Goal: Task Accomplishment & Management: Complete application form

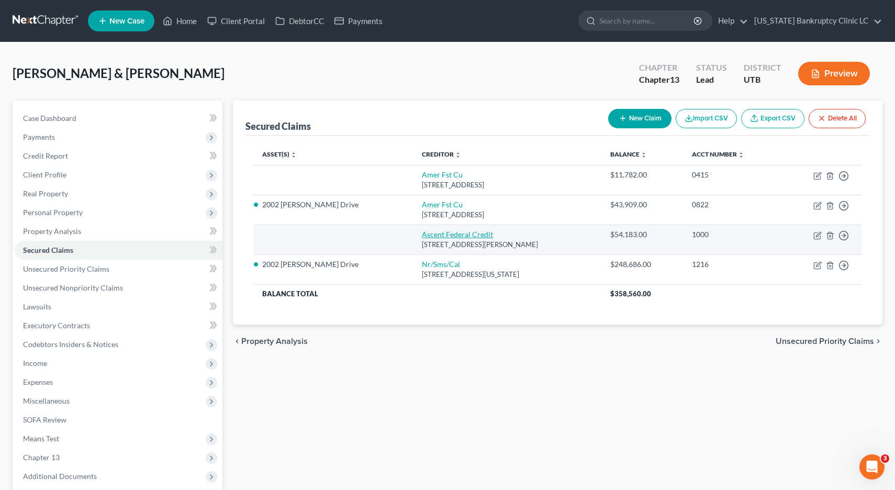
click at [422, 236] on link "Ascent Federal Credit" at bounding box center [457, 234] width 71 height 9
select select "46"
select select "2"
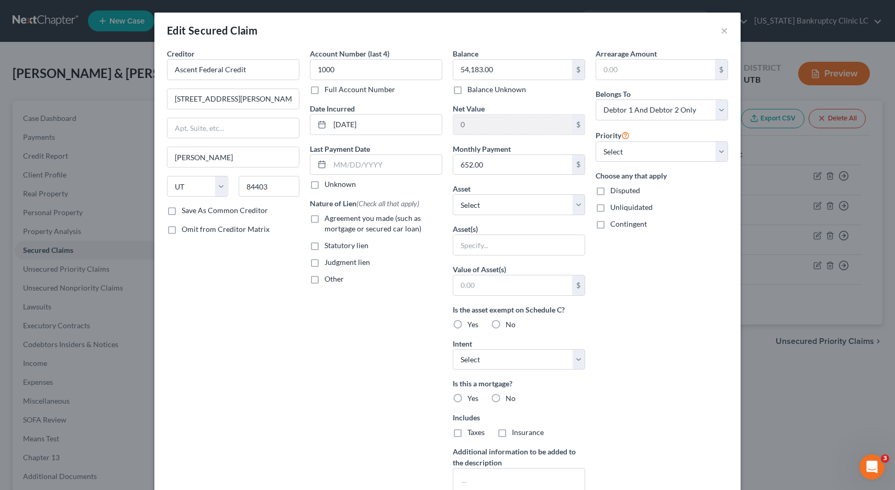
scroll to position [121, 0]
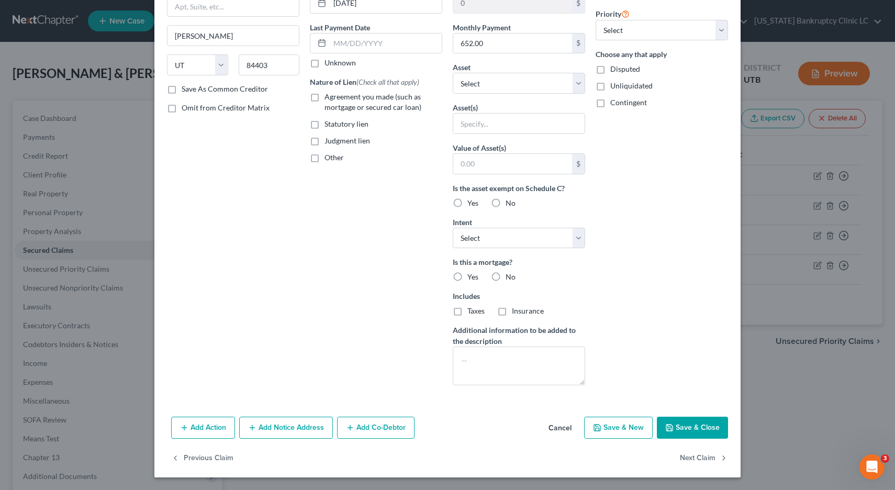
click at [380, 426] on button "Add Co-Debtor" at bounding box center [375, 428] width 77 height 22
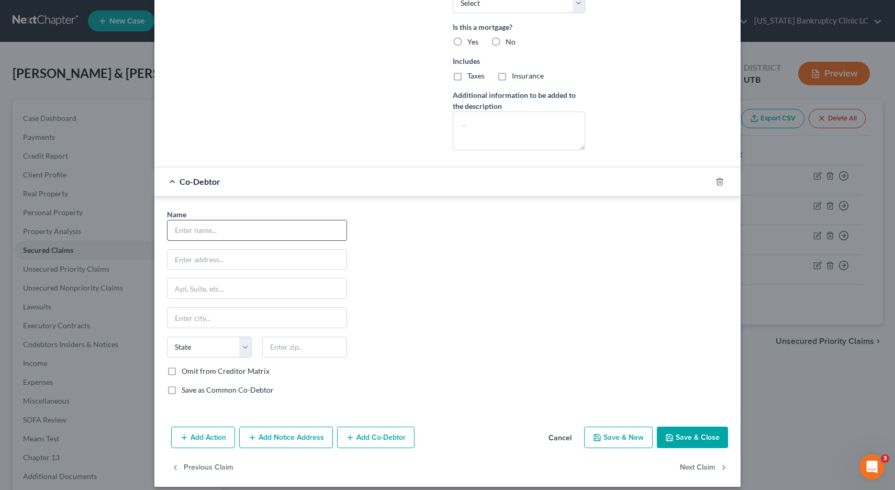
scroll to position [366, 0]
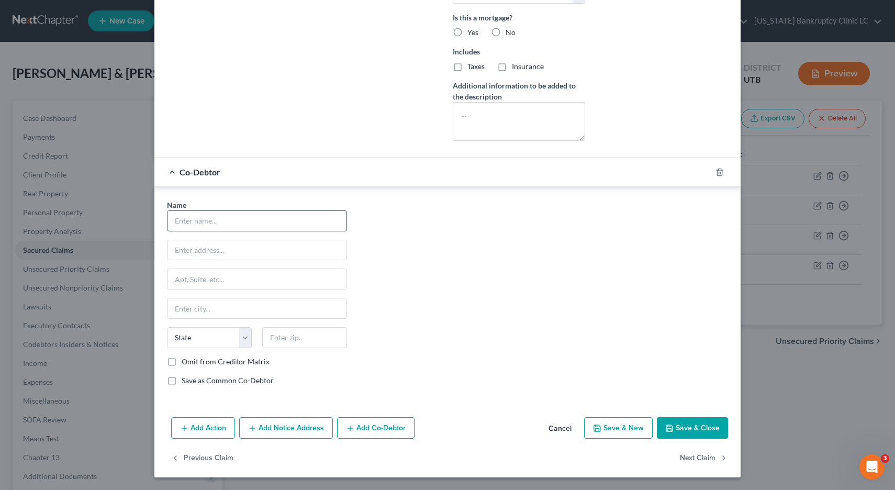
click at [243, 216] on input "text" at bounding box center [257, 221] width 179 height 20
type input "Rachel Sweet"
click at [210, 250] on input "text" at bounding box center [257, 250] width 179 height 20
type input "6"
type input "5025 S 550 W"
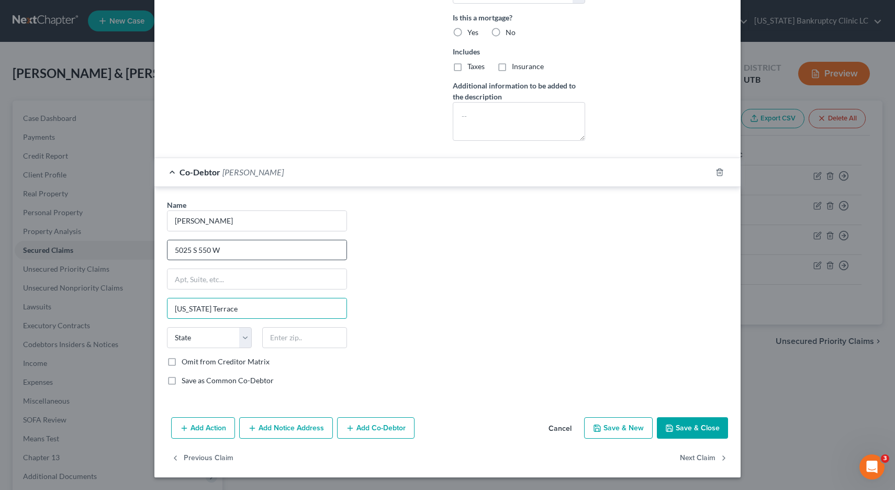
type input "Washington Terrace"
select select "46"
type input "84405"
type input "[PERSON_NAME]"
click at [182, 382] on label "Save as Common Co-Debtor" at bounding box center [228, 380] width 92 height 10
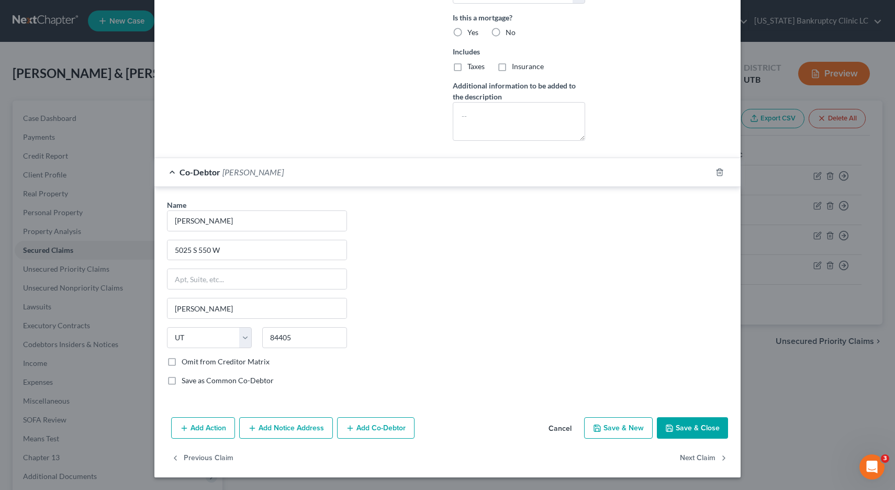
click at [186, 382] on input "Save as Common Co-Debtor" at bounding box center [189, 378] width 7 height 7
checkbox input "true"
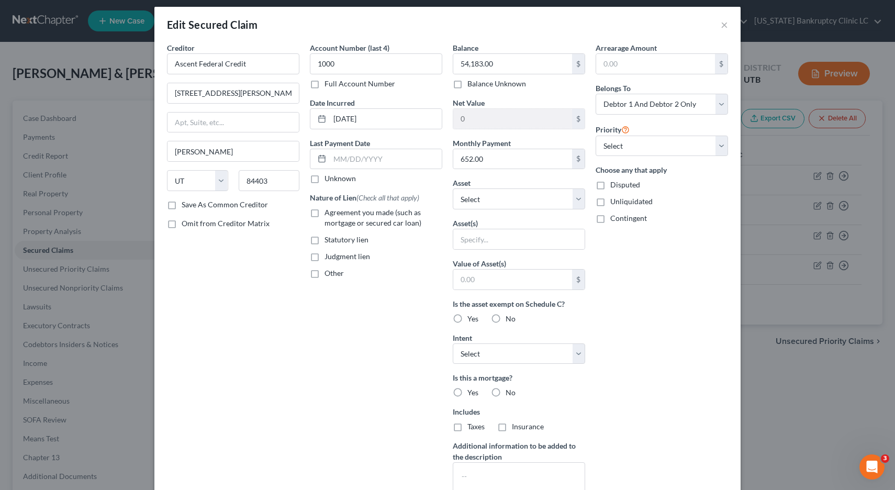
scroll to position [0, 0]
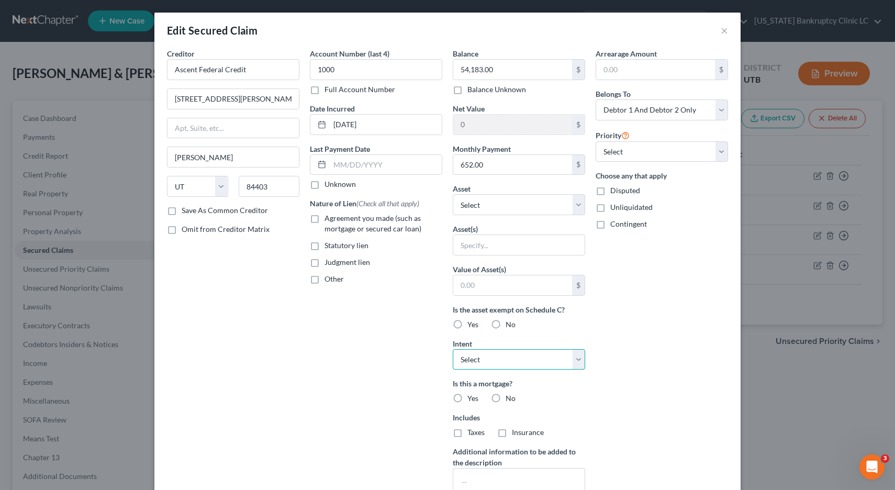
click at [578, 358] on select "Select Surrender Redeem Reaffirm Avoid Other" at bounding box center [519, 359] width 132 height 21
select select "0"
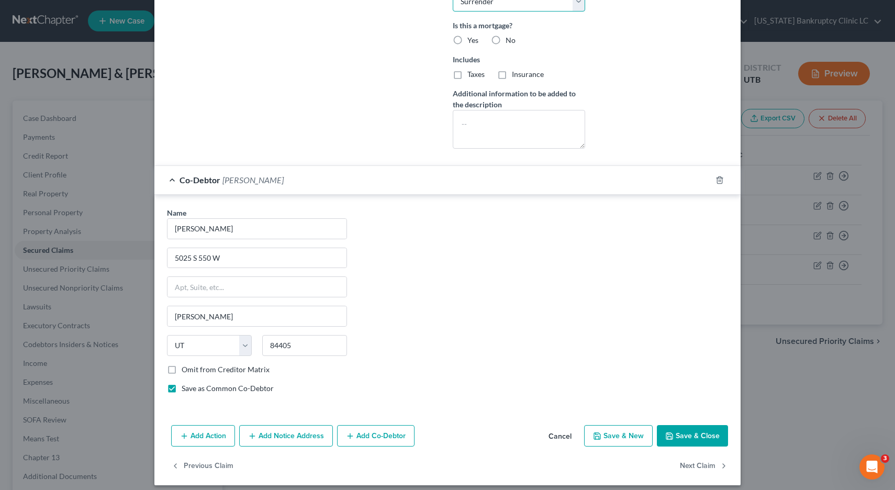
scroll to position [366, 0]
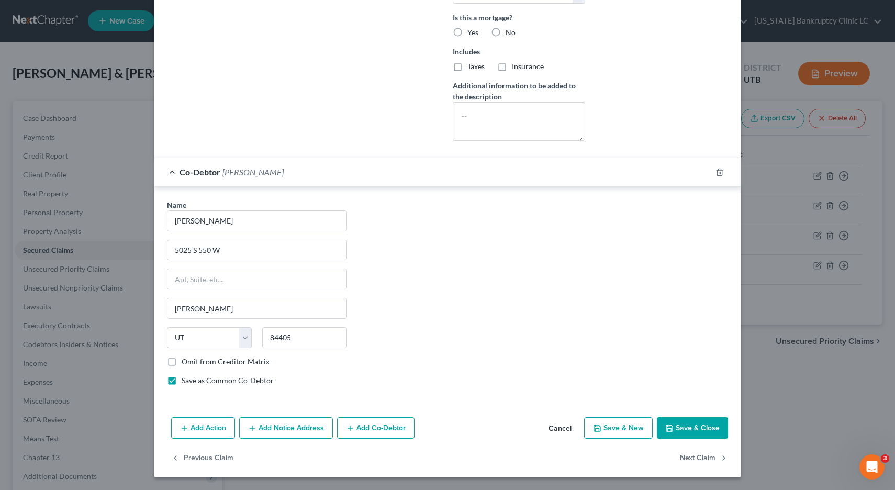
click at [680, 427] on button "Save & Close" at bounding box center [692, 428] width 71 height 22
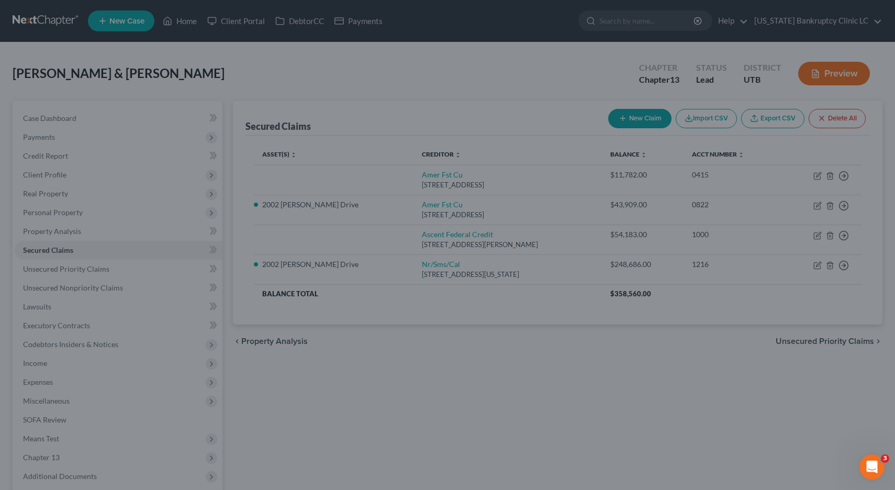
scroll to position [251, 0]
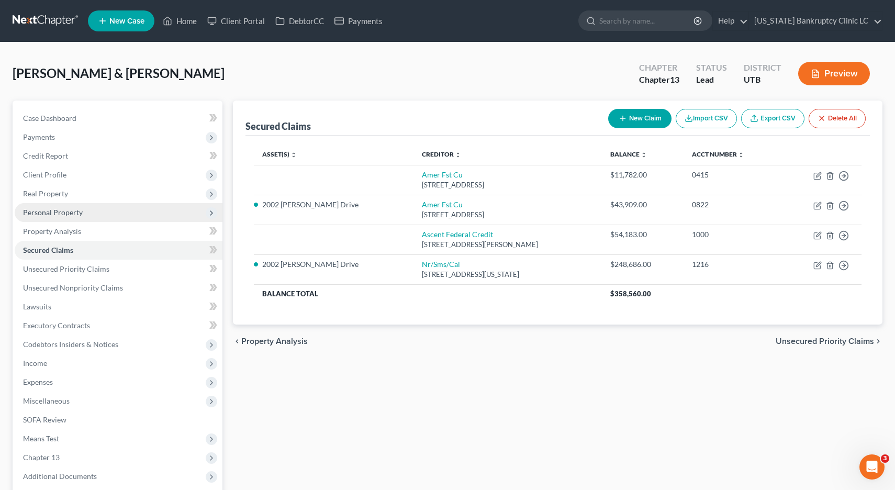
click at [43, 215] on span "Personal Property" at bounding box center [53, 212] width 60 height 9
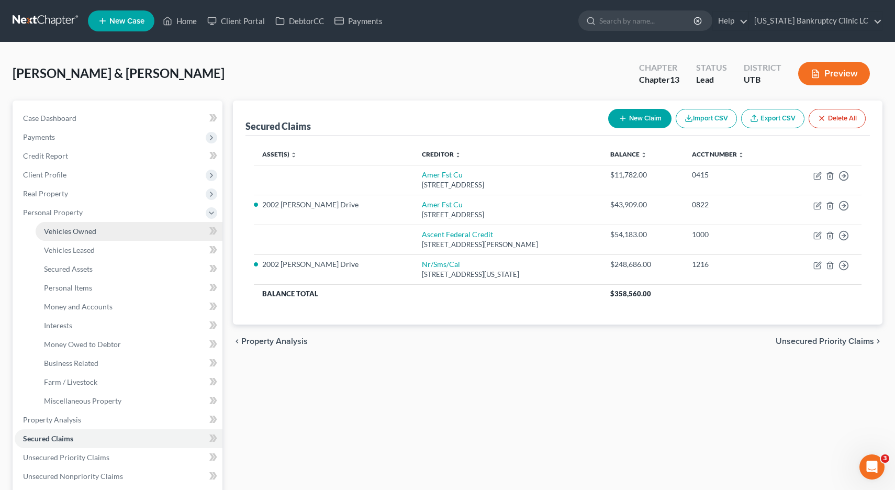
click at [79, 235] on span "Vehicles Owned" at bounding box center [70, 231] width 52 height 9
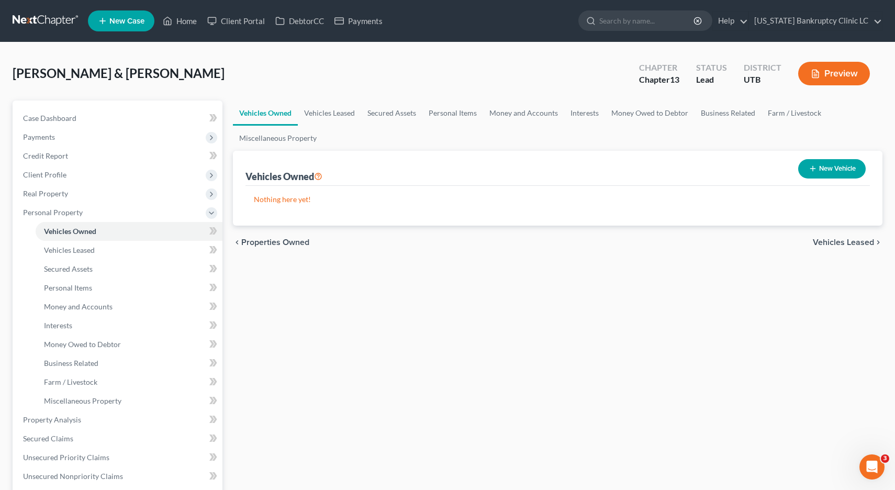
click at [828, 169] on button "New Vehicle" at bounding box center [832, 168] width 68 height 19
select select "0"
select select "2"
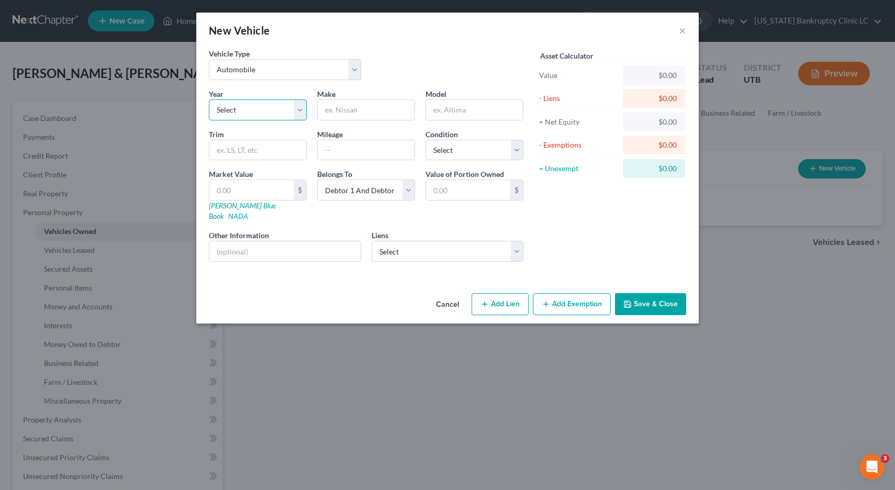
click at [299, 109] on select "Select 2026 2025 2024 2023 2022 2021 2020 2019 2018 2017 2016 2015 2014 2013 20…" at bounding box center [258, 109] width 98 height 21
select select "4"
click at [346, 114] on input "text" at bounding box center [366, 110] width 97 height 20
type input "Nissan"
type input "Pathfinder"
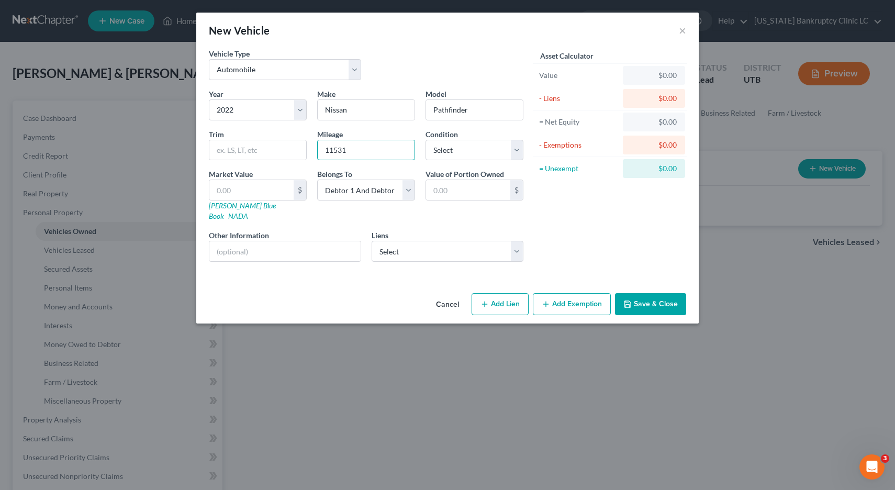
type input "11531"
select select "2"
click at [248, 212] on link "NADA" at bounding box center [238, 216] width 20 height 9
click at [243, 188] on input "text" at bounding box center [251, 190] width 84 height 20
type input "2"
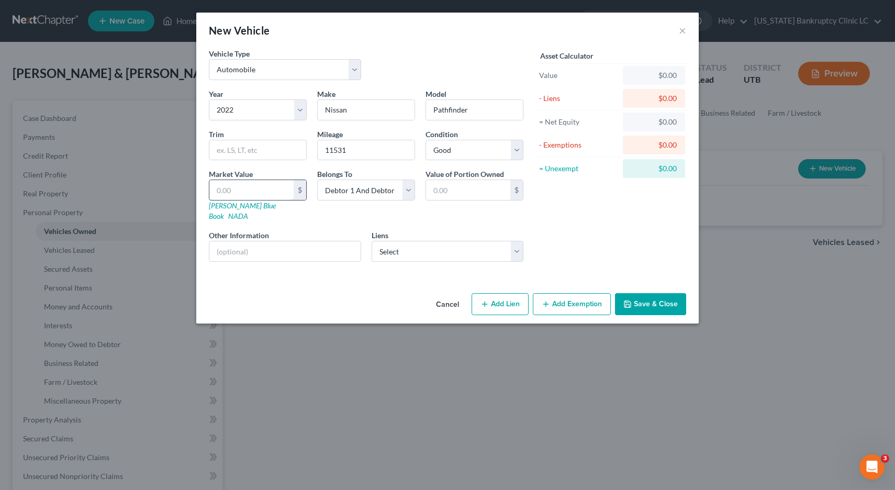
type input "2.00"
type input "29"
type input "29.00"
type input "292"
type input "292.00"
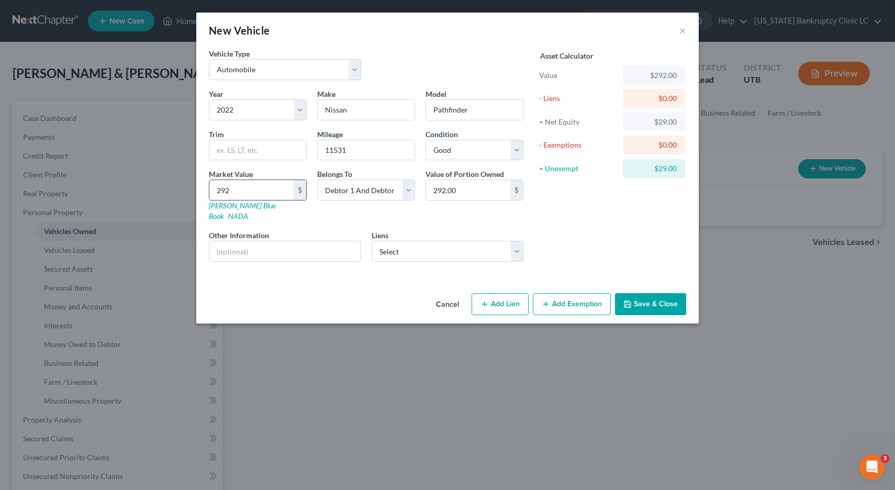
type input "2927"
type input "2,927.00"
type input "2,9273"
type input "29,273.00"
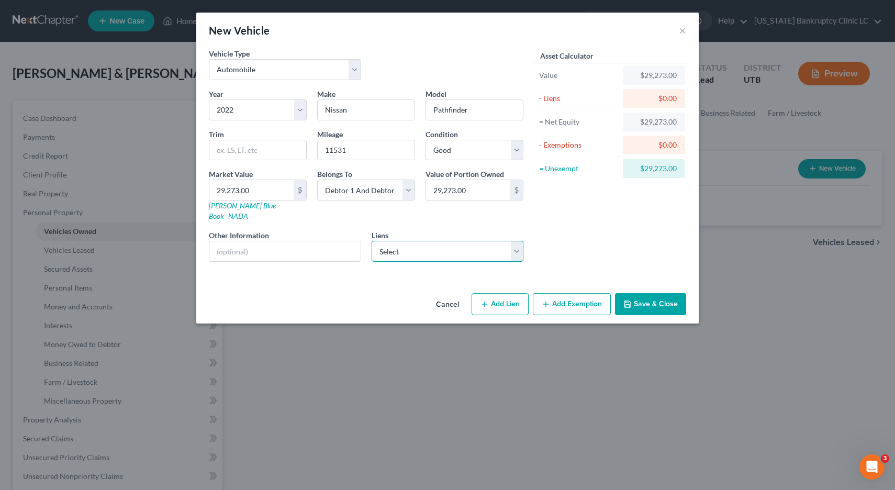
click at [520, 241] on select "Select Ascent Federal Credit - $54,183.00 Amer Fst Cu - $11,782.00" at bounding box center [448, 251] width 152 height 21
select select "1"
select select
select select "46"
select select "2"
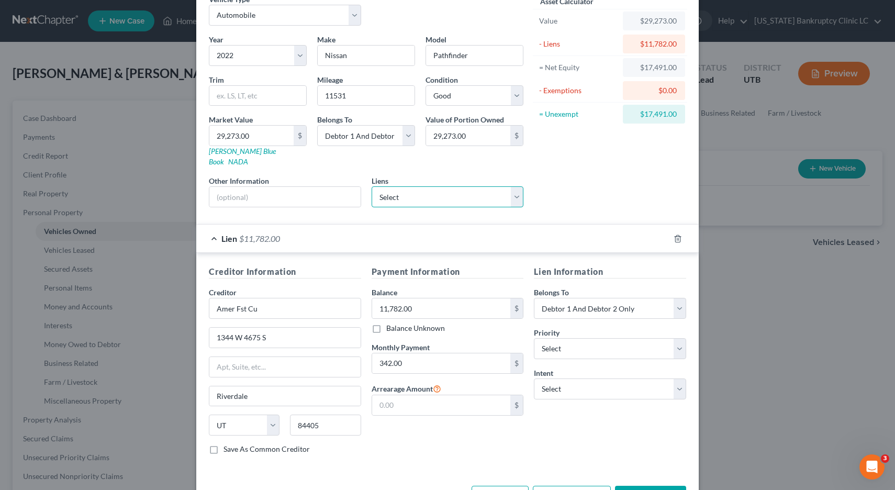
scroll to position [83, 0]
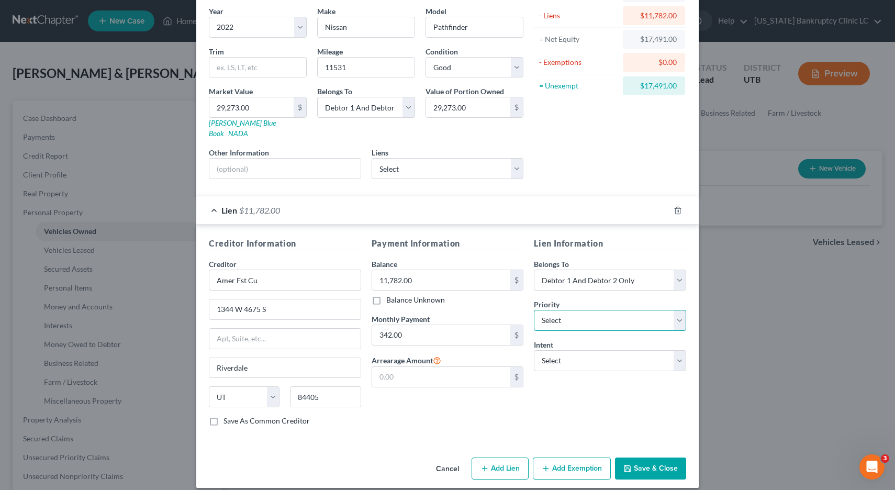
click at [677, 310] on select "Select 1st 2nd 3rd 4th 5th 6th 7th 8th 9th 10th 11th 12th 13th 14th 15th 16th 1…" at bounding box center [610, 320] width 152 height 21
select select "0"
click at [588, 458] on button "Add Exemption" at bounding box center [572, 469] width 78 height 22
select select "2"
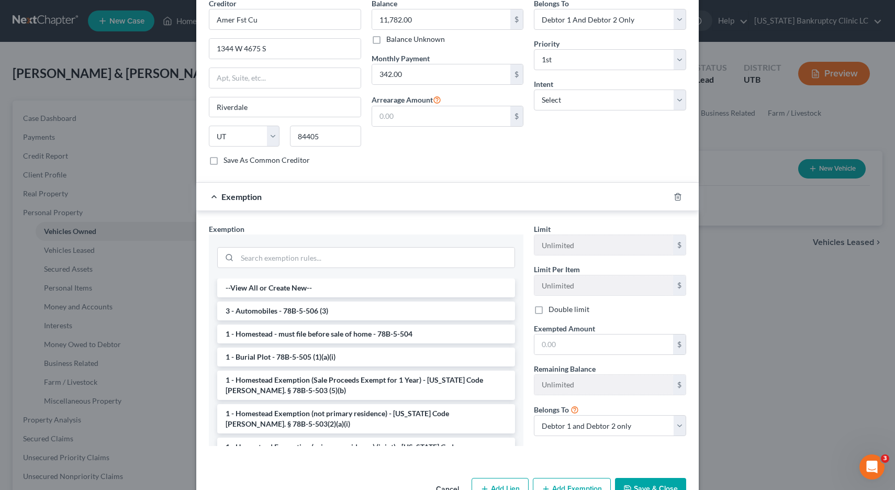
scroll to position [364, 0]
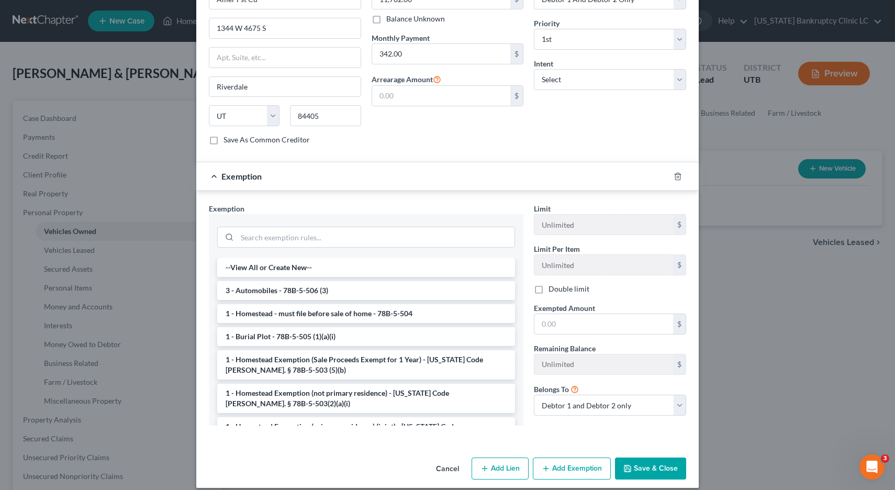
click at [640, 460] on button "Save & Close" at bounding box center [650, 469] width 71 height 22
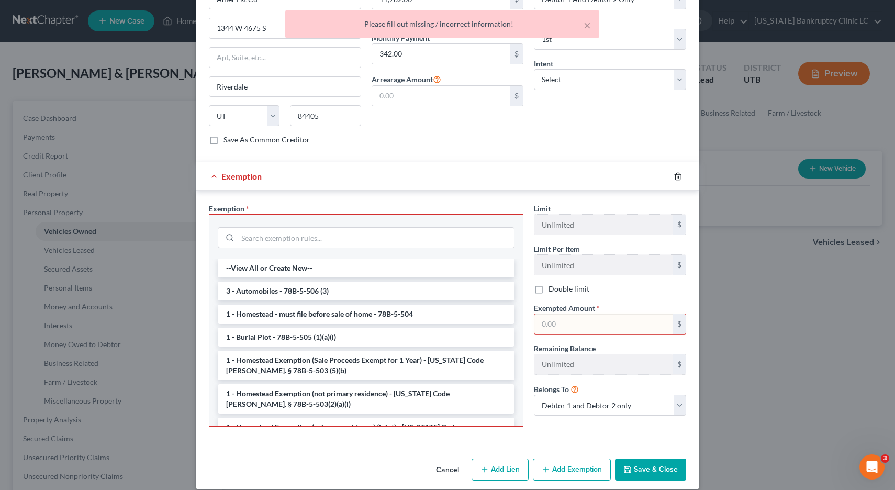
click at [678, 172] on icon "button" at bounding box center [678, 176] width 8 height 8
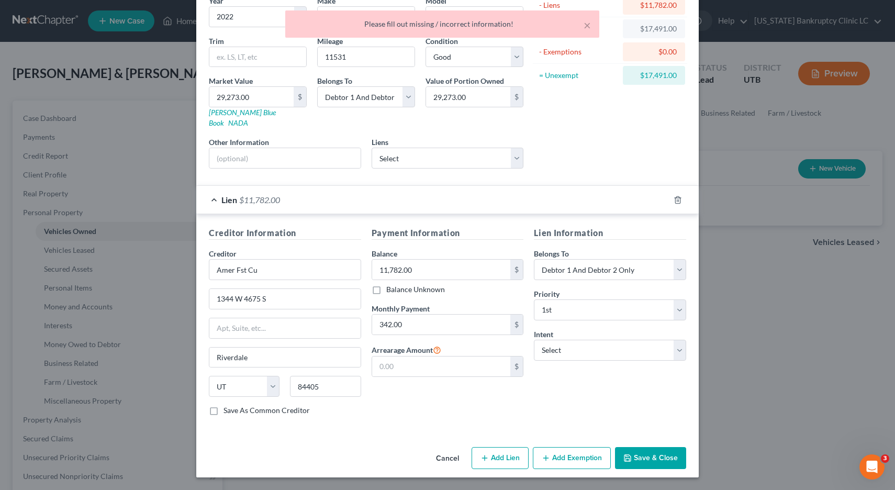
scroll to position [83, 0]
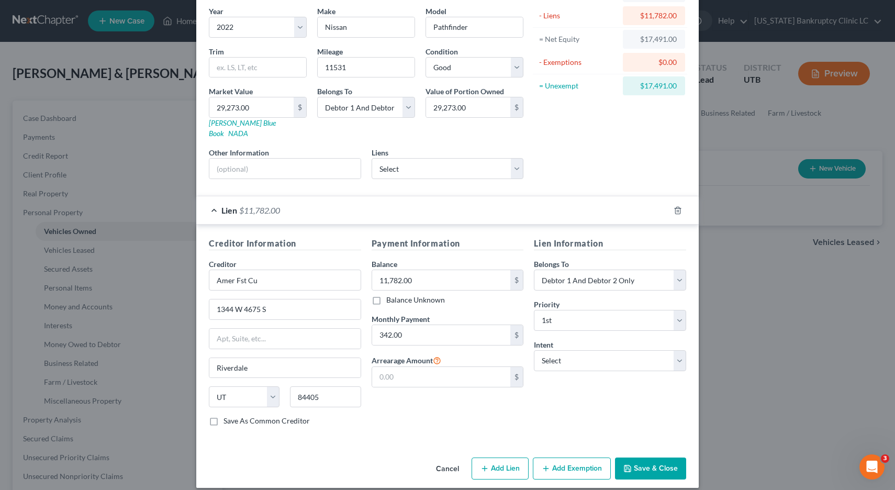
click at [647, 459] on button "Save & Close" at bounding box center [650, 469] width 71 height 22
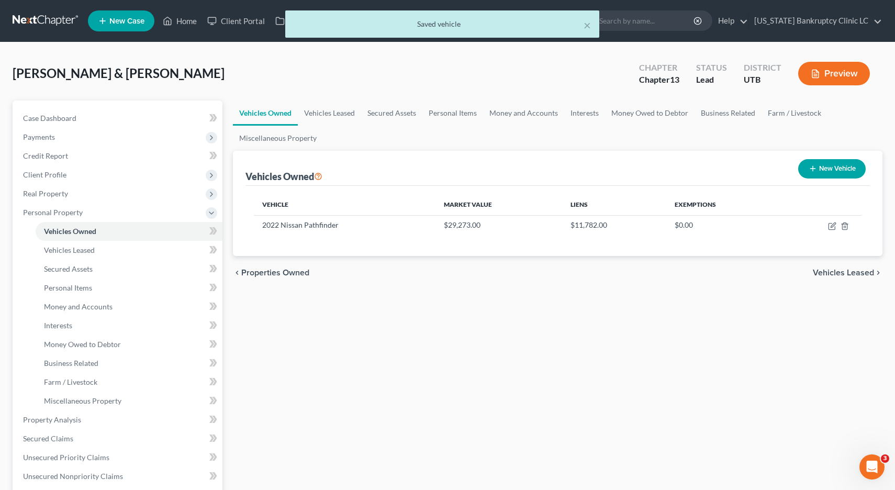
click at [829, 166] on button "New Vehicle" at bounding box center [832, 168] width 68 height 19
select select "0"
select select "2"
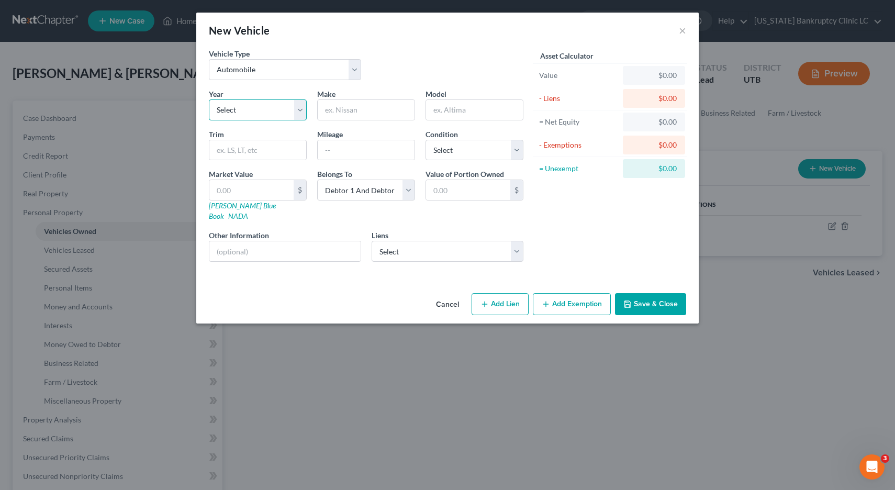
click at [265, 115] on select "Select 2026 2025 2024 2023 2022 2021 2020 2019 2018 2017 2016 2015 2014 2013 20…" at bounding box center [258, 109] width 98 height 21
select select "52"
click at [356, 108] on input "text" at bounding box center [366, 110] width 97 height 20
type input "Volkswagen"
click at [450, 115] on input "text" at bounding box center [474, 110] width 97 height 20
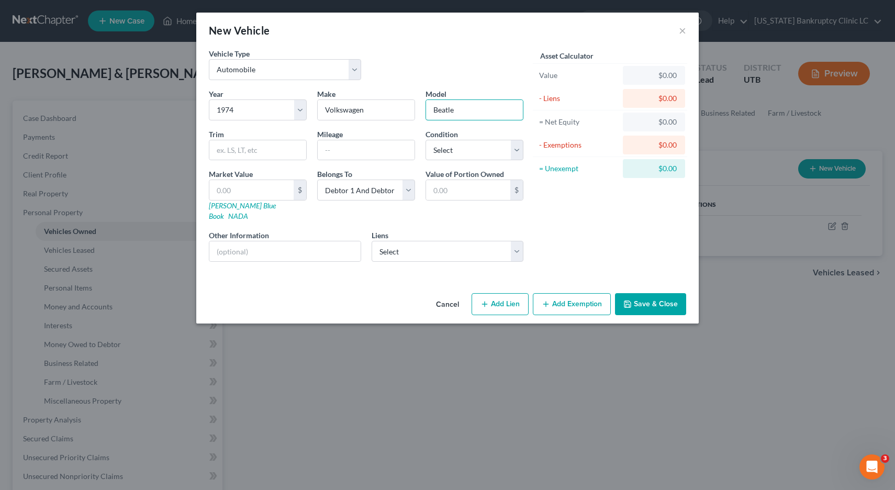
type input "Beatle"
click at [379, 158] on input "text" at bounding box center [366, 150] width 97 height 20
type input "100000"
click at [516, 148] on select "Select Excellent Very Good Good Fair Poor" at bounding box center [475, 150] width 98 height 21
select select "2"
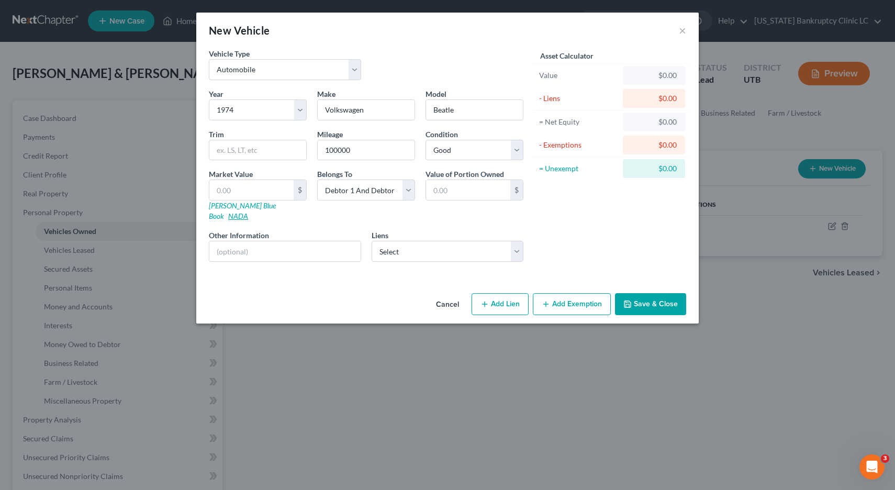
click at [248, 212] on link "NADA" at bounding box center [238, 216] width 20 height 9
click at [252, 186] on input "text" at bounding box center [251, 190] width 84 height 20
type input "6"
type input "6.00"
type input "60"
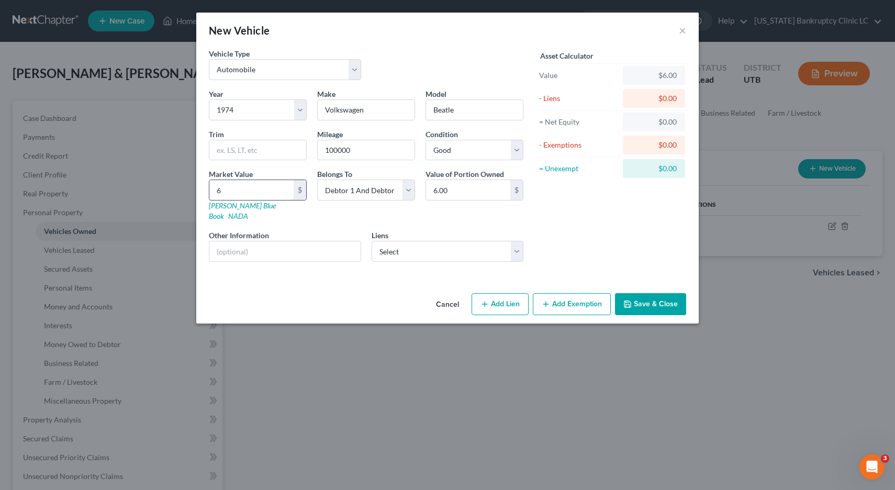
type input "60.00"
type input "600"
type input "600.00"
type input "6000"
type input "6,000.00"
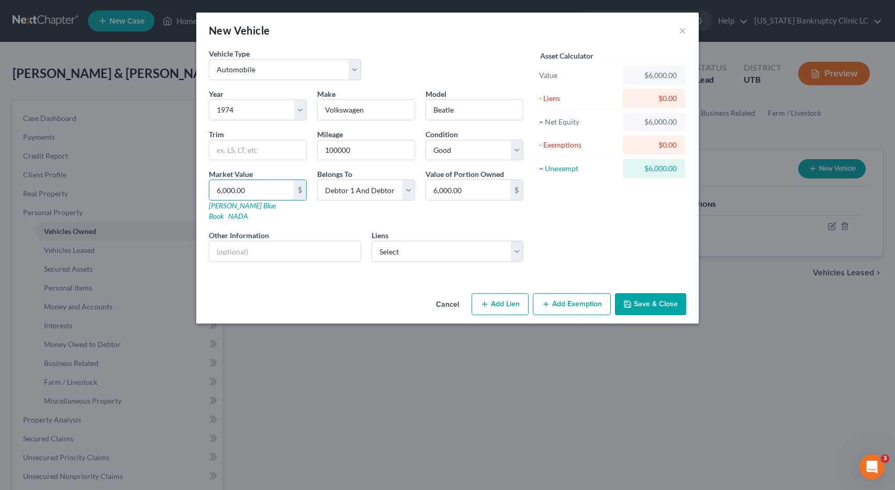
type input "6,000.00"
click at [587, 294] on button "Add Exemption" at bounding box center [572, 304] width 78 height 22
select select "2"
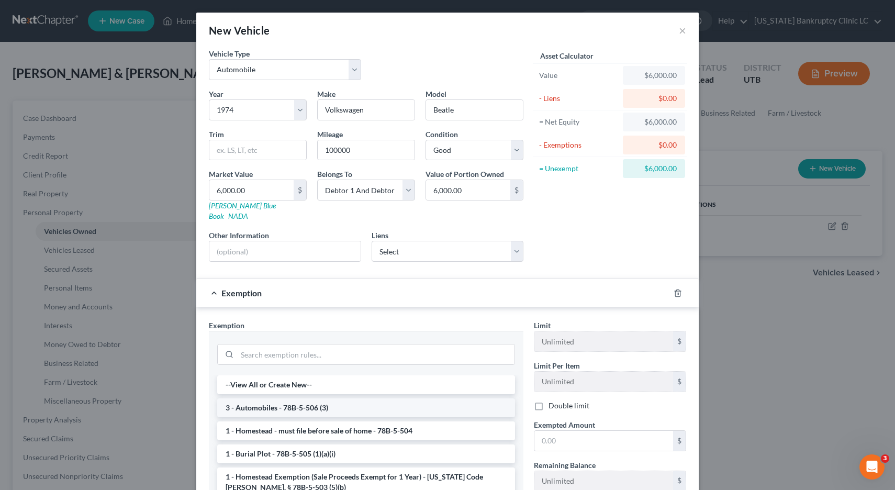
click at [343, 398] on li "3 - Automobiles - 78B-5-506 (3)" at bounding box center [366, 407] width 298 height 19
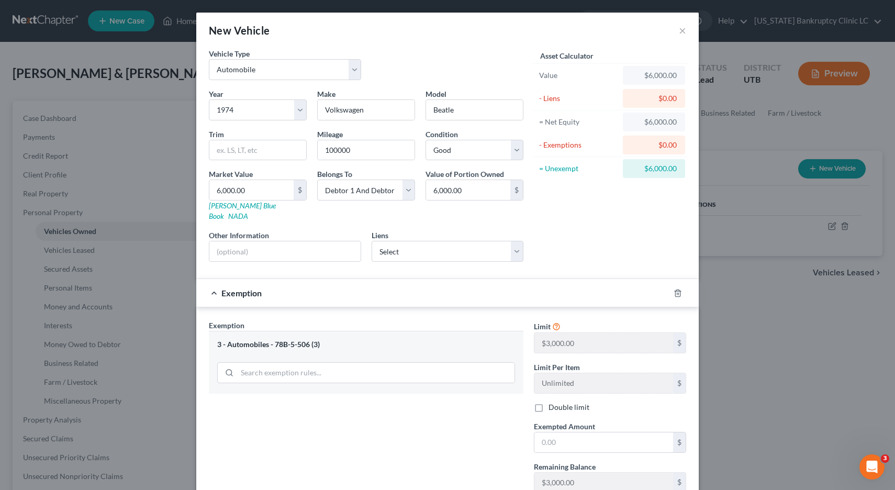
click at [549, 402] on label "Double limit" at bounding box center [569, 407] width 41 height 10
click at [553, 402] on input "Double limit" at bounding box center [556, 405] width 7 height 7
checkbox input "true"
click at [563, 432] on input "text" at bounding box center [604, 442] width 139 height 20
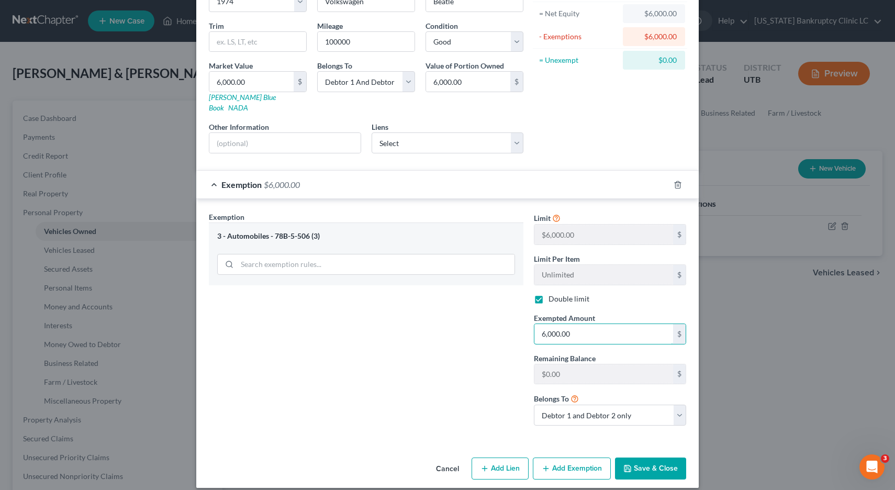
type input "6,000.00"
drag, startPoint x: 643, startPoint y: 462, endPoint x: 638, endPoint y: 460, distance: 5.5
click at [643, 462] on button "Save & Close" at bounding box center [650, 469] width 71 height 22
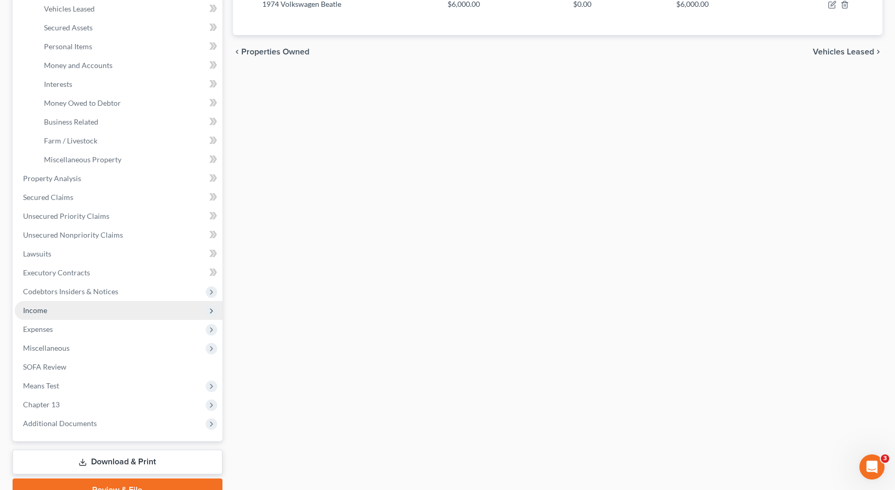
scroll to position [244, 0]
click at [34, 307] on span "Income" at bounding box center [35, 307] width 24 height 9
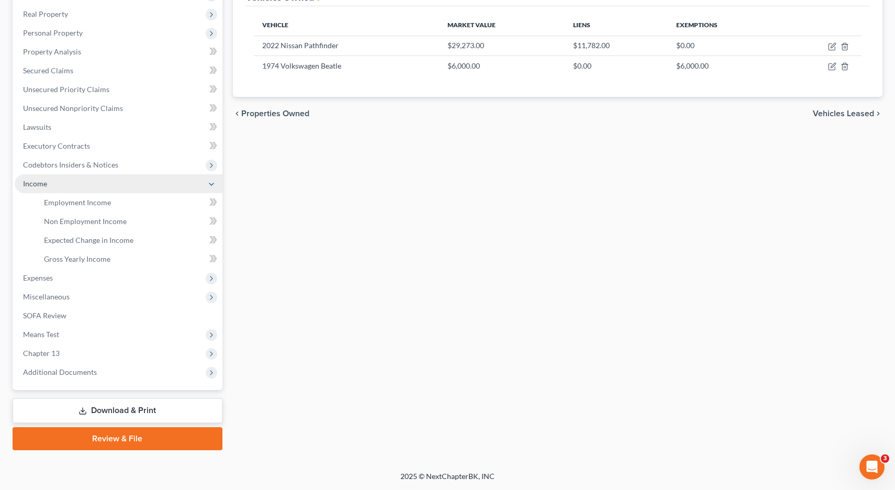
scroll to position [180, 0]
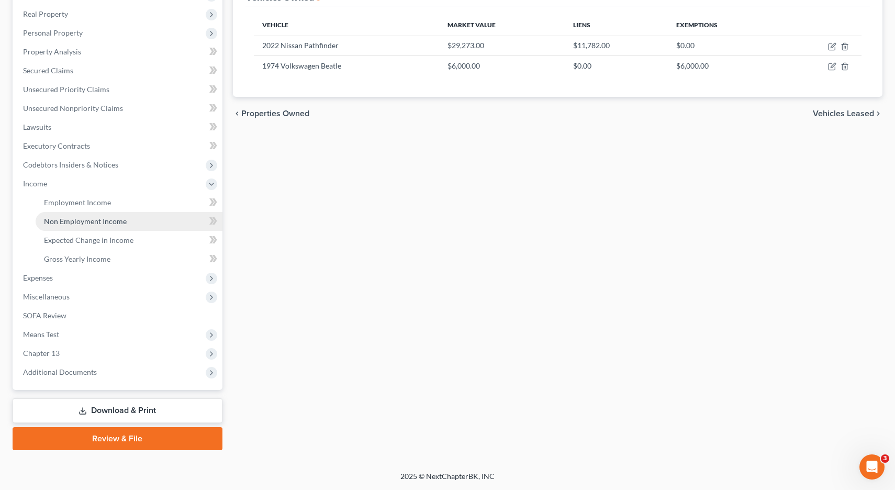
click at [79, 225] on span "Non Employment Income" at bounding box center [85, 221] width 83 height 9
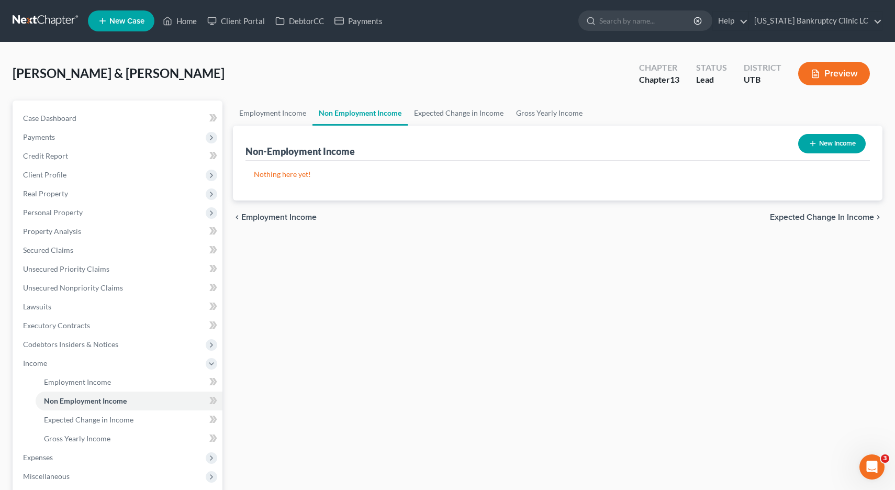
click at [835, 144] on button "New Income" at bounding box center [832, 143] width 68 height 19
select select "0"
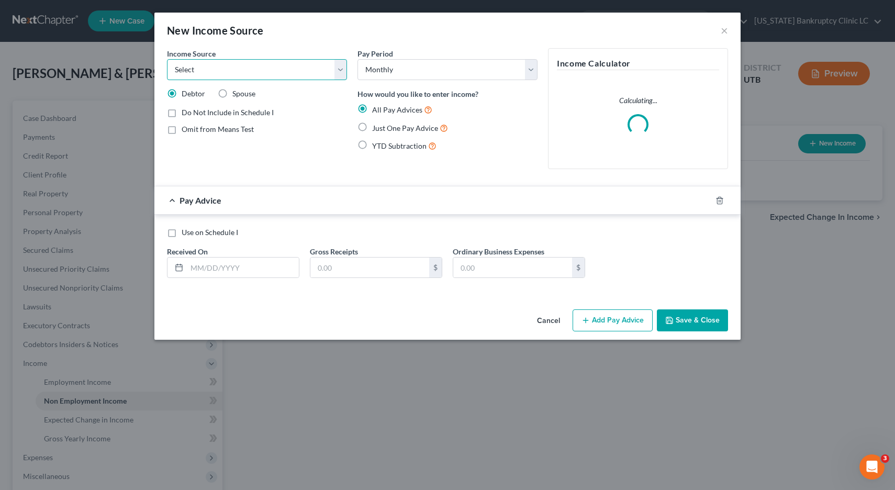
click at [340, 66] on select "Select Unemployment Disability (from employer) Pension Retirement Social Securi…" at bounding box center [257, 69] width 180 height 21
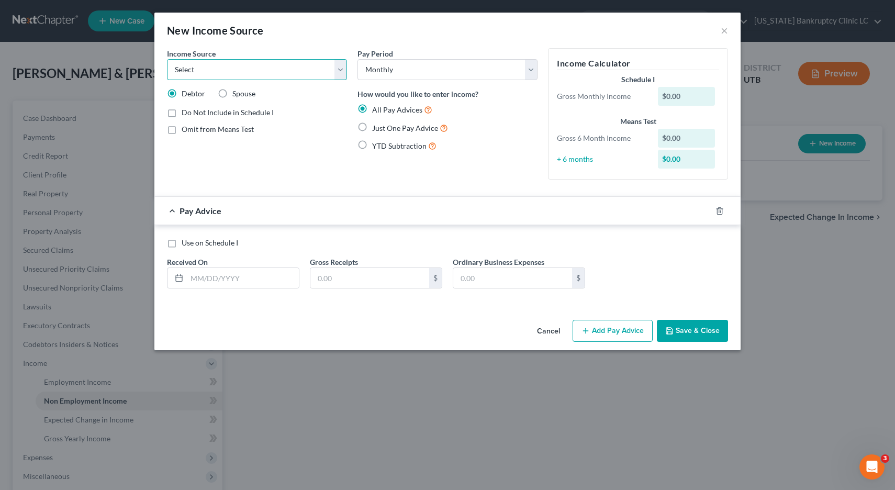
select select "4"
click at [372, 126] on label "Just One Pay Advice" at bounding box center [410, 128] width 76 height 12
click at [376, 126] on input "Just One Pay Advice" at bounding box center [379, 125] width 7 height 7
radio input "true"
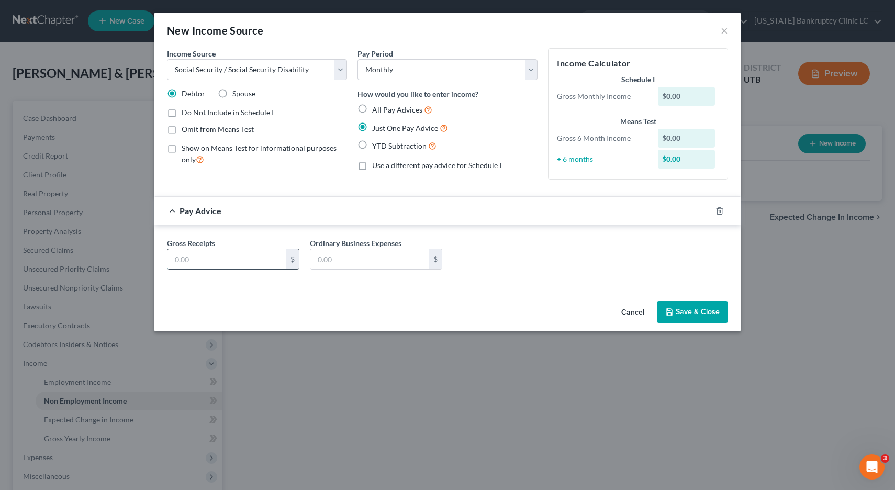
click at [252, 260] on input "text" at bounding box center [227, 259] width 119 height 20
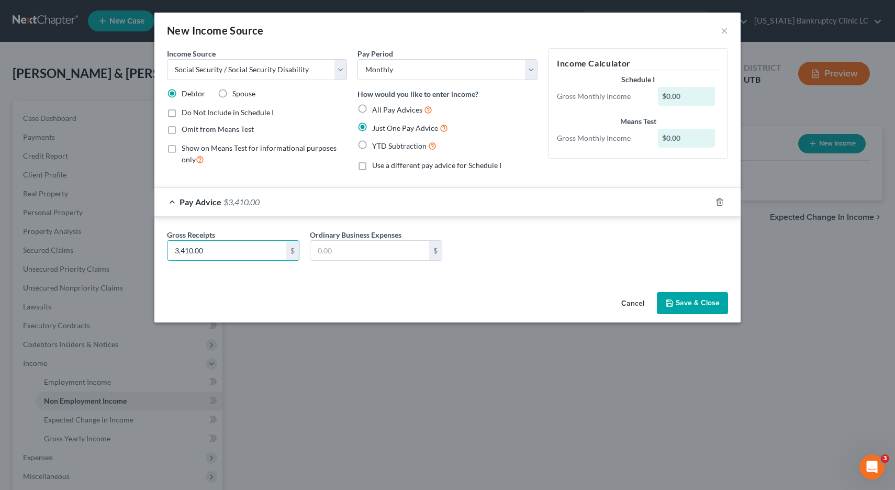
type input "3,410.00"
click at [696, 302] on button "Save & Close" at bounding box center [692, 303] width 71 height 22
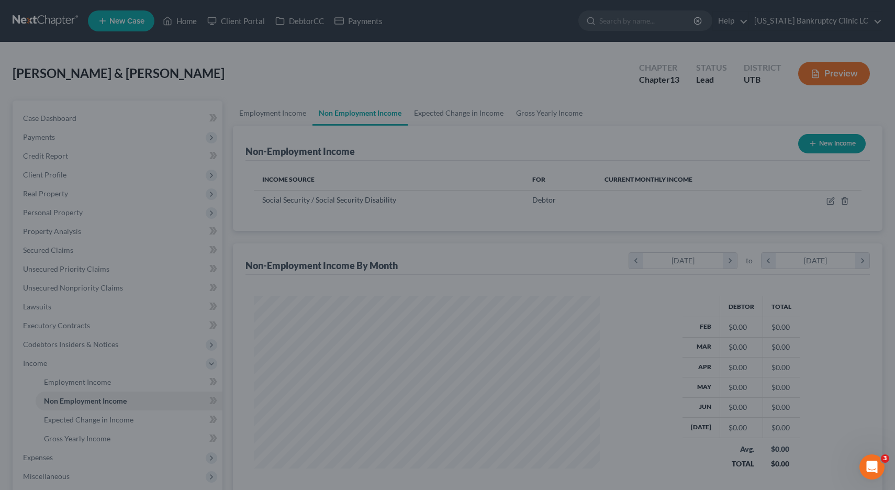
scroll to position [188, 367]
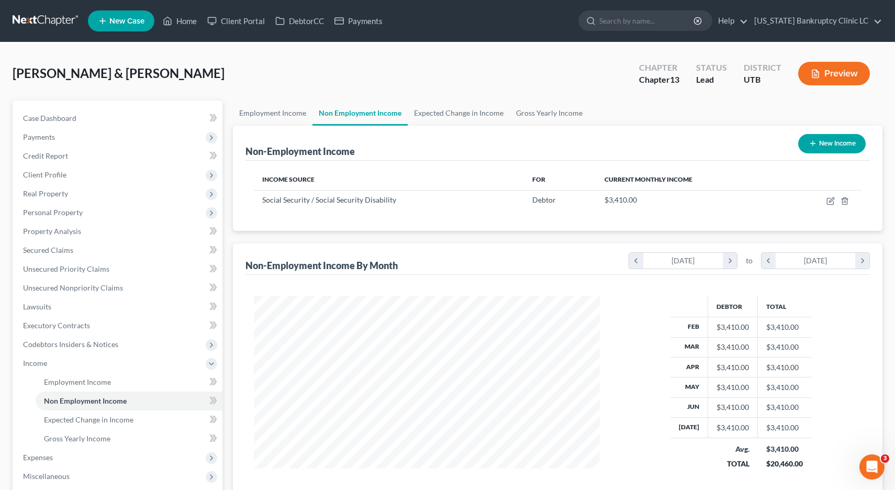
click at [837, 140] on button "New Income" at bounding box center [832, 143] width 68 height 19
select select "0"
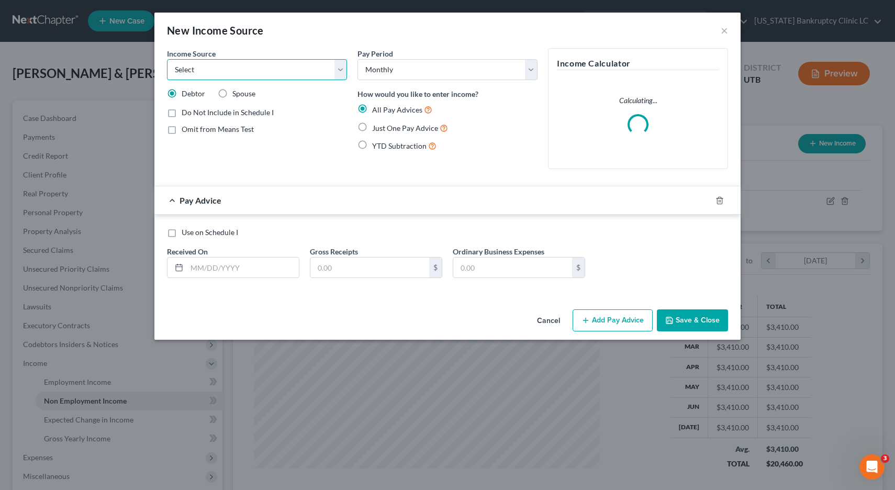
click at [338, 68] on select "Select Unemployment Disability (from employer) Pension Retirement Social Securi…" at bounding box center [257, 69] width 180 height 21
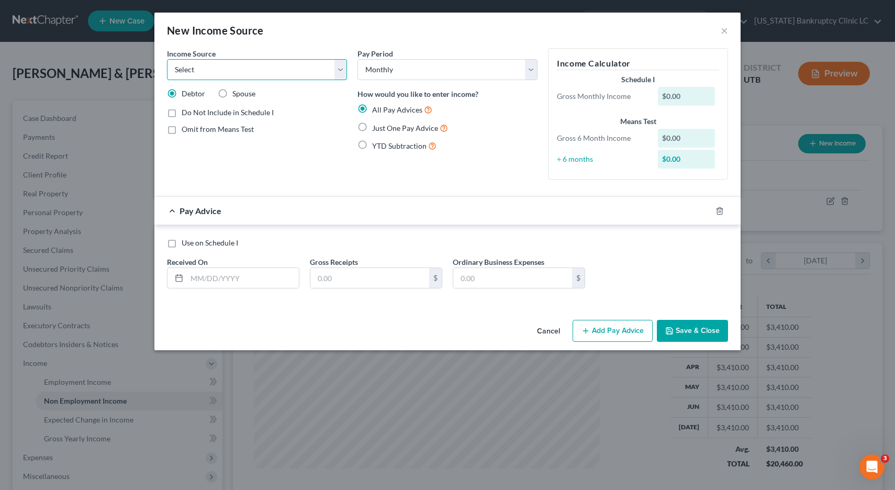
select select "4"
click at [232, 93] on label "Spouse" at bounding box center [243, 93] width 23 height 10
click at [237, 93] on input "Spouse" at bounding box center [240, 91] width 7 height 7
radio input "true"
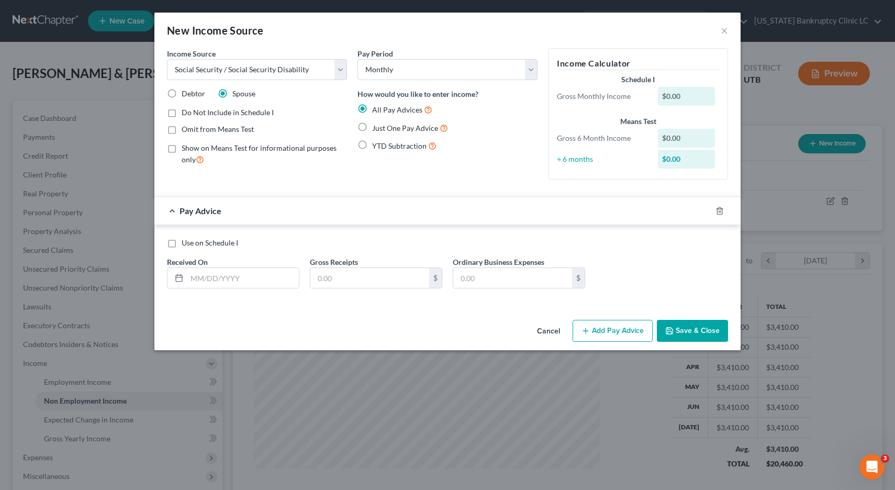
click at [372, 127] on label "Just One Pay Advice" at bounding box center [410, 128] width 76 height 12
click at [376, 127] on input "Just One Pay Advice" at bounding box center [379, 125] width 7 height 7
radio input "true"
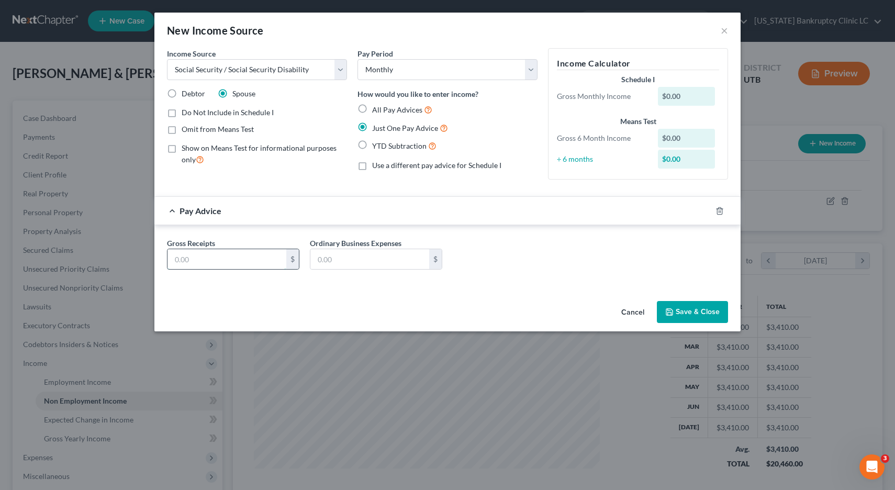
click at [246, 258] on input "text" at bounding box center [227, 259] width 119 height 20
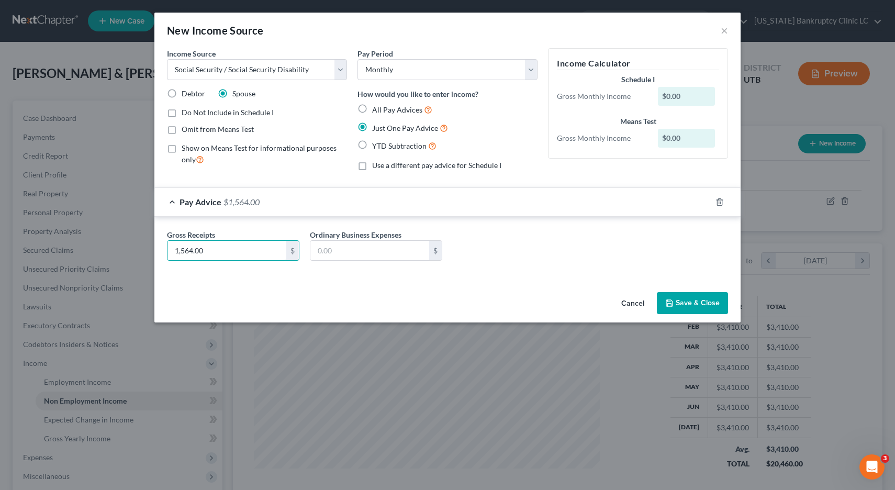
type input "1,564.00"
click at [700, 303] on button "Save & Close" at bounding box center [692, 303] width 71 height 22
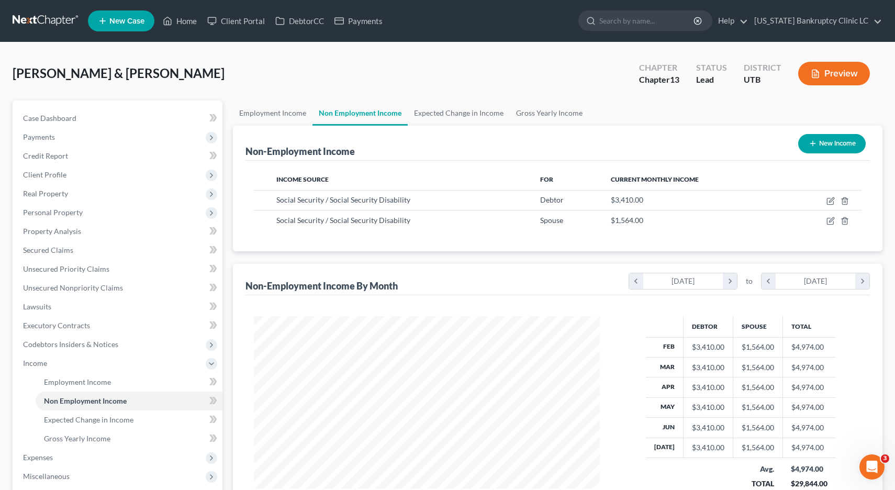
click at [854, 141] on button "New Income" at bounding box center [832, 143] width 68 height 19
select select "0"
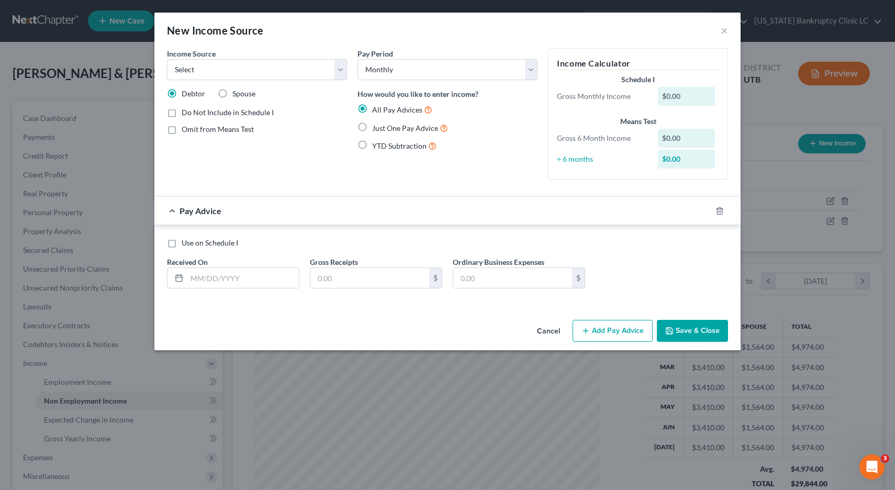
click at [372, 125] on label "Just One Pay Advice" at bounding box center [410, 128] width 76 height 12
click at [376, 125] on input "Just One Pay Advice" at bounding box center [379, 125] width 7 height 7
radio input "true"
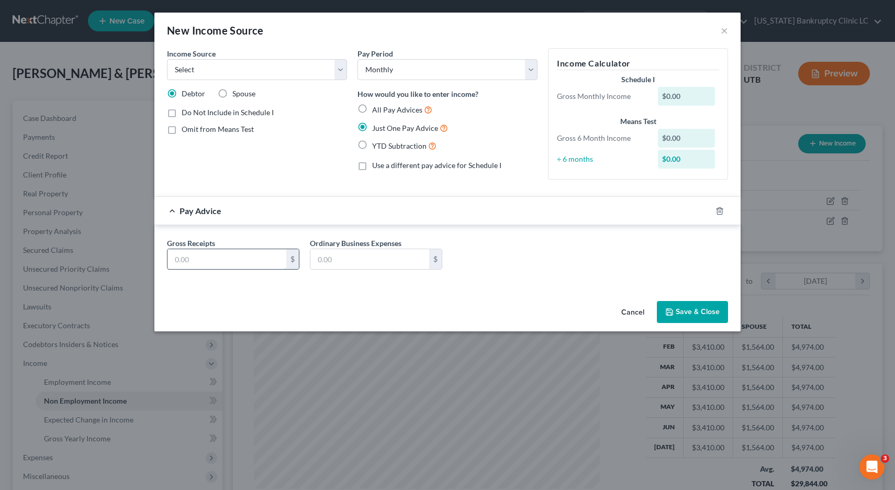
click at [239, 266] on input "text" at bounding box center [227, 259] width 119 height 20
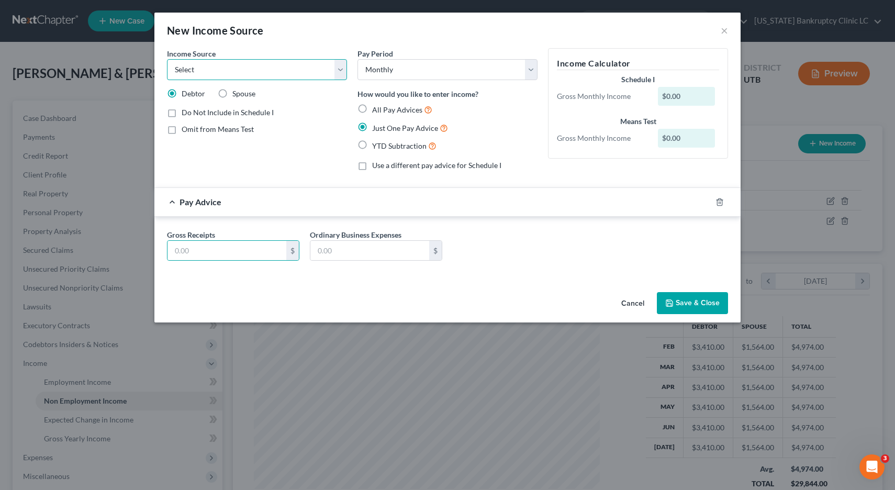
click at [339, 68] on select "Select Unemployment Disability (from employer) Pension Retirement Social Securi…" at bounding box center [257, 69] width 180 height 21
click at [344, 65] on select "Select Unemployment Disability (from employer) Pension Retirement Social Securi…" at bounding box center [257, 69] width 180 height 21
select select "2"
click at [235, 258] on input "text" at bounding box center [227, 251] width 119 height 20
type input "199.00"
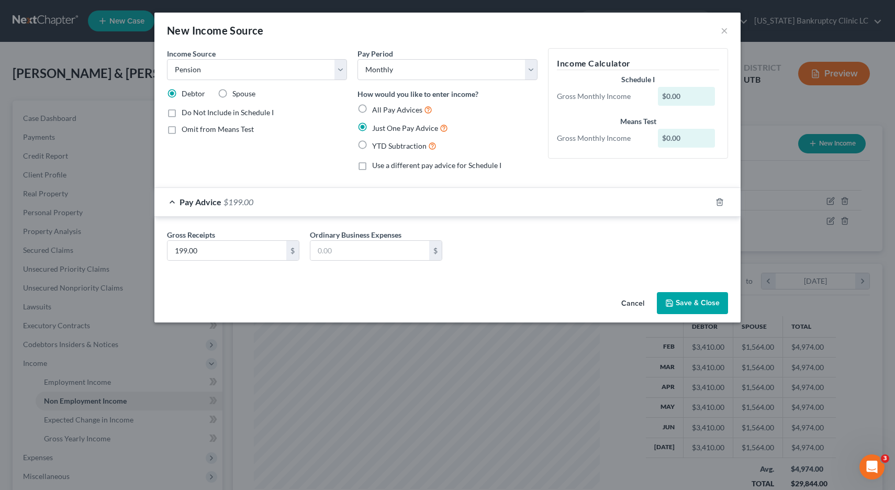
click at [707, 305] on button "Save & Close" at bounding box center [692, 303] width 71 height 22
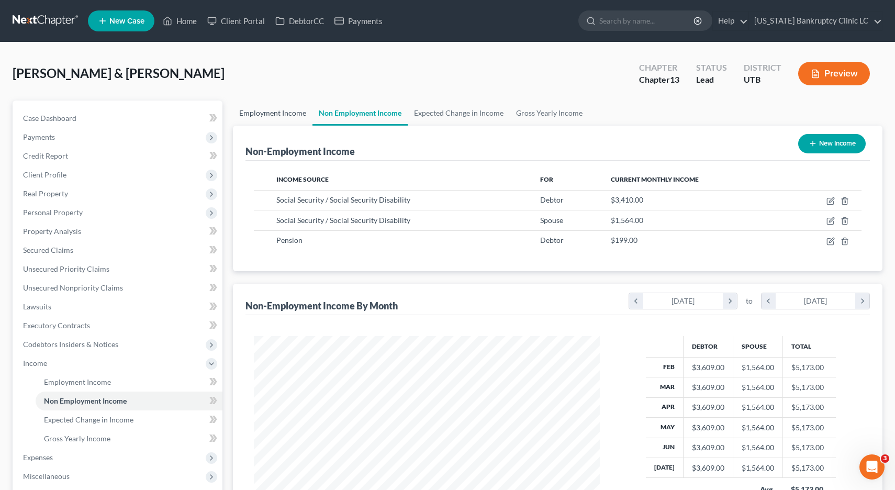
click at [260, 115] on link "Employment Income" at bounding box center [273, 113] width 80 height 25
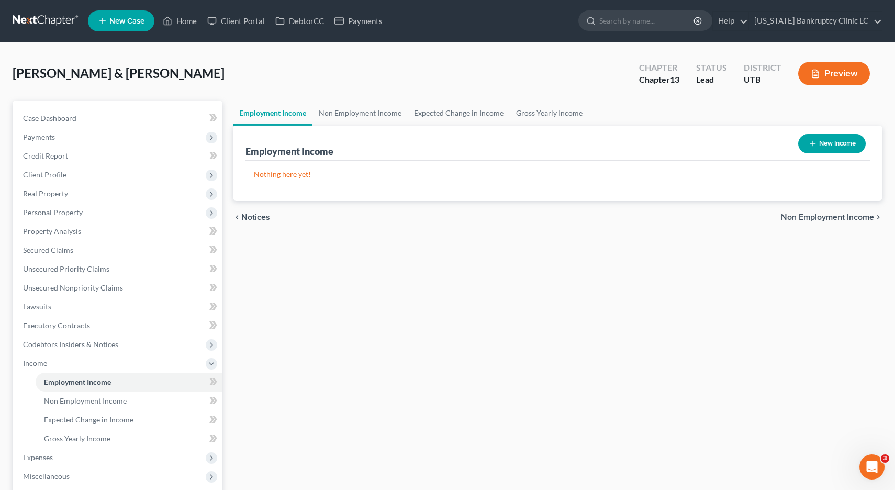
click at [844, 145] on button "New Income" at bounding box center [832, 143] width 68 height 19
select select "0"
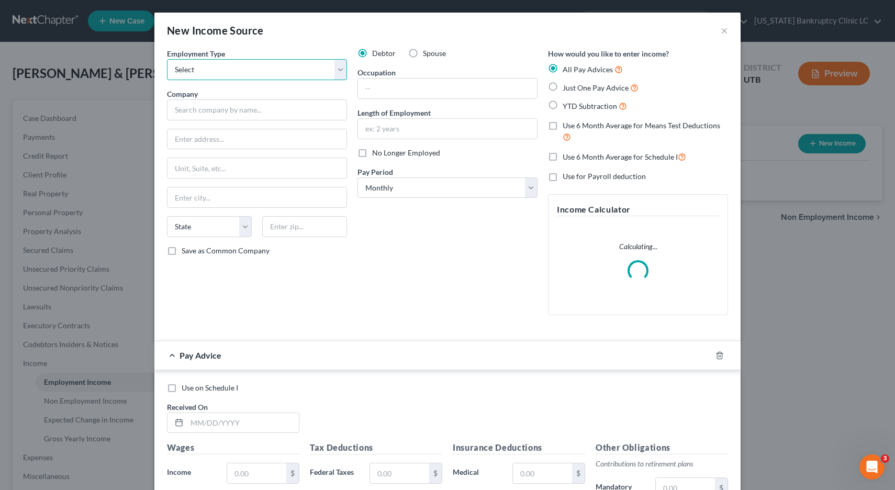
click at [342, 66] on select "Select Full or [DEMOGRAPHIC_DATA] Employment Self Employment" at bounding box center [257, 69] width 180 height 21
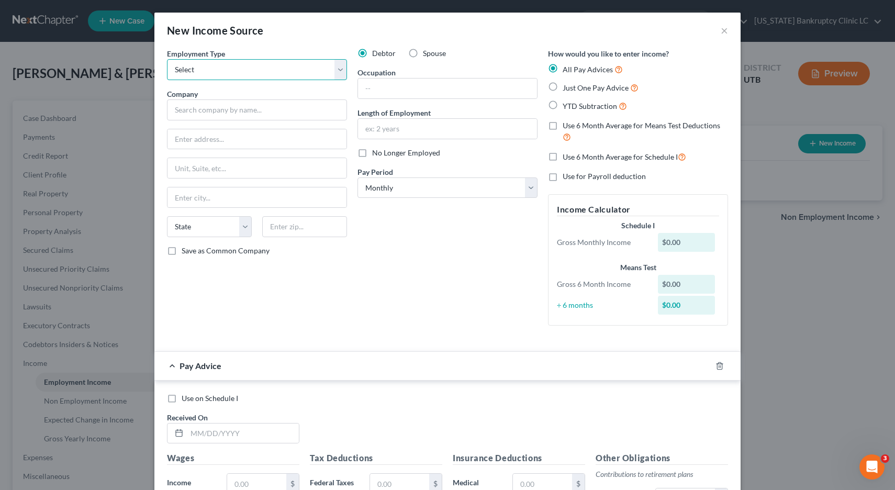
select select "0"
click at [293, 110] on input "text" at bounding box center [257, 109] width 180 height 21
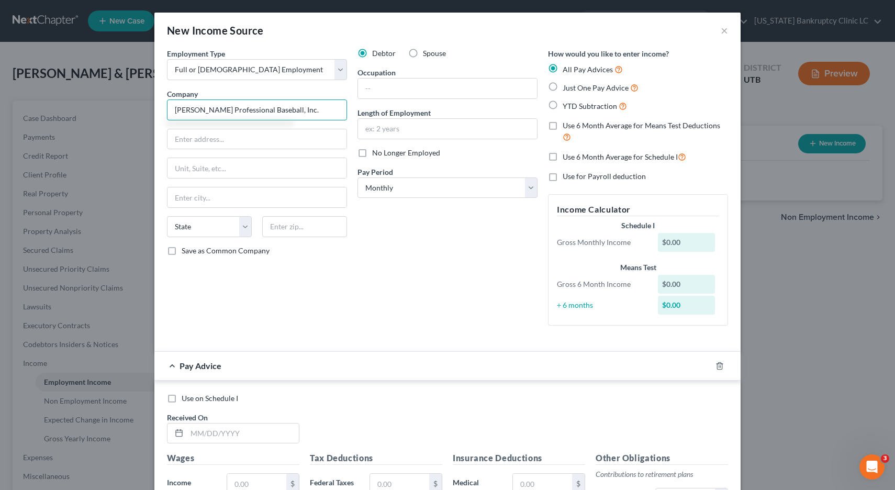
type input "Ogden Professional Baseball, Inc."
type input "O"
click at [397, 90] on input "text" at bounding box center [447, 89] width 179 height 20
type input "Usher"
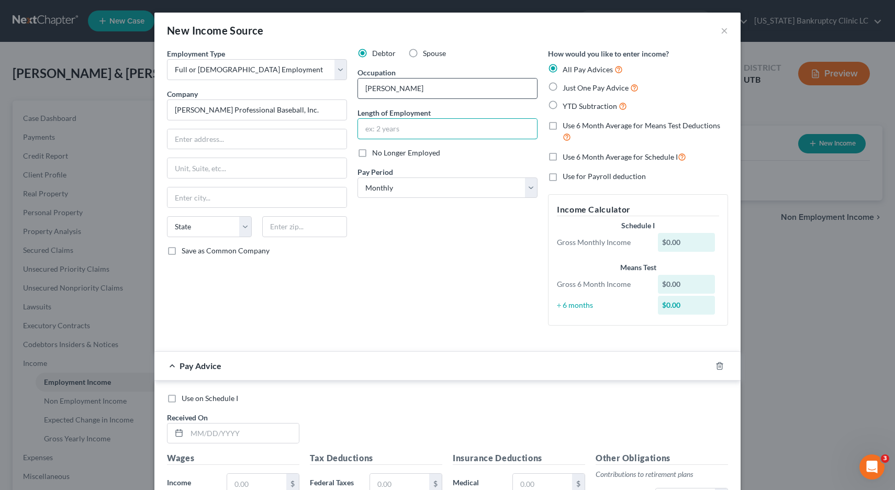
type input "2"
type input "1 month"
click at [534, 185] on select "Select Monthly Twice Monthly Every Other Week Weekly" at bounding box center [448, 187] width 180 height 21
select select "2"
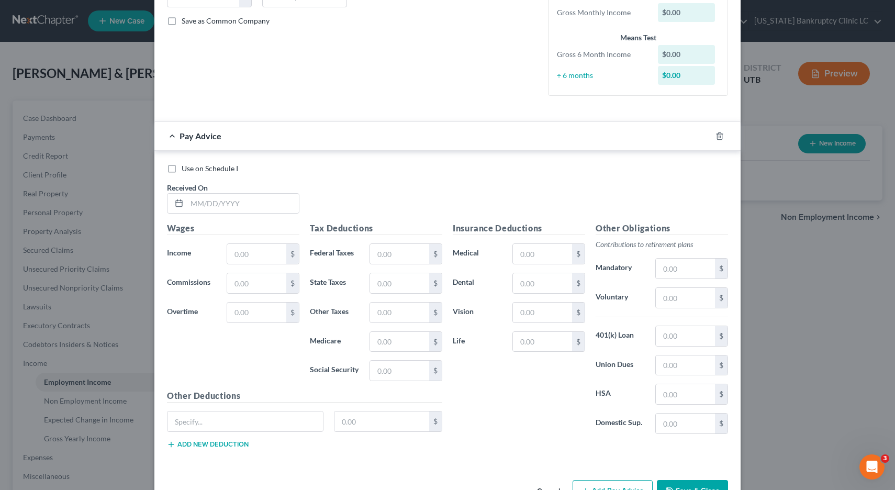
scroll to position [232, 0]
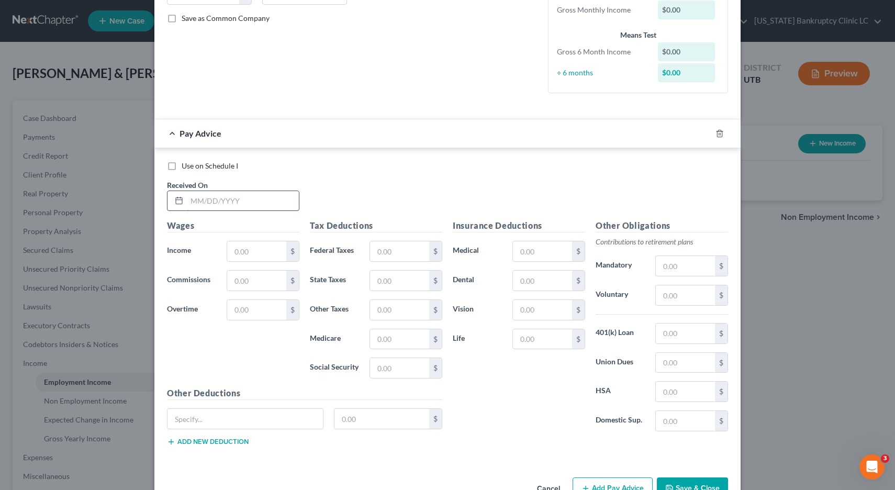
click at [254, 202] on input "text" at bounding box center [243, 201] width 112 height 20
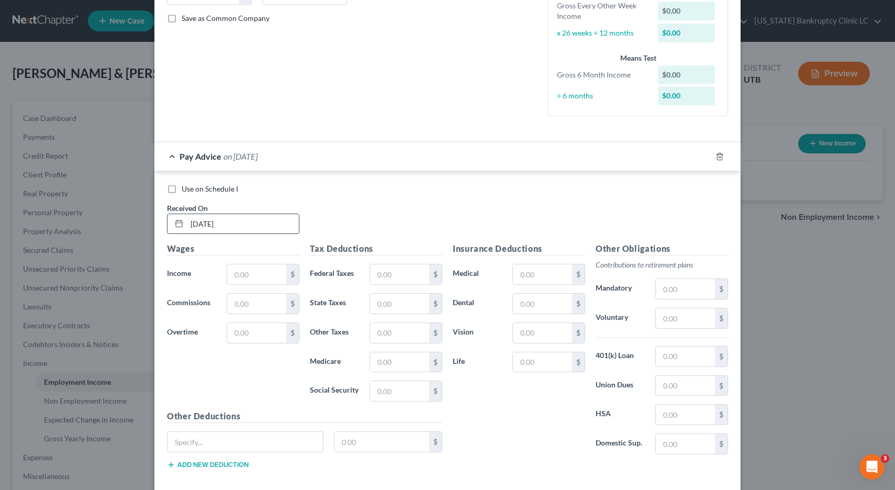
type input "08/10/25"
type input "121.92"
type input "1.77"
type input "7.58"
click at [708, 157] on icon "button" at bounding box center [707, 156] width 8 height 8
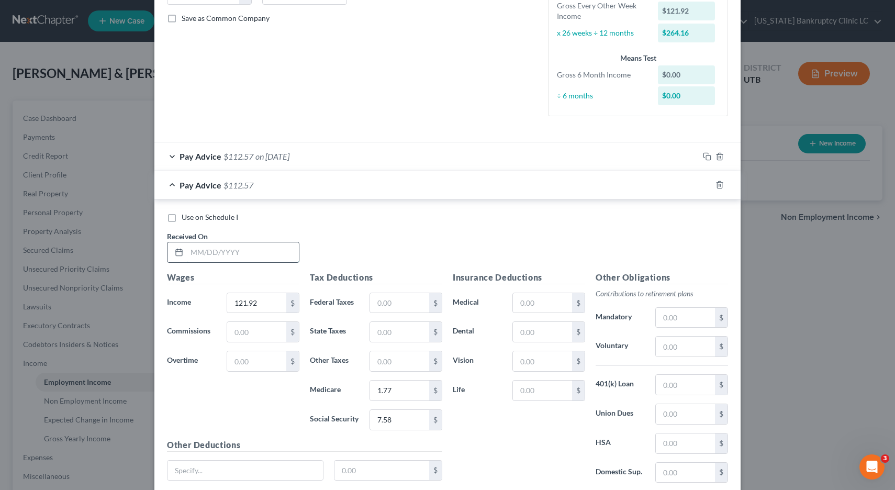
click at [268, 253] on input "text" at bounding box center [243, 252] width 112 height 20
type input "08/23/25"
type input "129.05"
type input "1.87"
type input "8.00"
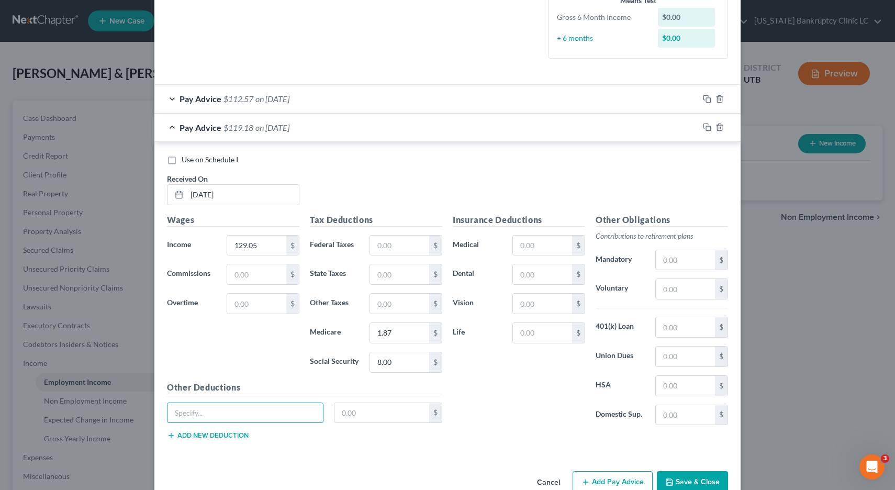
scroll to position [314, 0]
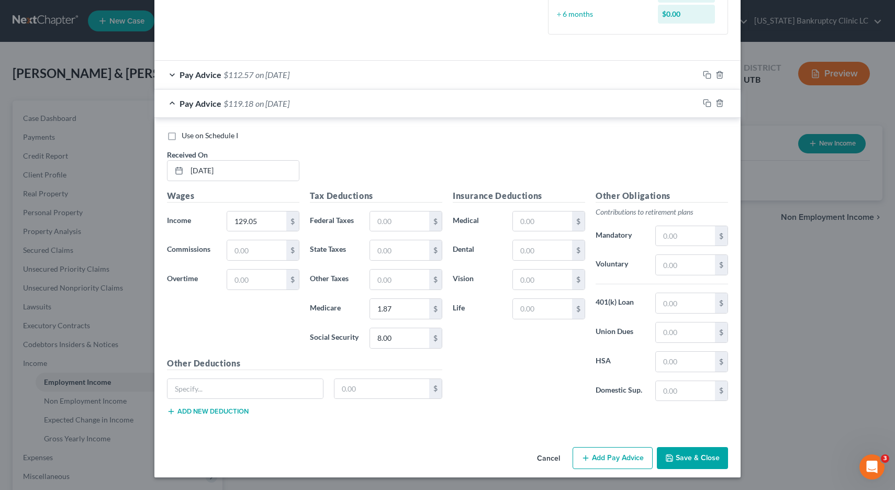
click at [685, 457] on button "Save & Close" at bounding box center [692, 458] width 71 height 22
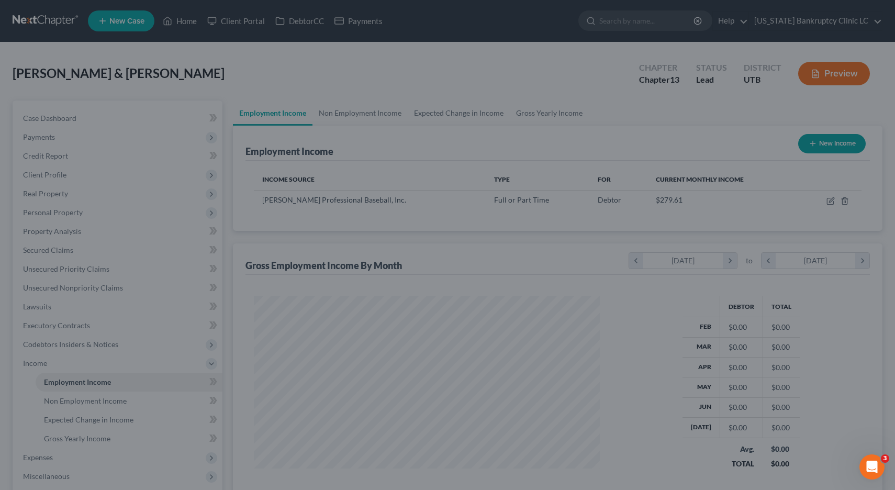
scroll to position [188, 367]
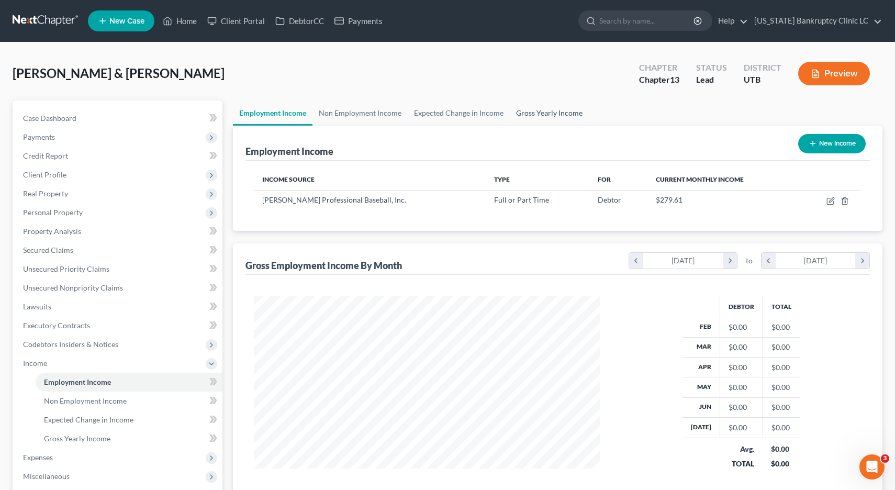
click at [543, 113] on link "Gross Yearly Income" at bounding box center [549, 113] width 79 height 25
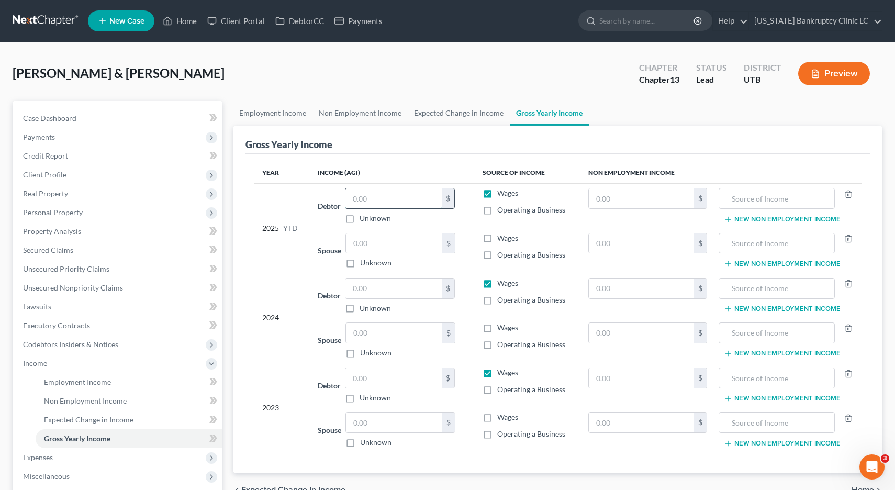
click at [396, 201] on input "text" at bounding box center [394, 198] width 96 height 20
type input "250.97"
click at [271, 113] on link "Employment Income" at bounding box center [273, 113] width 80 height 25
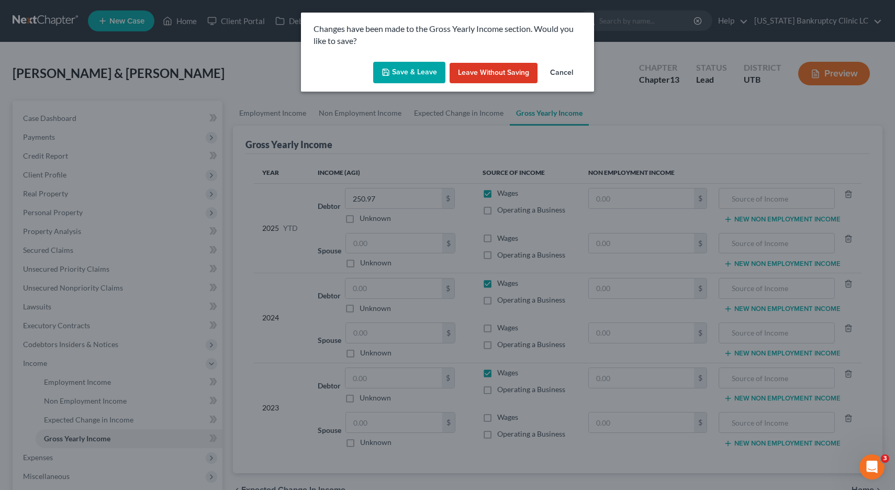
click at [409, 71] on button "Save & Leave" at bounding box center [409, 73] width 72 height 22
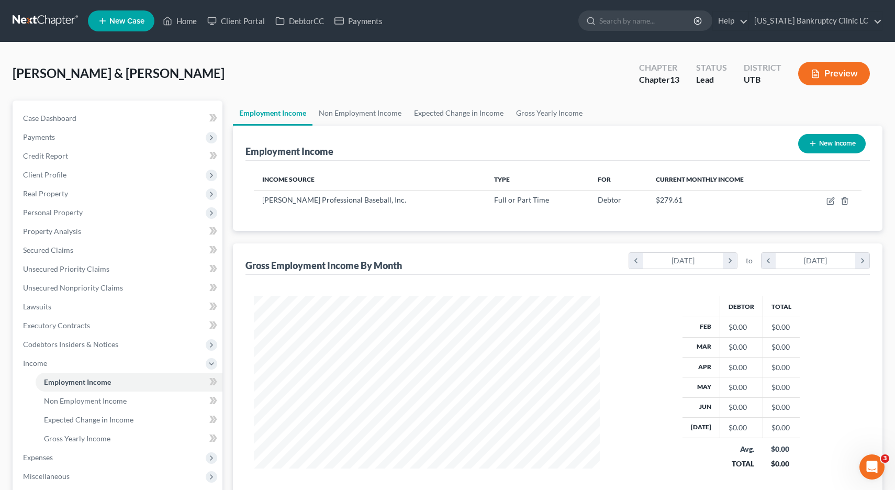
scroll to position [188, 367]
click at [825, 144] on button "New Income" at bounding box center [832, 143] width 68 height 19
select select "0"
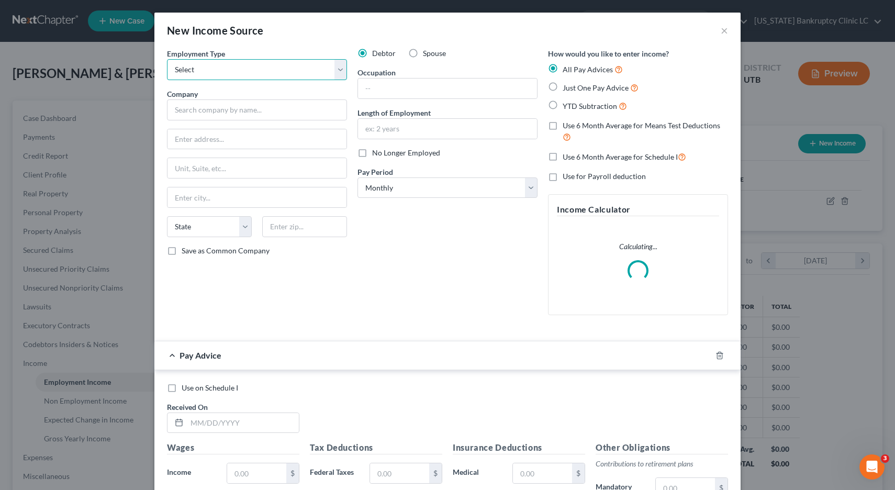
click at [338, 68] on select "Select Full or [DEMOGRAPHIC_DATA] Employment Self Employment" at bounding box center [257, 69] width 180 height 21
select select "0"
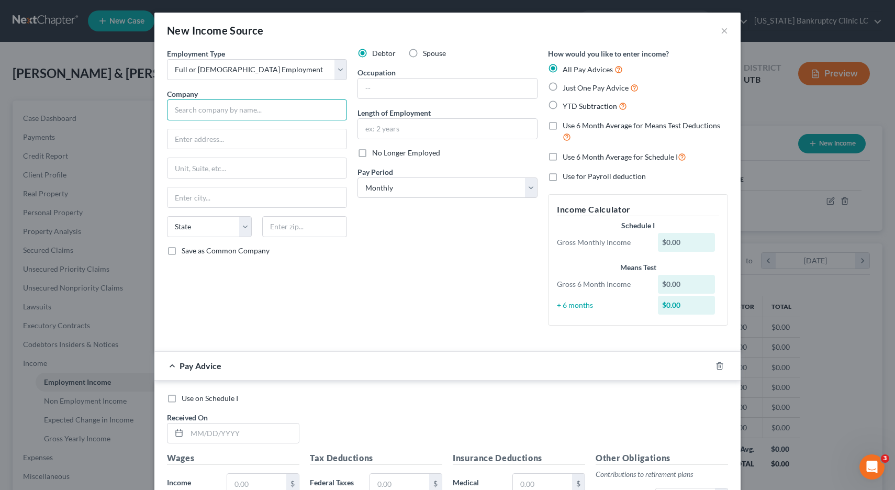
click at [276, 110] on input "text" at bounding box center [257, 109] width 180 height 21
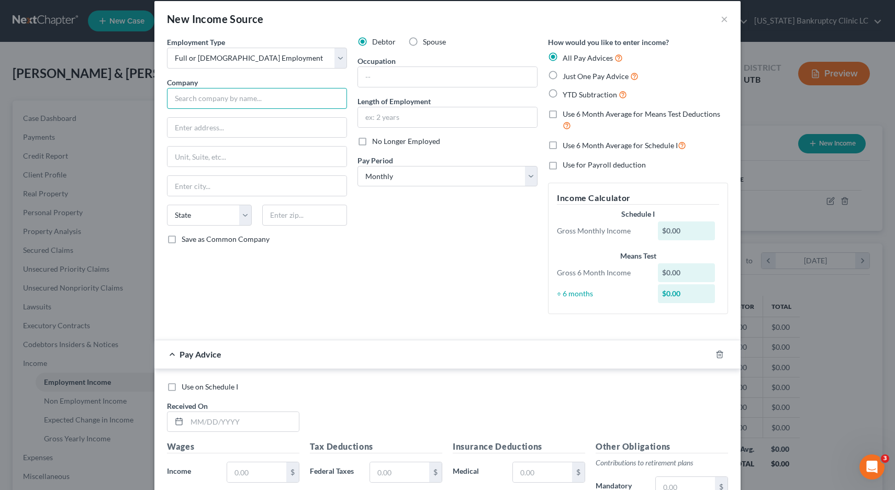
scroll to position [0, 0]
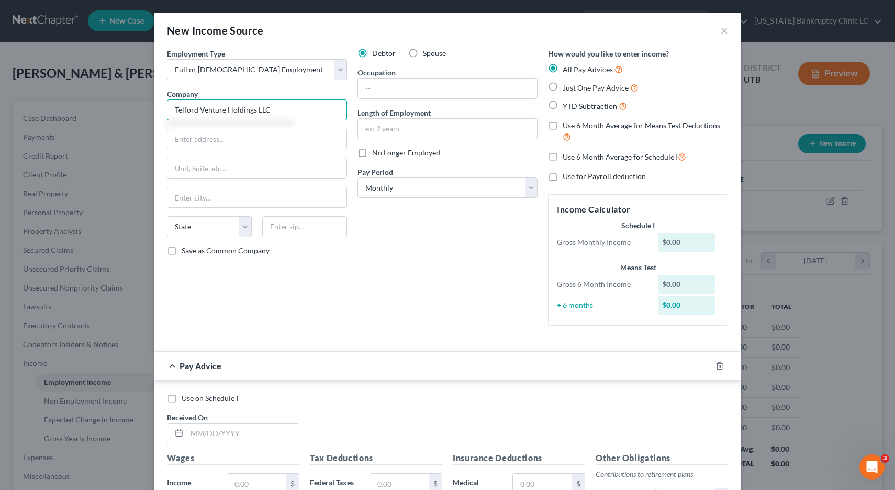
type input "Telford Venture Holdings LLC"
type input "7889 S 2310 E"
type input "South Weber"
select select "46"
type input "84405"
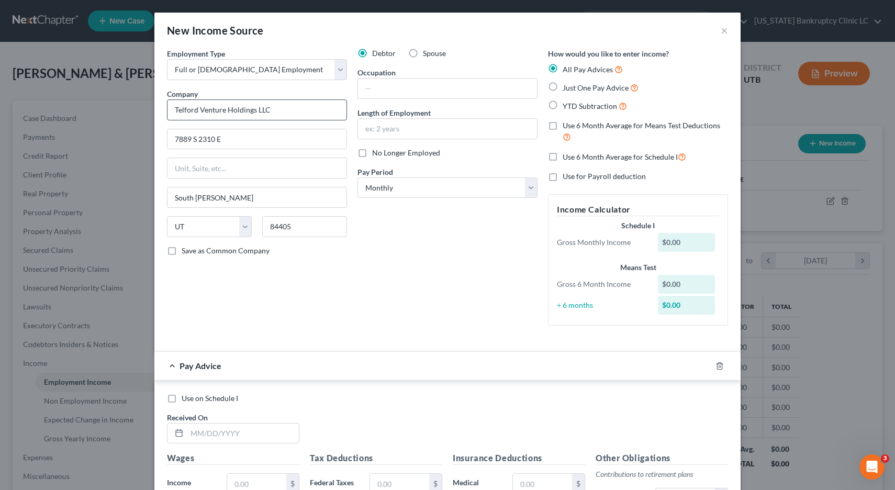
type input "[PERSON_NAME]"
click at [182, 251] on label "Save as Common Company" at bounding box center [226, 251] width 88 height 10
click at [186, 251] on input "Save as Common Company" at bounding box center [189, 249] width 7 height 7
checkbox input "true"
click at [395, 88] on input "text" at bounding box center [447, 89] width 179 height 20
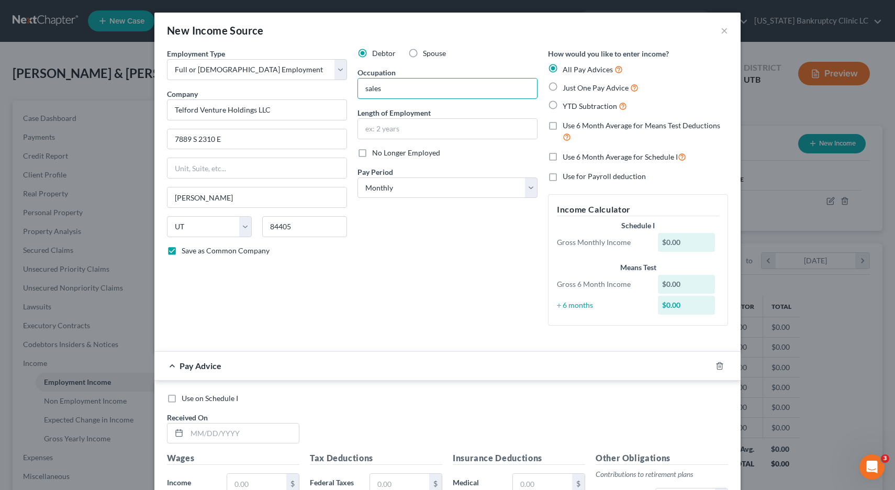
type input "sales"
type input "1 month"
click at [194, 432] on input "text" at bounding box center [243, 434] width 112 height 20
type input "07/11/2025"
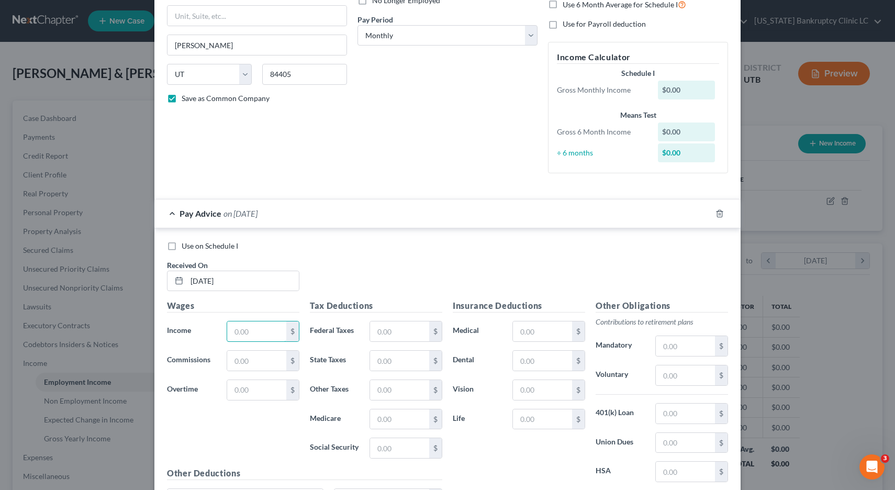
scroll to position [155, 0]
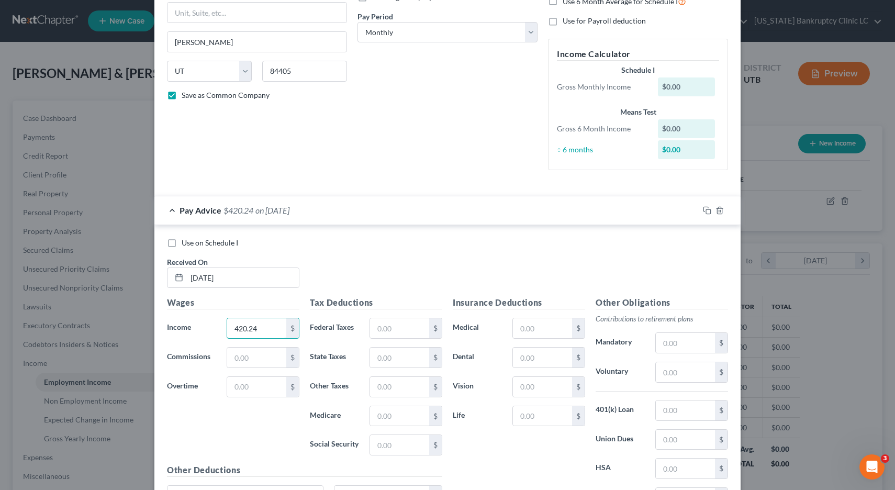
type input "420.24"
type input "6.09"
type input "26.05"
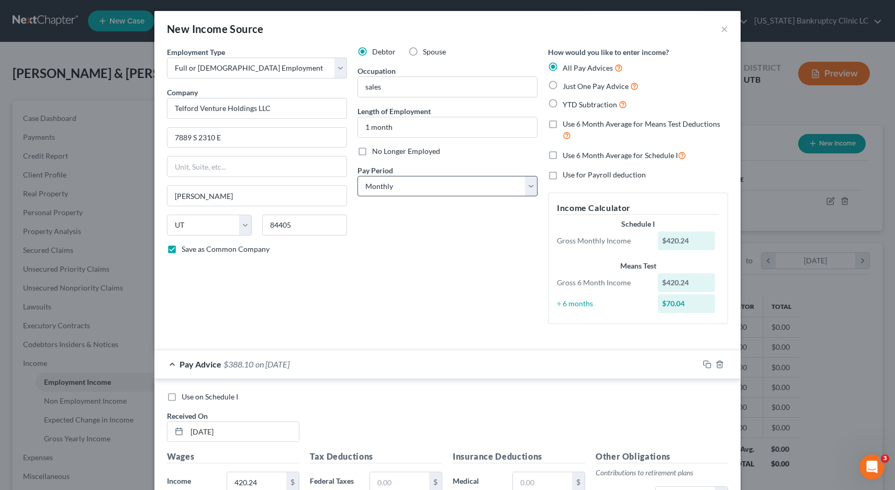
scroll to position [1, 0]
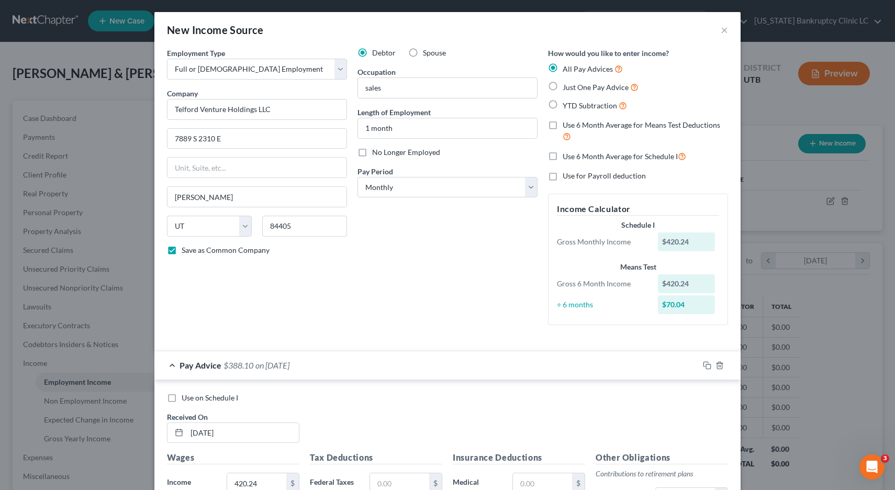
click at [372, 152] on label "No Longer Employed" at bounding box center [406, 152] width 68 height 10
click at [376, 152] on input "No Longer Employed" at bounding box center [379, 150] width 7 height 7
checkbox input "true"
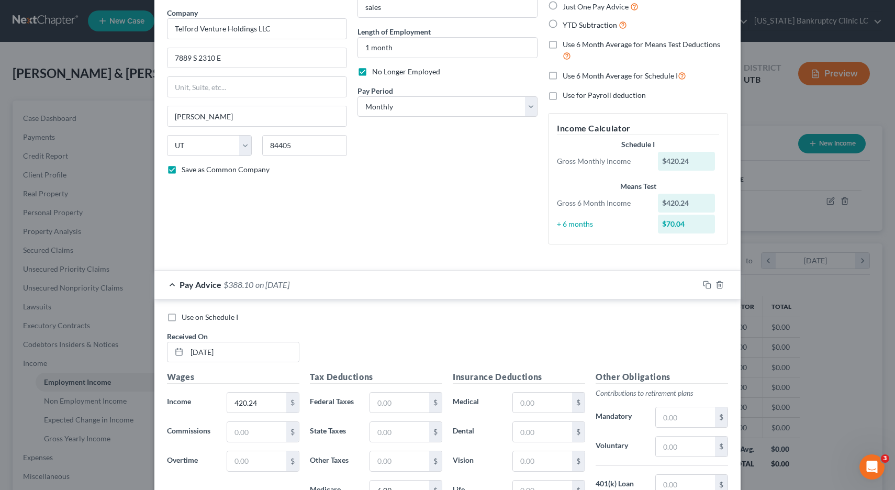
scroll to position [263, 0]
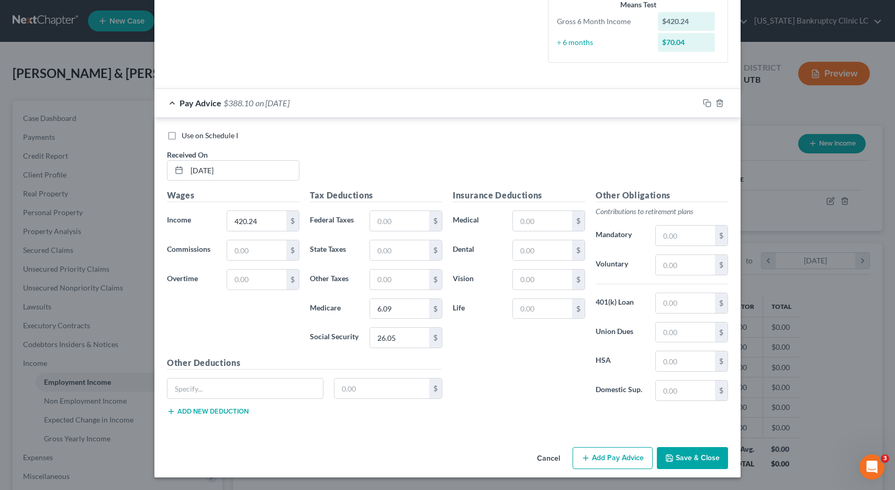
click at [684, 459] on button "Save & Close" at bounding box center [692, 458] width 71 height 22
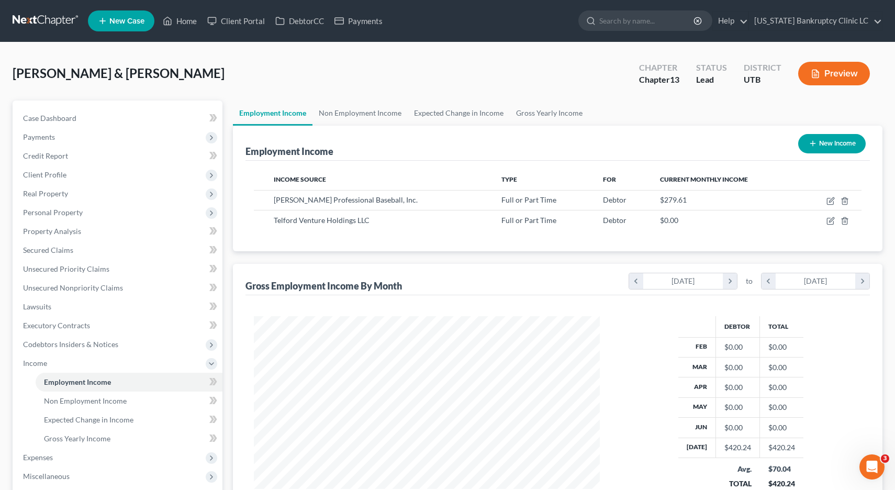
click at [829, 143] on button "New Income" at bounding box center [832, 143] width 68 height 19
select select "0"
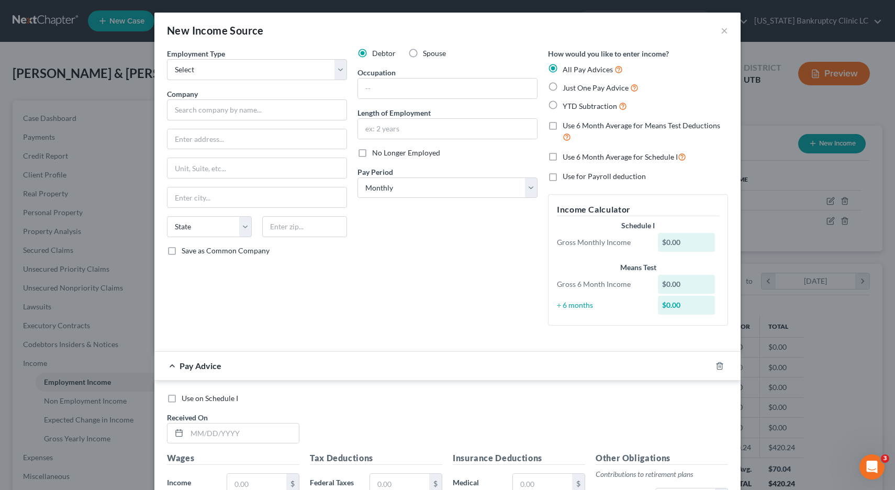
click at [423, 52] on label "Spouse" at bounding box center [434, 53] width 23 height 10
click at [427, 52] on input "Spouse" at bounding box center [430, 51] width 7 height 7
radio input "true"
click at [343, 69] on select "Select Full or [DEMOGRAPHIC_DATA] Employment Self Employment" at bounding box center [257, 69] width 180 height 21
select select "0"
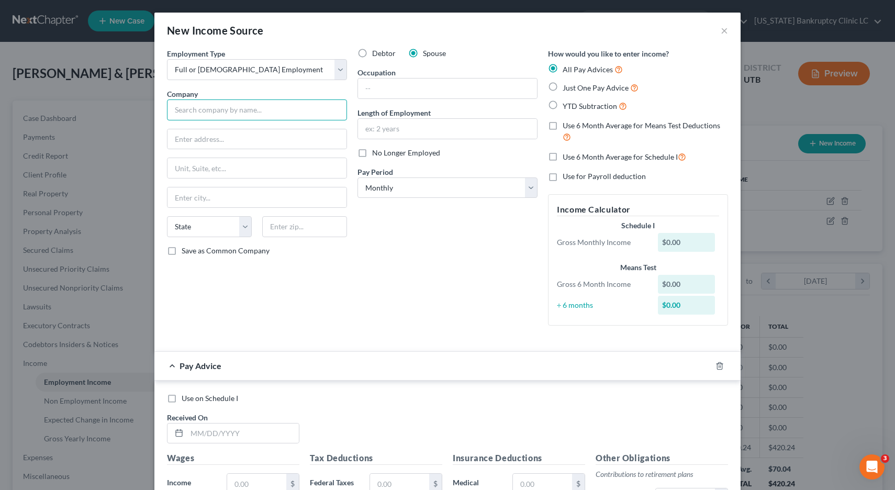
click at [306, 104] on input "text" at bounding box center [257, 109] width 180 height 21
type input "Presbytery of Utah"
type input "PO Box 25394"
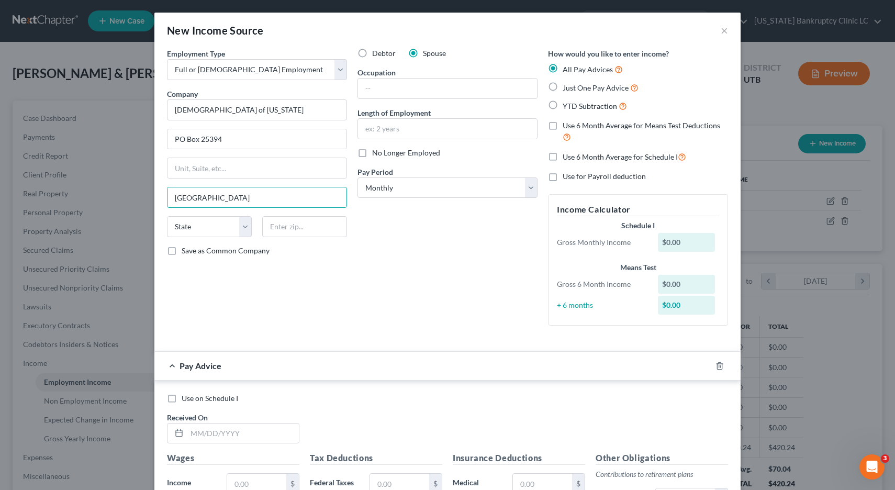
type input "[GEOGRAPHIC_DATA]"
select select "46"
type input "84125"
click at [404, 101] on div "Debtor Spouse Occupation Length of Employment No Longer Employed Pay Period * S…" at bounding box center [447, 191] width 191 height 286
click at [392, 85] on input "text" at bounding box center [447, 89] width 179 height 20
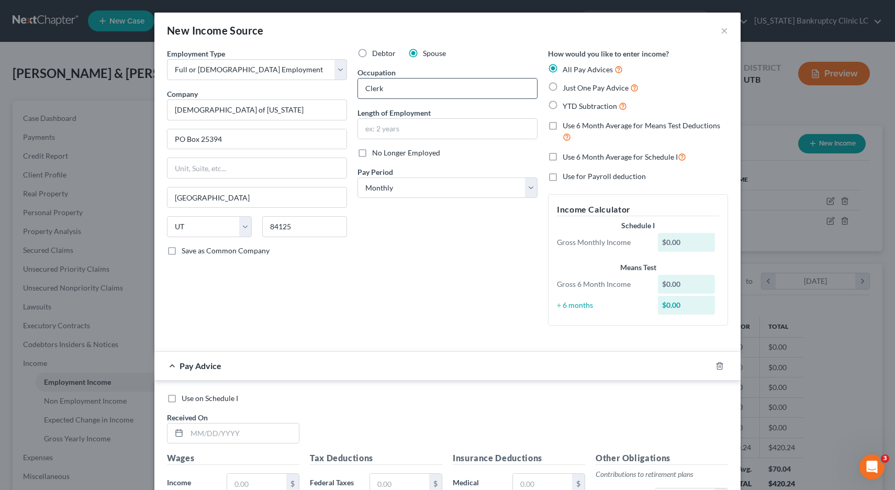
type input "Clerk"
type input "11 years"
click at [204, 435] on input "text" at bounding box center [243, 434] width 112 height 20
type input "01/27/25"
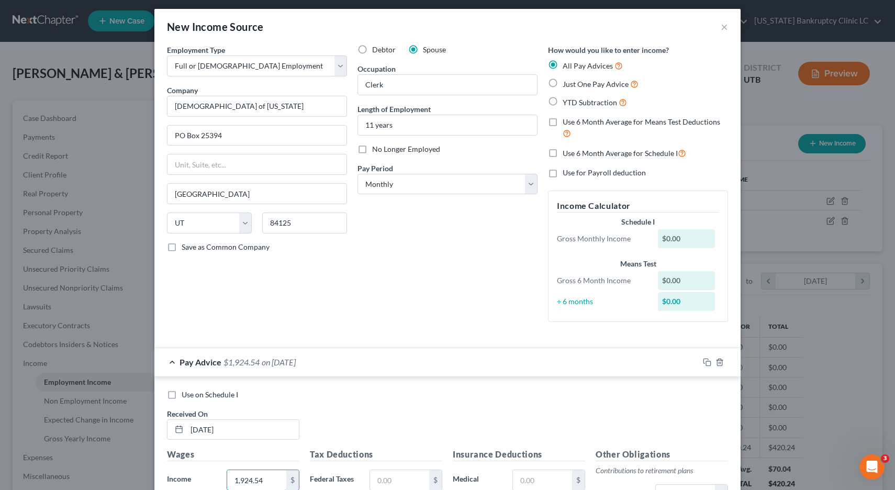
type input "1,924.54"
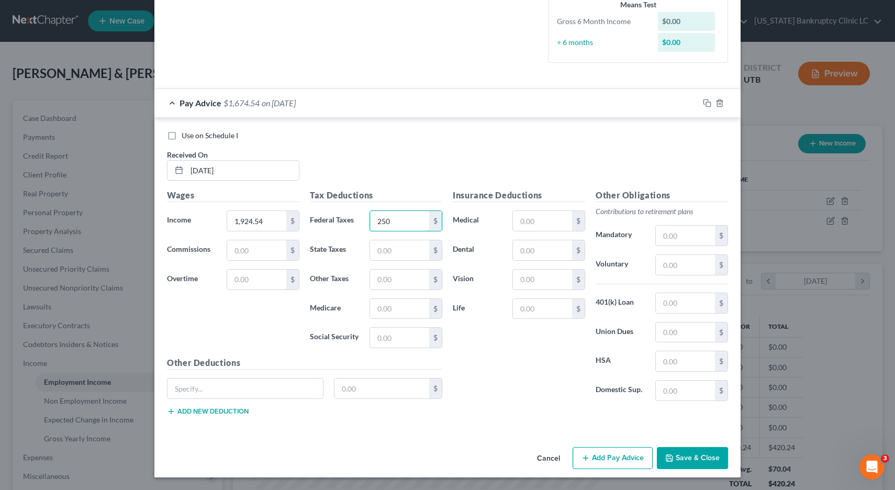
type input "250"
type input "120"
type input "27.91"
type input "119.32"
click at [708, 104] on icon "button" at bounding box center [707, 103] width 8 height 8
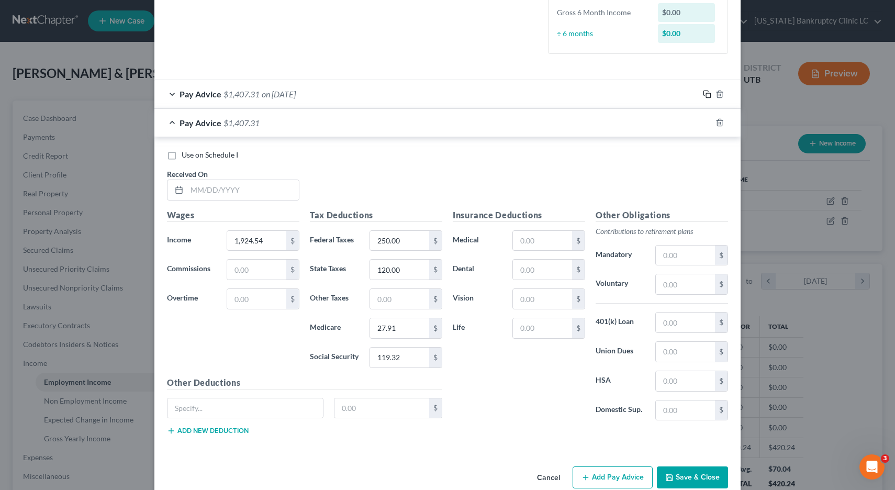
scroll to position [282, 0]
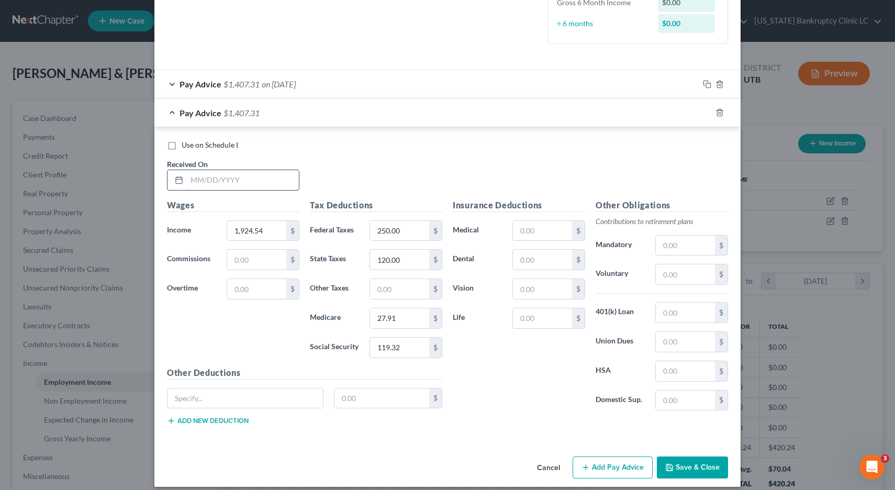
click at [230, 182] on input "text" at bounding box center [243, 180] width 112 height 20
type input "02/28/25"
click at [710, 114] on icon "button" at bounding box center [707, 112] width 8 height 8
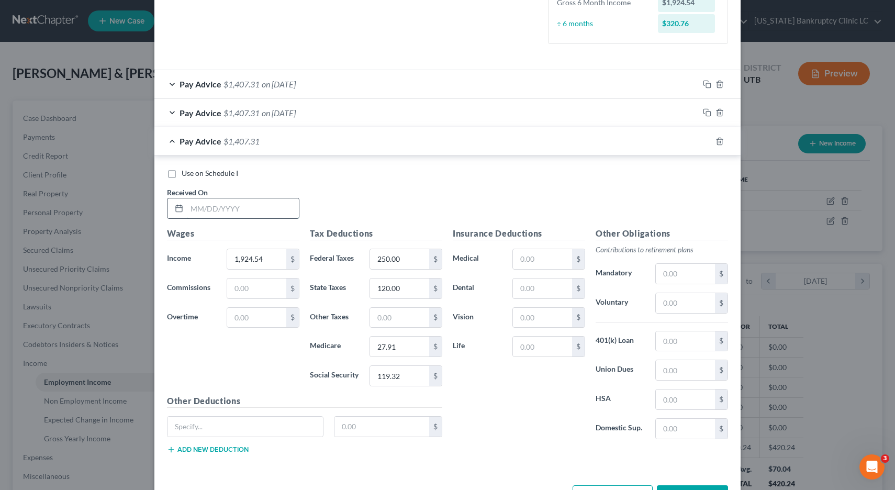
click at [267, 212] on input "text" at bounding box center [243, 208] width 112 height 20
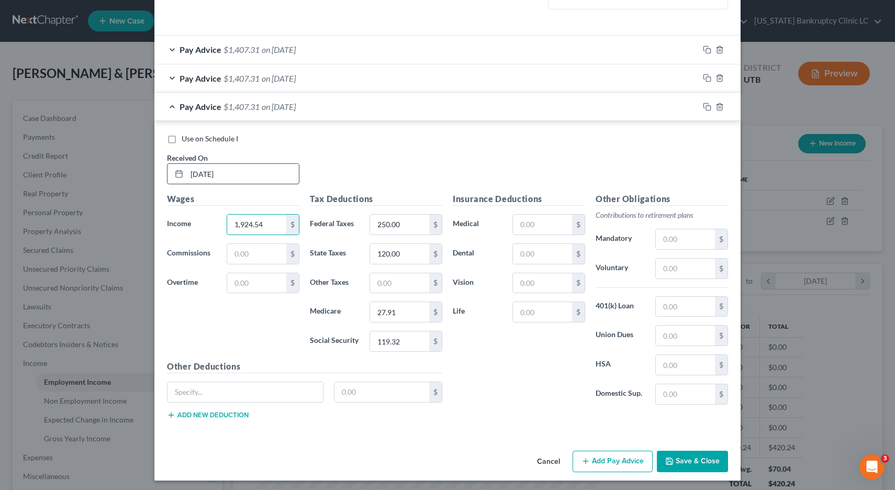
scroll to position [319, 0]
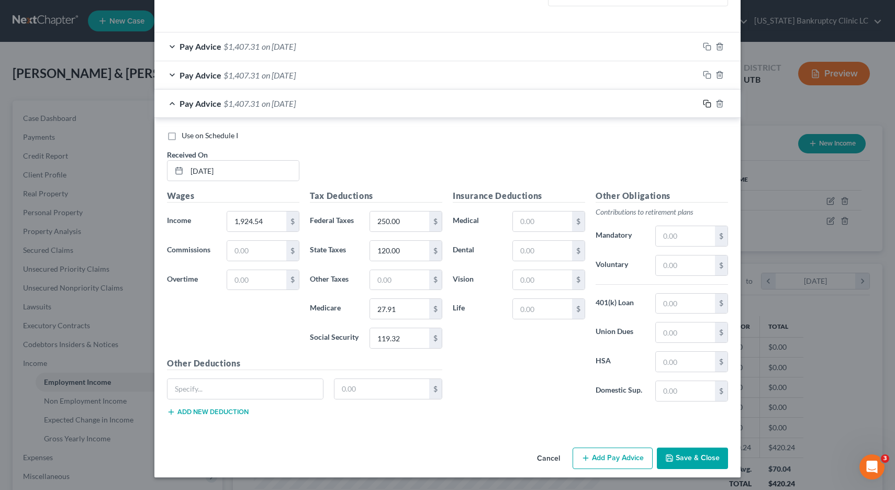
click at [709, 103] on icon "button" at bounding box center [707, 103] width 8 height 8
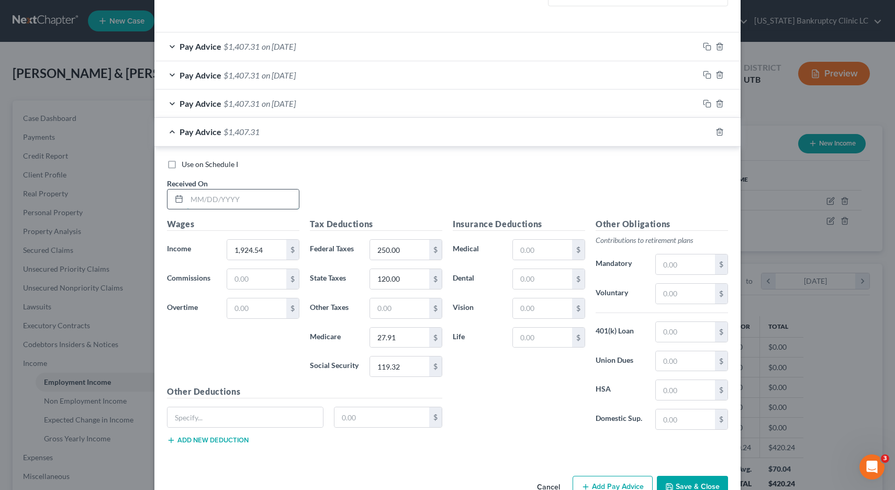
click at [208, 201] on input "text" at bounding box center [243, 200] width 112 height 20
click at [173, 102] on div "Pay Advice $1,407.31 on 02/24/2025" at bounding box center [426, 104] width 544 height 28
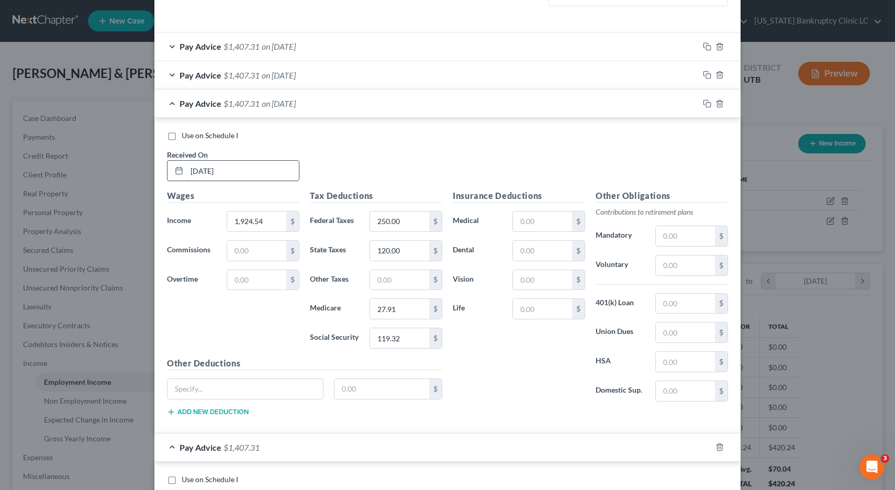
click at [197, 169] on input "02/24/25" at bounding box center [243, 171] width 112 height 20
click at [174, 106] on div "Pay Advice $1,407.31 on 03/24/2025" at bounding box center [426, 104] width 544 height 28
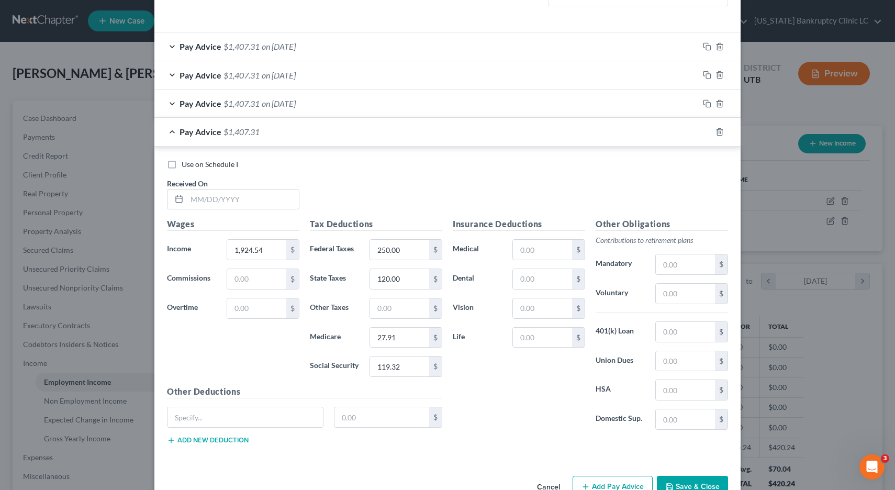
click at [171, 102] on div "Pay Advice $1,407.31 on 03/24/2025" at bounding box center [426, 104] width 544 height 28
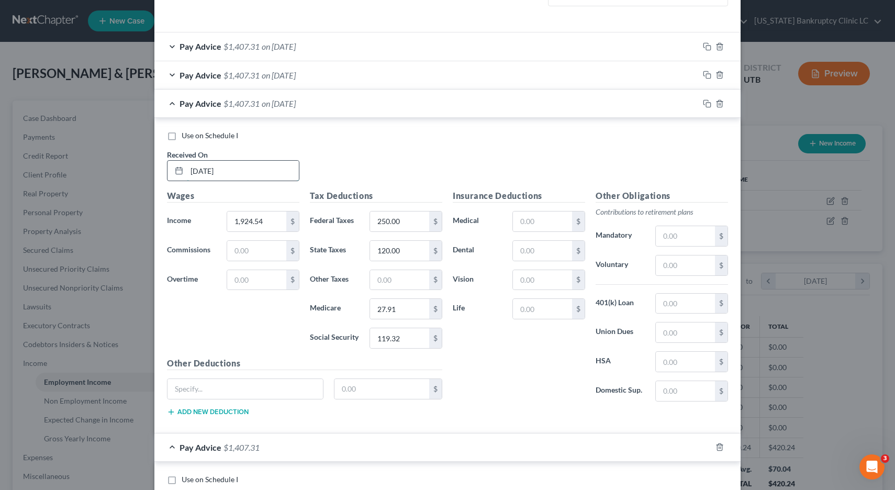
click at [209, 170] on input "03/24/25" at bounding box center [243, 171] width 112 height 20
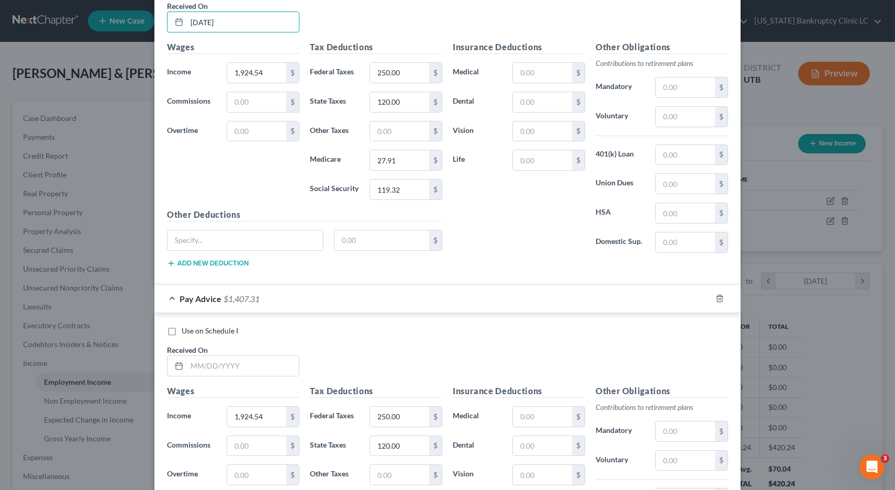
scroll to position [471, 0]
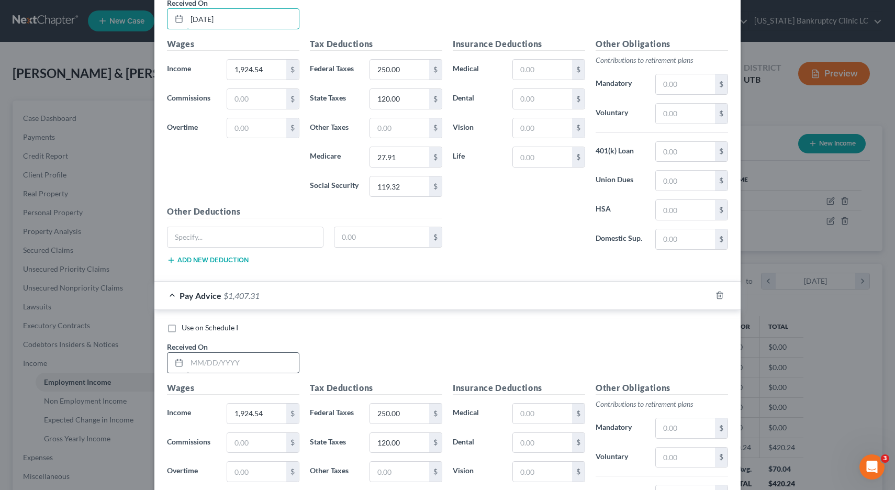
type input "03/31/25"
click at [205, 359] on input "text" at bounding box center [243, 363] width 112 height 20
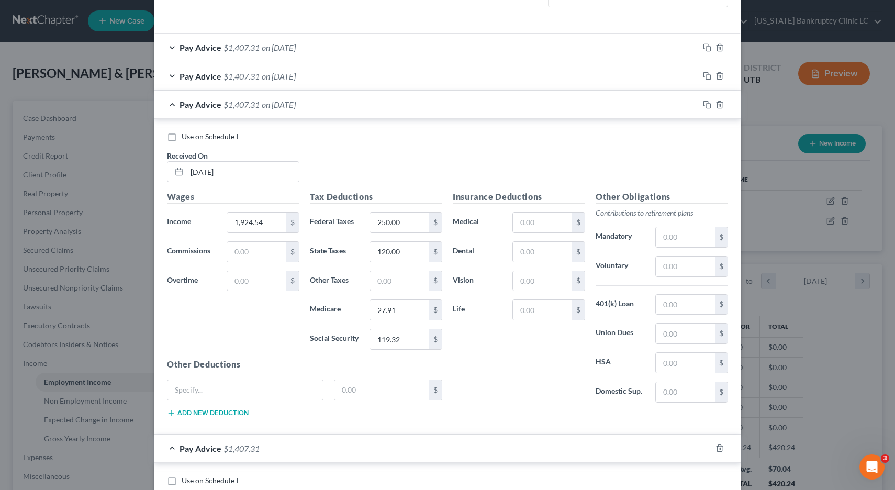
scroll to position [308, 0]
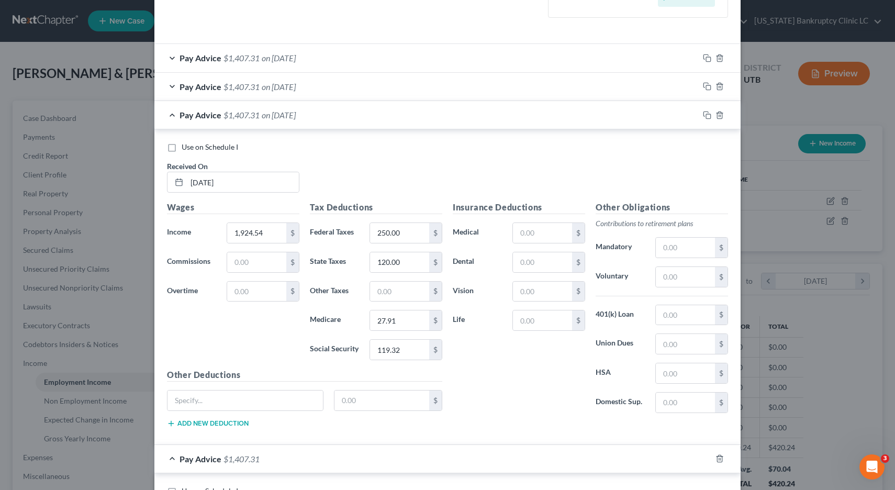
click at [172, 115] on div "Pay Advice $1,407.31 on 03/31/2025" at bounding box center [426, 115] width 544 height 28
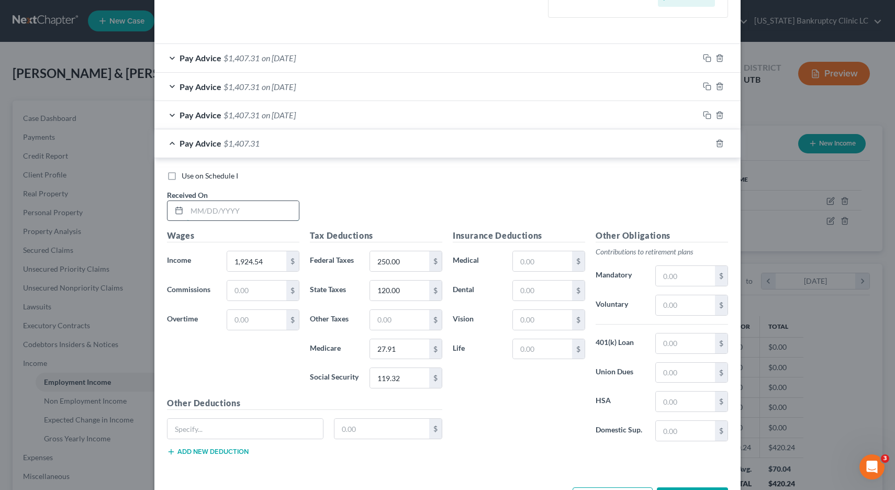
click at [235, 212] on input "text" at bounding box center [243, 211] width 112 height 20
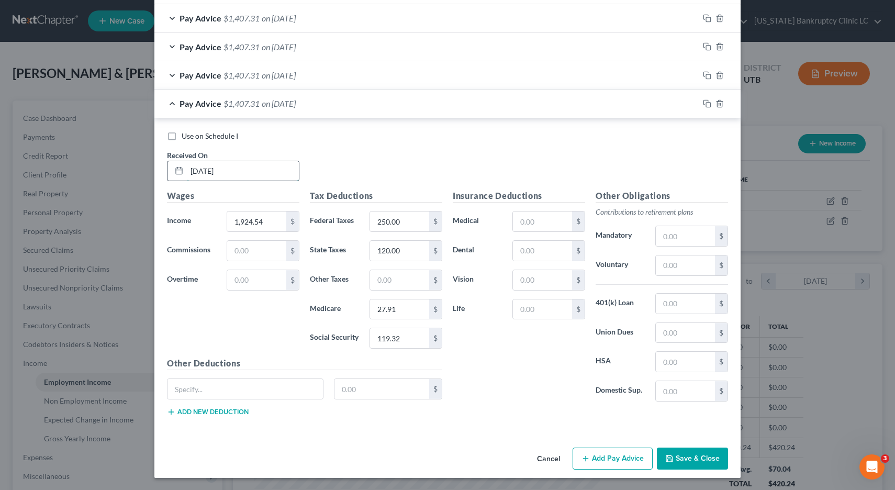
scroll to position [348, 0]
type input "04/30/25"
drag, startPoint x: 708, startPoint y: 104, endPoint x: 473, endPoint y: 106, distance: 235.1
click at [708, 104] on icon "button" at bounding box center [707, 103] width 8 height 8
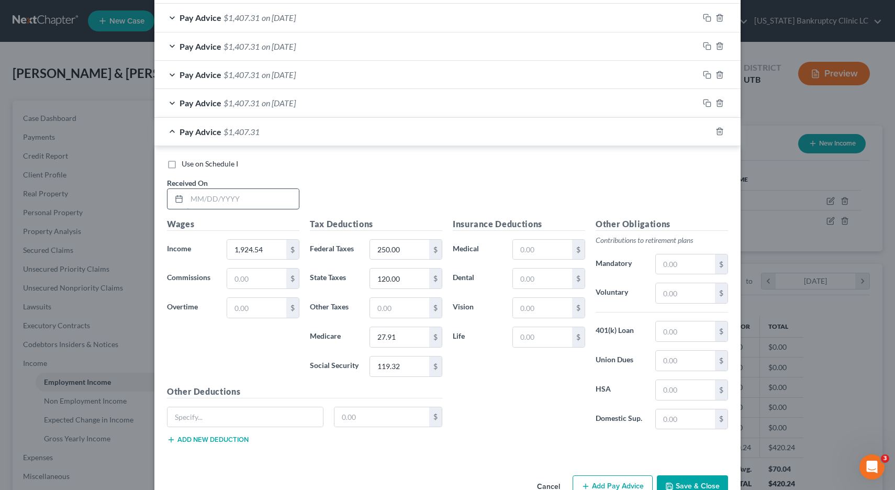
click at [220, 199] on input "text" at bounding box center [243, 199] width 112 height 20
type input "05/31/25"
click at [707, 130] on rect "button" at bounding box center [708, 132] width 5 height 5
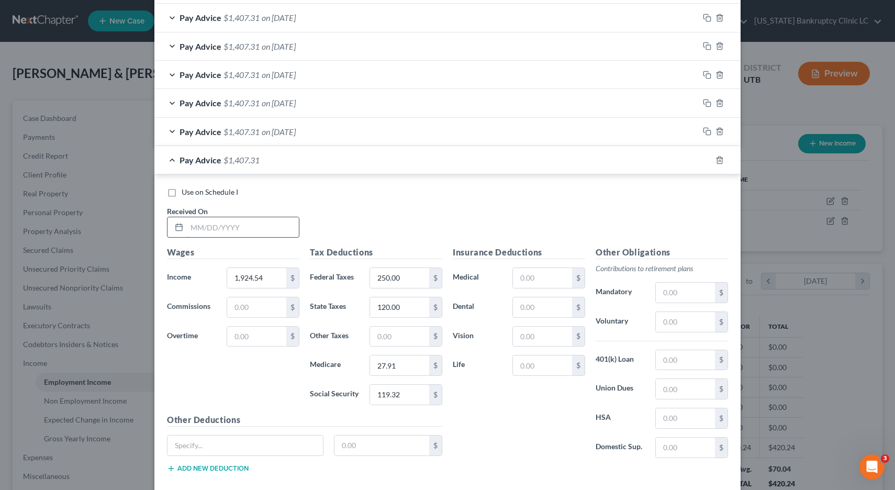
click at [218, 224] on input "text" at bounding box center [243, 227] width 112 height 20
type input "0"
click at [172, 158] on div "Pay Advice $1,407.31" at bounding box center [432, 160] width 557 height 28
click at [721, 159] on icon "button" at bounding box center [720, 160] width 8 height 8
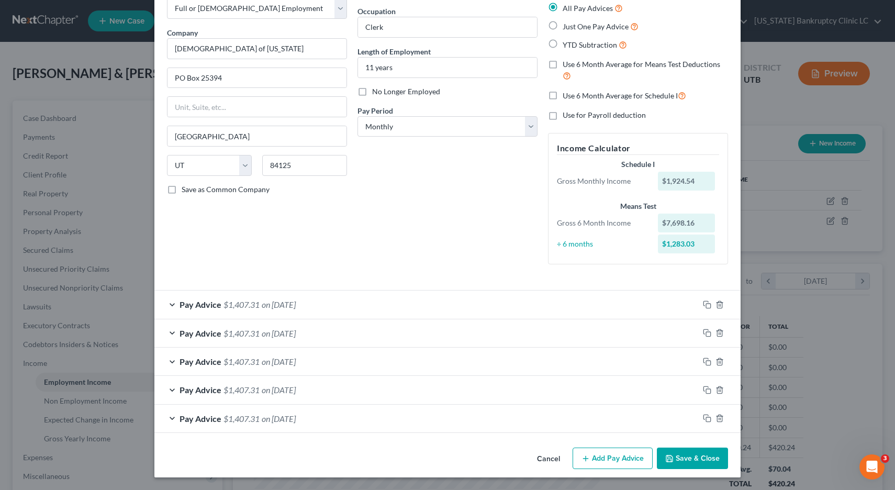
scroll to position [61, 0]
click at [684, 459] on button "Save & Close" at bounding box center [692, 459] width 71 height 22
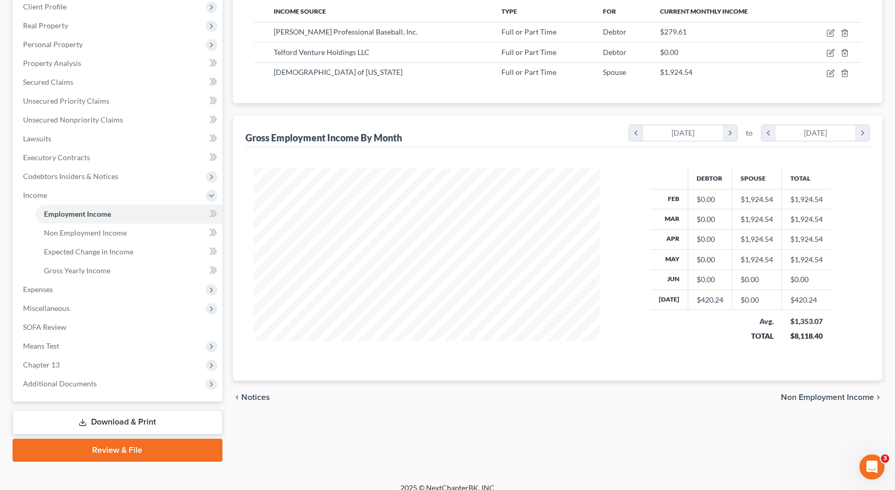
scroll to position [180, 0]
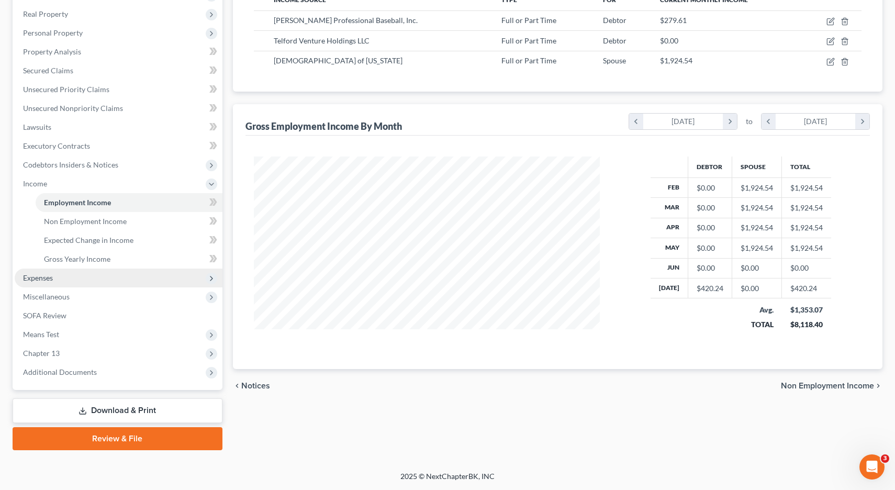
click at [45, 277] on span "Expenses" at bounding box center [38, 277] width 30 height 9
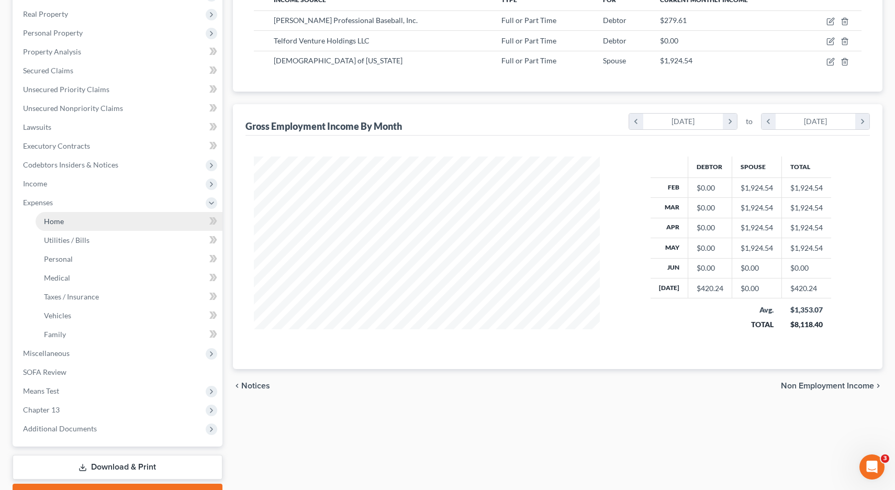
click at [61, 220] on span "Home" at bounding box center [54, 221] width 20 height 9
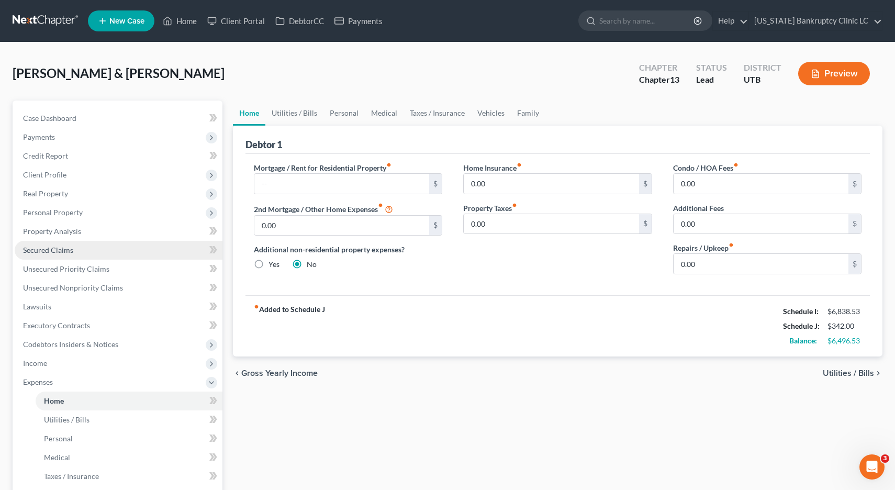
click at [57, 250] on span "Secured Claims" at bounding box center [48, 250] width 50 height 9
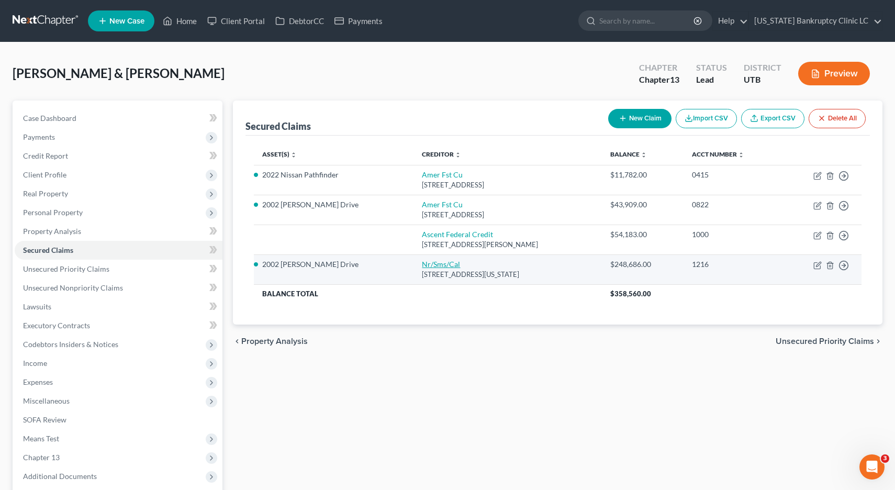
click at [422, 265] on link "Nr/Sms/Cal" at bounding box center [441, 264] width 38 height 9
select select "39"
select select "2"
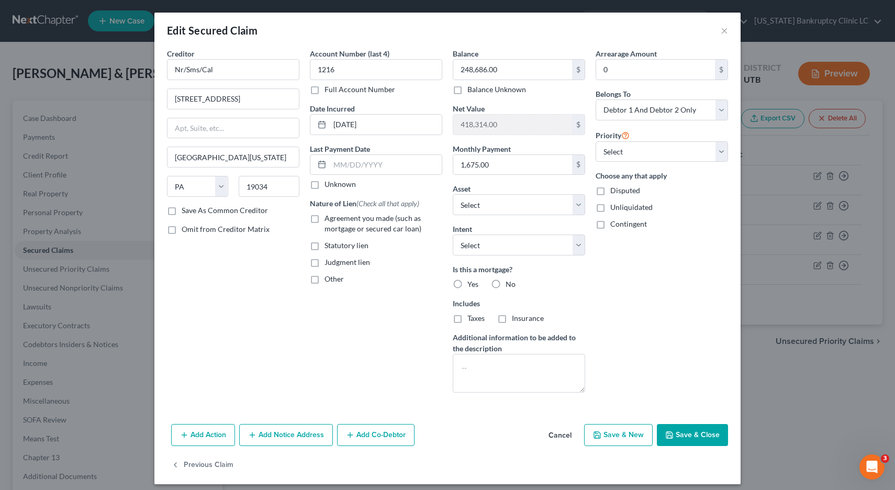
click at [684, 433] on button "Save & Close" at bounding box center [692, 435] width 71 height 22
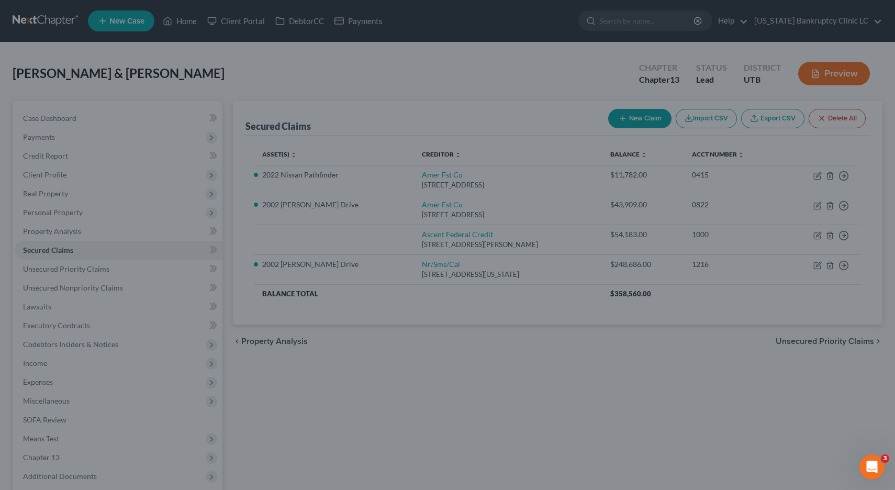
select select "2"
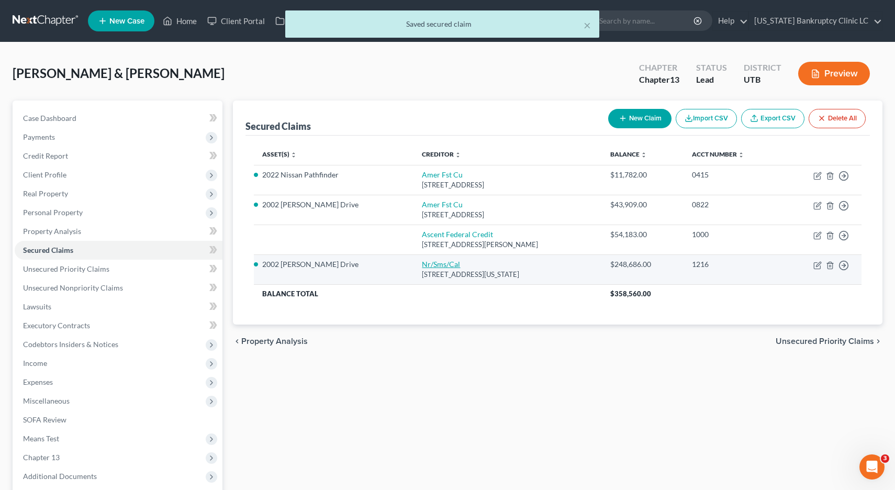
click at [422, 265] on link "Nr/Sms/Cal" at bounding box center [441, 264] width 38 height 9
select select "39"
select select "2"
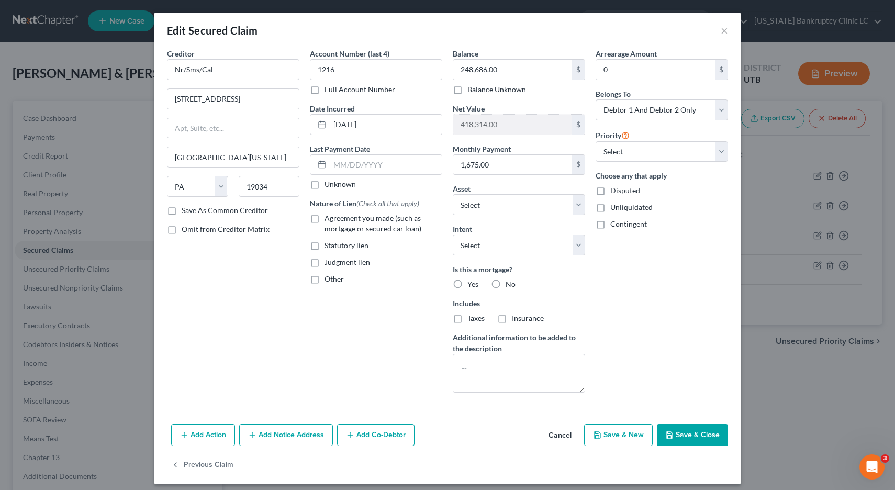
click at [468, 284] on label "Yes" at bounding box center [473, 284] width 11 height 10
click at [472, 284] on input "Yes" at bounding box center [475, 282] width 7 height 7
radio input "true"
click at [722, 149] on select "Select 1st 2nd 3rd 4th 5th 6th 7th 8th 9th 10th 11th 12th 13th 14th 15th 16th 1…" at bounding box center [662, 151] width 132 height 21
select select "0"
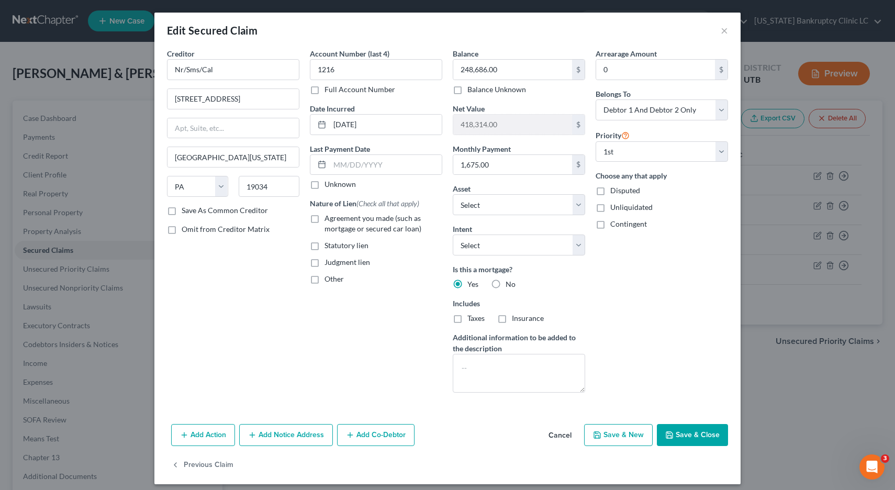
click at [325, 220] on label "Agreement you made (such as mortgage or secured car loan)" at bounding box center [384, 223] width 118 height 21
click at [329, 220] on input "Agreement you made (such as mortgage or secured car loan)" at bounding box center [332, 216] width 7 height 7
checkbox input "true"
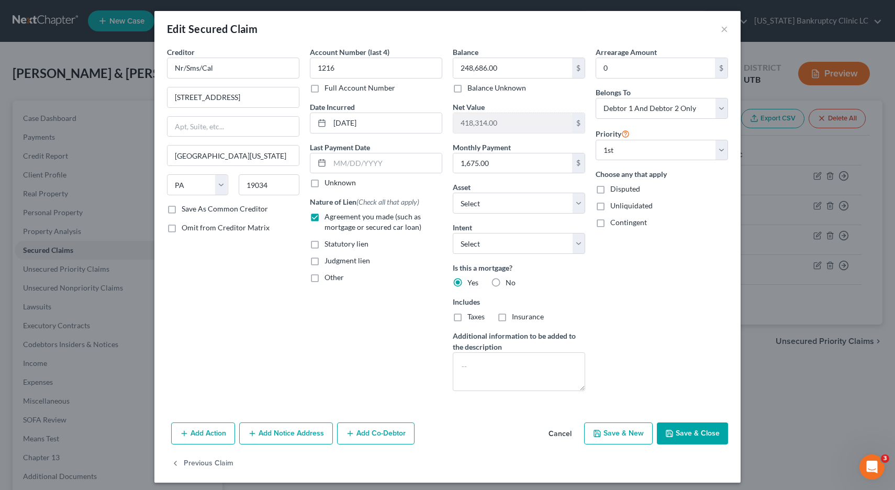
click at [468, 319] on label "Taxes" at bounding box center [476, 317] width 17 height 10
click at [472, 318] on input "Taxes" at bounding box center [475, 315] width 7 height 7
checkbox input "true"
click at [512, 319] on label "Insurance" at bounding box center [528, 316] width 32 height 10
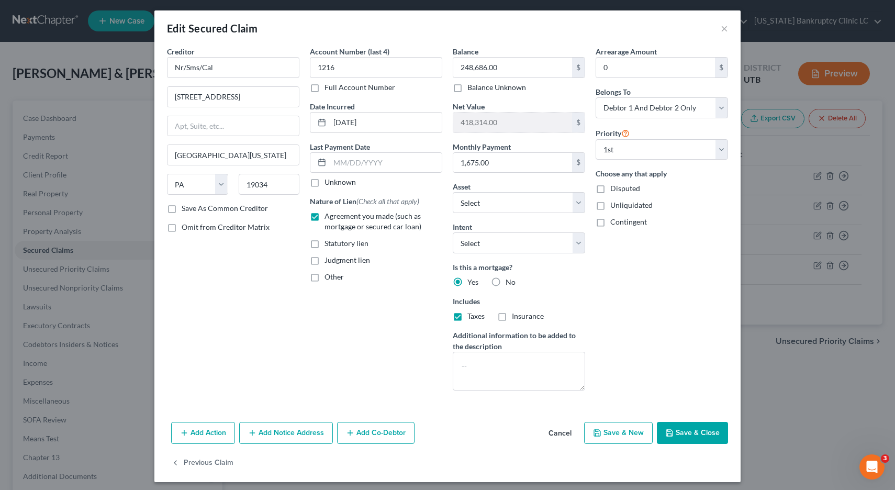
click at [516, 318] on input "Insurance" at bounding box center [519, 314] width 7 height 7
checkbox input "true"
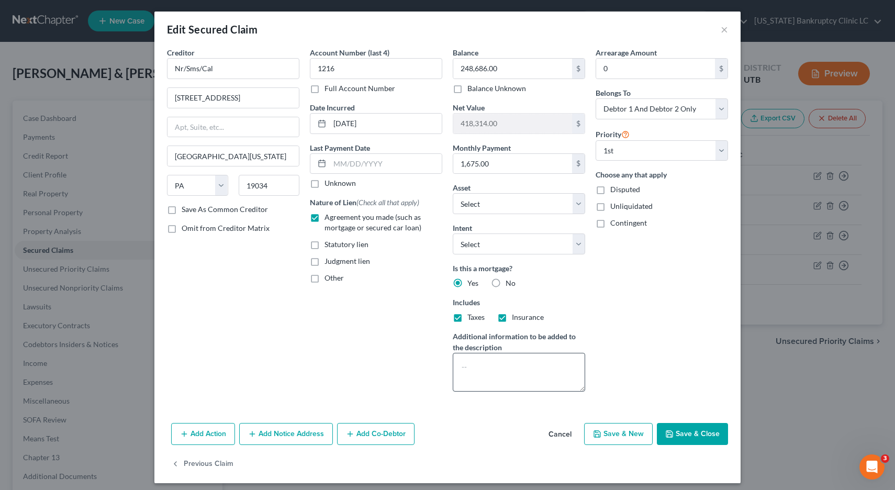
scroll to position [1, 0]
click at [676, 436] on button "Save & Close" at bounding box center [692, 435] width 71 height 22
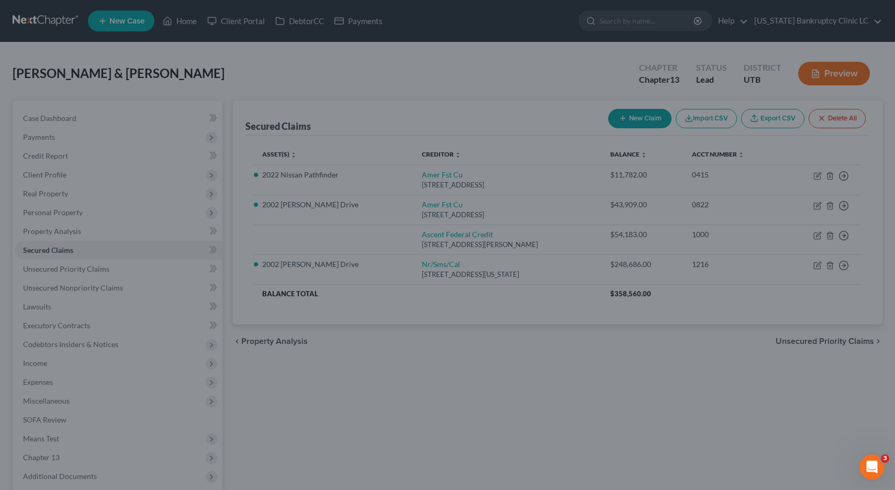
select select "2"
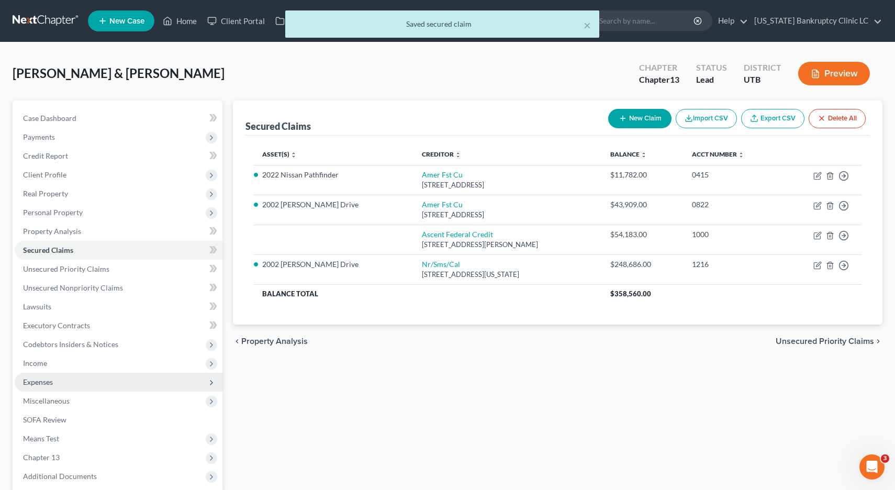
click at [40, 380] on span "Expenses" at bounding box center [38, 381] width 30 height 9
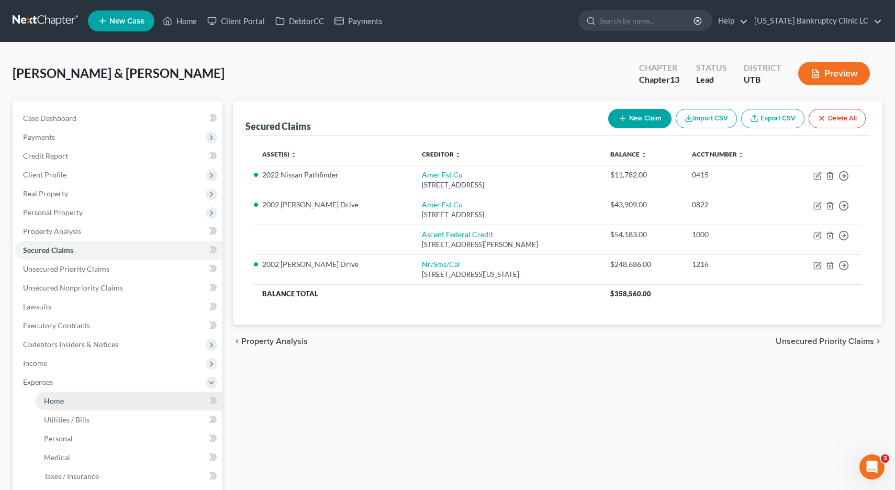
click at [60, 403] on span "Home" at bounding box center [54, 400] width 20 height 9
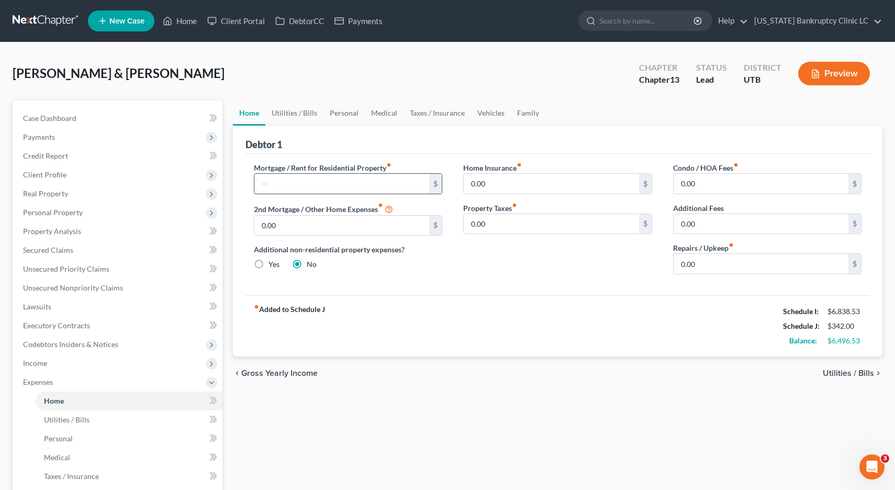
click at [289, 184] on input "text" at bounding box center [341, 184] width 175 height 20
type input "1,675.00"
click at [69, 248] on span "Secured Claims" at bounding box center [48, 250] width 50 height 9
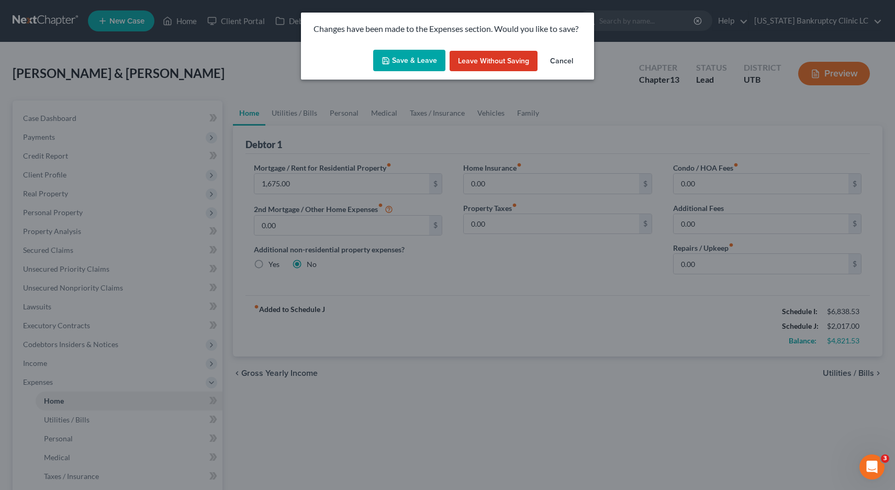
click at [411, 60] on button "Save & Leave" at bounding box center [409, 61] width 72 height 22
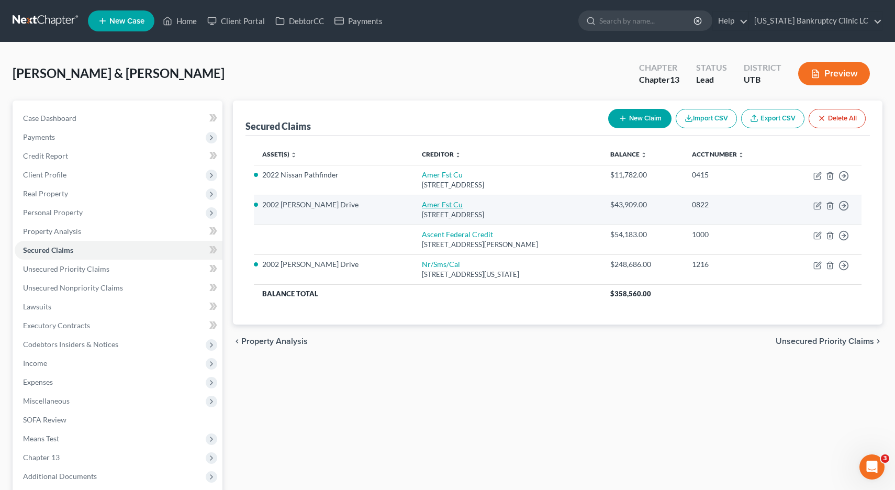
click at [422, 203] on link "Amer Fst Cu" at bounding box center [442, 204] width 41 height 9
select select "46"
select select "2"
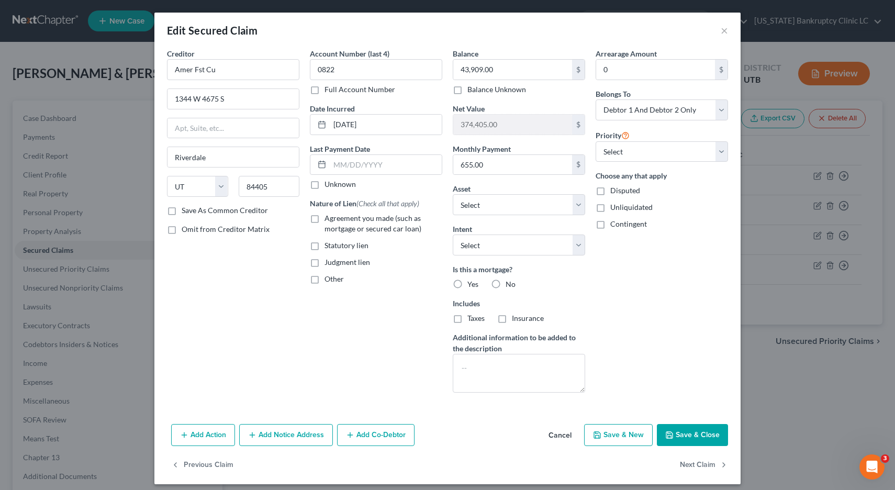
click at [706, 438] on button "Save & Close" at bounding box center [692, 435] width 71 height 22
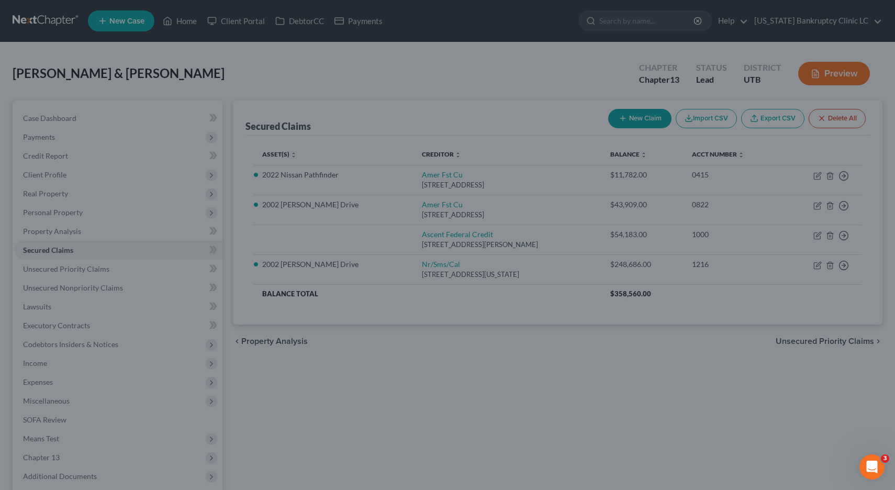
select select "2"
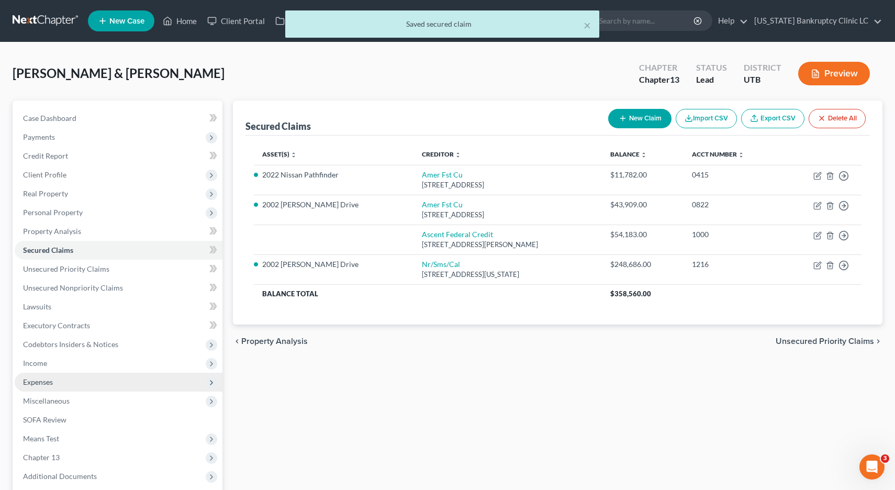
click at [43, 381] on span "Expenses" at bounding box center [38, 381] width 30 height 9
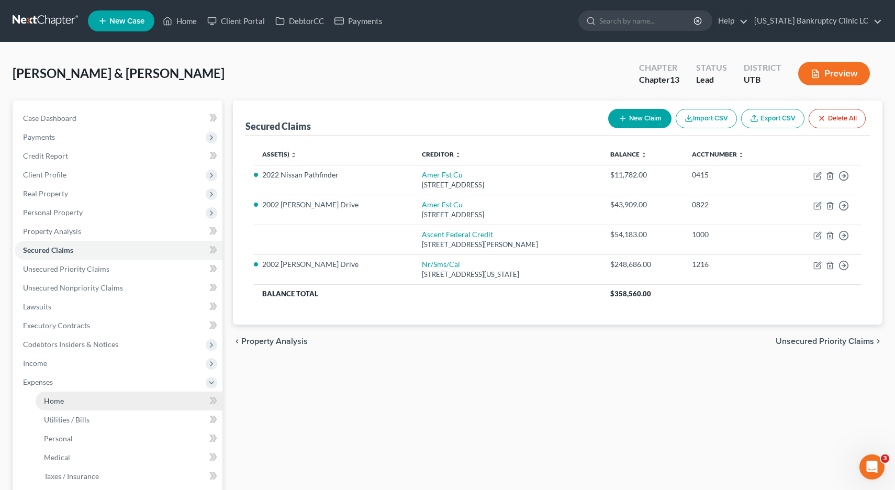
click at [65, 397] on link "Home" at bounding box center [129, 401] width 187 height 19
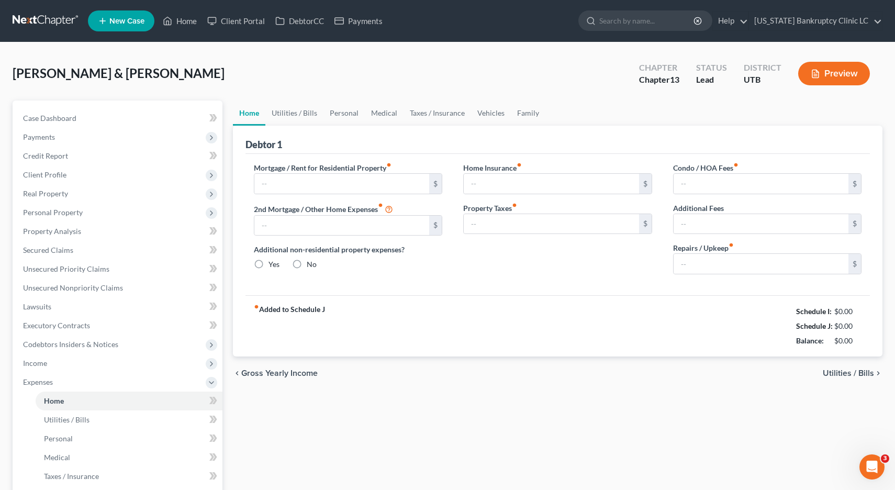
type input "1,675.00"
type input "0.00"
radio input "true"
type input "0.00"
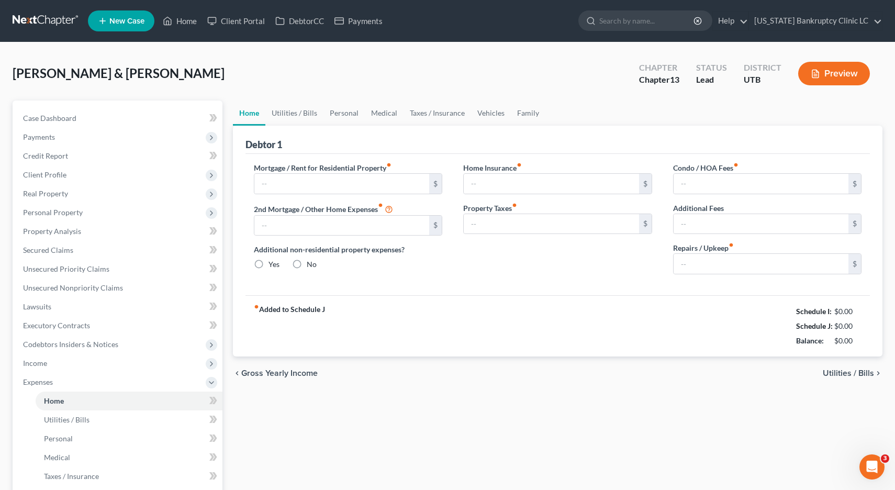
type input "0.00"
click at [331, 230] on input "0.00" at bounding box center [341, 226] width 175 height 20
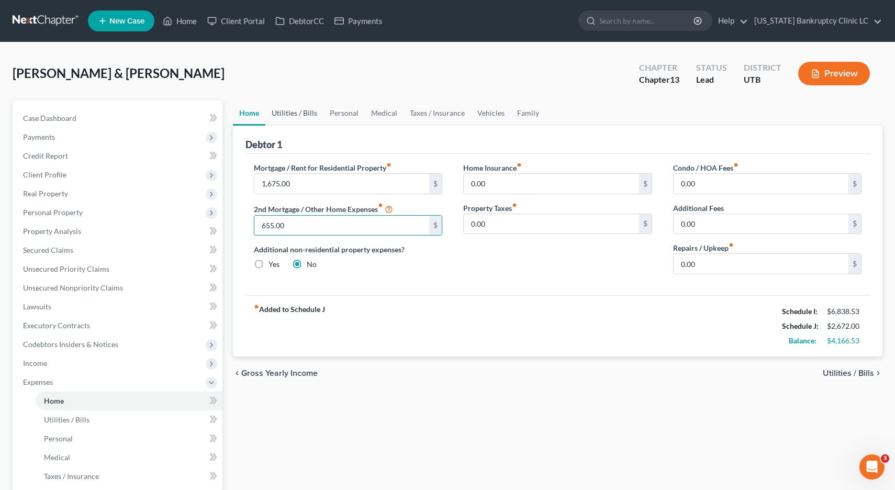
type input "655.00"
click at [292, 118] on link "Utilities / Bills" at bounding box center [294, 113] width 58 height 25
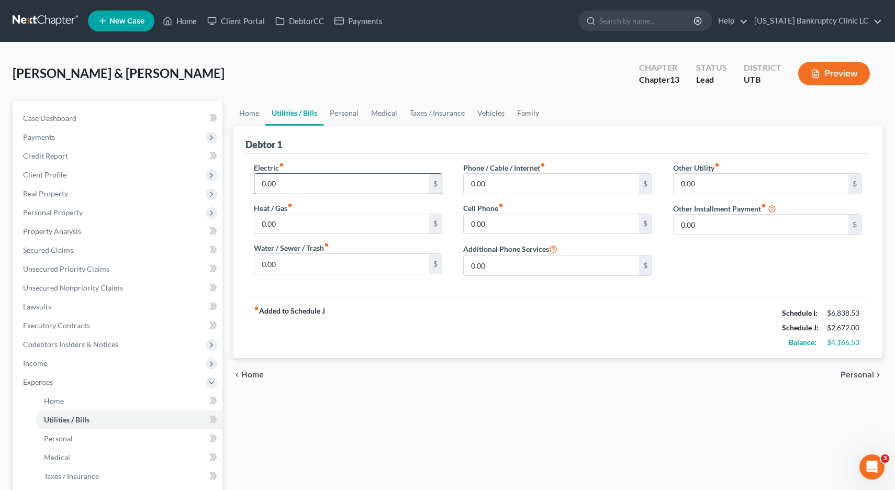
click at [297, 183] on input "0.00" at bounding box center [341, 184] width 175 height 20
type input "1"
type input "47"
type input "70"
type input "58"
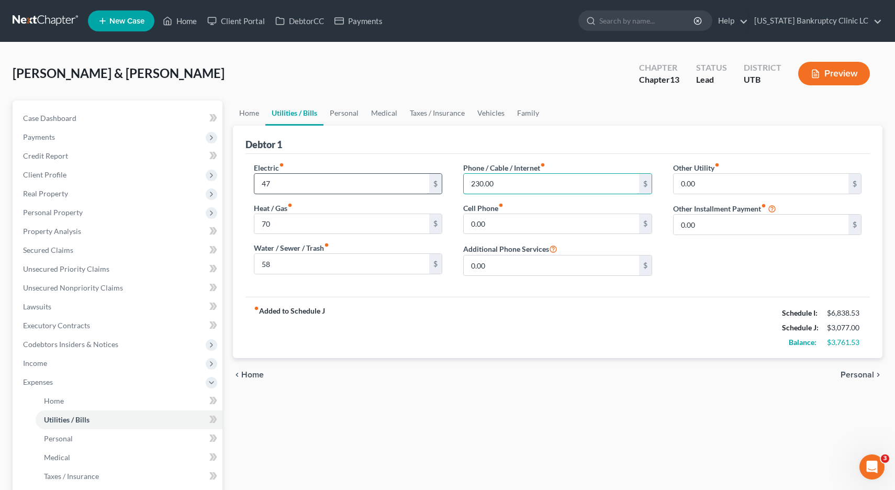
type input "230.00"
type input "340.00"
click at [247, 115] on link "Home" at bounding box center [249, 113] width 32 height 25
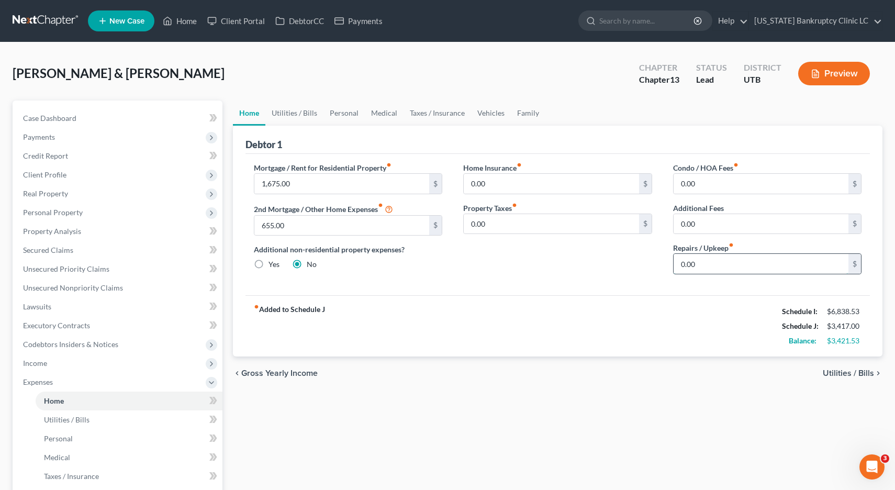
click at [727, 270] on input "0.00" at bounding box center [761, 264] width 175 height 20
type input "200.00"
click at [344, 113] on link "Personal" at bounding box center [344, 113] width 41 height 25
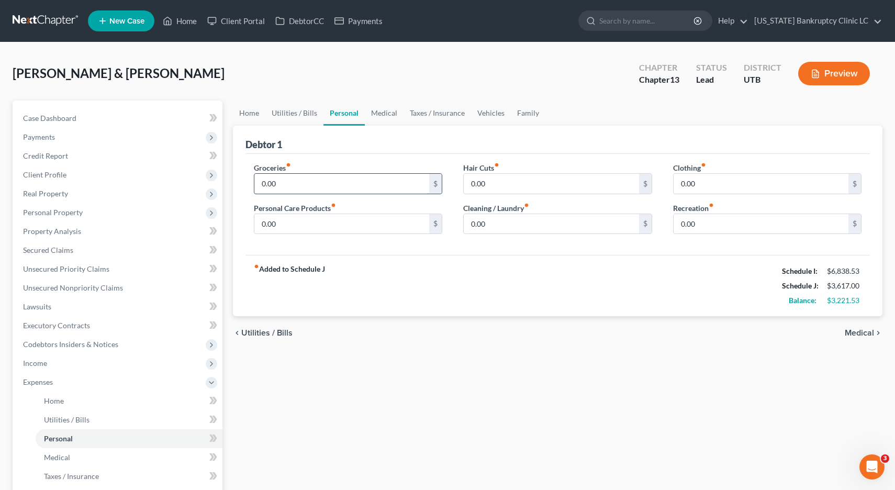
click at [288, 184] on input "0.00" at bounding box center [341, 184] width 175 height 20
type input "450.00"
click at [714, 177] on input "0.00" at bounding box center [761, 184] width 175 height 20
type input "50.00"
click at [555, 220] on input "0.00" at bounding box center [551, 224] width 175 height 20
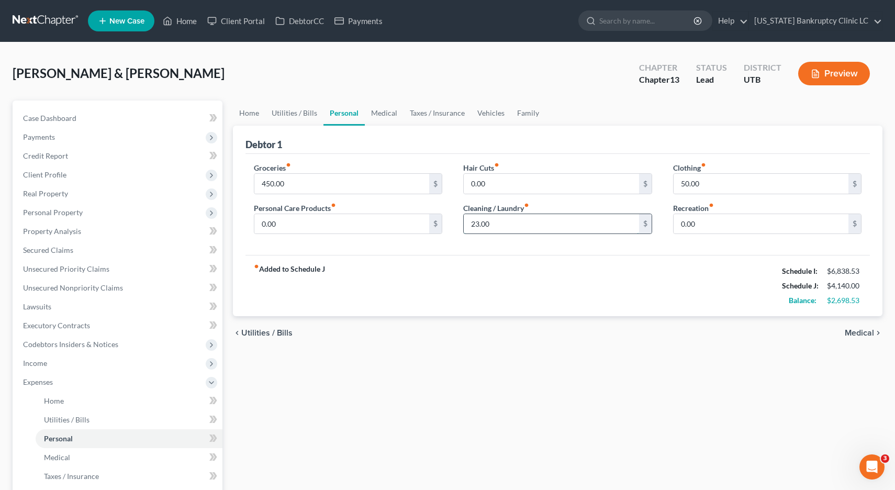
type input "23.00"
click at [384, 112] on link "Medical" at bounding box center [384, 113] width 39 height 25
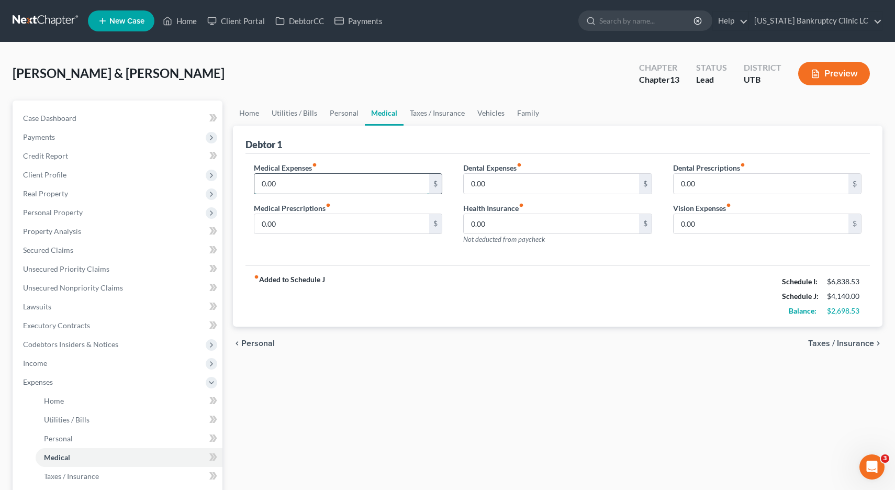
click at [320, 185] on input "0.00" at bounding box center [341, 184] width 175 height 20
click at [295, 225] on input "0.00" at bounding box center [341, 224] width 175 height 20
type input "10.00"
drag, startPoint x: 497, startPoint y: 114, endPoint x: 458, endPoint y: 120, distance: 40.3
click at [497, 114] on link "Vehicles" at bounding box center [491, 113] width 40 height 25
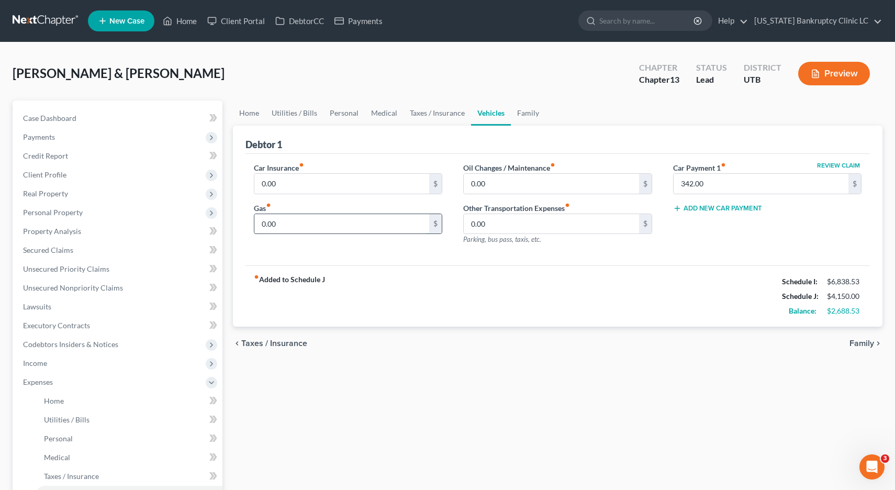
click at [283, 226] on input "0.00" at bounding box center [341, 224] width 175 height 20
type input "100.00"
type input "250.00"
drag, startPoint x: 342, startPoint y: 113, endPoint x: 383, endPoint y: 136, distance: 47.3
click at [342, 113] on link "Personal" at bounding box center [344, 113] width 41 height 25
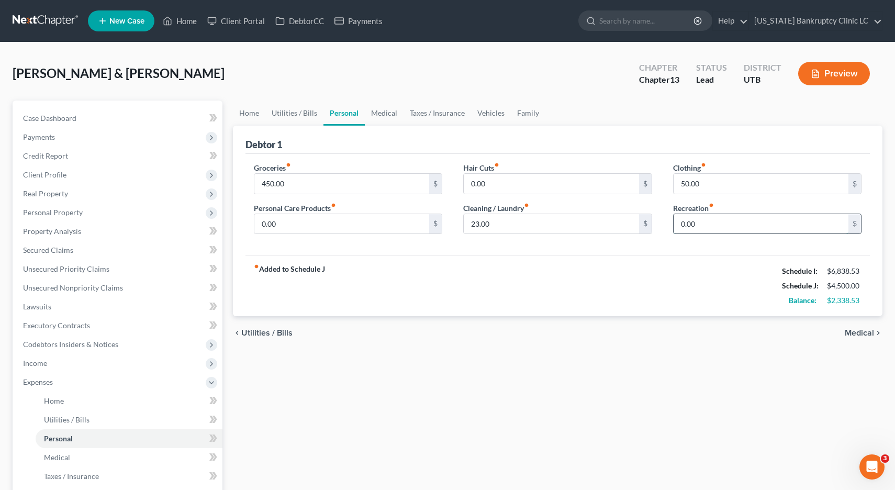
click at [703, 221] on input "0.00" at bounding box center [761, 224] width 175 height 20
type input "50.00"
click at [520, 113] on link "Family" at bounding box center [528, 113] width 35 height 25
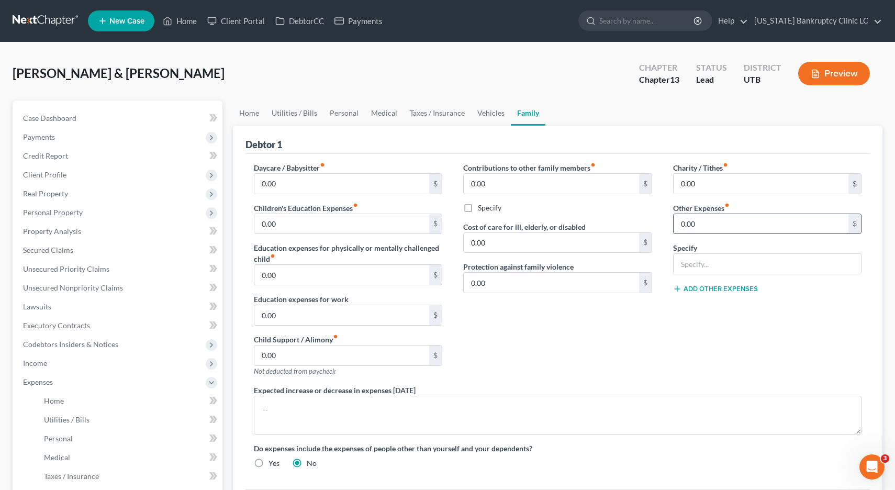
click at [775, 227] on input "0.00" at bounding box center [761, 224] width 175 height 20
type input "100.00"
type input "Pet Expenses"
click at [721, 291] on button "Add Other Expenses" at bounding box center [715, 289] width 85 height 8
click at [703, 302] on input "0.00" at bounding box center [761, 304] width 175 height 20
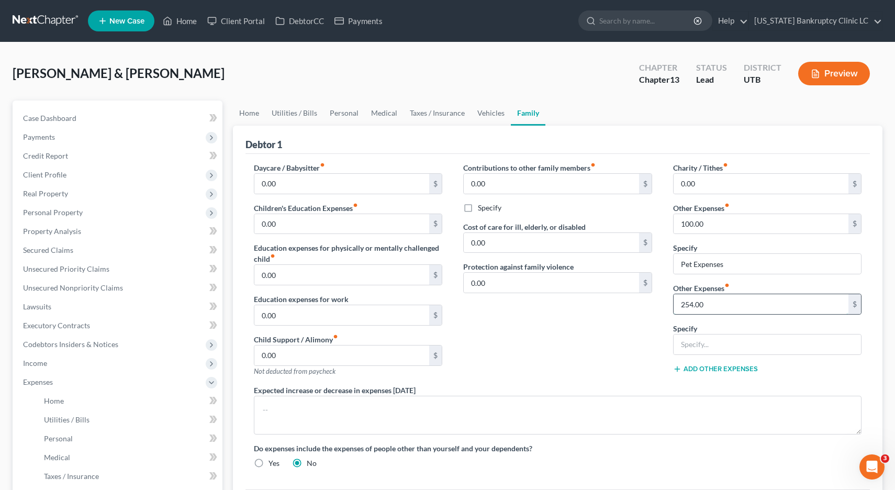
type input "254.00"
type input "Storage Unit"
click at [485, 115] on link "Vehicles" at bounding box center [491, 113] width 40 height 25
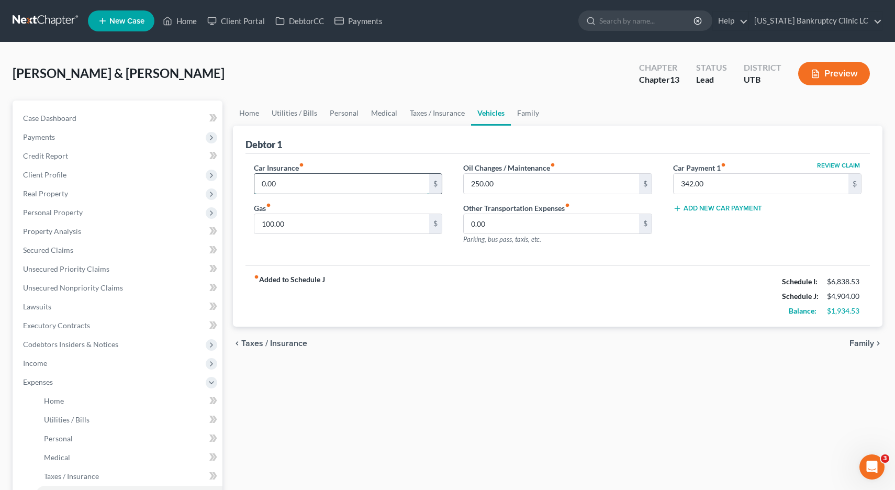
click at [294, 177] on input "0.00" at bounding box center [341, 184] width 175 height 20
type input "200.00"
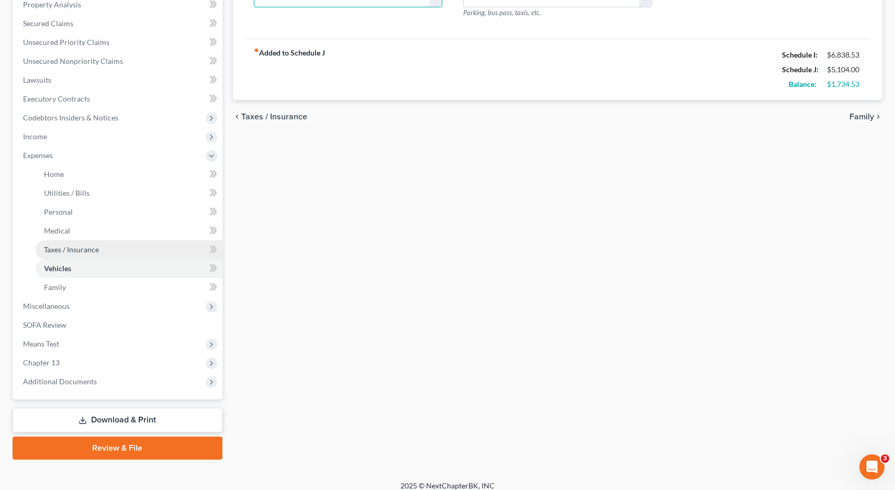
scroll to position [229, 0]
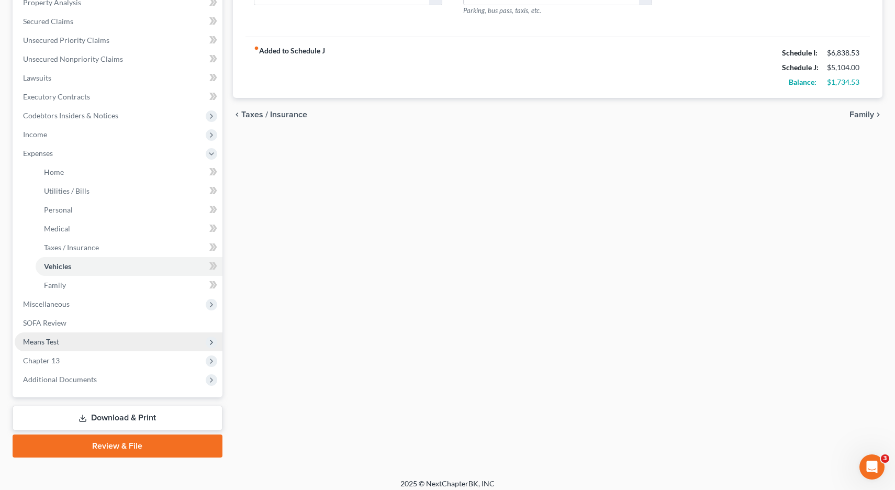
click at [48, 340] on span "Means Test" at bounding box center [41, 341] width 36 height 9
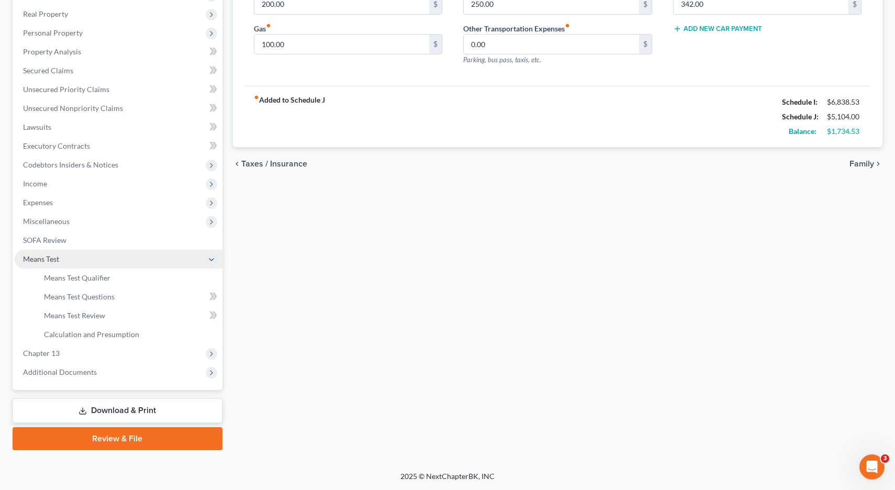
scroll to position [180, 0]
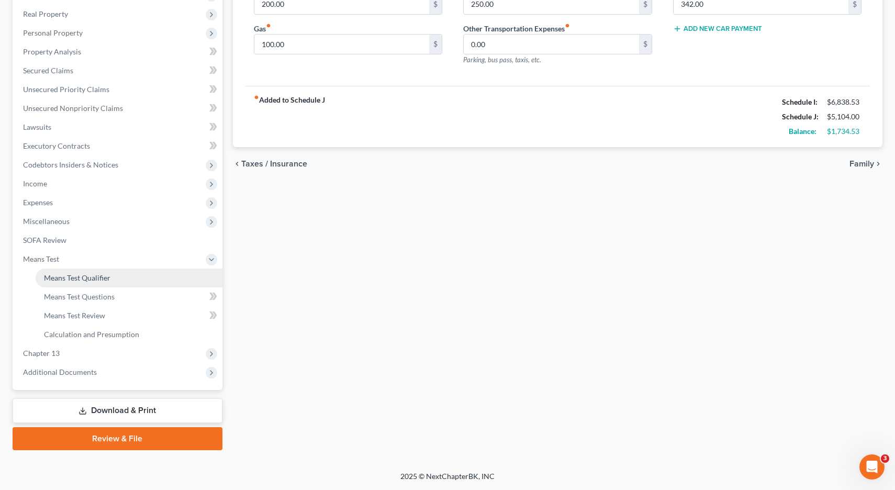
click at [87, 277] on span "Means Test Qualifier" at bounding box center [77, 277] width 66 height 9
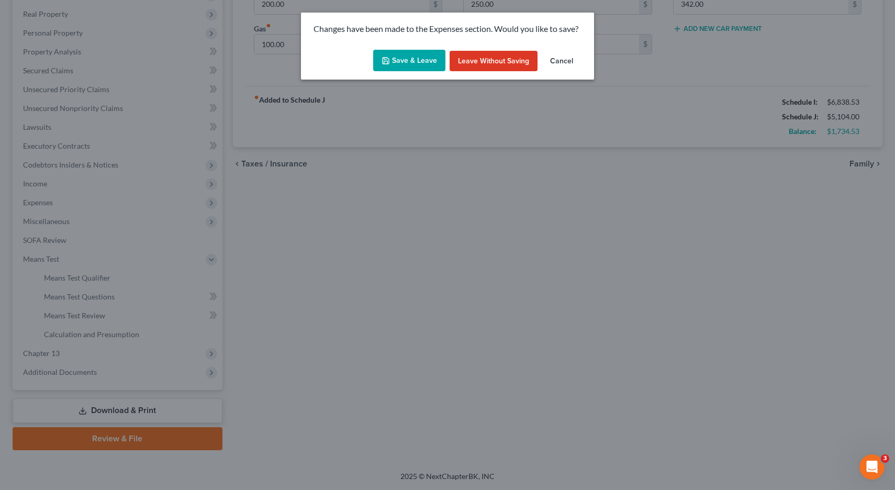
click at [423, 59] on button "Save & Leave" at bounding box center [409, 61] width 72 height 22
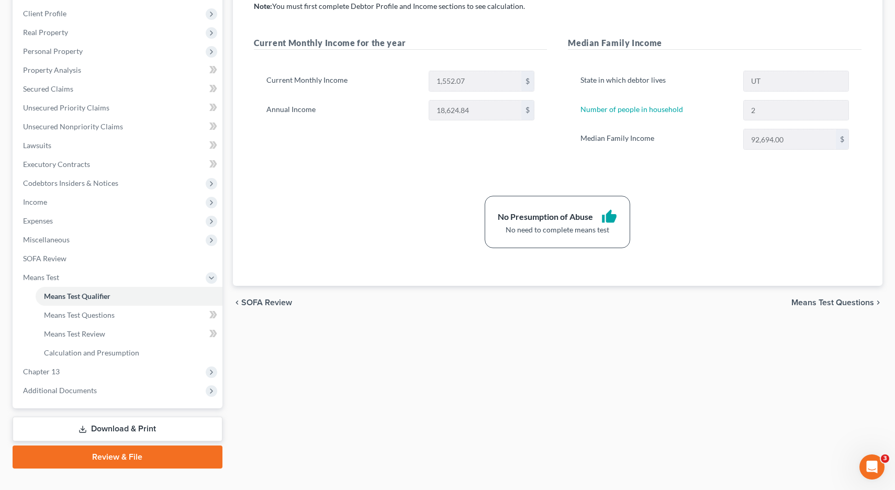
scroll to position [180, 0]
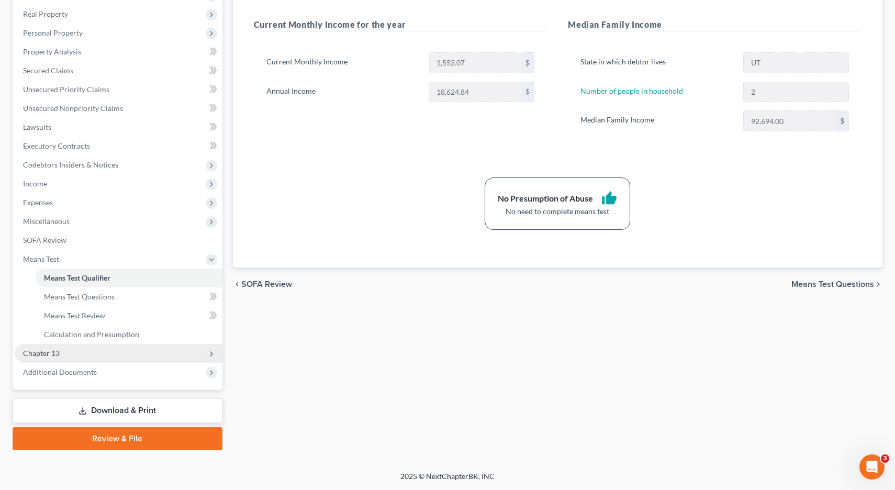
click at [35, 353] on span "Chapter 13" at bounding box center [41, 353] width 37 height 9
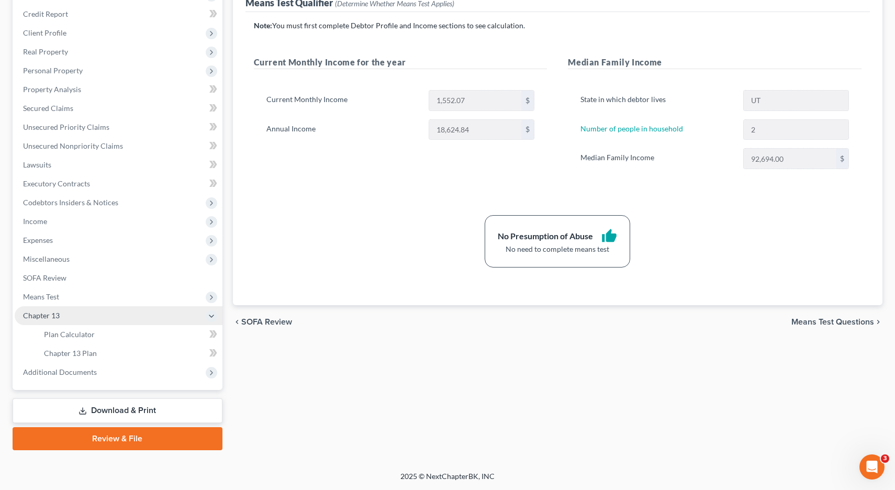
scroll to position [142, 0]
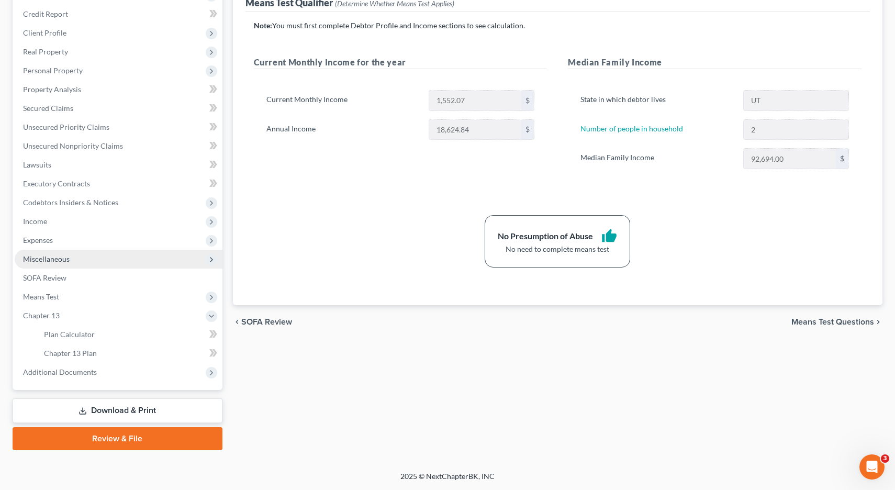
click at [55, 260] on span "Miscellaneous" at bounding box center [46, 258] width 47 height 9
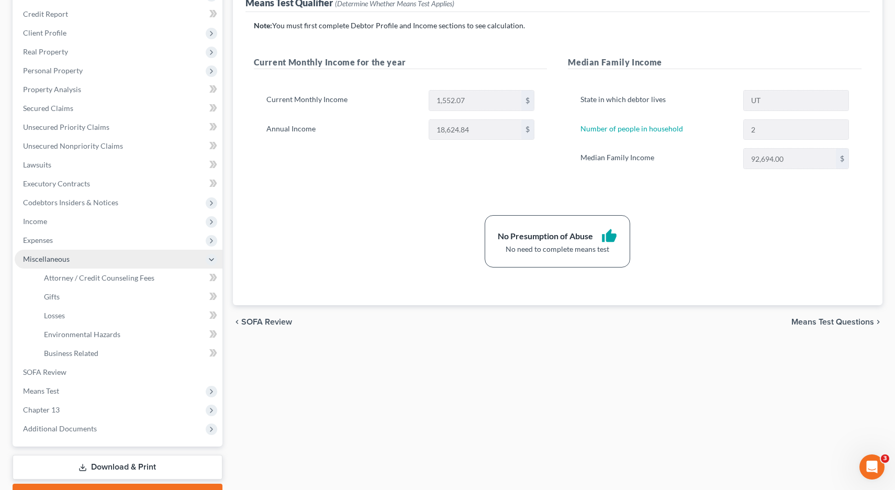
scroll to position [180, 0]
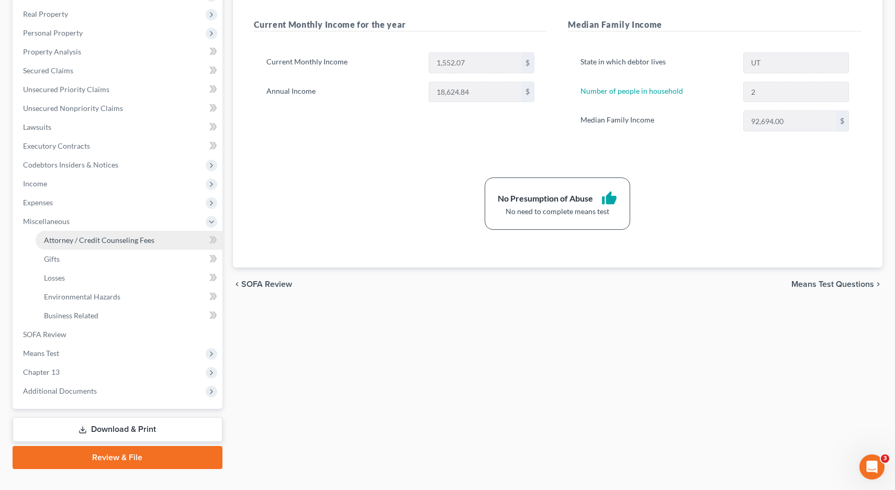
click at [82, 241] on span "Attorney / Credit Counseling Fees" at bounding box center [99, 240] width 110 height 9
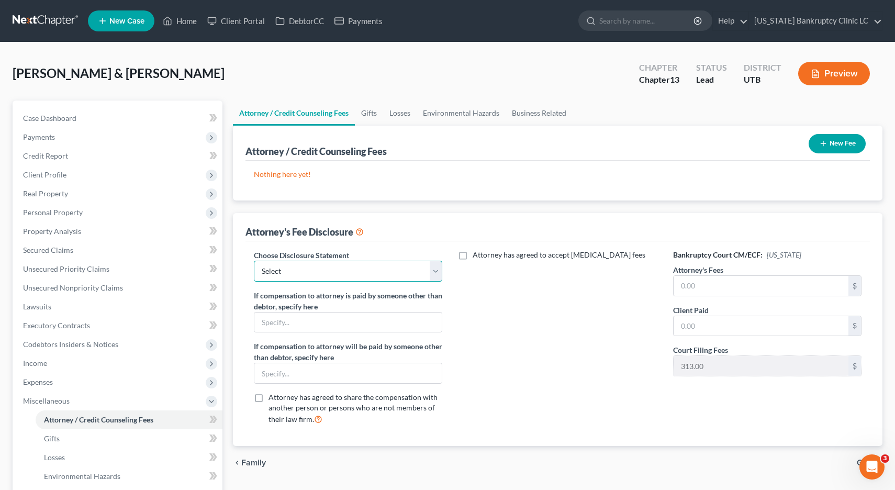
click at [440, 270] on select "Select Installment Chapter 7 Cases Salt Lake Custom Disclosure Fresh Start Fund…" at bounding box center [348, 271] width 189 height 21
select select "3"
click at [705, 286] on input "text" at bounding box center [761, 286] width 175 height 20
type input "4,750.00"
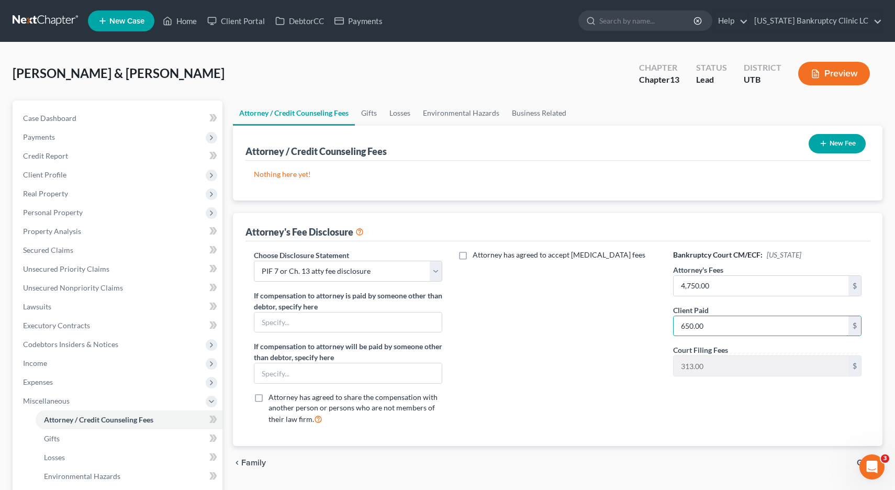
type input "650.00"
click at [836, 147] on button "New Fee" at bounding box center [837, 143] width 57 height 19
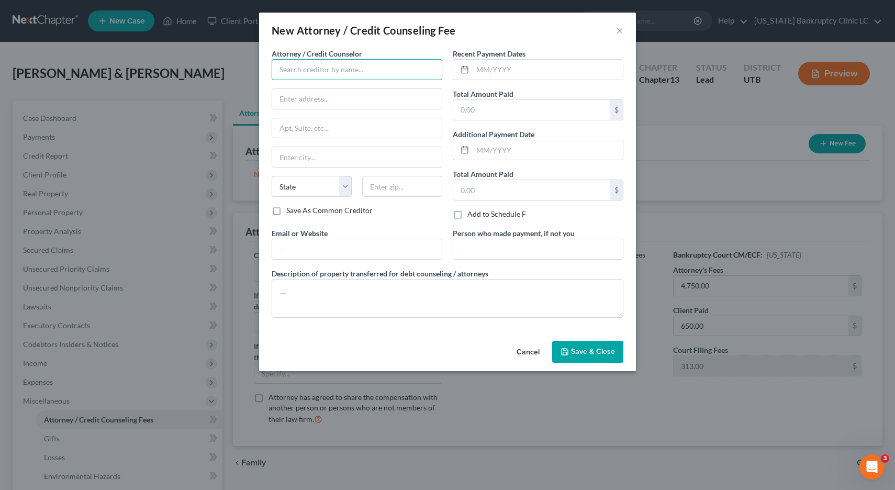
click at [366, 72] on input "text" at bounding box center [357, 69] width 171 height 21
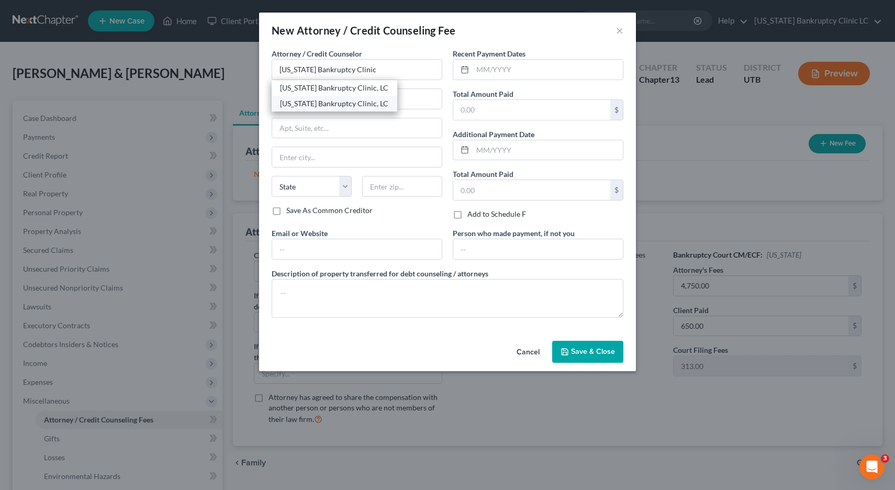
click at [322, 107] on div "[US_STATE] Bankruptcy Clinic, LC" at bounding box center [334, 103] width 109 height 10
type input "[US_STATE] Bankruptcy Clinic, LC"
type input "[STREET_ADDRESS]"
type input "[PERSON_NAME]"
select select "46"
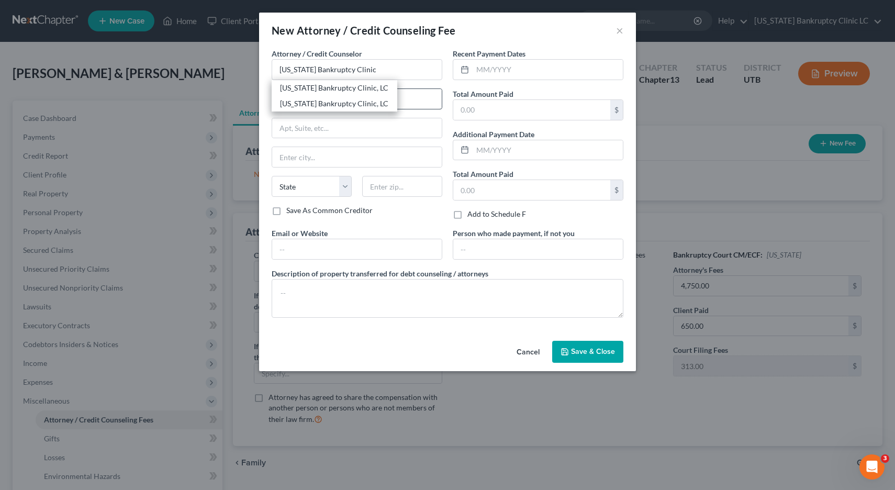
type input "84401"
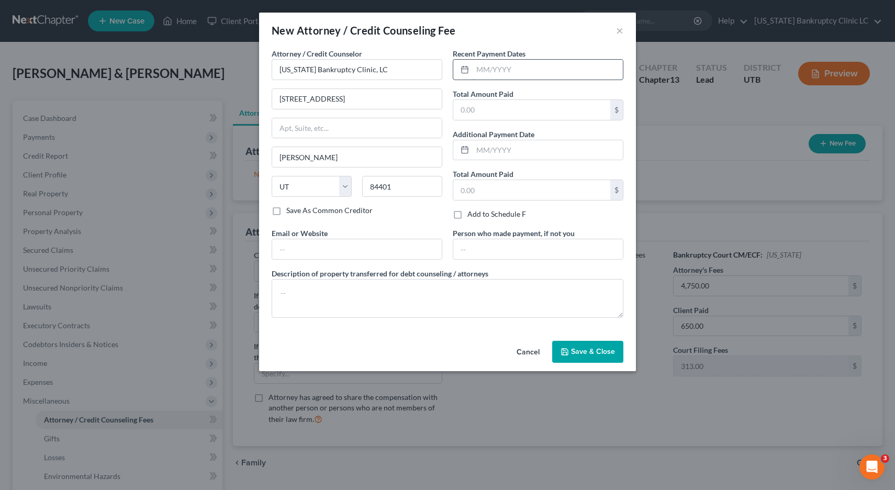
click at [508, 68] on input "text" at bounding box center [548, 70] width 150 height 20
type input "08/2025"
type input "650.00"
click at [586, 357] on button "Save & Close" at bounding box center [587, 352] width 71 height 22
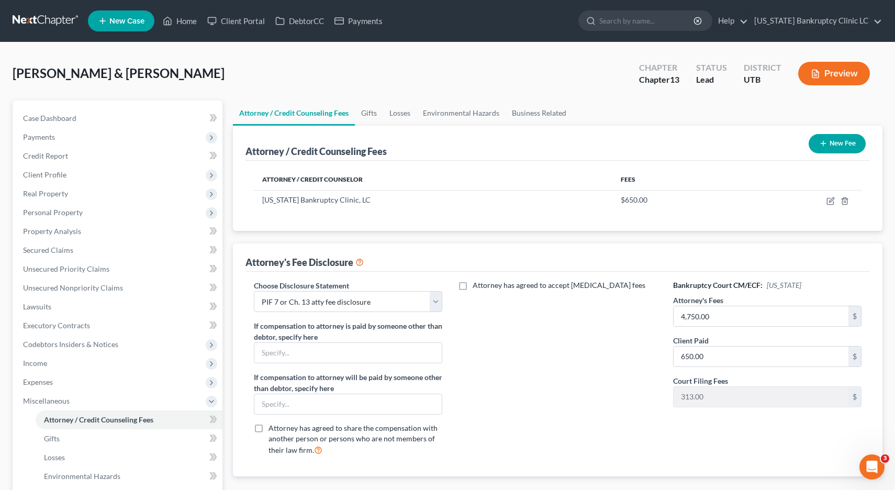
click at [842, 141] on button "New Fee" at bounding box center [837, 143] width 57 height 19
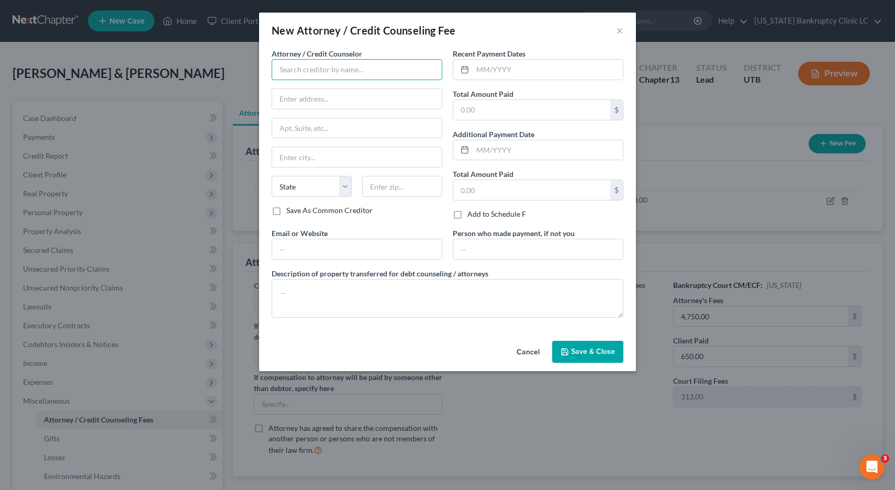
click at [395, 72] on input "text" at bounding box center [357, 69] width 171 height 21
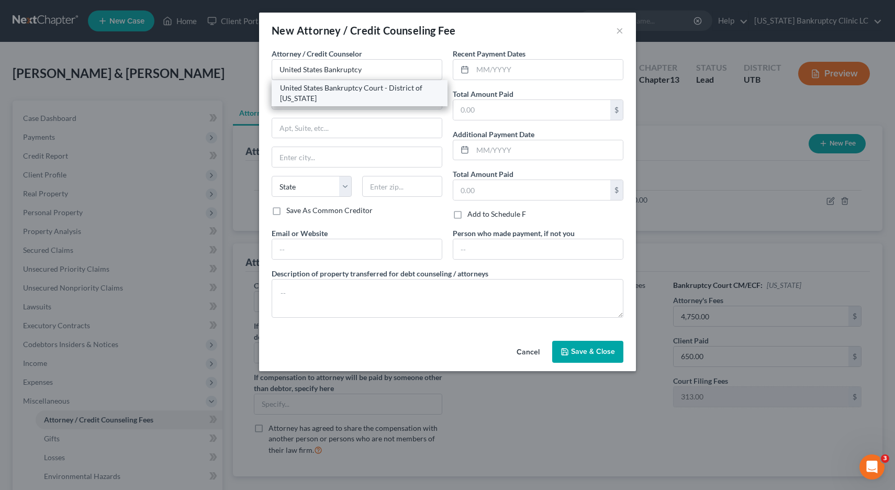
click at [403, 90] on div "United States Bankruptcy Court - District of [US_STATE]" at bounding box center [359, 93] width 159 height 21
type input "United States Bankruptcy Court - District of [US_STATE]"
type input "[PERSON_NAME] US Courthouse"
type input "[STREET_ADDRESS]"
type input "[GEOGRAPHIC_DATA]"
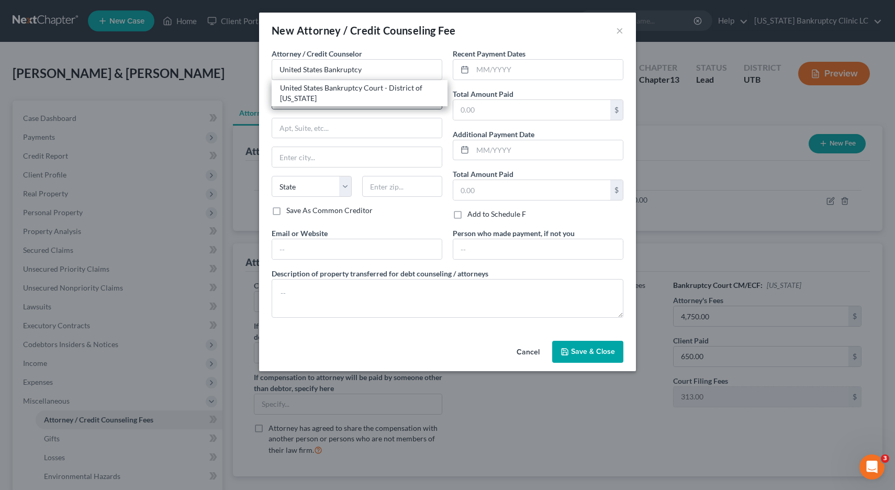
select select "46"
type input "84101"
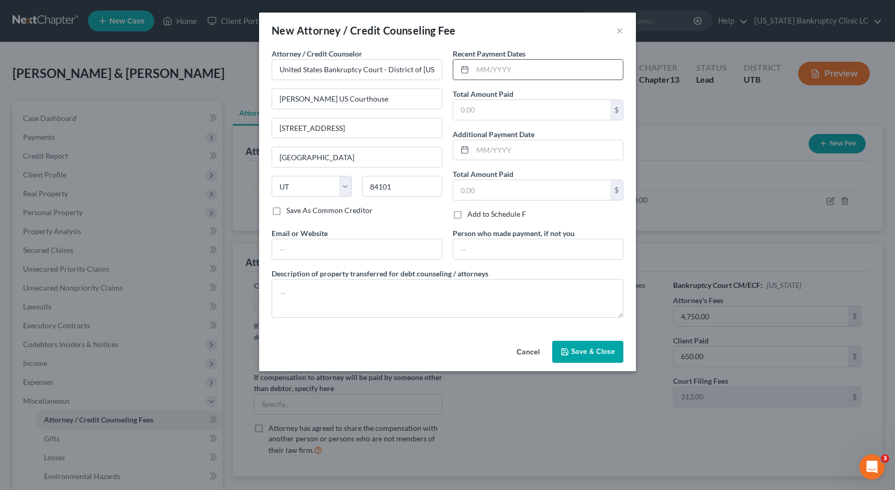
click at [502, 75] on input "text" at bounding box center [548, 70] width 150 height 20
type input "08/2025"
type input "313.00"
click at [588, 352] on span "Save & Close" at bounding box center [593, 351] width 44 height 9
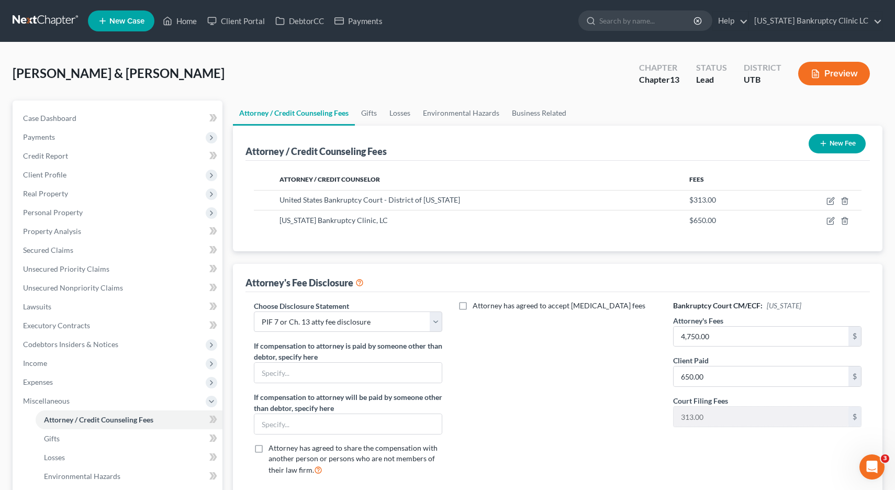
click at [830, 142] on button "New Fee" at bounding box center [837, 143] width 57 height 19
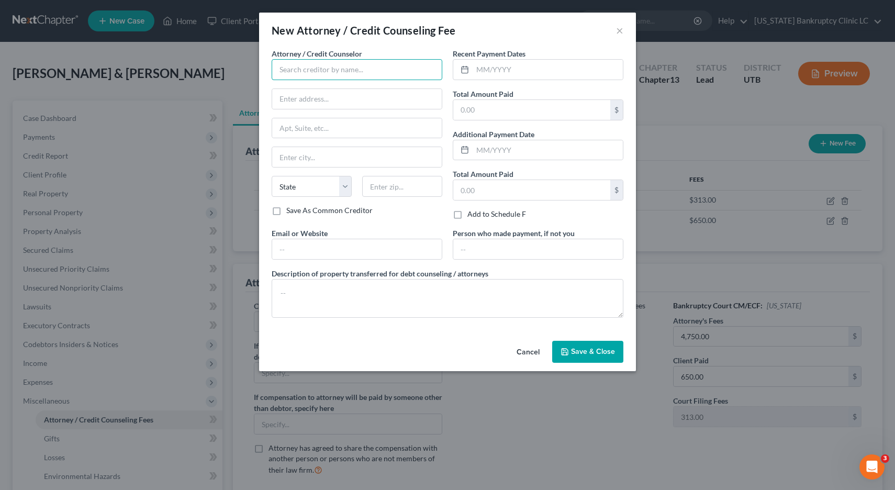
click at [348, 64] on input "text" at bounding box center [357, 69] width 171 height 21
type input "DebtorCC"
drag, startPoint x: 323, startPoint y: 90, endPoint x: 343, endPoint y: 89, distance: 19.9
click at [323, 90] on div "DebtorCC" at bounding box center [334, 88] width 109 height 10
click at [486, 70] on input "text" at bounding box center [548, 70] width 150 height 20
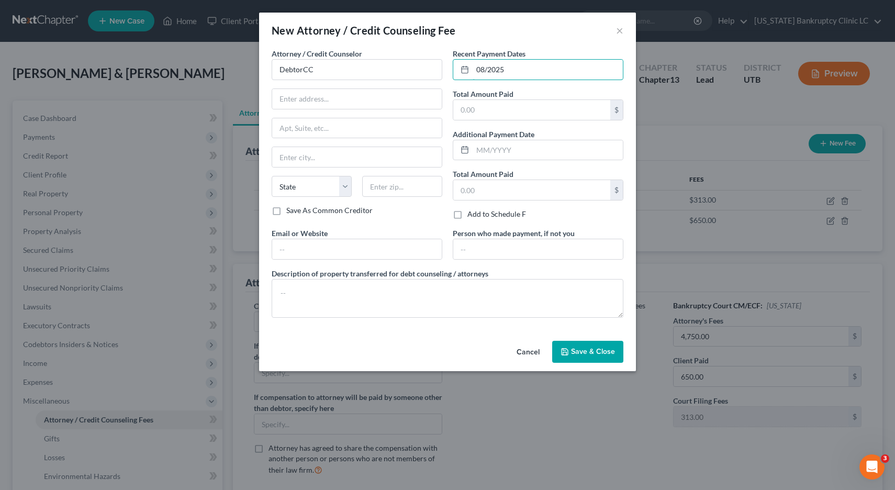
type input "08/2025"
type input "37.00"
click at [583, 359] on button "Save & Close" at bounding box center [587, 352] width 71 height 22
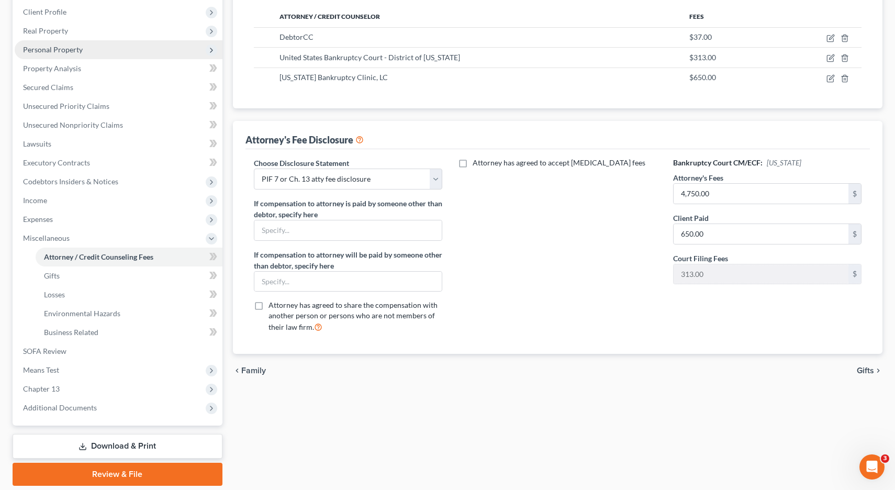
scroll to position [198, 0]
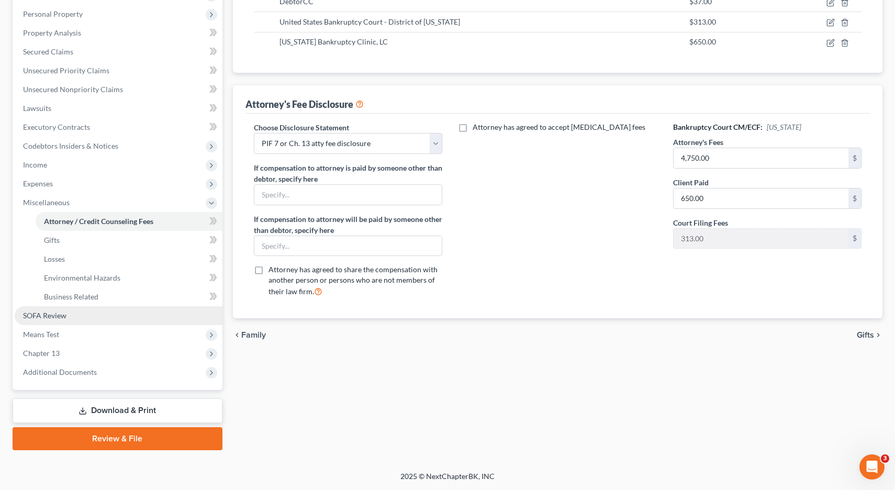
click at [42, 319] on span "SOFA Review" at bounding box center [44, 315] width 43 height 9
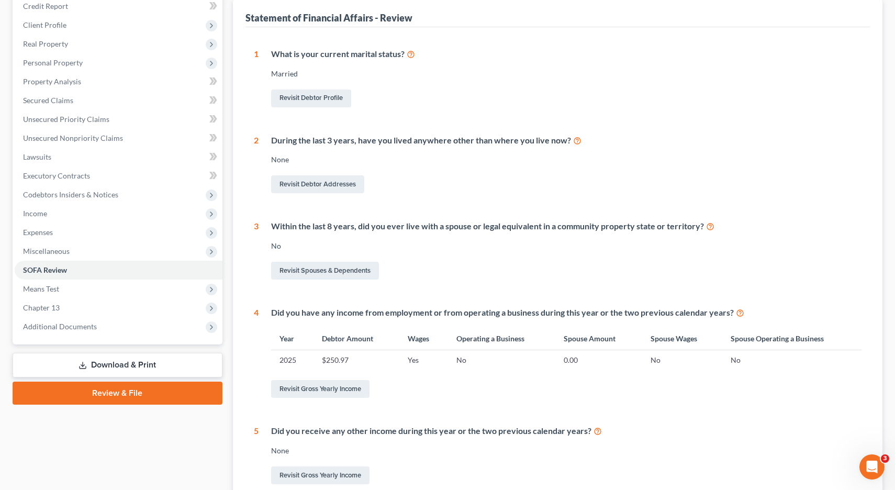
scroll to position [151, 0]
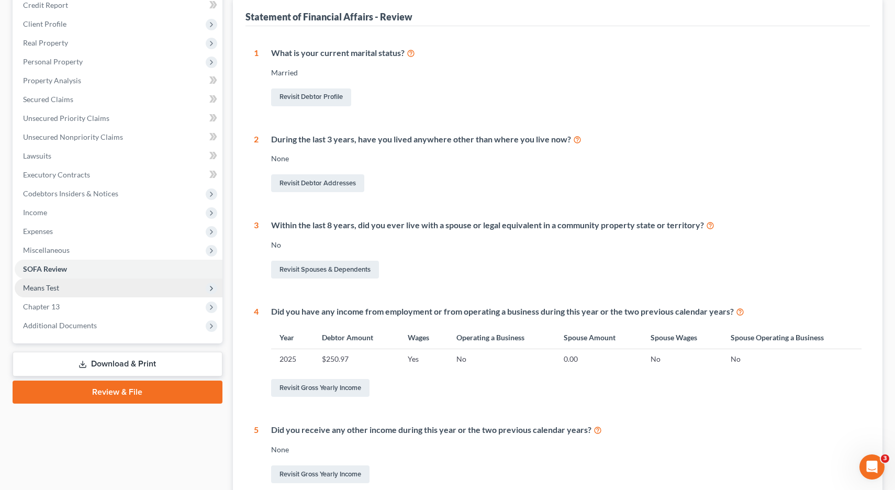
click at [67, 287] on span "Means Test" at bounding box center [119, 288] width 208 height 19
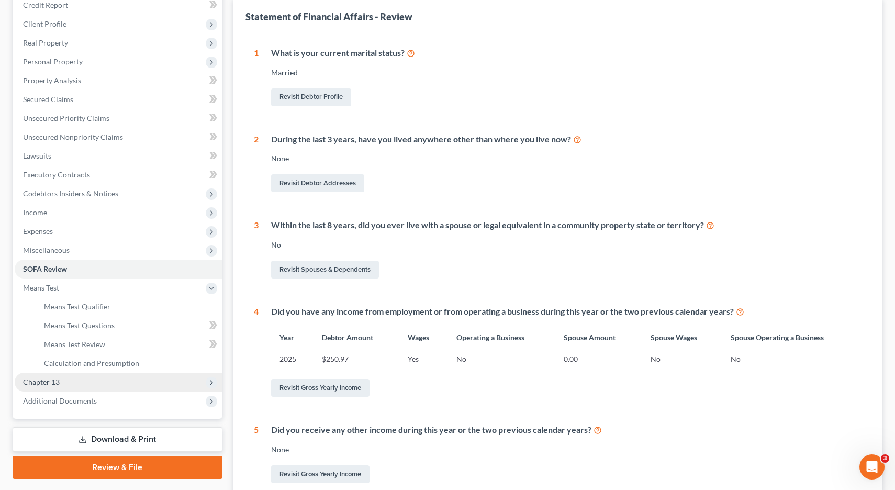
click at [46, 386] on span "Chapter 13" at bounding box center [41, 381] width 37 height 9
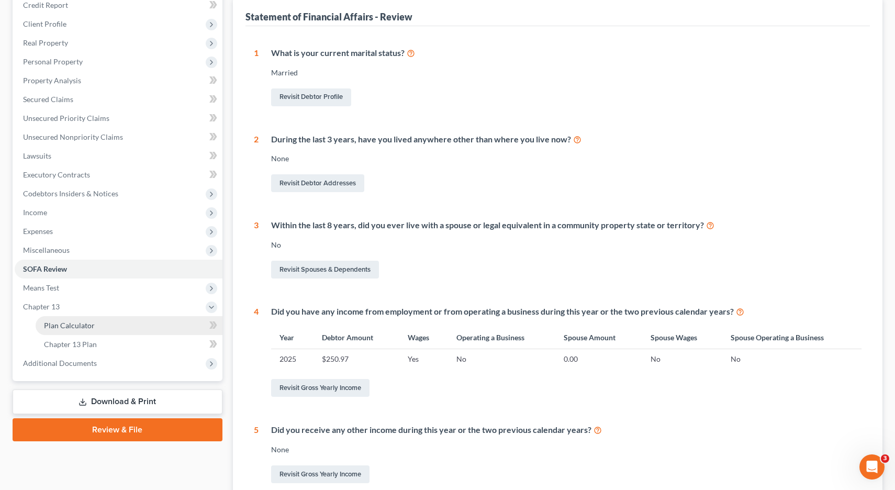
click at [81, 329] on span "Plan Calculator" at bounding box center [69, 325] width 51 height 9
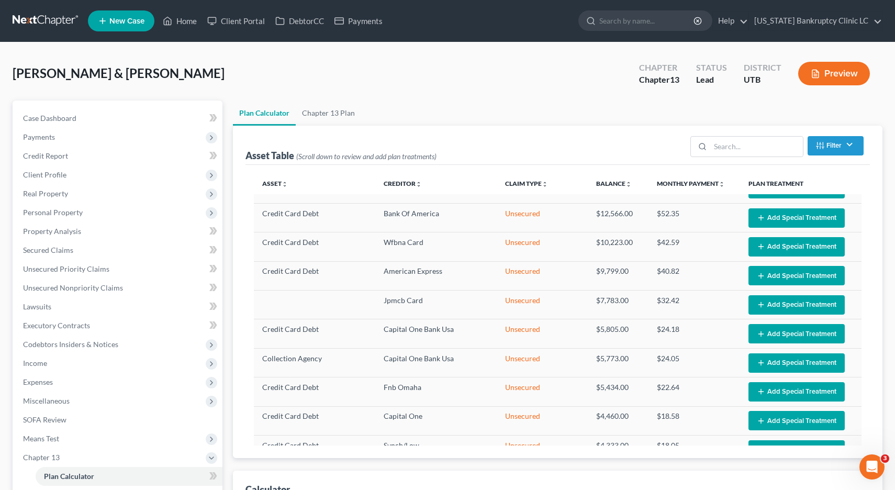
select select "59"
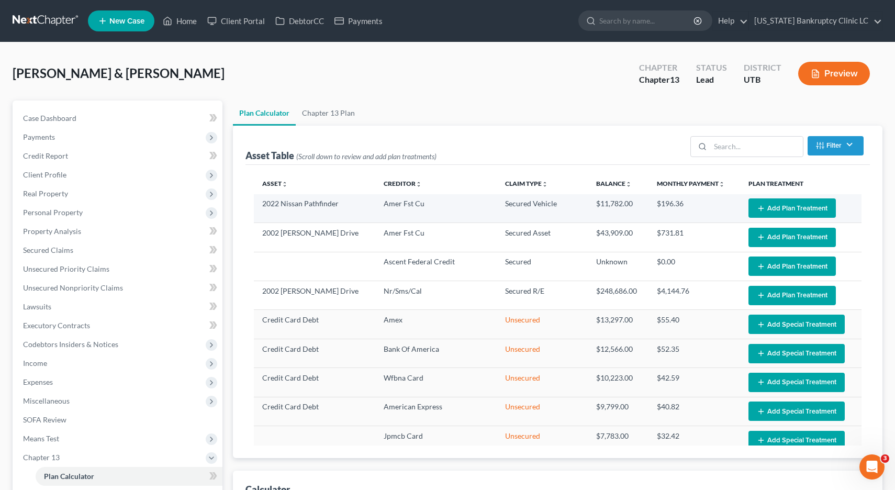
click at [795, 207] on button "Add Plan Treatment" at bounding box center [792, 207] width 87 height 19
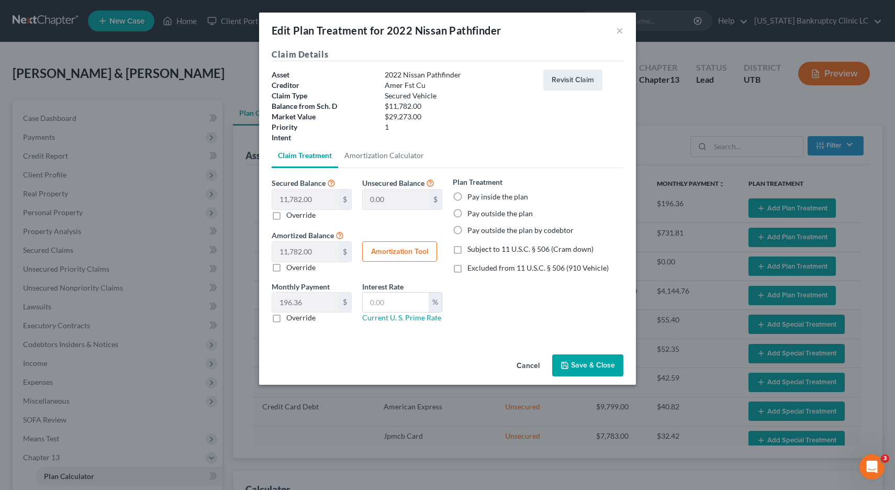
click at [468, 215] on label "Pay outside the plan" at bounding box center [500, 213] width 65 height 10
click at [472, 215] on input "Pay outside the plan" at bounding box center [475, 211] width 7 height 7
radio input "true"
click at [586, 364] on button "Save & Close" at bounding box center [587, 365] width 71 height 22
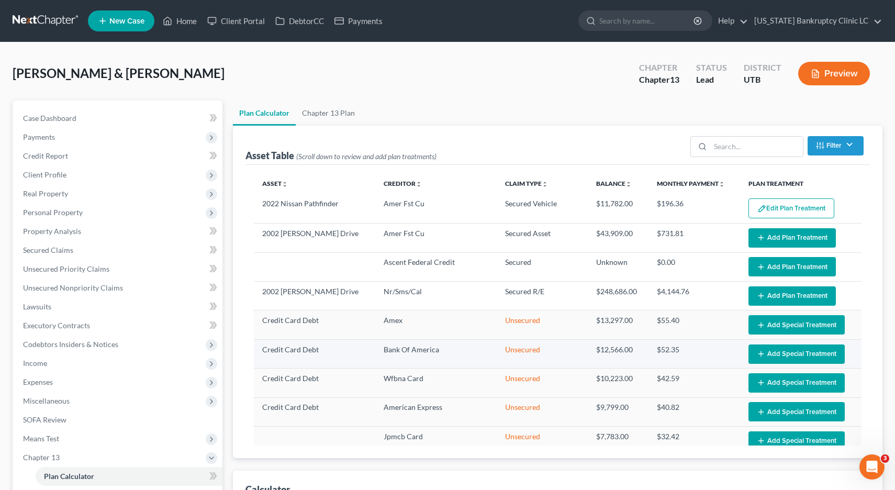
select select "59"
click at [58, 249] on span "Secured Claims" at bounding box center [48, 250] width 50 height 9
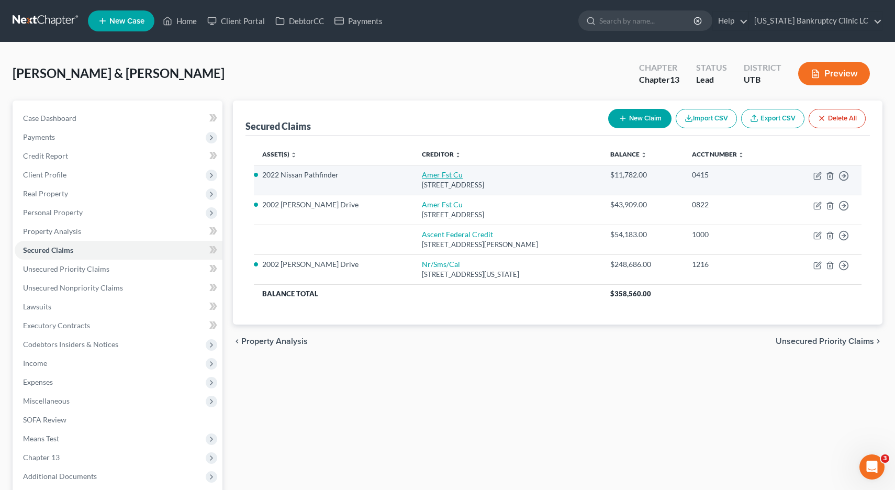
click at [422, 174] on link "Amer Fst Cu" at bounding box center [442, 174] width 41 height 9
select select "46"
select select "2"
select select "0"
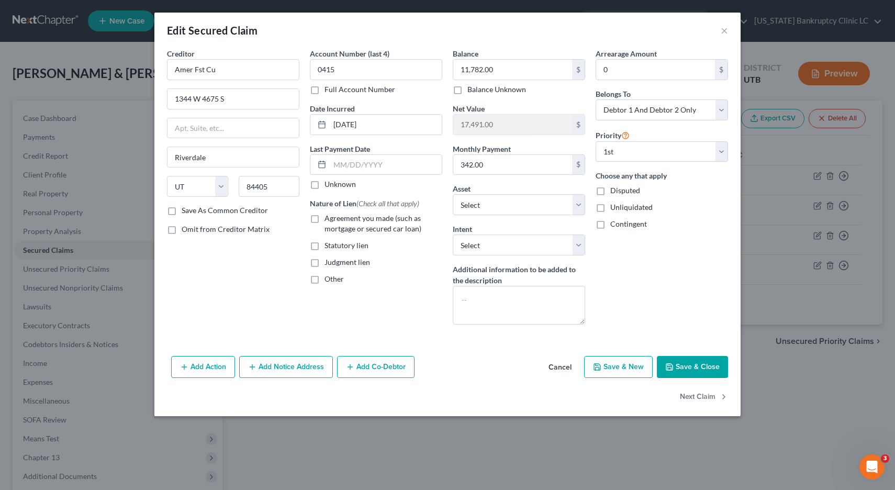
click at [689, 365] on button "Save & Close" at bounding box center [692, 367] width 71 height 22
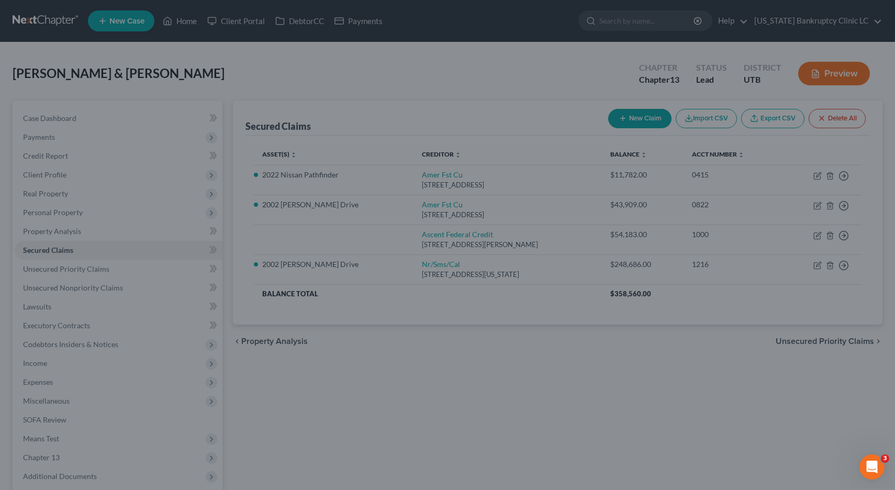
select select "3"
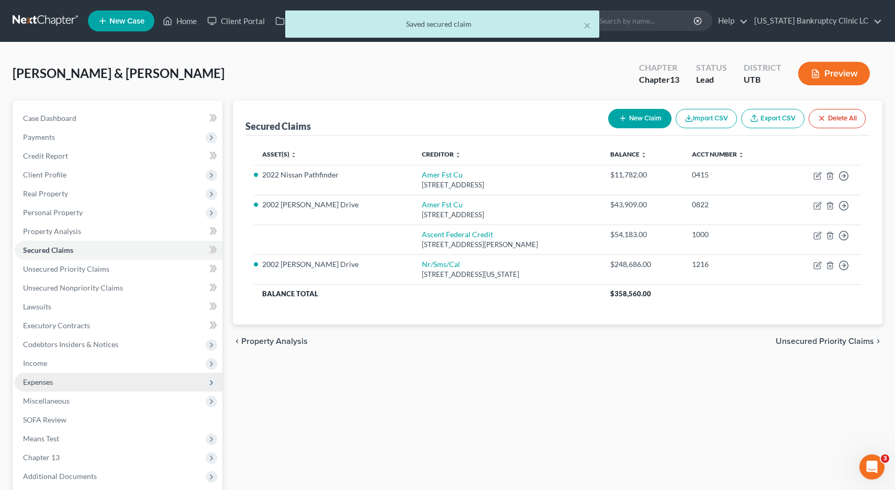
click at [26, 381] on span "Expenses" at bounding box center [38, 381] width 30 height 9
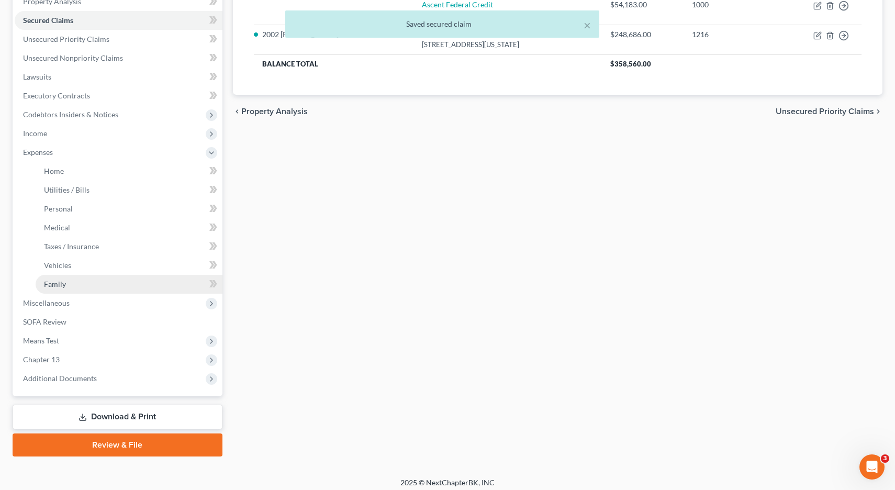
scroll to position [236, 0]
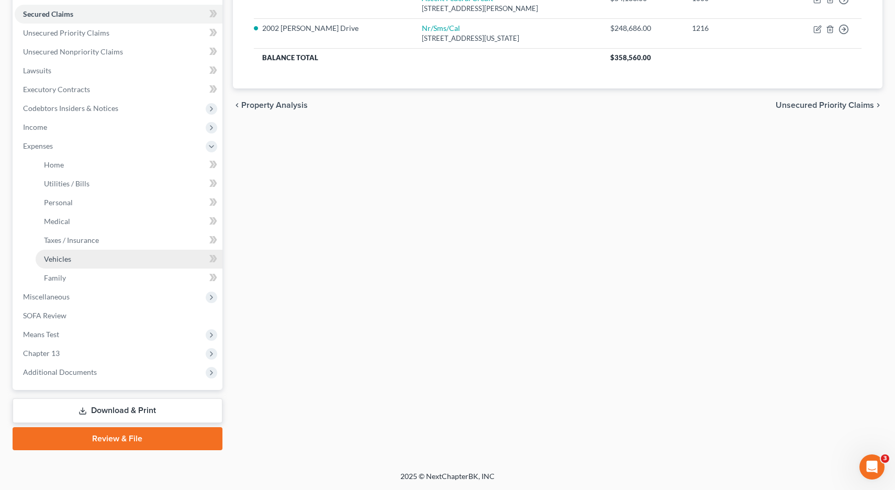
click at [61, 259] on span "Vehicles" at bounding box center [57, 258] width 27 height 9
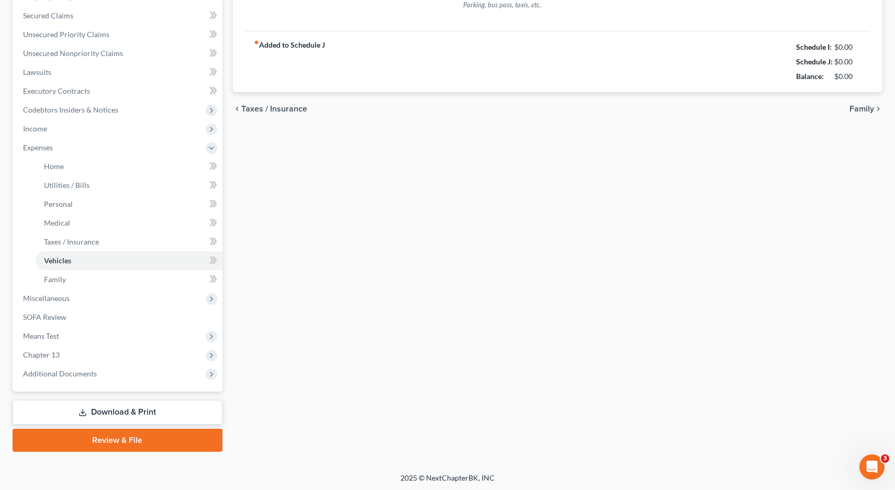
scroll to position [181, 0]
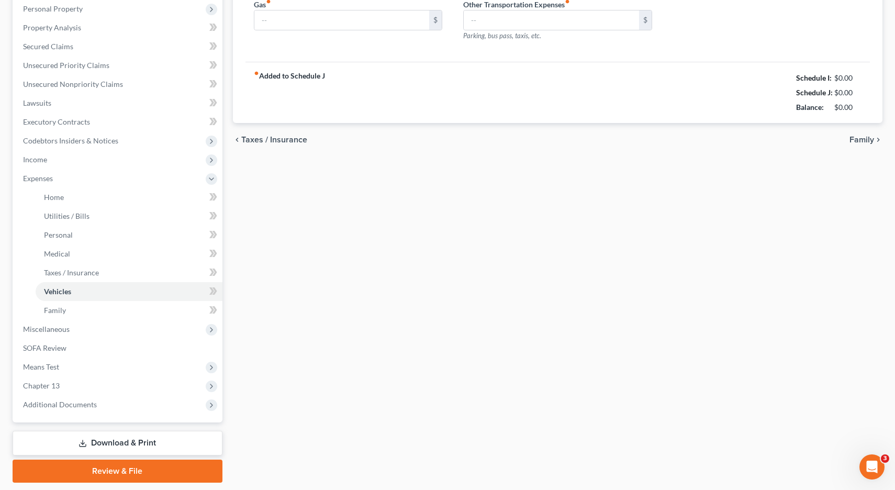
type input "200.00"
type input "100.00"
type input "250.00"
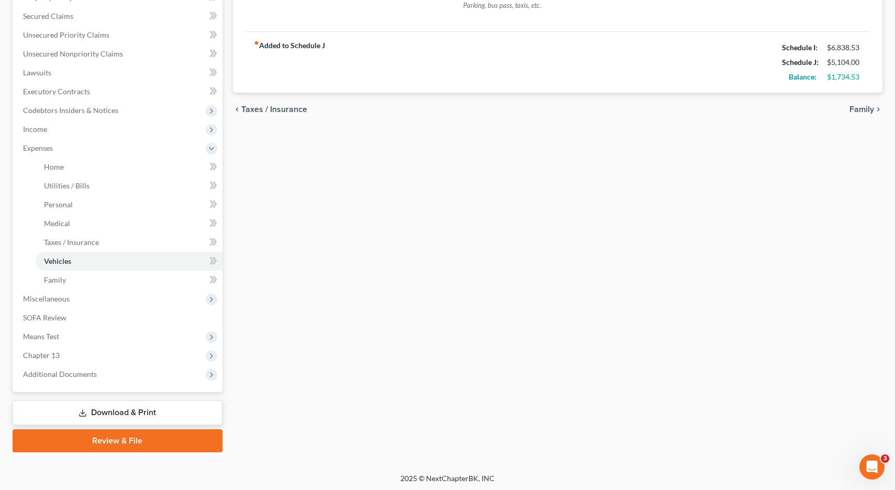
scroll to position [236, 0]
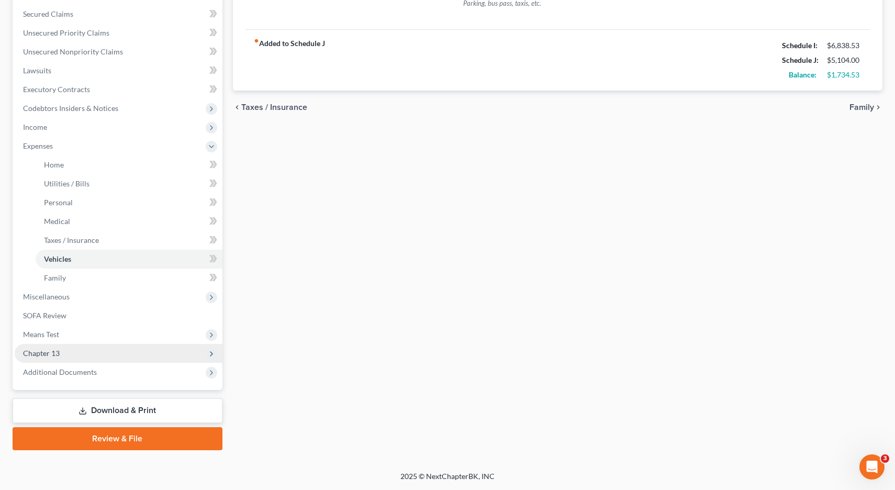
click at [57, 352] on span "Chapter 13" at bounding box center [41, 353] width 37 height 9
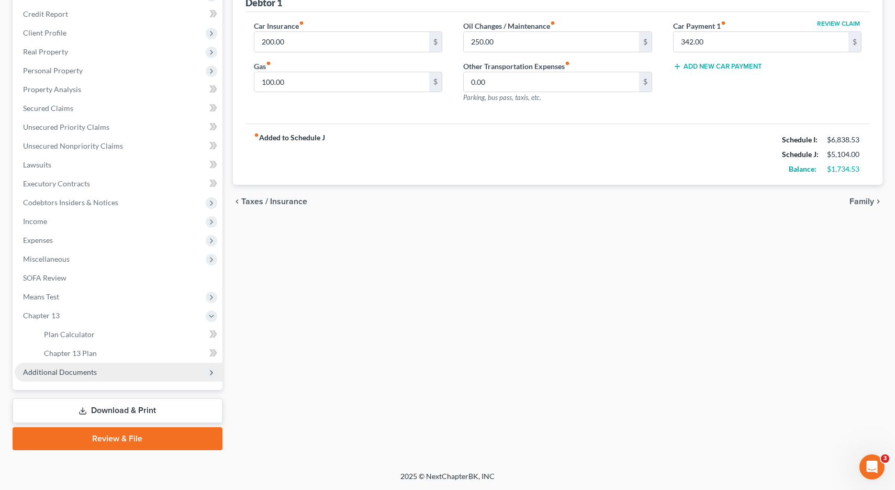
scroll to position [142, 0]
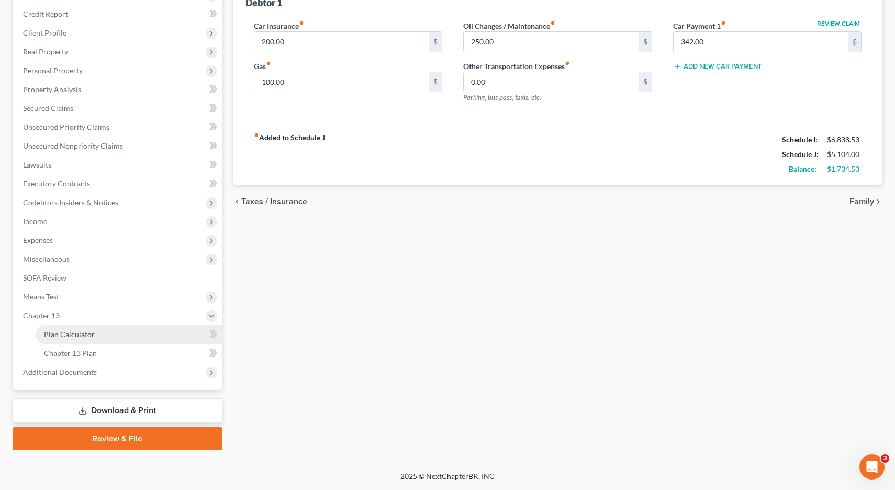
click at [78, 335] on span "Plan Calculator" at bounding box center [69, 334] width 51 height 9
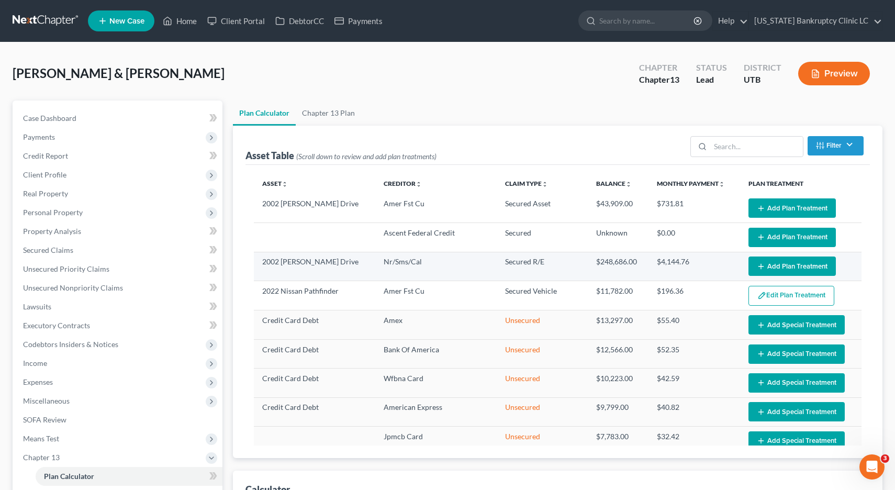
click at [787, 264] on button "Add Plan Treatment" at bounding box center [792, 266] width 87 height 19
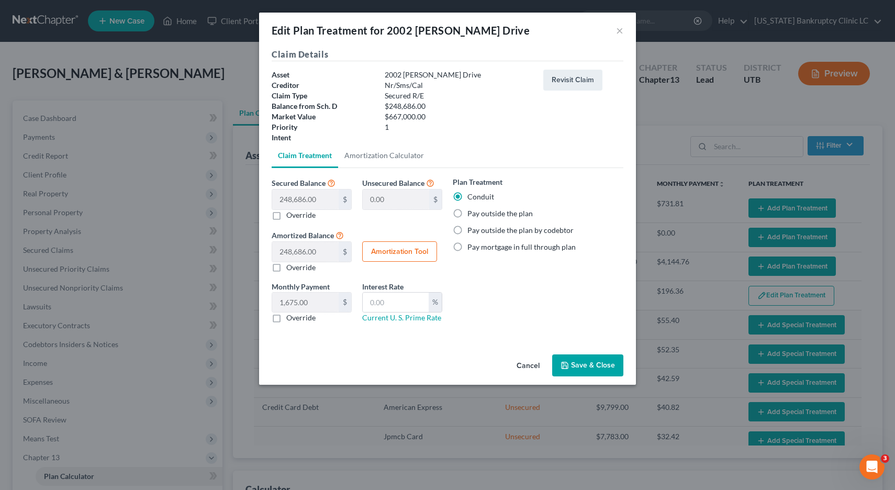
click at [468, 214] on label "Pay outside the plan" at bounding box center [500, 213] width 65 height 10
click at [472, 214] on input "Pay outside the plan" at bounding box center [475, 211] width 7 height 7
click at [595, 368] on button "Save & Close" at bounding box center [587, 365] width 71 height 22
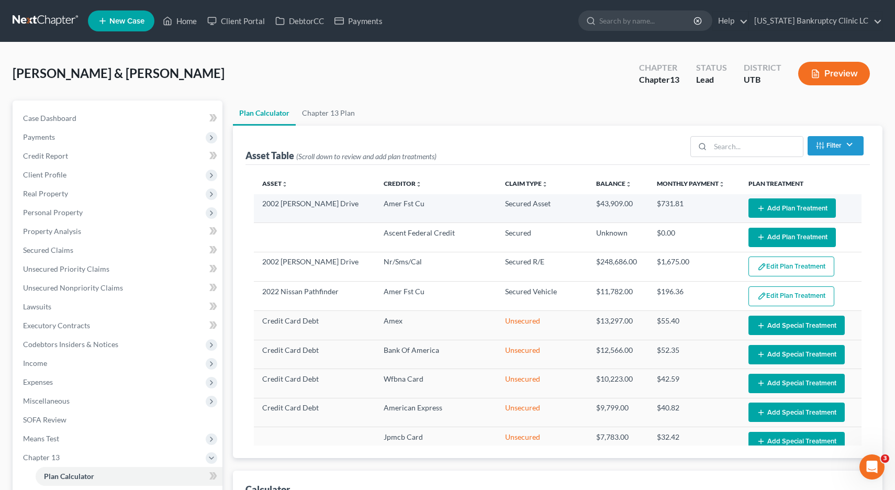
click at [799, 209] on button "Add Plan Treatment" at bounding box center [792, 207] width 87 height 19
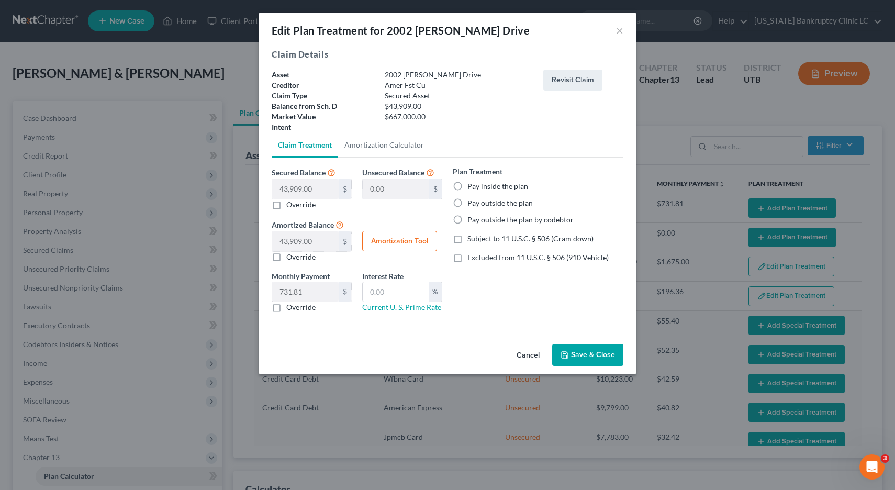
click at [286, 308] on label "Override" at bounding box center [300, 307] width 29 height 10
click at [291, 308] on input "Override" at bounding box center [294, 305] width 7 height 7
click at [306, 294] on input "text" at bounding box center [305, 292] width 66 height 20
click at [468, 203] on label "Pay outside the plan" at bounding box center [500, 203] width 65 height 10
click at [472, 203] on input "Pay outside the plan" at bounding box center [475, 201] width 7 height 7
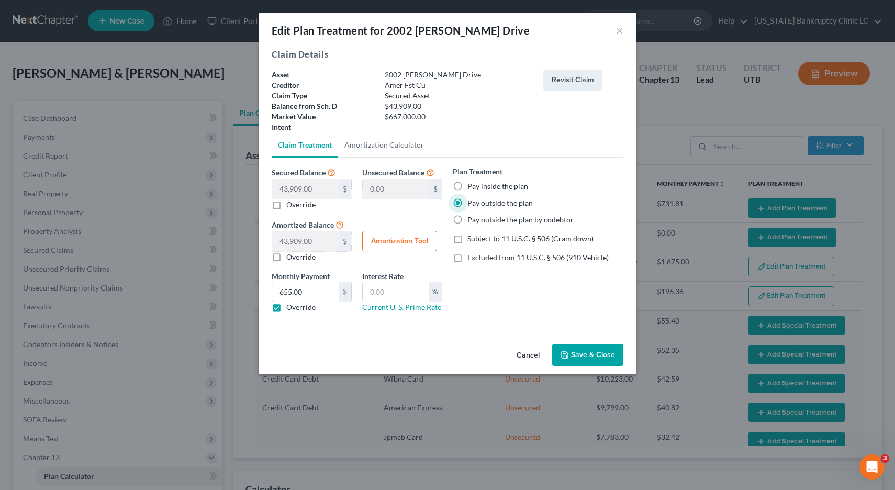
click at [593, 356] on button "Save & Close" at bounding box center [587, 355] width 71 height 22
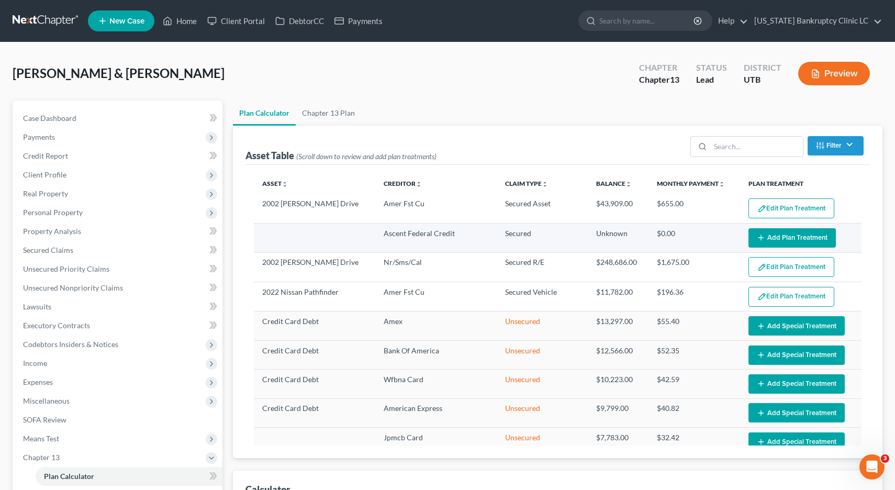
click at [801, 241] on button "Add Plan Treatment" at bounding box center [792, 237] width 87 height 19
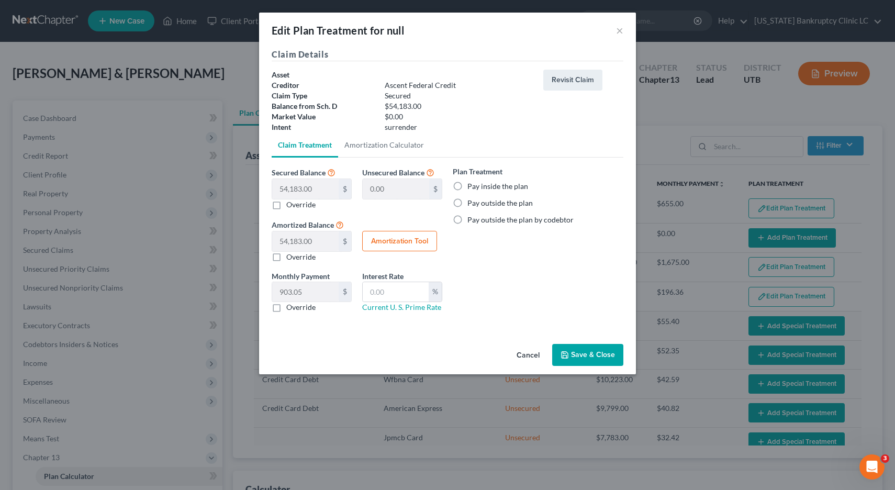
click at [596, 354] on button "Save & Close" at bounding box center [587, 355] width 71 height 22
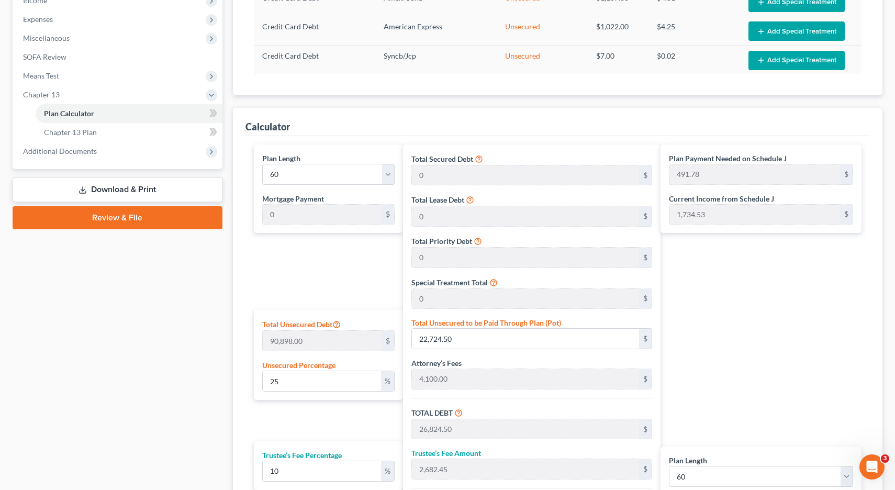
scroll to position [365, 0]
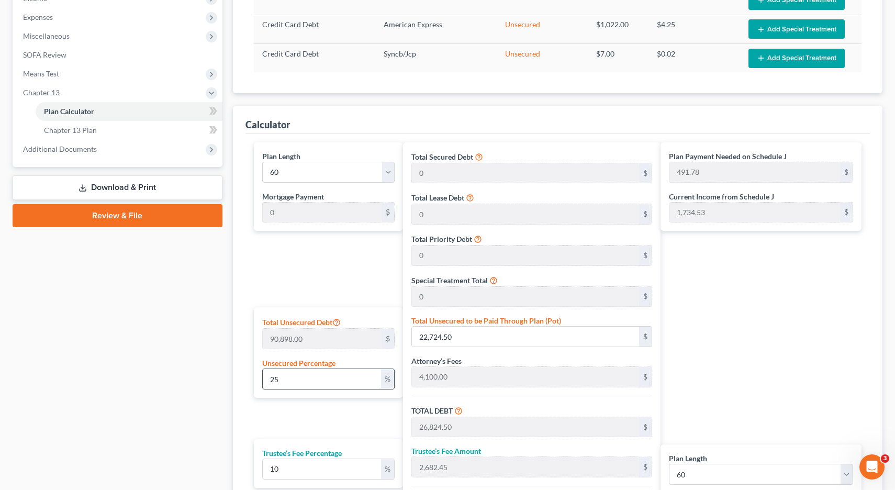
click at [282, 380] on input "25" at bounding box center [322, 379] width 118 height 20
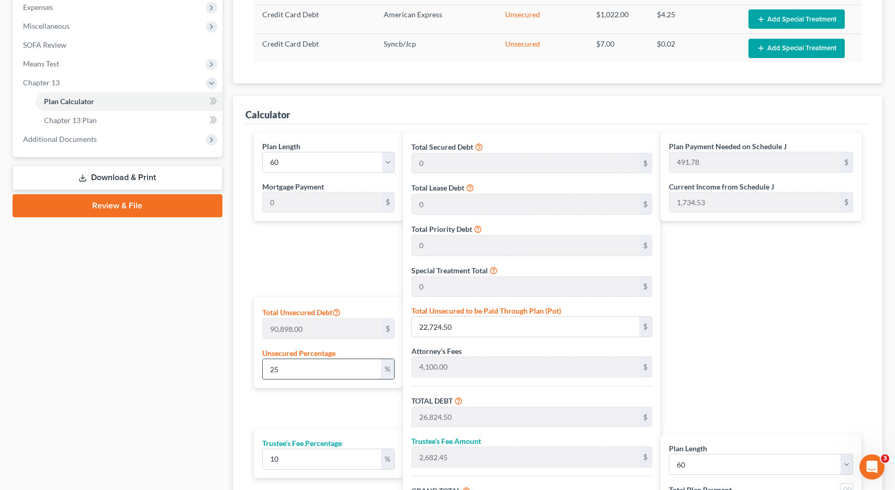
scroll to position [376, 0]
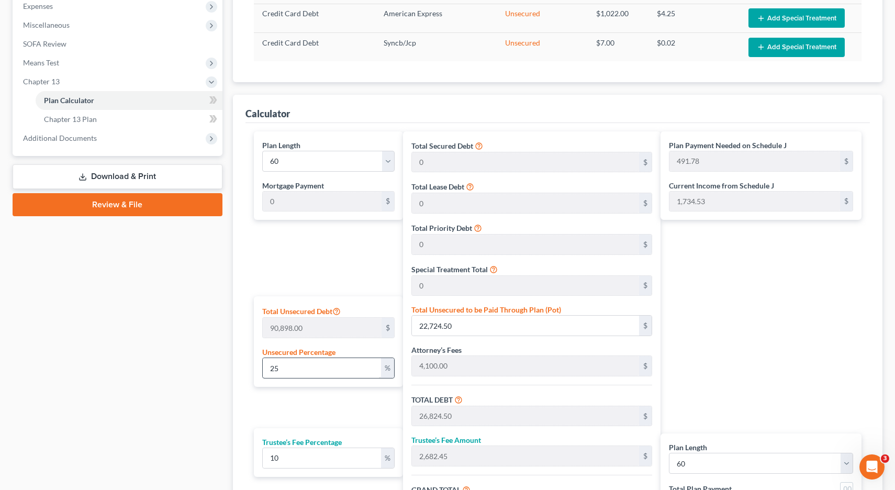
drag, startPoint x: 282, startPoint y: 380, endPoint x: 281, endPoint y: 370, distance: 10.1
click at [281, 370] on div "Total Unsecured Debt 90,898.00 $ Unsecured Percentage 25 %" at bounding box center [328, 341] width 149 height 91
drag, startPoint x: 281, startPoint y: 370, endPoint x: 262, endPoint y: 365, distance: 19.3
click at [262, 365] on div "25 %" at bounding box center [328, 368] width 132 height 21
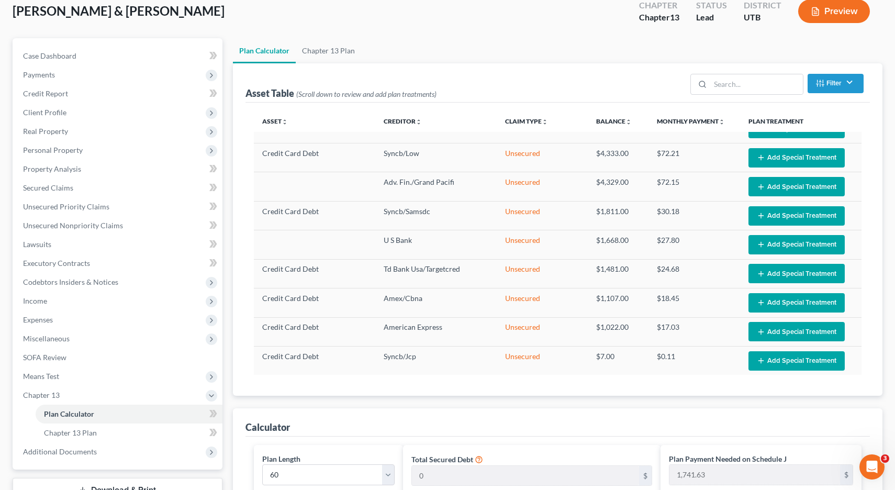
scroll to position [0, 0]
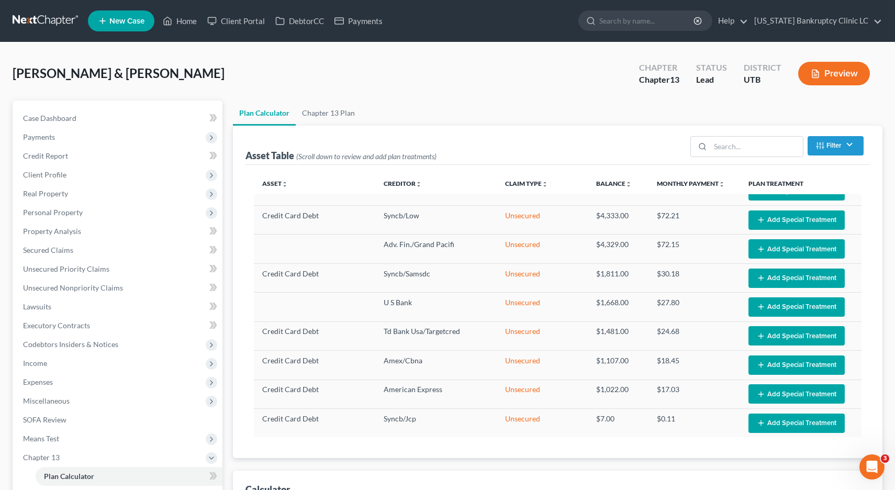
click at [45, 21] on link at bounding box center [46, 21] width 67 height 19
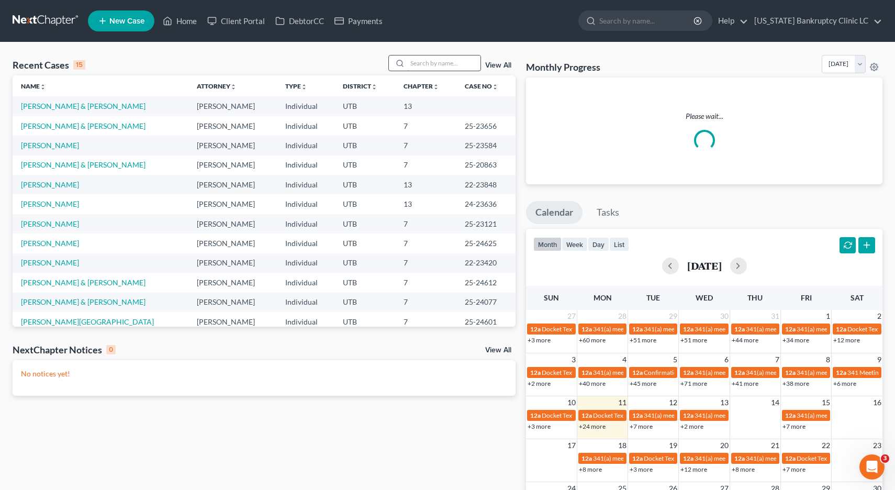
click at [423, 64] on input "search" at bounding box center [443, 62] width 73 height 15
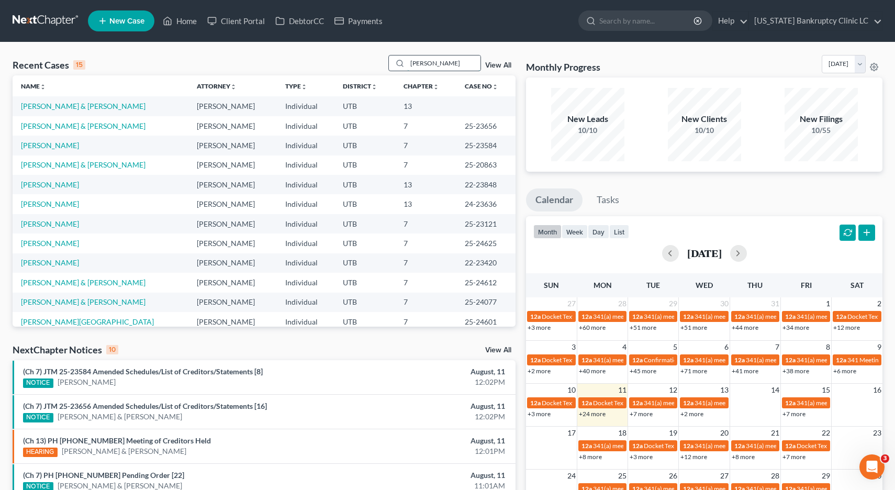
type input "lee"
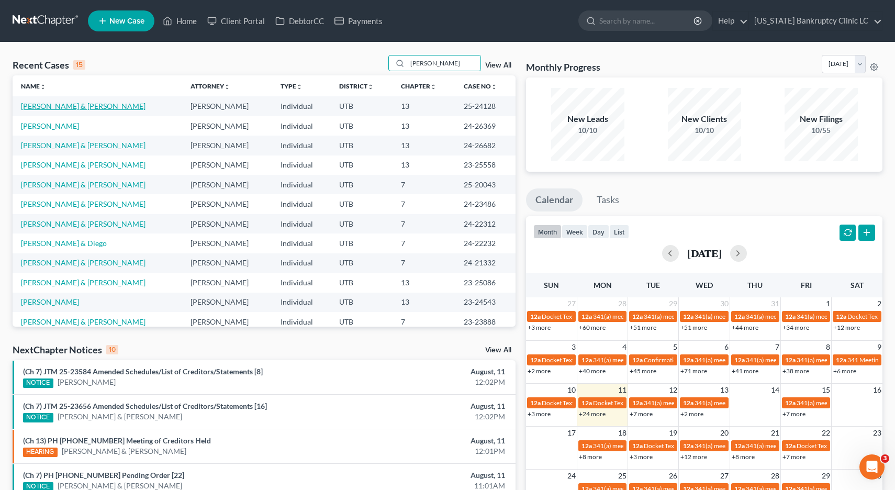
click at [58, 105] on link "[PERSON_NAME] & [PERSON_NAME]" at bounding box center [83, 106] width 125 height 9
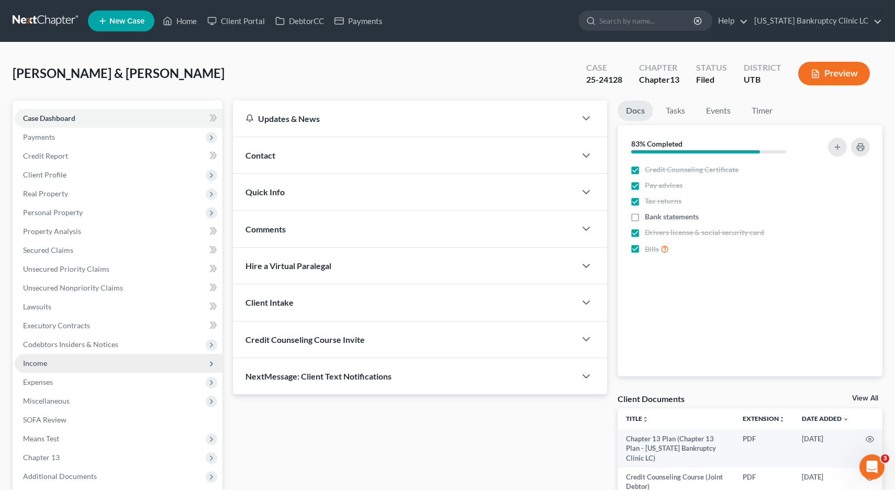
click at [36, 363] on span "Income" at bounding box center [35, 363] width 24 height 9
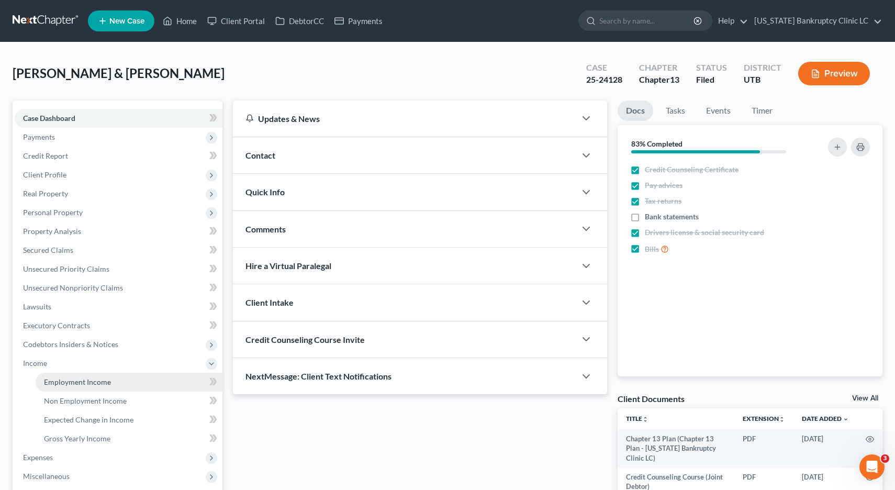
click at [69, 384] on span "Employment Income" at bounding box center [77, 381] width 67 height 9
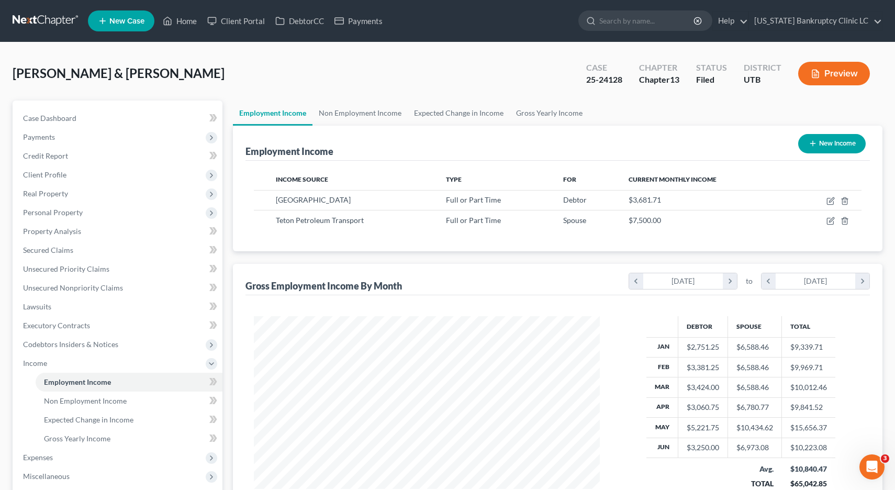
scroll to position [188, 367]
click at [831, 221] on icon "button" at bounding box center [831, 221] width 8 height 8
select select "0"
select select "46"
select select "2"
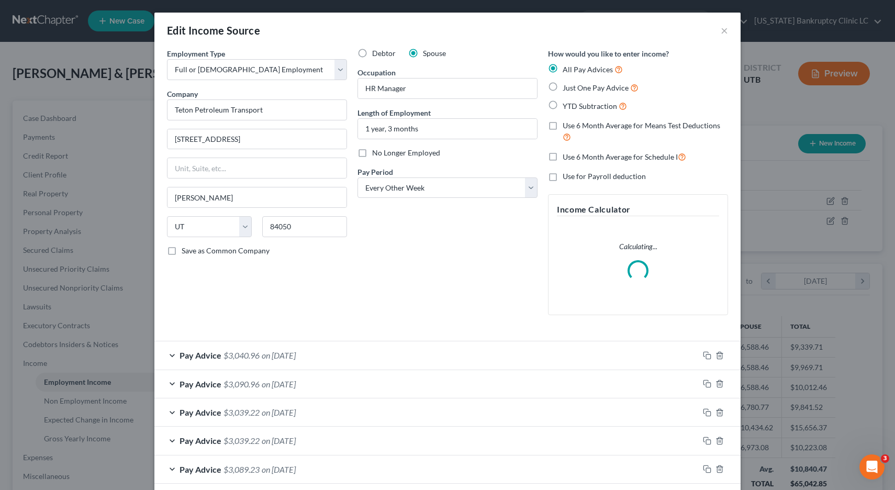
scroll to position [279, 0]
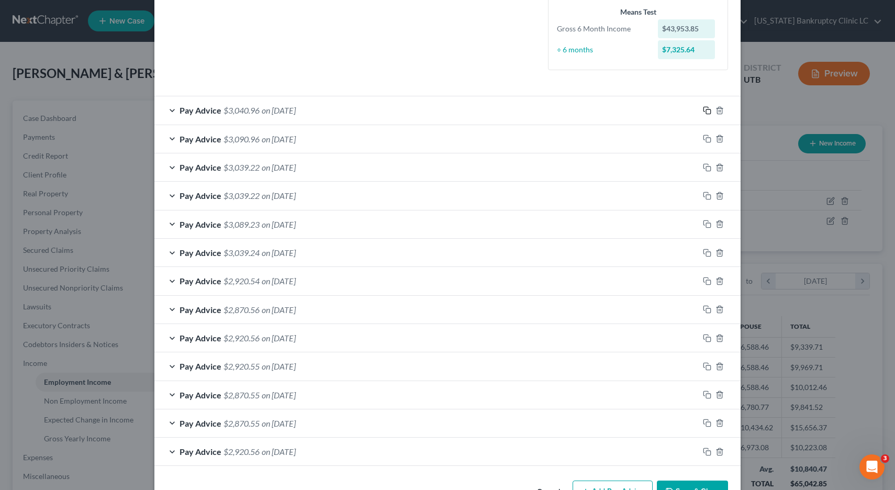
click at [709, 109] on rect "button" at bounding box center [708, 111] width 5 height 5
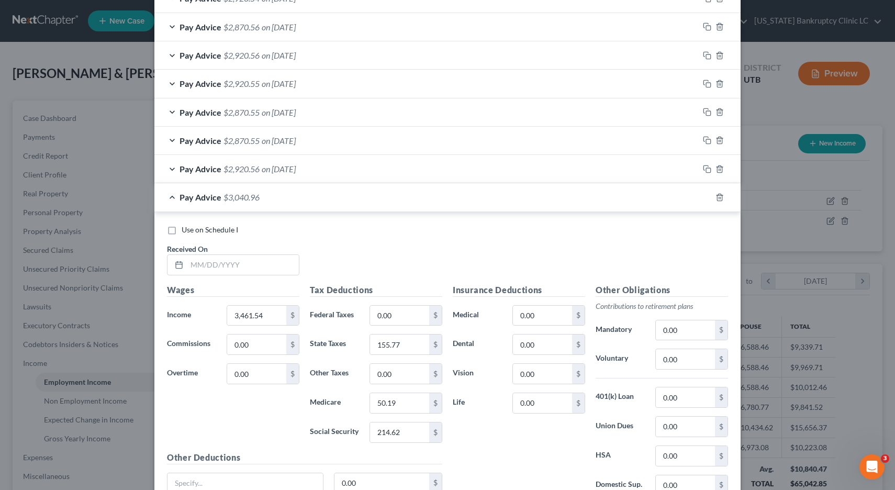
scroll to position [566, 0]
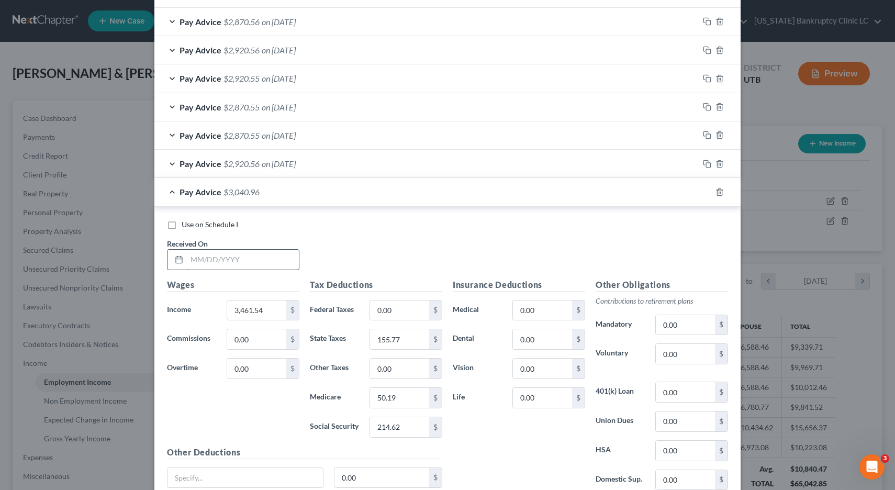
click at [257, 259] on input "text" at bounding box center [243, 260] width 112 height 20
type input "08/08/25"
type input "285.15"
type input "155.77"
click at [182, 225] on label "Use on Schedule I" at bounding box center [210, 224] width 57 height 10
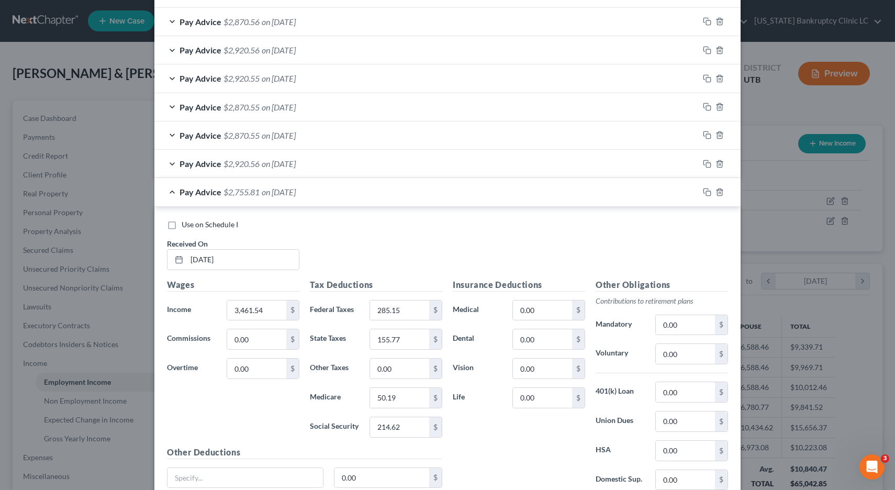
click at [186, 225] on input "Use on Schedule I" at bounding box center [189, 222] width 7 height 7
checkbox input "true"
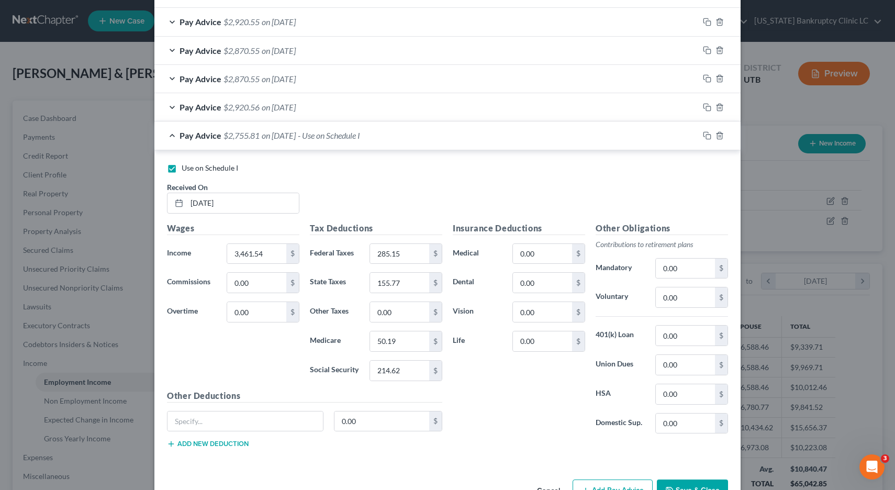
scroll to position [655, 0]
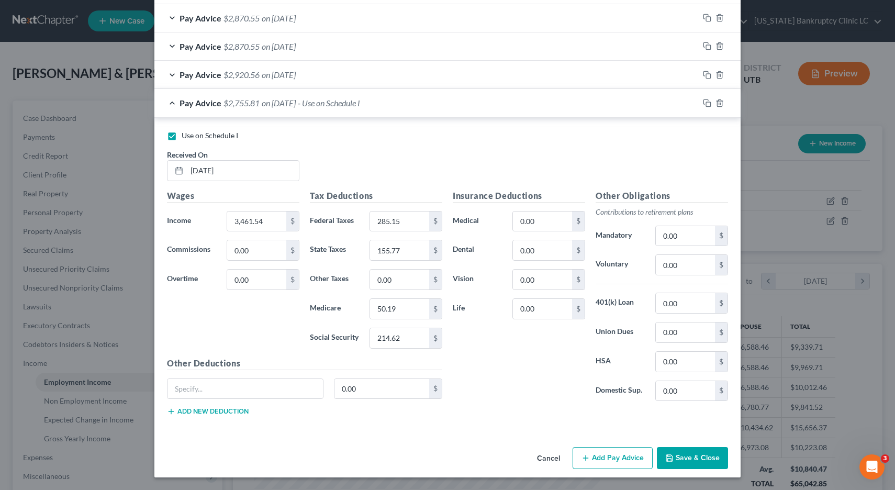
click at [694, 455] on button "Save & Close" at bounding box center [692, 458] width 71 height 22
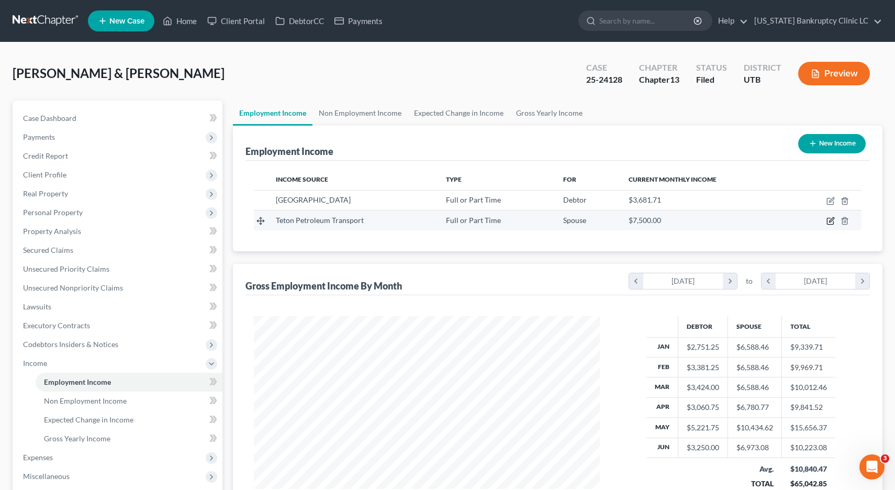
click at [829, 220] on icon "button" at bounding box center [831, 221] width 8 height 8
select select "0"
select select "46"
select select "2"
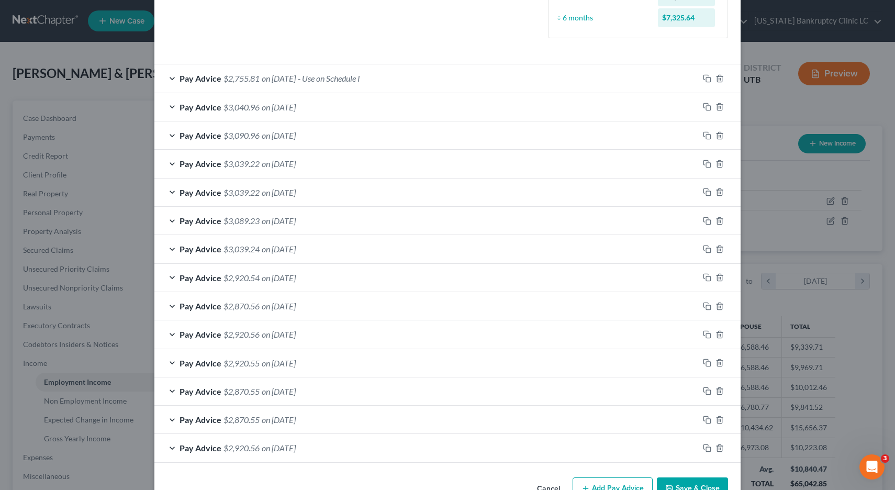
scroll to position [340, 0]
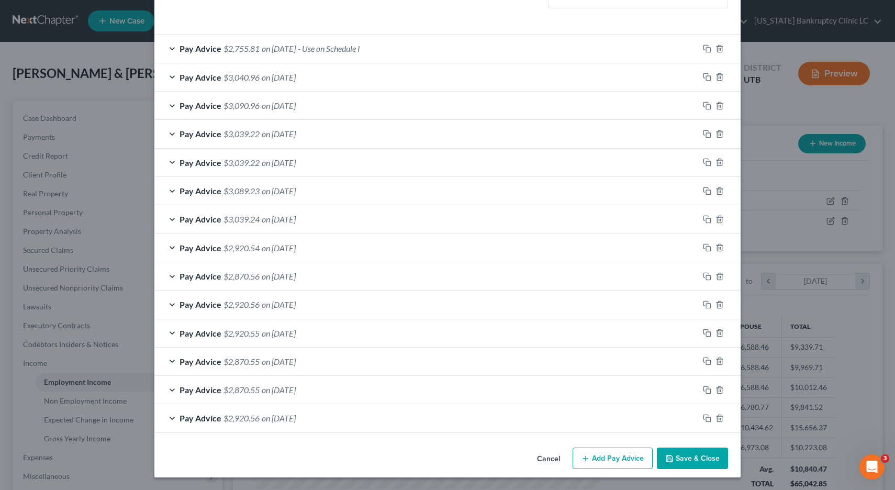
click at [708, 460] on button "Save & Close" at bounding box center [692, 459] width 71 height 22
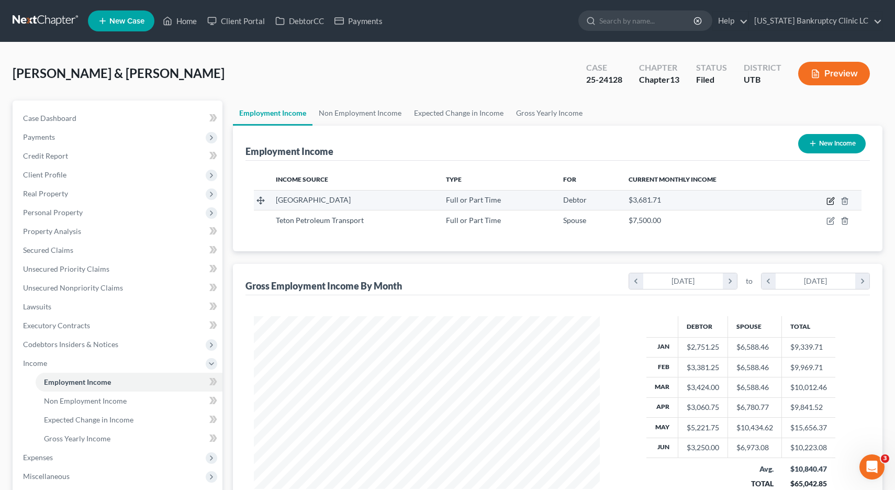
click at [830, 202] on icon "button" at bounding box center [831, 199] width 5 height 5
select select "0"
select select "46"
select select "2"
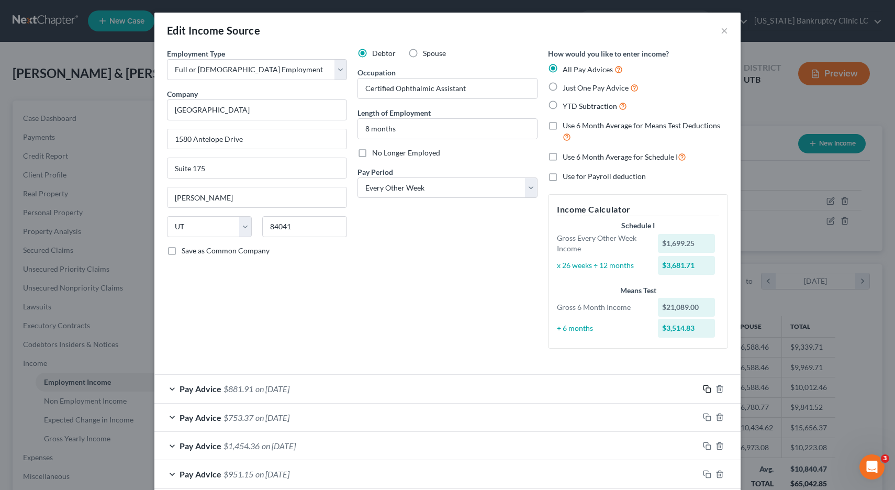
click at [707, 388] on icon "button" at bounding box center [707, 389] width 8 height 8
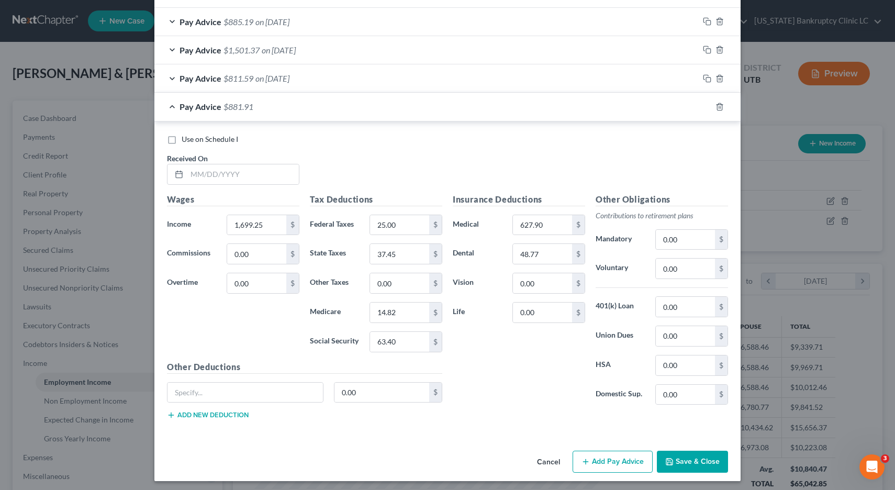
scroll to position [653, 0]
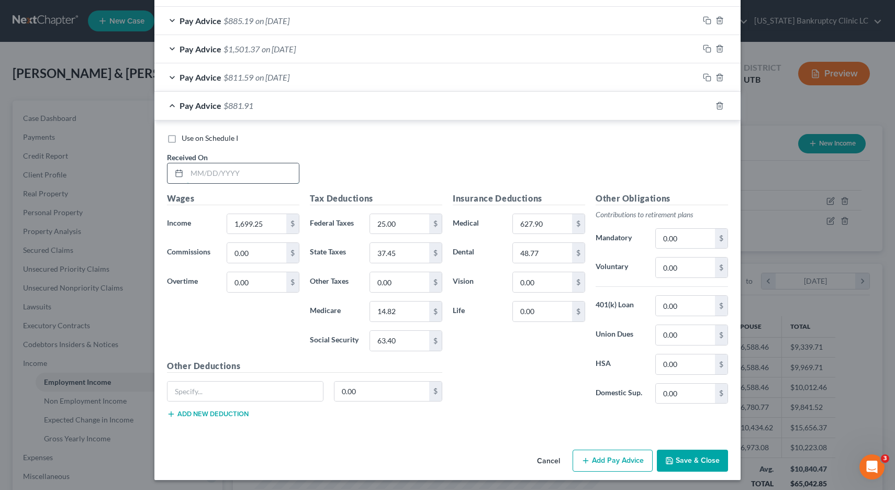
click at [205, 170] on input "text" at bounding box center [243, 173] width 112 height 20
type input "08/08/25"
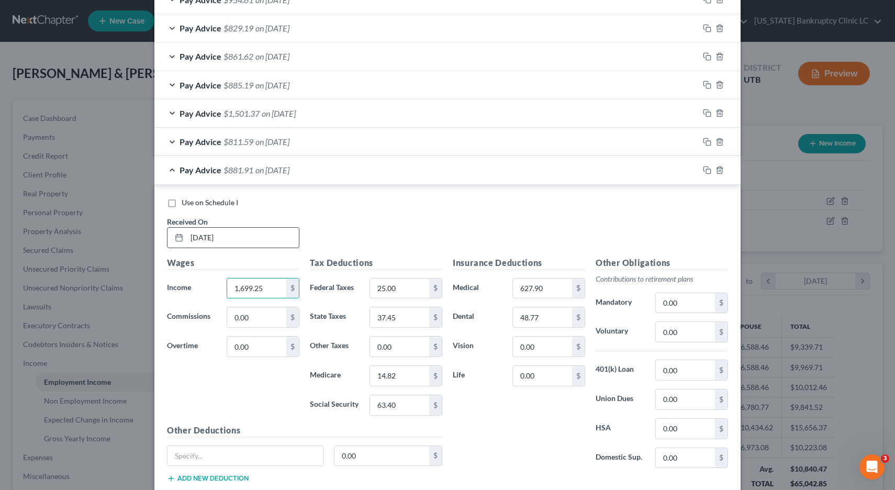
scroll to position [590, 0]
type input "1,573.75"
type input "82.02"
type input "33.31"
type input "13.01"
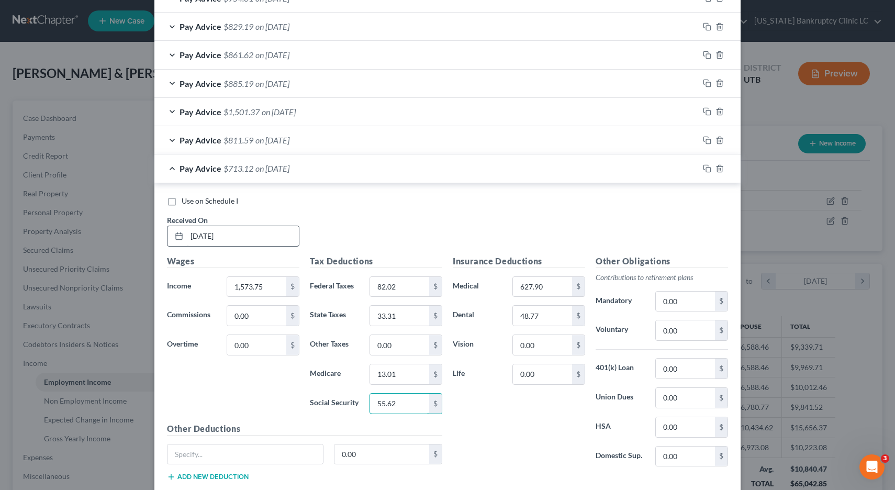
type input "55.62"
click at [182, 201] on label "Use on Schedule I" at bounding box center [210, 201] width 57 height 10
click at [186, 201] on input "Use on Schedule I" at bounding box center [189, 199] width 7 height 7
checkbox input "true"
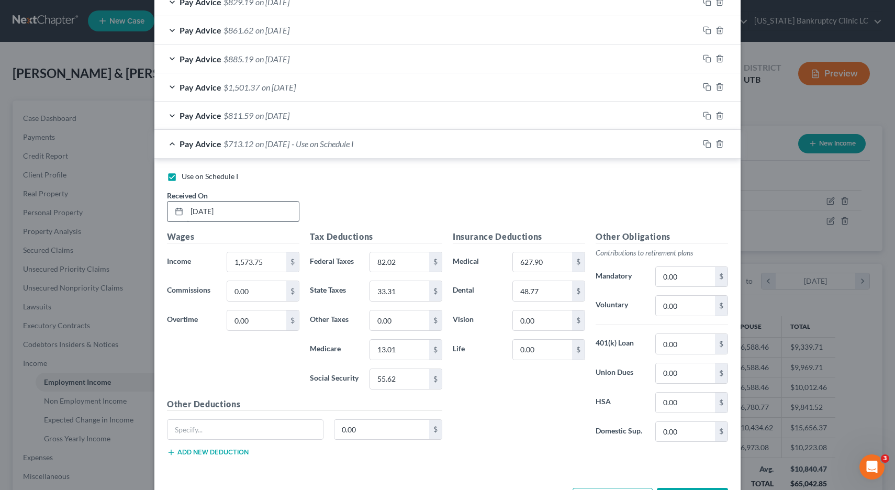
scroll to position [655, 0]
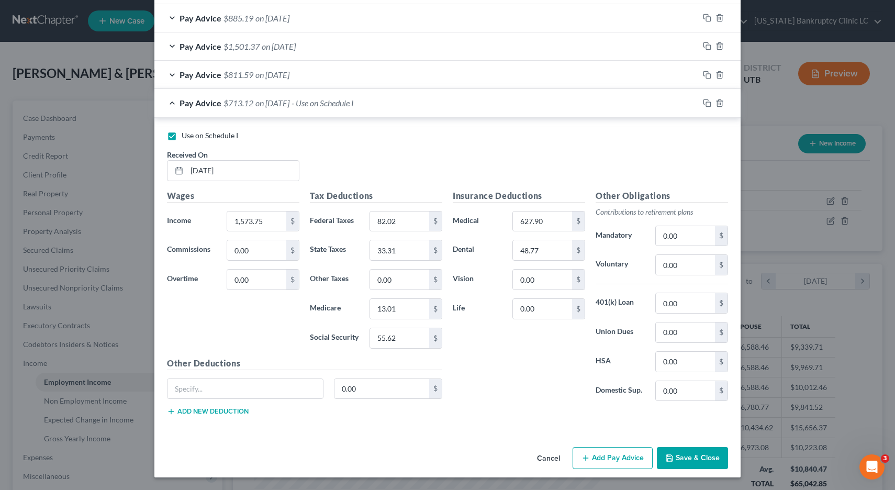
click at [708, 457] on button "Save & Close" at bounding box center [692, 458] width 71 height 22
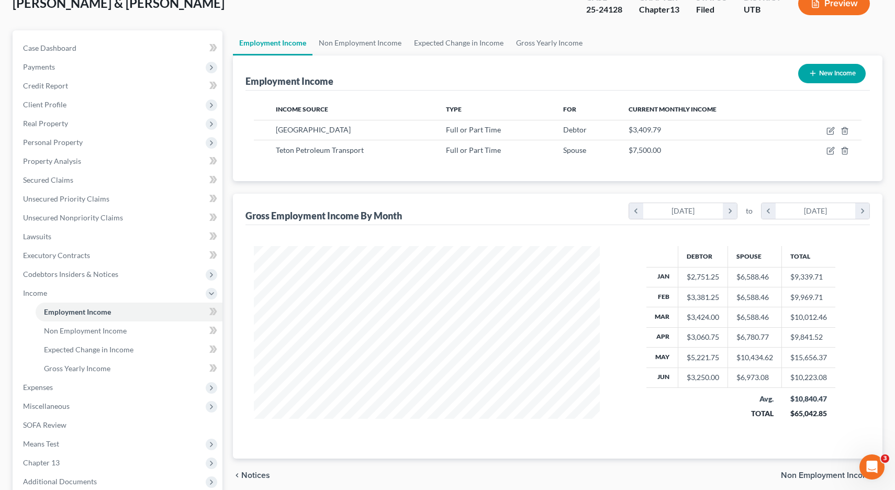
scroll to position [180, 0]
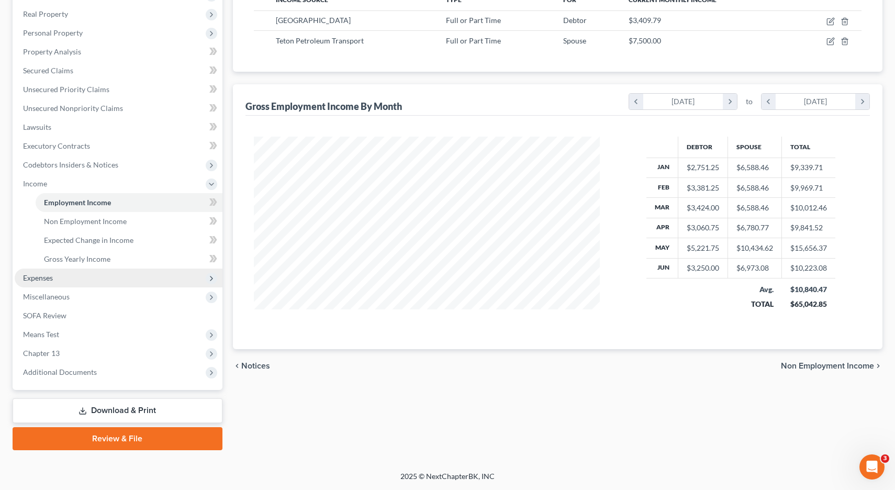
click at [52, 279] on span "Expenses" at bounding box center [38, 277] width 30 height 9
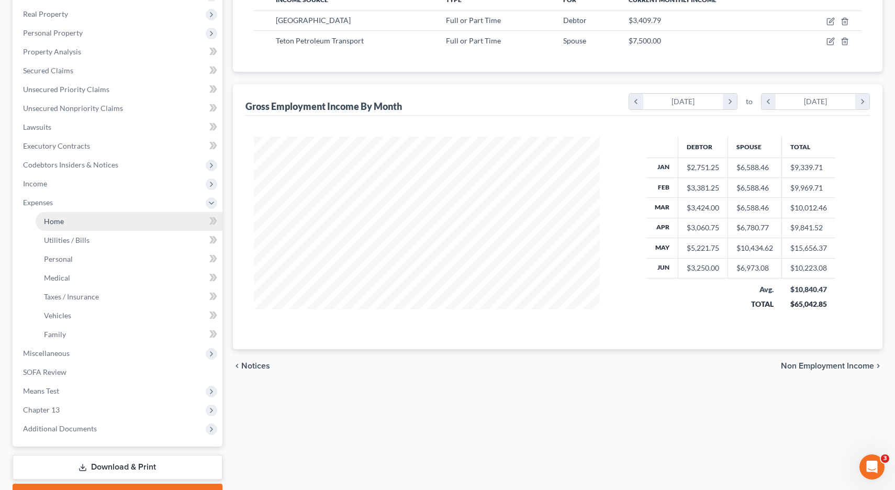
click at [59, 221] on span "Home" at bounding box center [54, 221] width 20 height 9
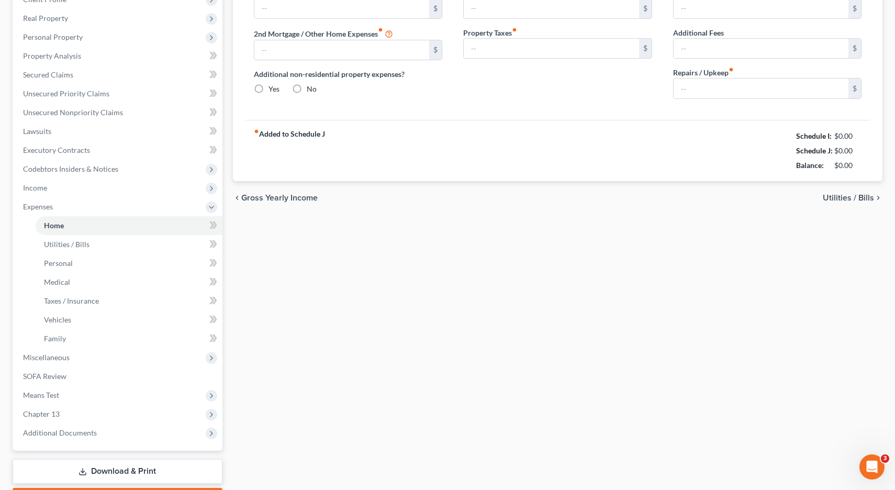
type input "2,475.00"
type input "0.00"
radio input "true"
type input "35.00"
type input "0.00"
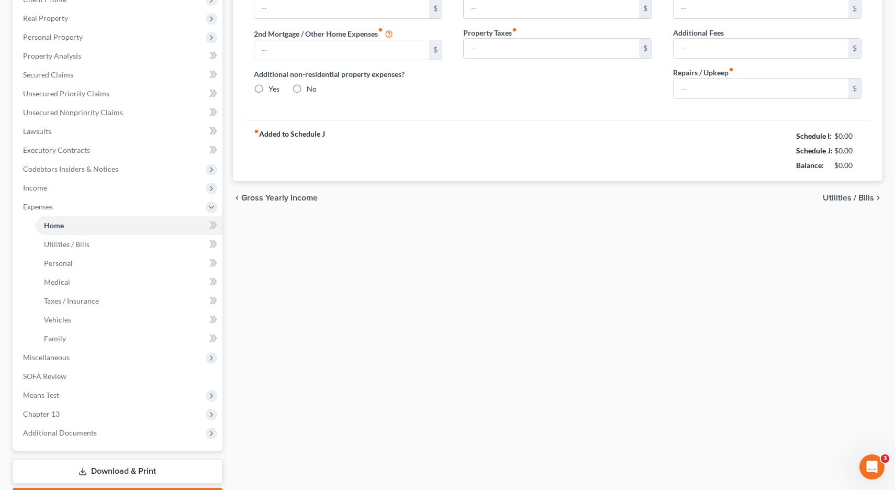
type input "0.00"
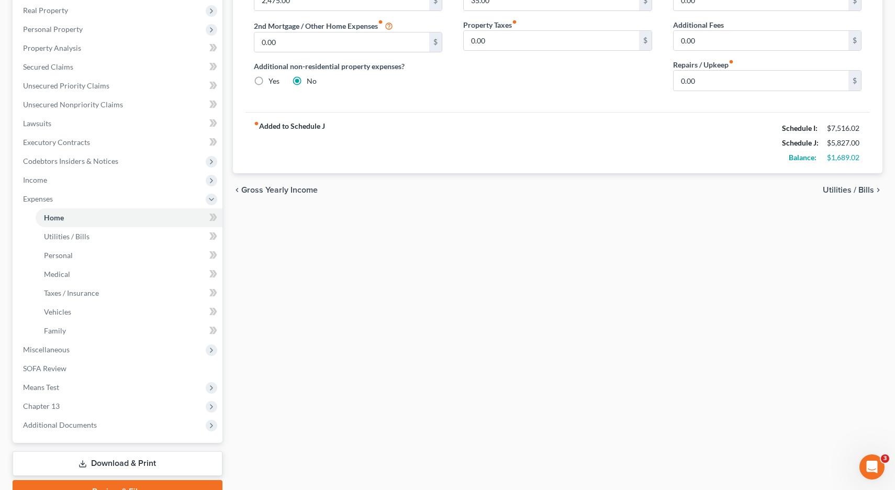
scroll to position [236, 0]
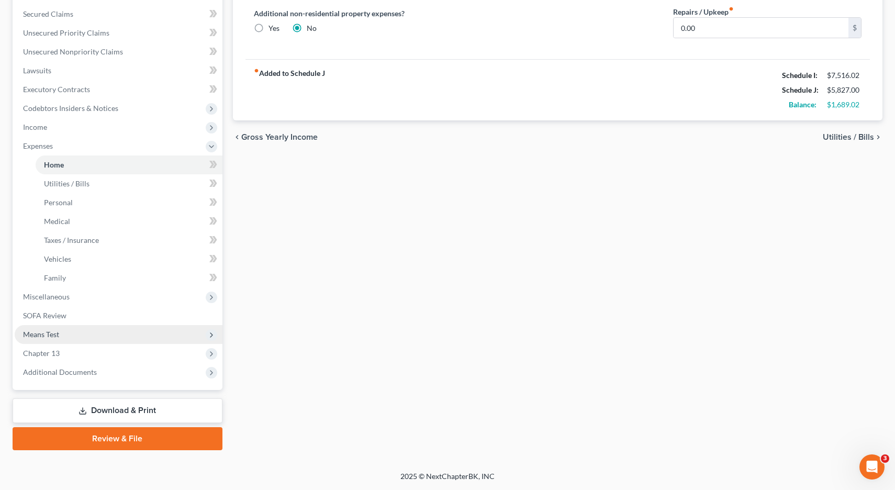
click at [54, 335] on span "Means Test" at bounding box center [41, 334] width 36 height 9
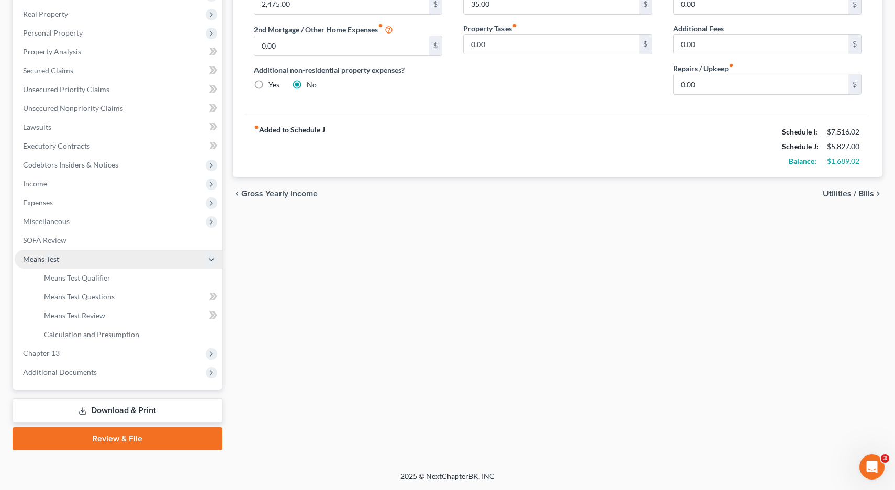
scroll to position [180, 0]
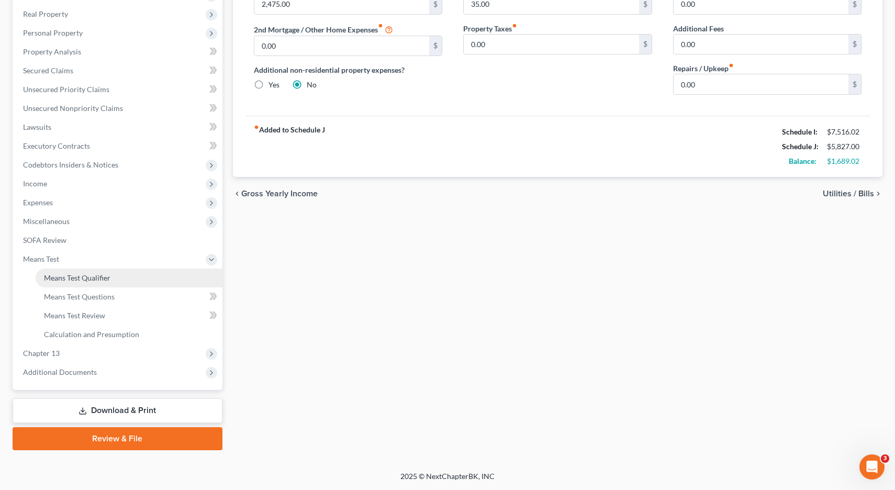
click at [79, 274] on span "Means Test Qualifier" at bounding box center [77, 277] width 66 height 9
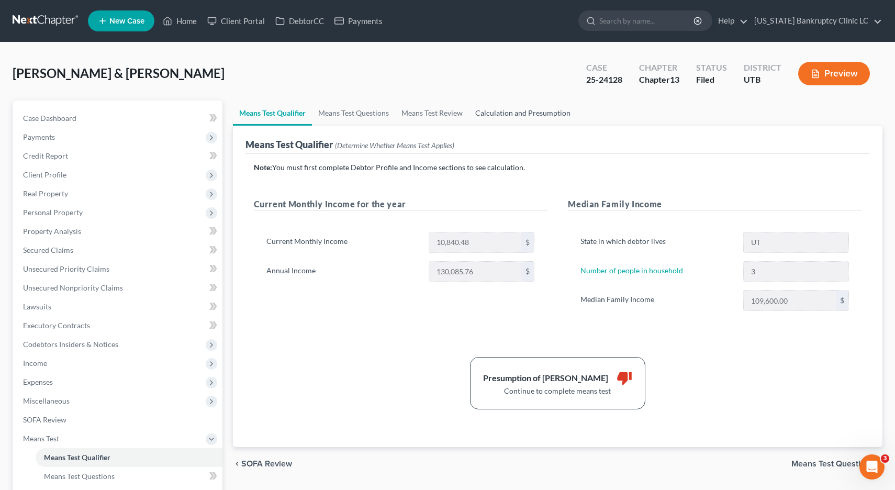
click at [514, 113] on link "Calculation and Presumption" at bounding box center [523, 113] width 108 height 25
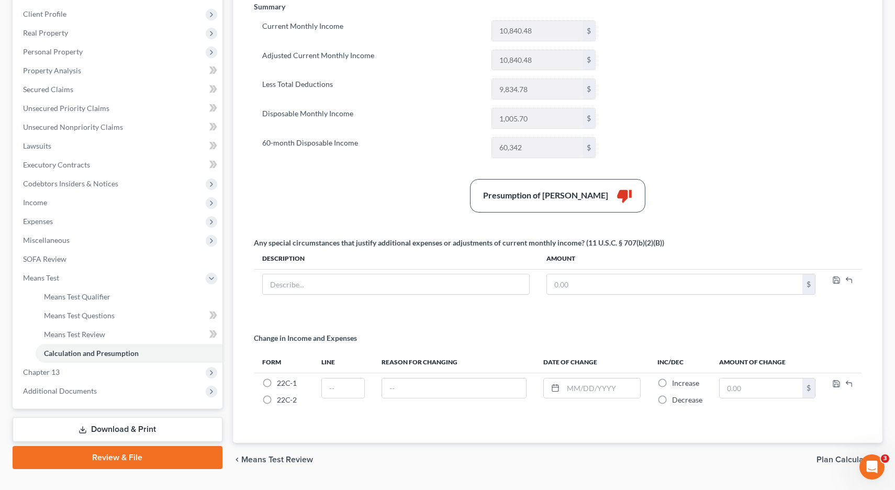
scroll to position [164, 0]
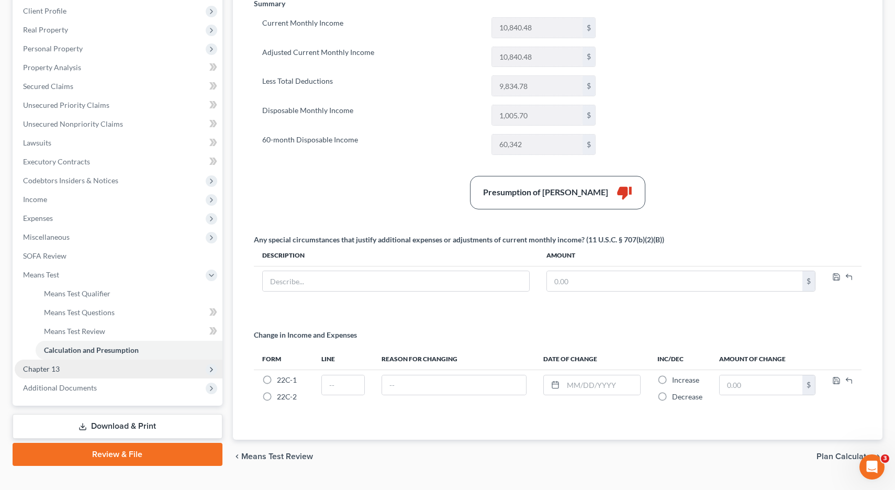
click at [64, 368] on span "Chapter 13" at bounding box center [119, 369] width 208 height 19
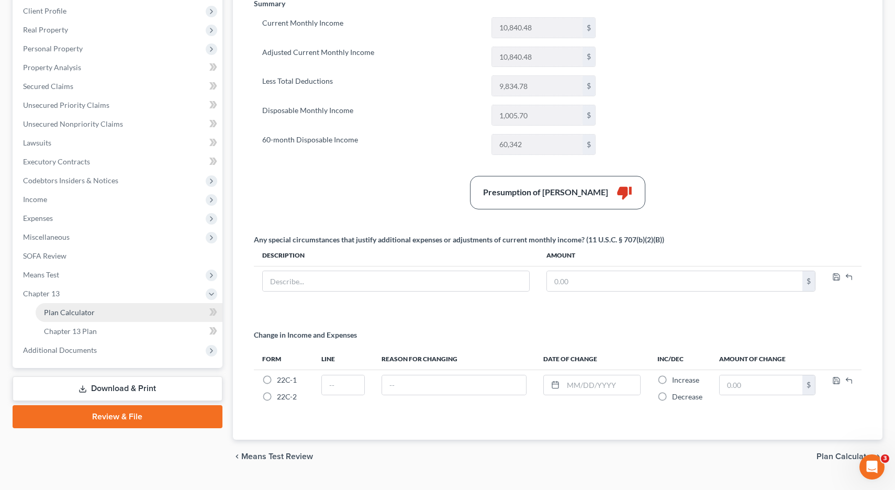
click at [74, 310] on span "Plan Calculator" at bounding box center [69, 312] width 51 height 9
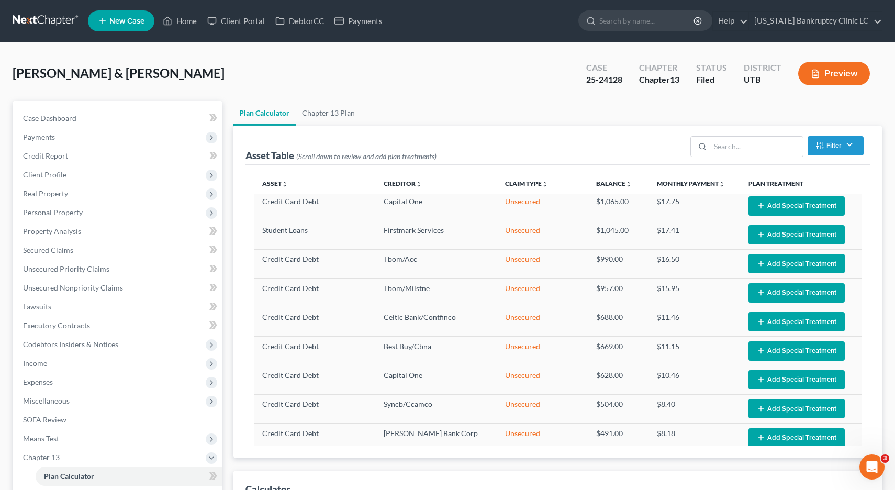
select select "59"
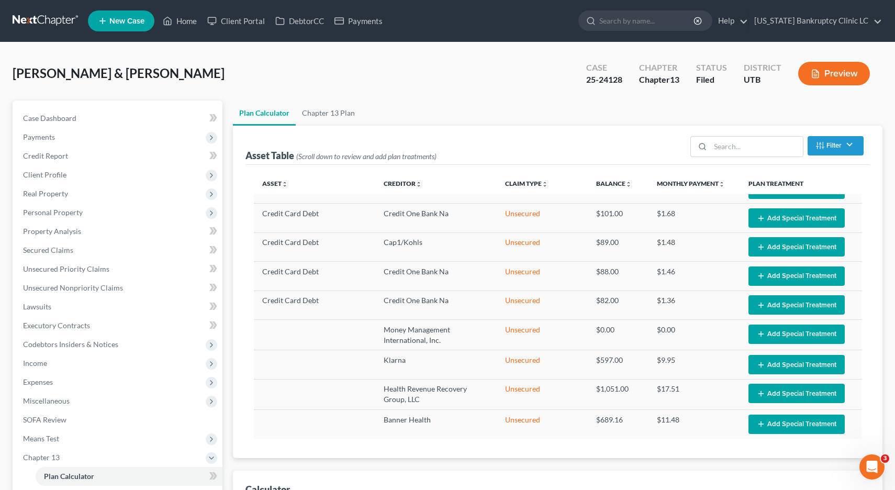
click at [55, 20] on link at bounding box center [46, 21] width 67 height 19
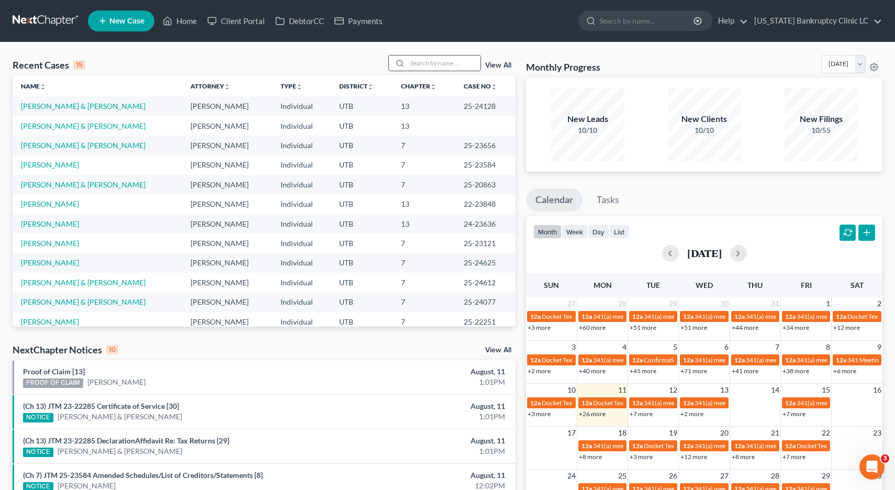
click at [431, 70] on input "search" at bounding box center [443, 62] width 73 height 15
type input "[PERSON_NAME]"
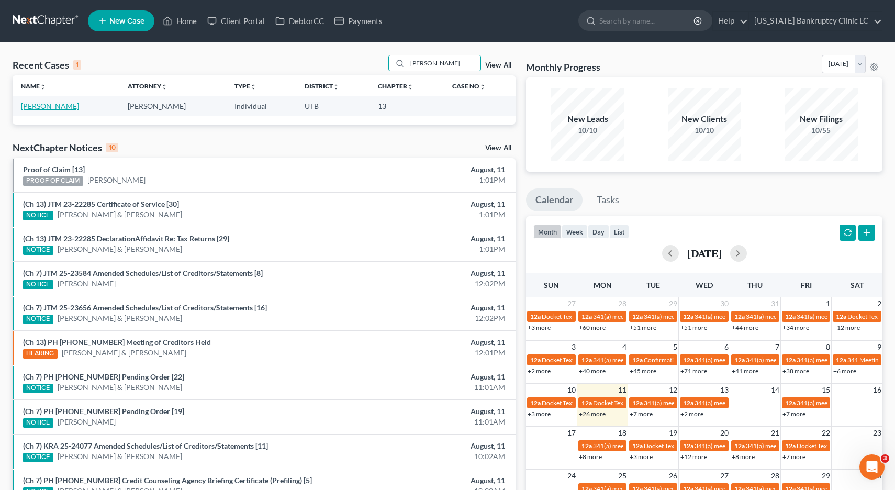
click at [38, 108] on link "[PERSON_NAME]" at bounding box center [50, 106] width 58 height 9
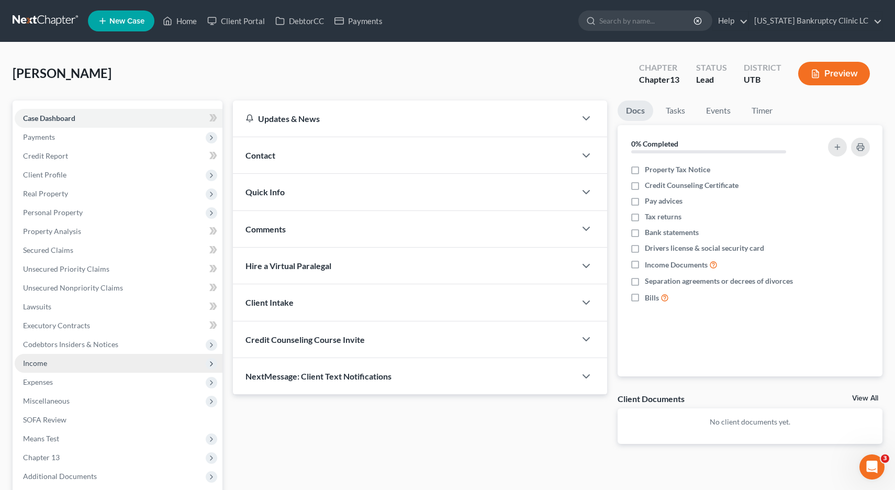
click at [45, 361] on span "Income" at bounding box center [35, 363] width 24 height 9
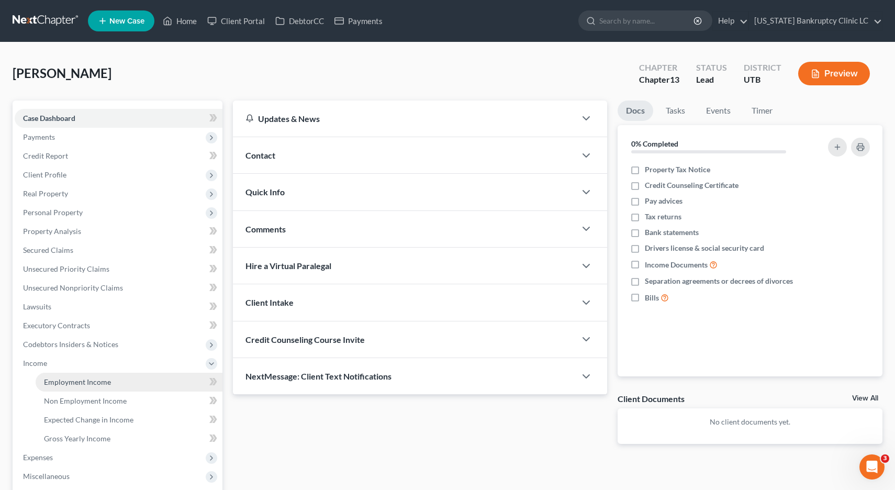
click at [55, 379] on span "Employment Income" at bounding box center [77, 381] width 67 height 9
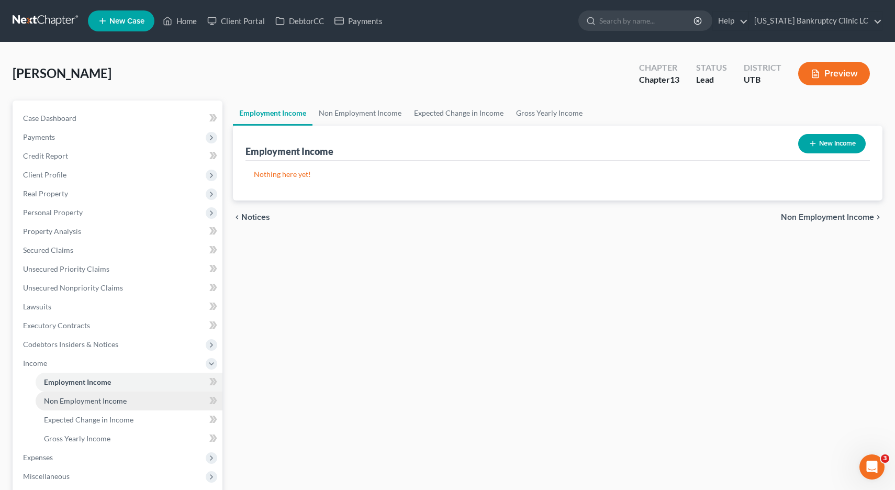
click at [51, 405] on link "Non Employment Income" at bounding box center [129, 401] width 187 height 19
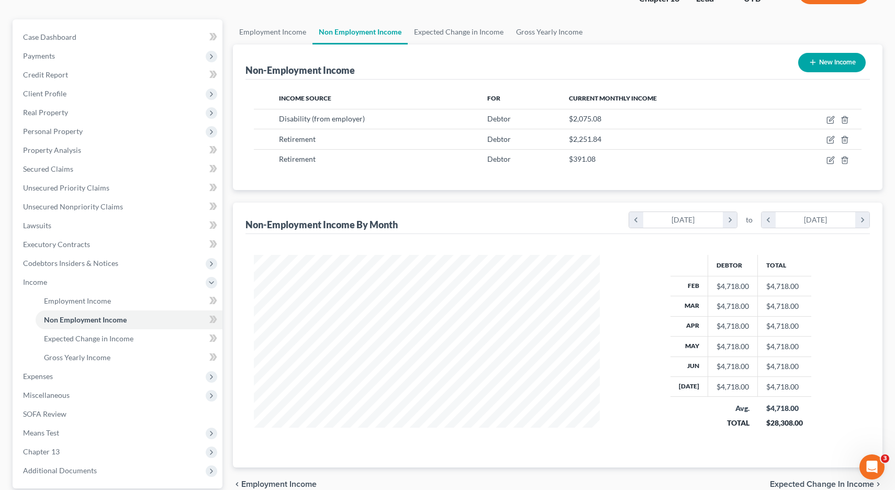
scroll to position [82, 0]
click at [37, 374] on span "Expenses" at bounding box center [38, 375] width 30 height 9
click at [66, 319] on link "Home" at bounding box center [129, 319] width 187 height 19
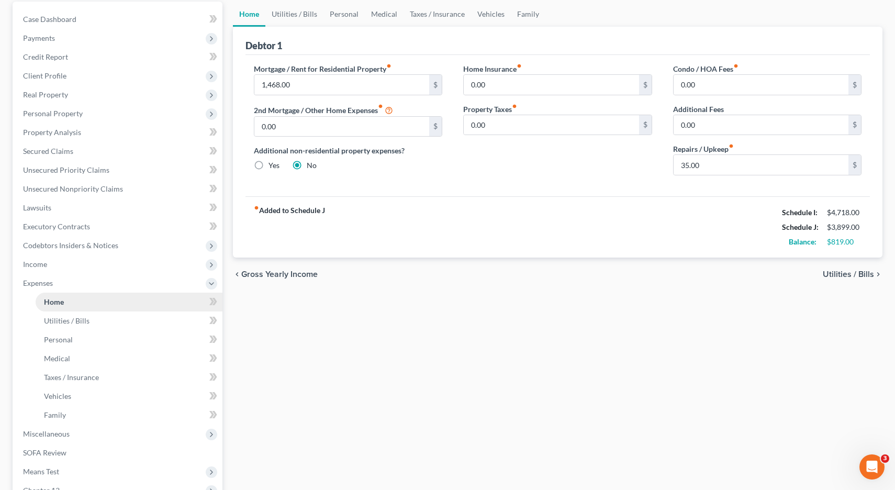
scroll to position [100, 0]
click at [36, 261] on span "Income" at bounding box center [35, 263] width 24 height 9
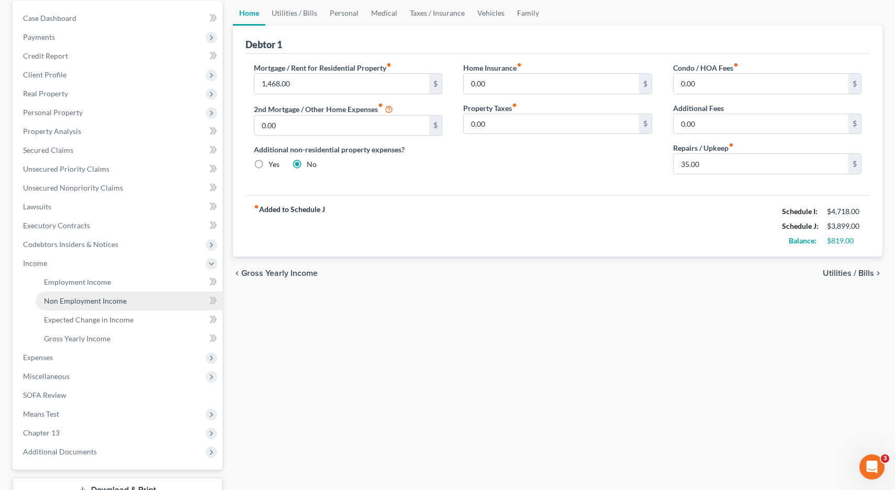
click at [54, 304] on span "Non Employment Income" at bounding box center [85, 300] width 83 height 9
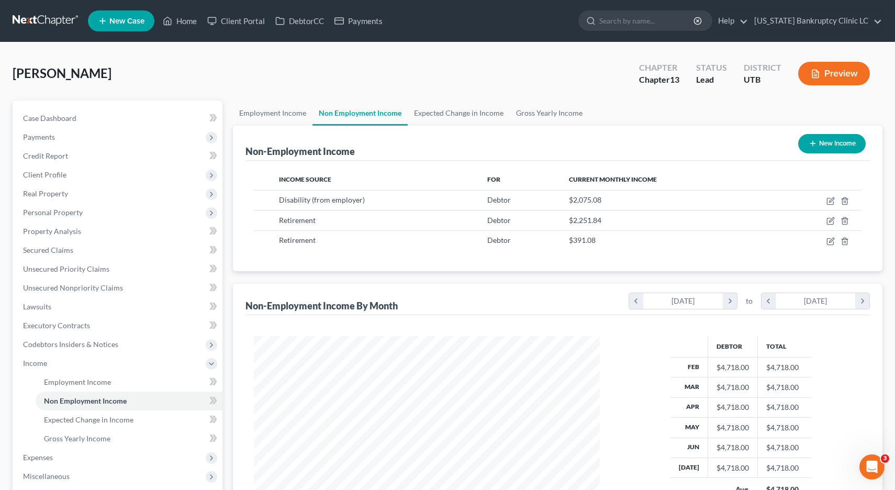
scroll to position [188, 367]
click at [830, 202] on icon "button" at bounding box center [831, 199] width 5 height 5
select select "1"
select select "0"
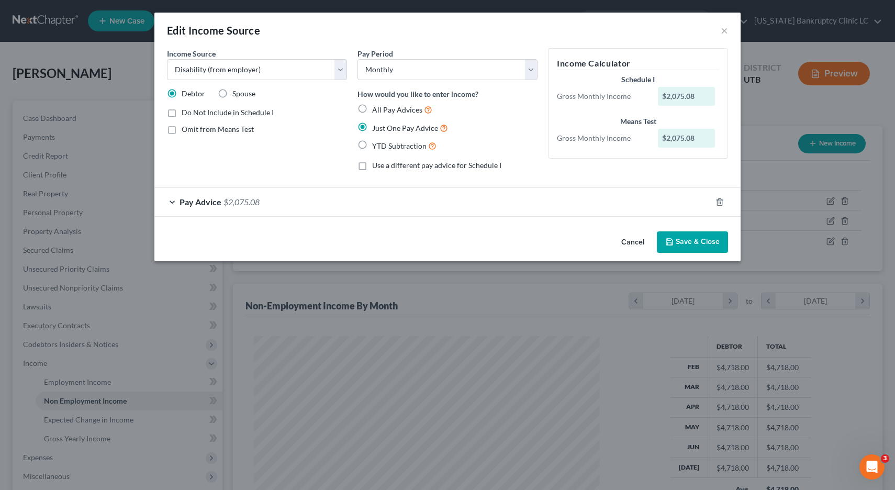
click at [172, 201] on div "Pay Advice $2,075.08" at bounding box center [432, 202] width 557 height 28
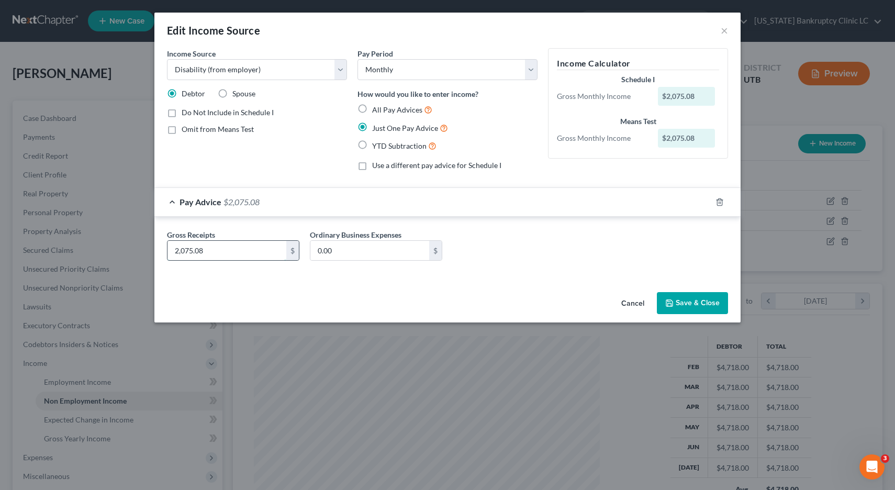
click at [208, 255] on input "2,075.08" at bounding box center [227, 251] width 119 height 20
type input "1,569.08"
click at [702, 302] on button "Save & Close" at bounding box center [692, 303] width 71 height 22
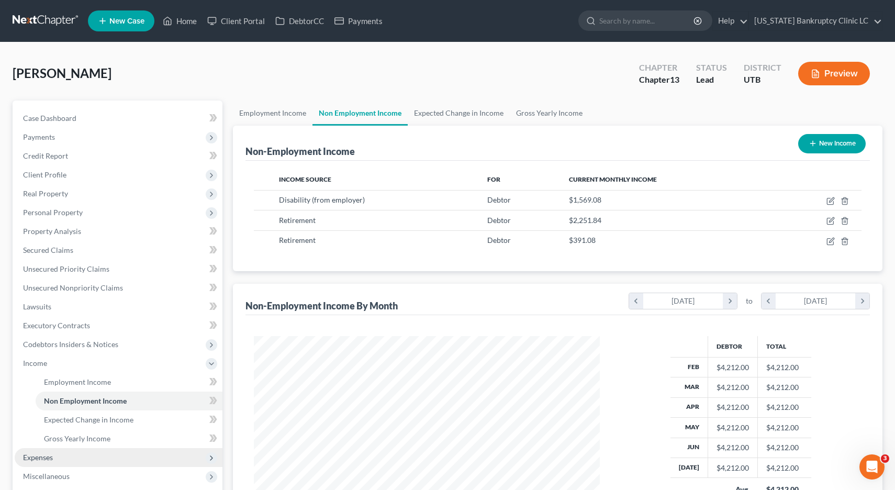
click at [48, 458] on span "Expenses" at bounding box center [38, 457] width 30 height 9
click at [62, 401] on span "Home" at bounding box center [54, 400] width 20 height 9
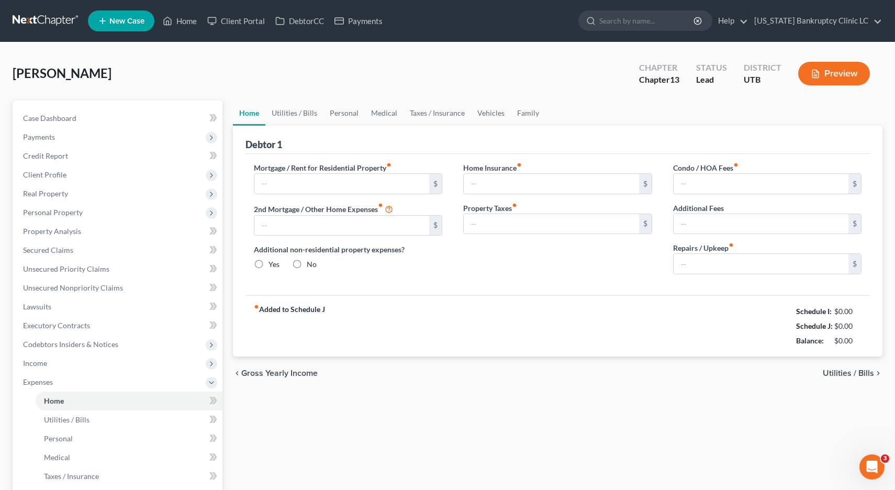
type input "1,468.00"
type input "0.00"
radio input "true"
type input "0.00"
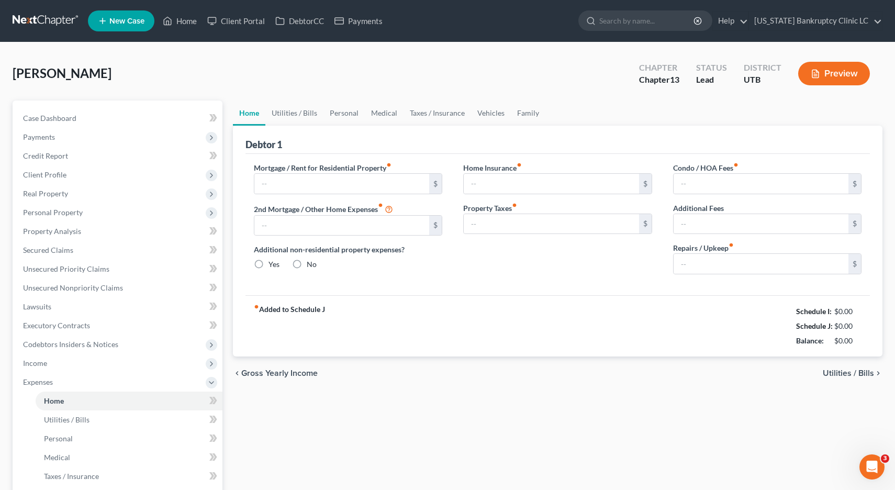
type input "0.00"
type input "35.00"
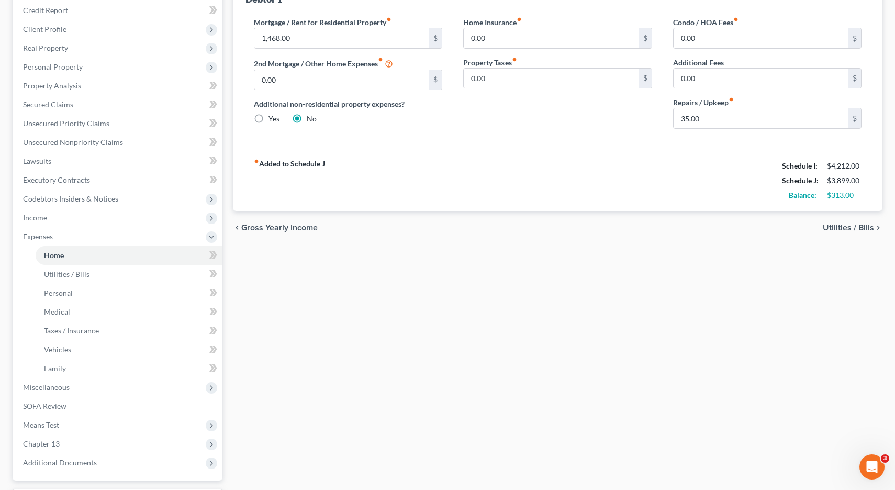
scroll to position [148, 0]
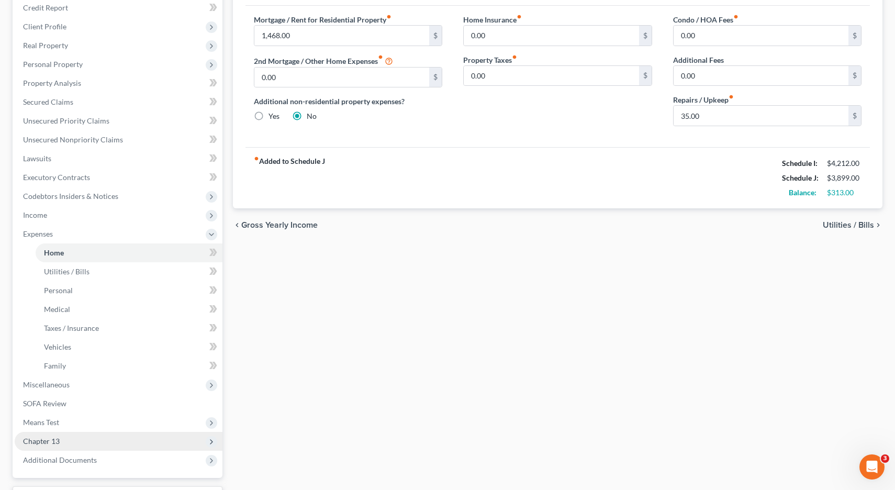
click at [49, 441] on span "Chapter 13" at bounding box center [41, 441] width 37 height 9
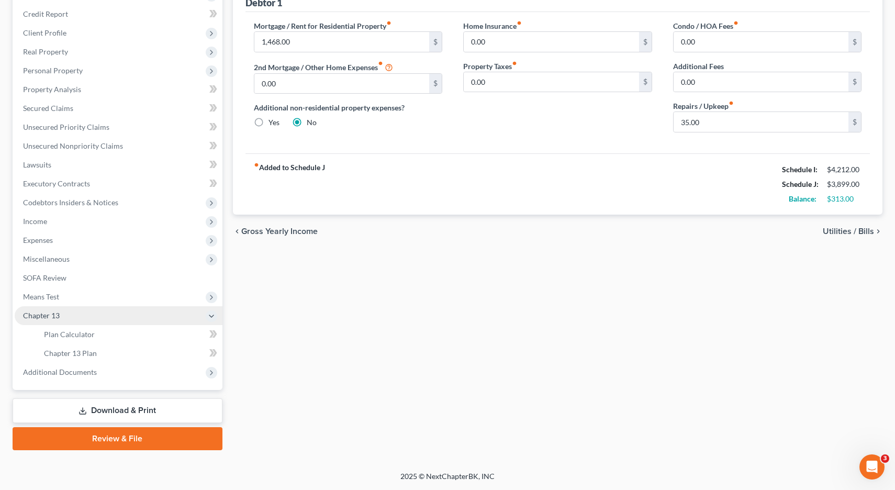
scroll to position [142, 0]
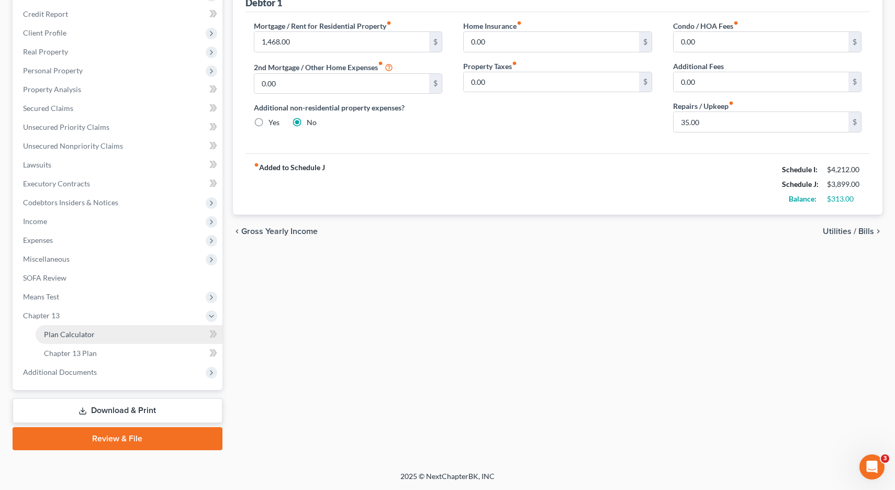
click at [73, 334] on span "Plan Calculator" at bounding box center [69, 334] width 51 height 9
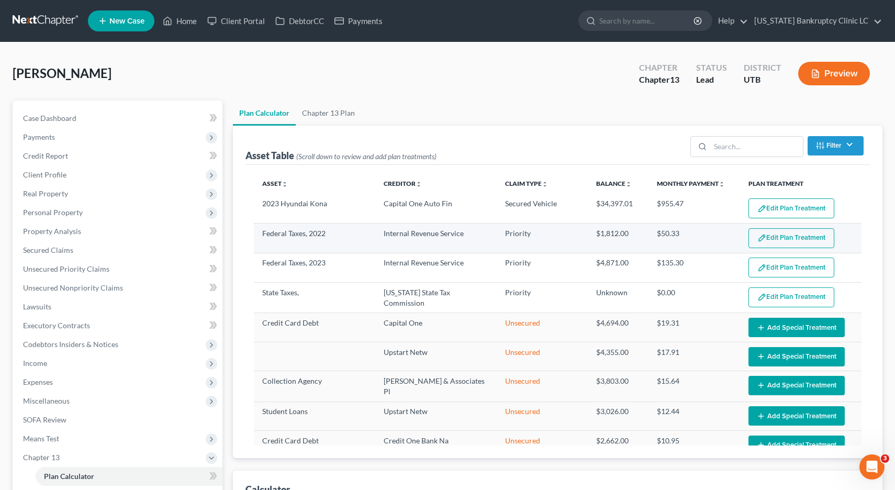
select select "35"
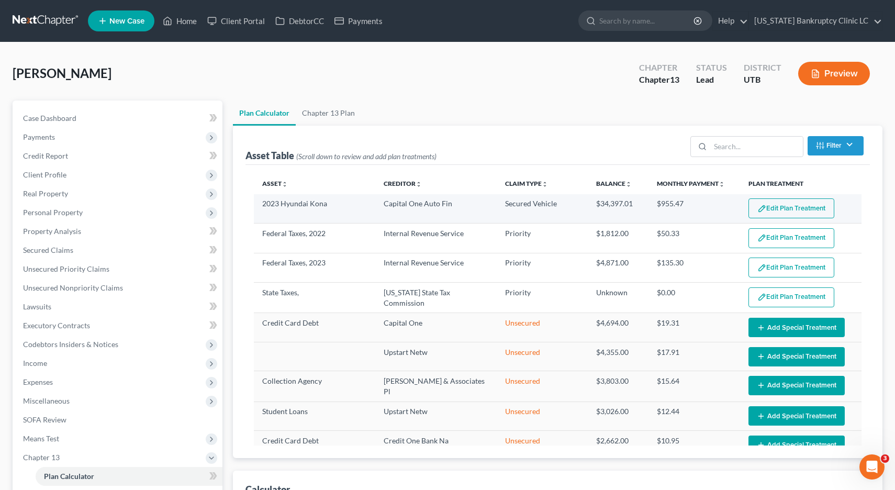
click at [798, 209] on button "Edit Plan Treatment" at bounding box center [792, 208] width 86 height 20
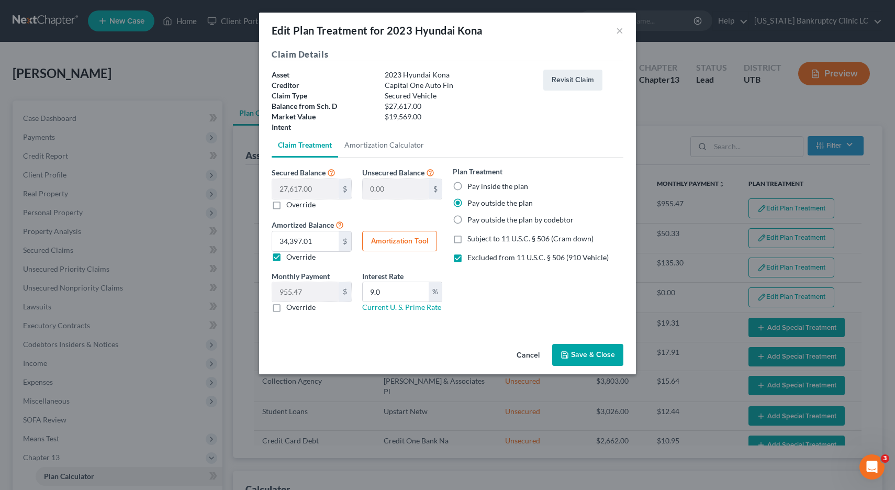
click at [576, 360] on button "Save & Close" at bounding box center [587, 355] width 71 height 22
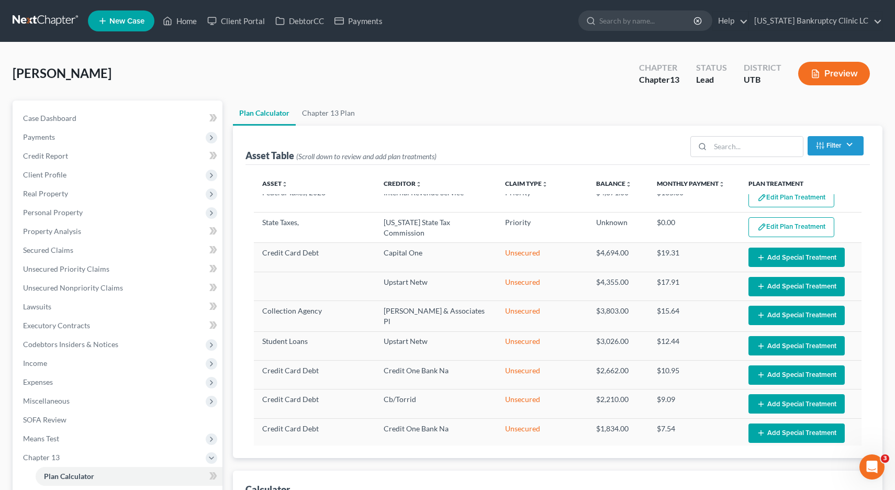
scroll to position [107, 0]
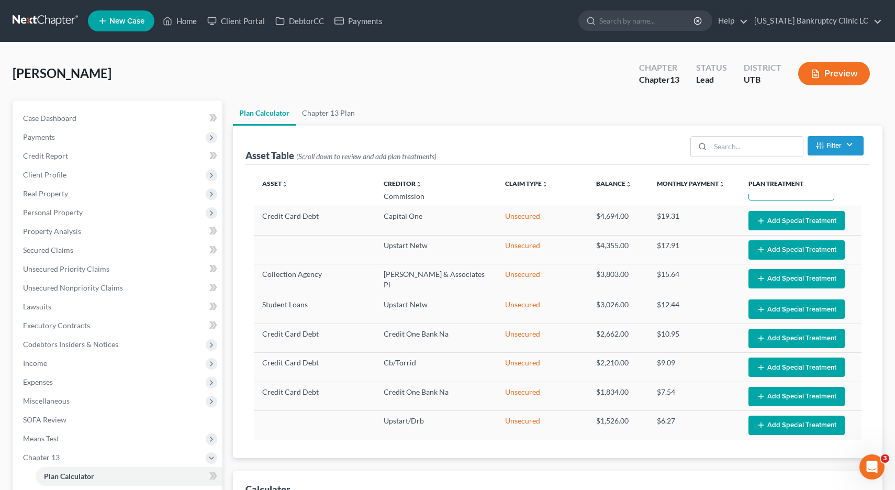
select select "35"
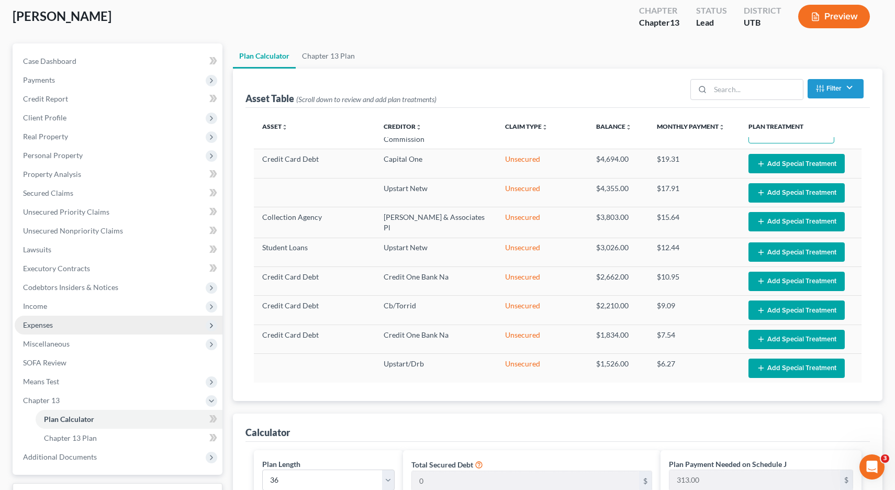
scroll to position [0, 0]
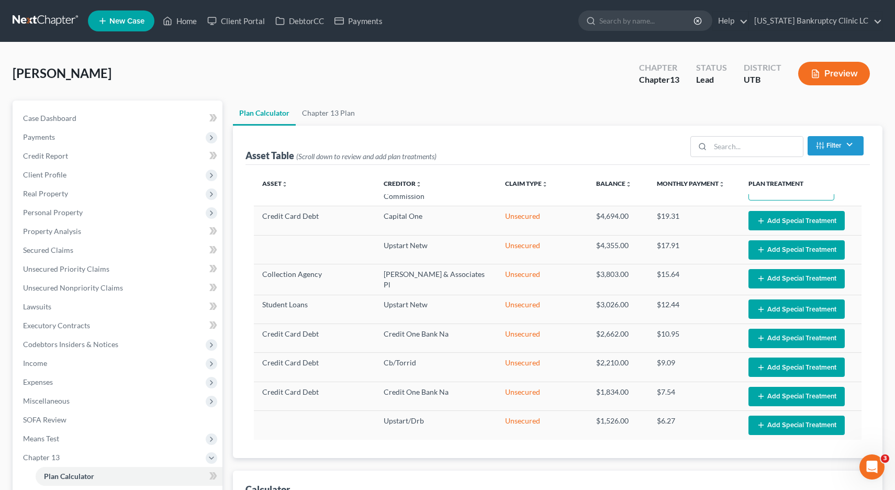
click at [126, 21] on span "New Case" at bounding box center [126, 21] width 35 height 8
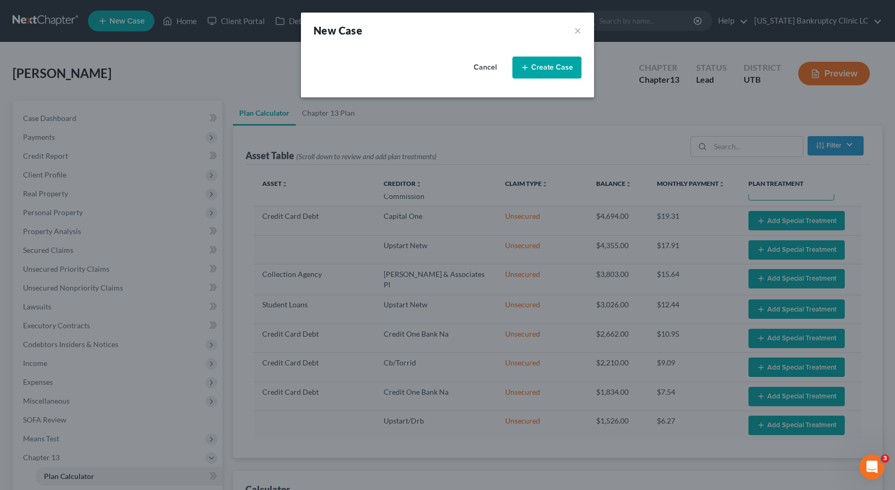
select select "81"
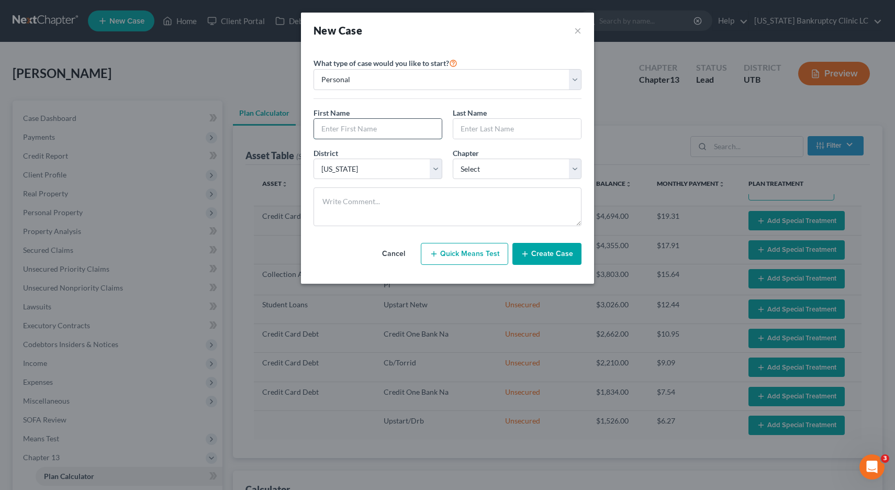
click at [350, 129] on input "text" at bounding box center [378, 129] width 128 height 20
type input "Amity"
type input "Knight"
click at [575, 169] on select "Select 7 11 12 13" at bounding box center [517, 169] width 129 height 21
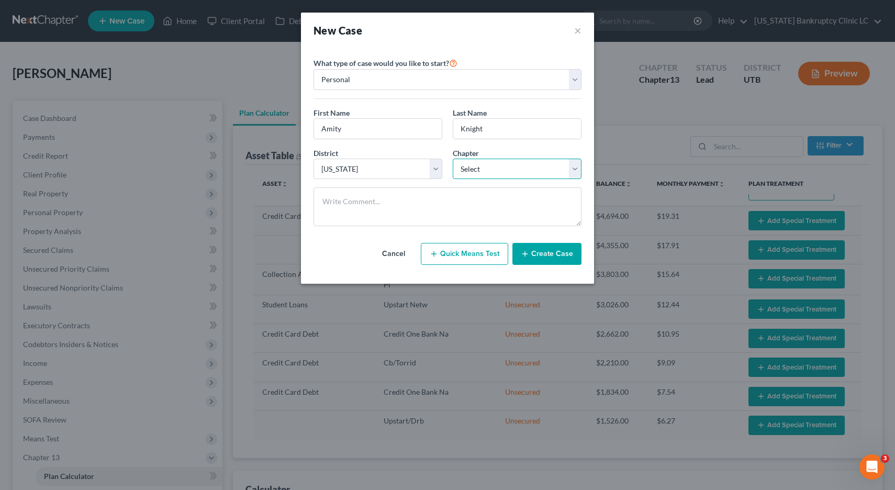
select select "3"
click at [554, 258] on button "Create Case" at bounding box center [547, 254] width 69 height 22
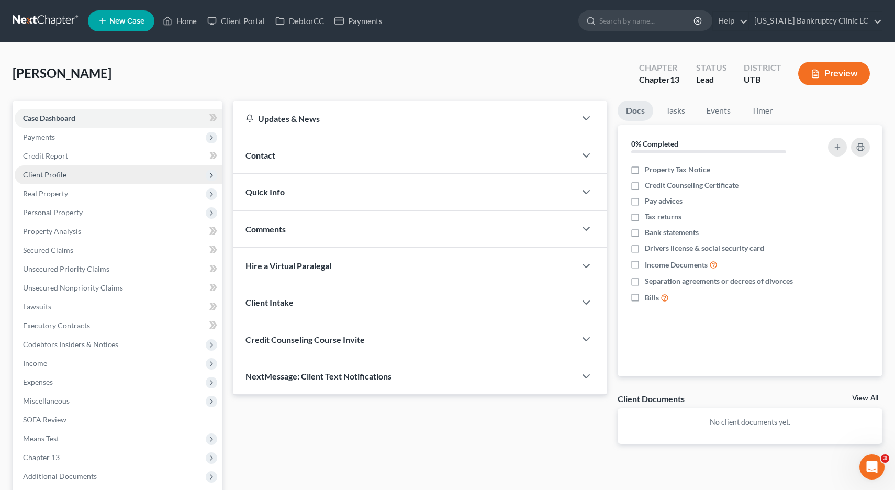
click at [52, 174] on span "Client Profile" at bounding box center [44, 174] width 43 height 9
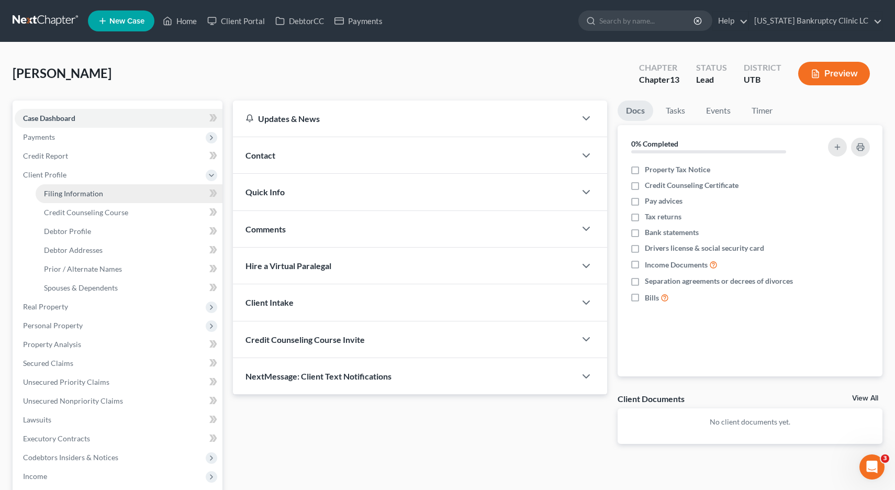
click at [75, 195] on span "Filing Information" at bounding box center [73, 193] width 59 height 9
select select "1"
select select "0"
select select "3"
select select "81"
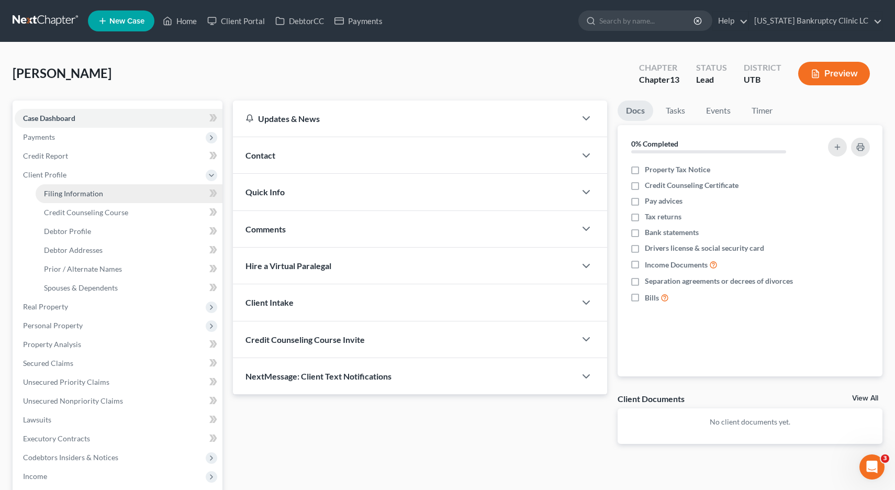
select select "46"
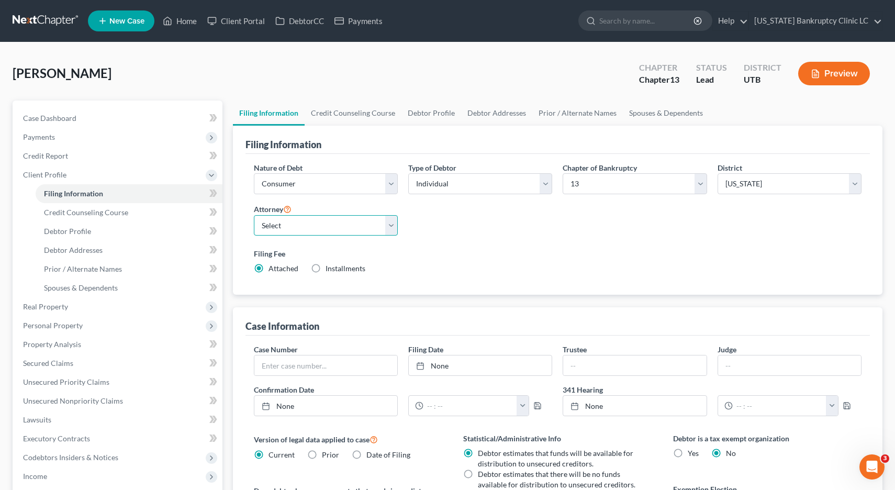
click at [392, 223] on select "Select [PERSON_NAME] - UTB [PERSON_NAME] - UT" at bounding box center [326, 225] width 144 height 21
select select "0"
click at [442, 112] on link "Debtor Profile" at bounding box center [432, 113] width 60 height 25
select select "0"
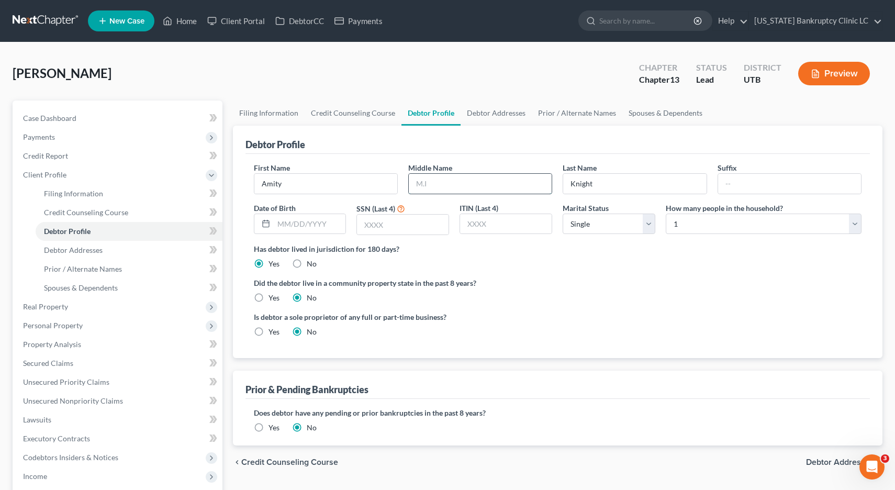
click at [424, 182] on input "text" at bounding box center [480, 184] width 143 height 20
type input "[PERSON_NAME]"
type input "[DATE]"
type input "5937"
click at [648, 224] on select "Select Single Married Separated Divorced Widowed" at bounding box center [609, 224] width 93 height 21
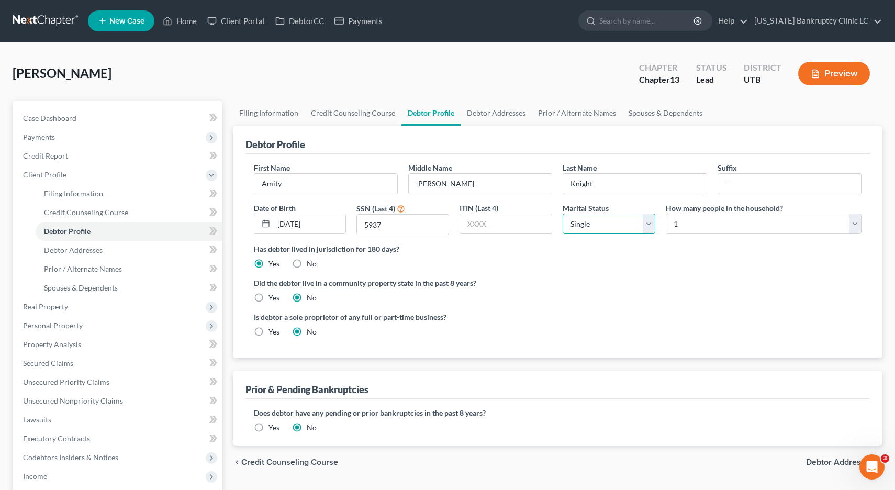
click at [648, 224] on select "Select Single Married Separated Divorced Widowed" at bounding box center [609, 224] width 93 height 21
select select "3"
click at [500, 115] on link "Debtor Addresses" at bounding box center [496, 113] width 71 height 25
select select "0"
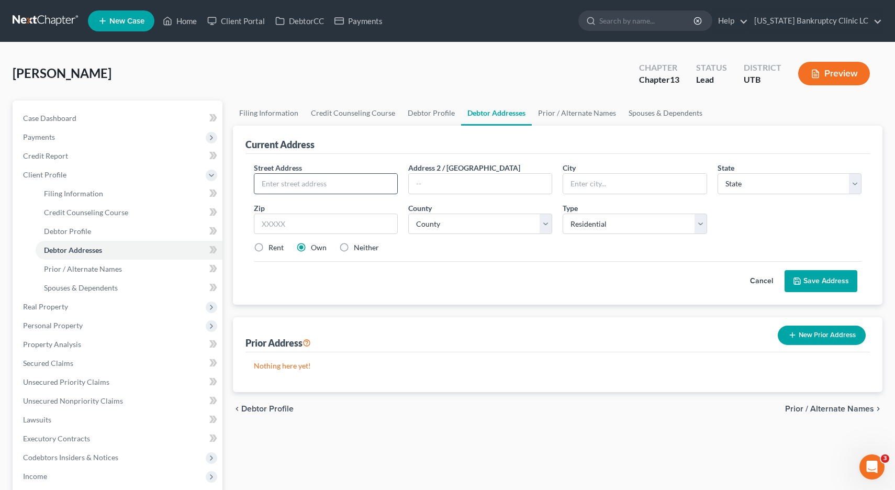
click at [343, 185] on input "text" at bounding box center [325, 184] width 143 height 20
type input "941 E 1350 S"
type input "Apt E-108"
type input "Clearfield"
select select "46"
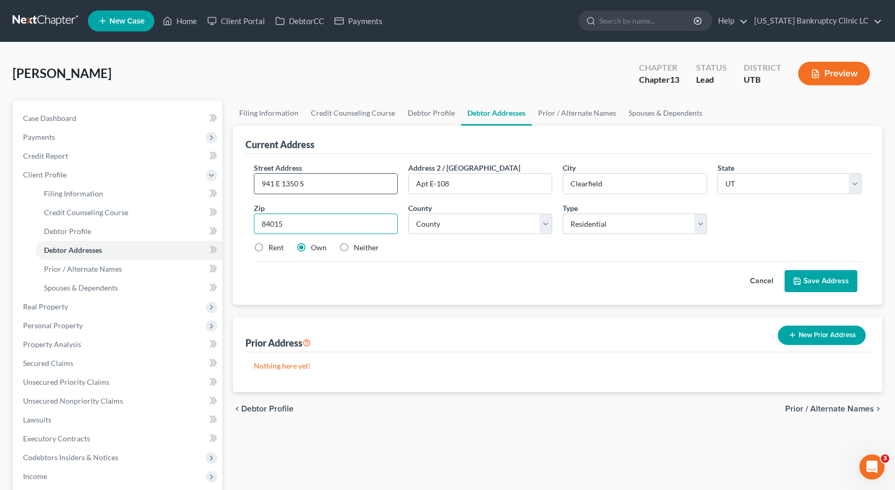
type input "84015"
select select "28"
click at [269, 247] on label "Rent" at bounding box center [276, 247] width 15 height 10
click at [273, 247] on input "Rent" at bounding box center [276, 245] width 7 height 7
radio input "true"
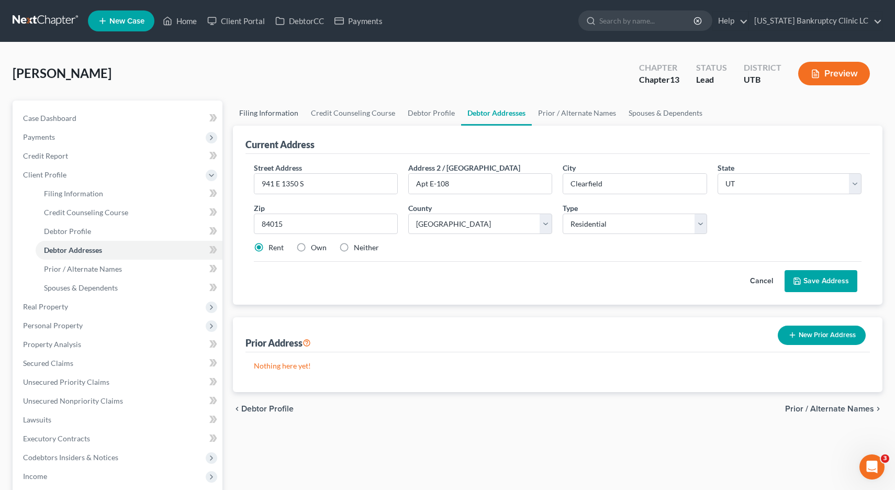
click at [269, 112] on link "Filing Information" at bounding box center [269, 113] width 72 height 25
select select "1"
select select "0"
select select "3"
select select "81"
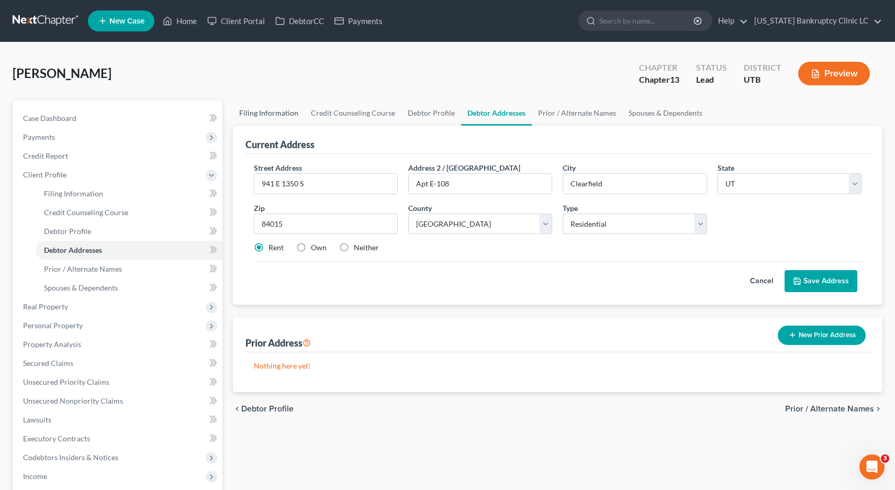
select select "0"
select select "46"
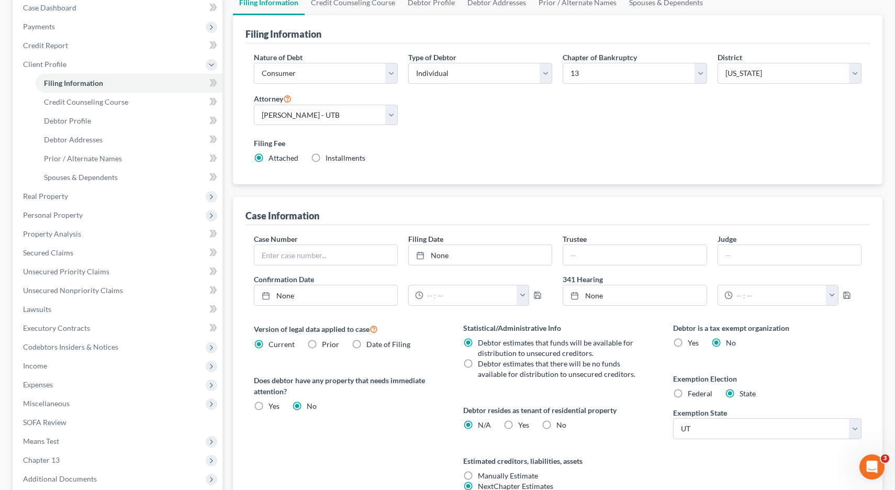
scroll to position [217, 0]
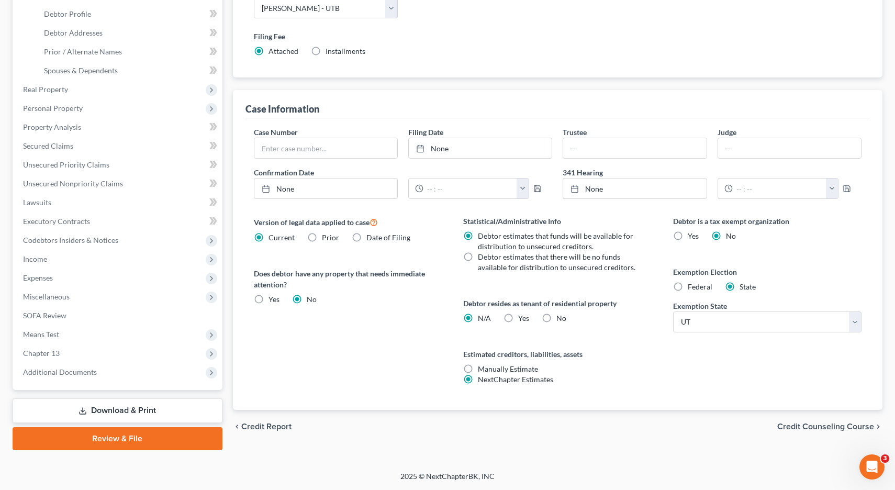
click at [518, 320] on label "Yes Yes" at bounding box center [523, 318] width 11 height 10
click at [523, 320] on input "Yes Yes" at bounding box center [526, 316] width 7 height 7
radio input "true"
radio input "false"
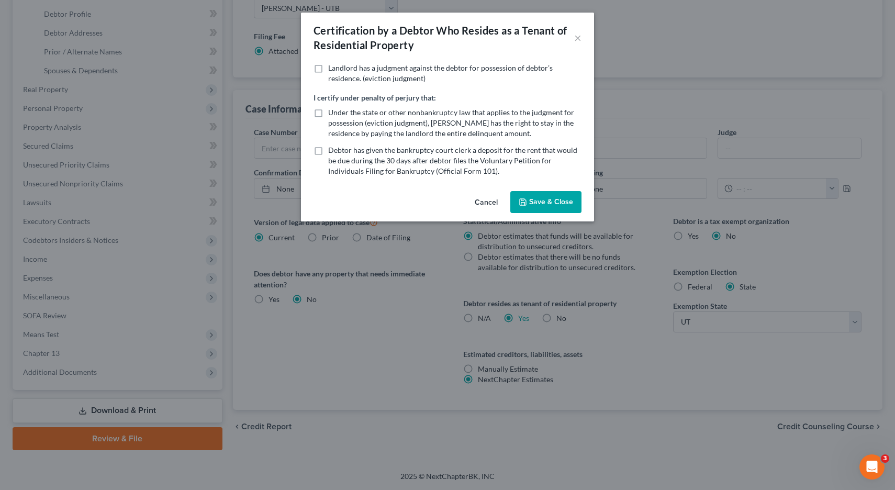
click at [554, 202] on button "Save & Close" at bounding box center [545, 202] width 71 height 22
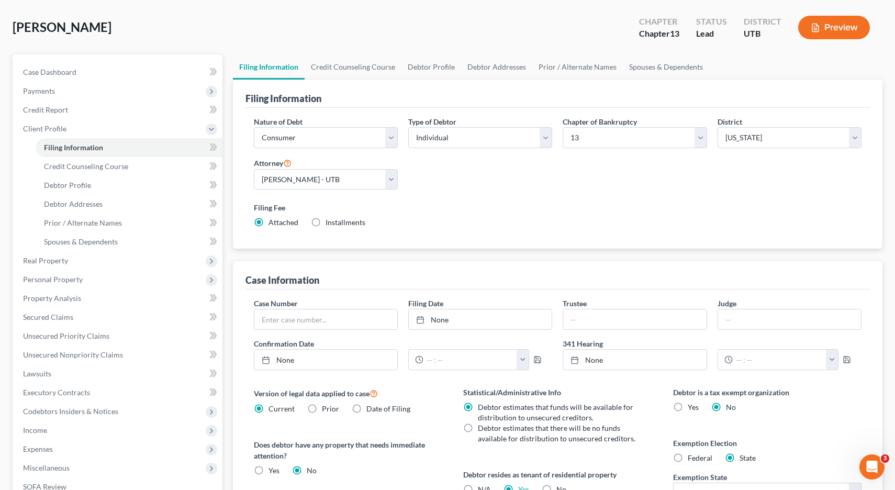
scroll to position [0, 0]
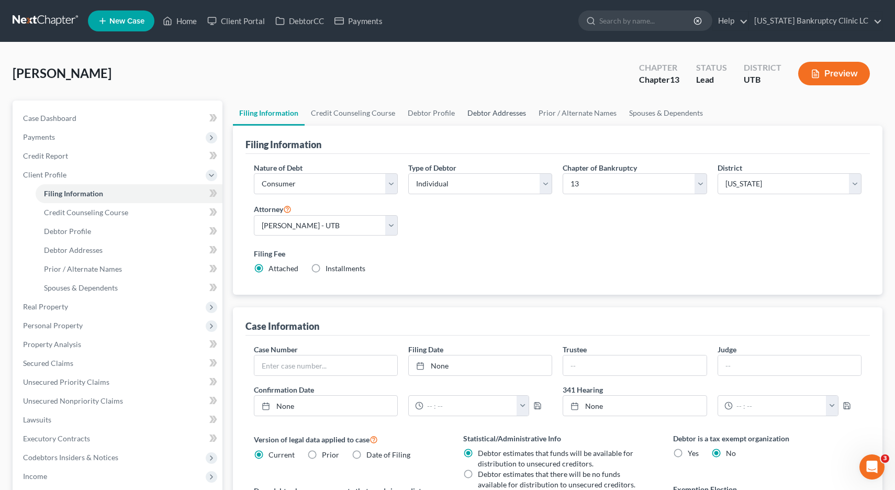
click at [493, 116] on link "Debtor Addresses" at bounding box center [496, 113] width 71 height 25
select select "0"
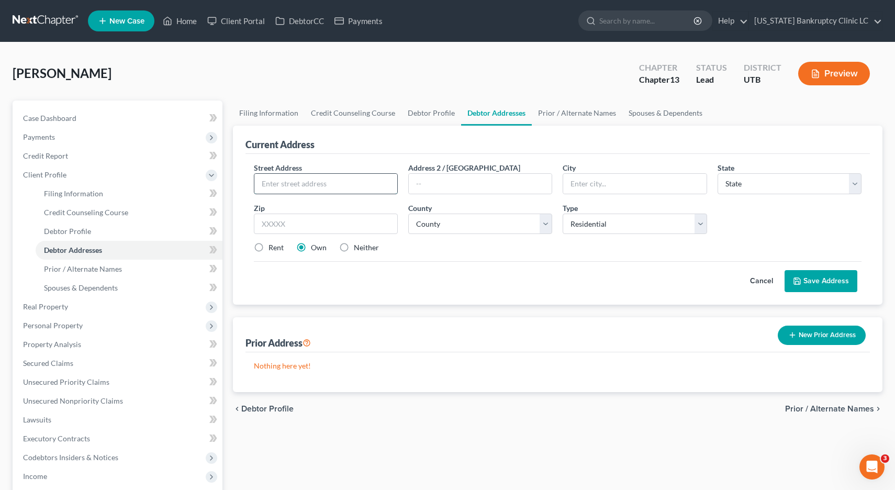
click at [323, 185] on input "text" at bounding box center [325, 184] width 143 height 20
type input "941 E 1350 S"
type input "Apt E-108"
type input "Clearfield"
select select "46"
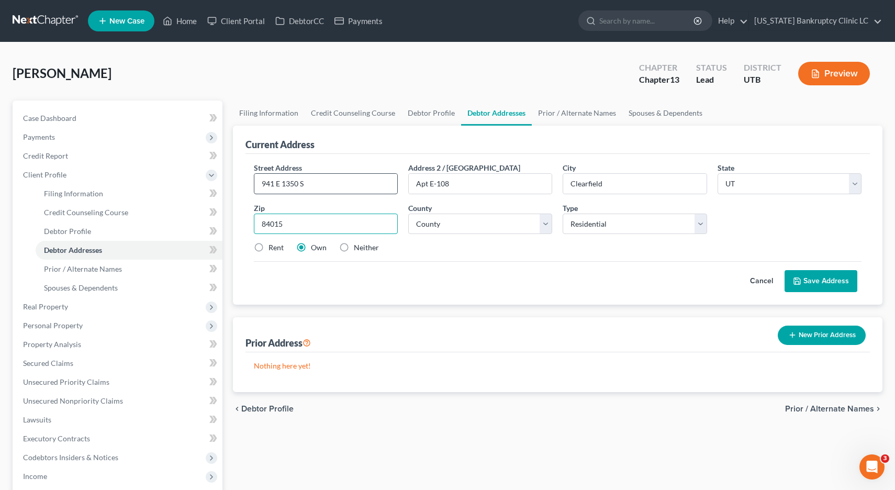
type input "84015"
select select "5"
click at [269, 248] on label "Rent" at bounding box center [276, 247] width 15 height 10
click at [273, 248] on input "Rent" at bounding box center [276, 245] width 7 height 7
radio input "true"
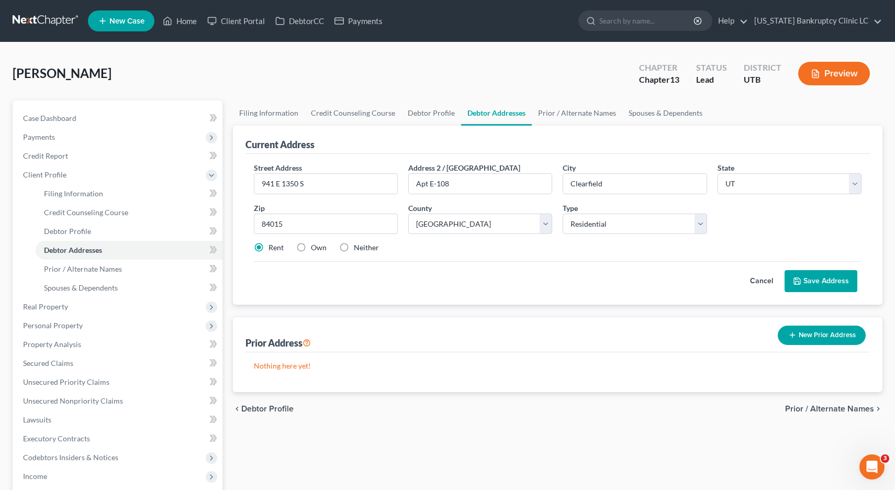
click at [830, 287] on button "Save Address" at bounding box center [821, 281] width 73 height 22
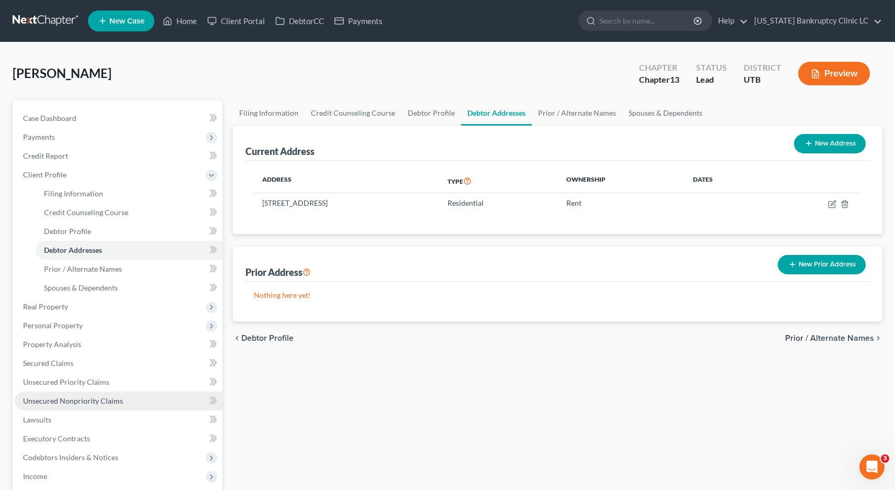
click at [36, 403] on span "Unsecured Nonpriority Claims" at bounding box center [73, 400] width 100 height 9
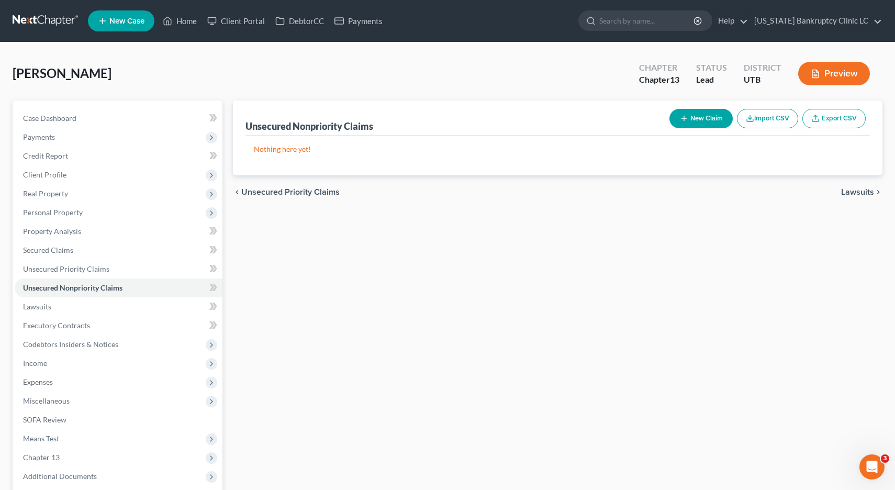
click at [699, 118] on button "New Claim" at bounding box center [701, 118] width 63 height 19
select select "0"
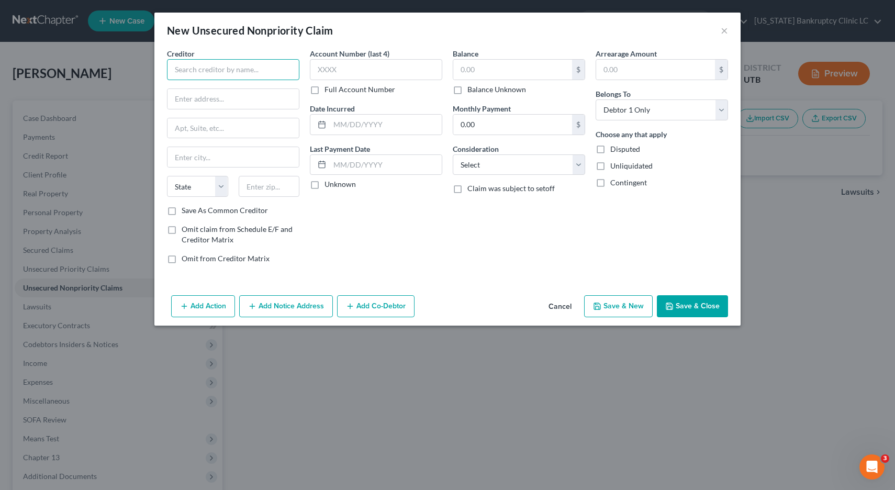
click at [233, 70] on input "text" at bounding box center [233, 69] width 132 height 21
type input "[PERSON_NAME]"
type input "C/O Weber County Jale"
type input "[STREET_ADDRESS]"
type input "Og"
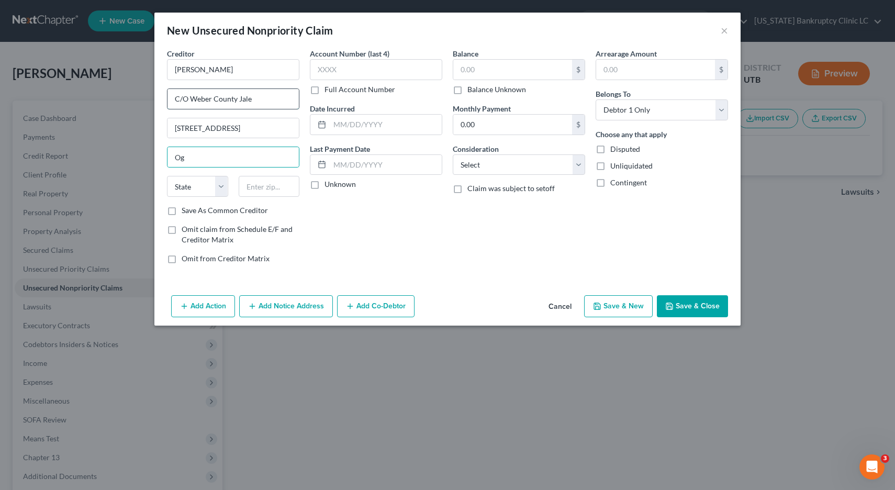
click at [265, 99] on input "C/O Weber County Jale" at bounding box center [233, 99] width 131 height 20
type input "C/O Weber County Jail"
click at [231, 152] on input "Og" at bounding box center [233, 157] width 131 height 20
type input "[PERSON_NAME]"
select select "46"
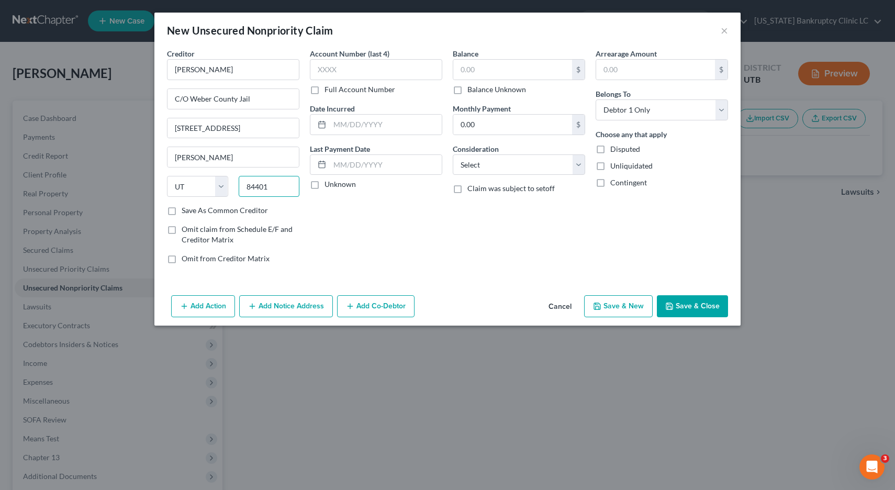
type input "84401"
click at [287, 307] on button "Add Notice Address" at bounding box center [286, 306] width 94 height 22
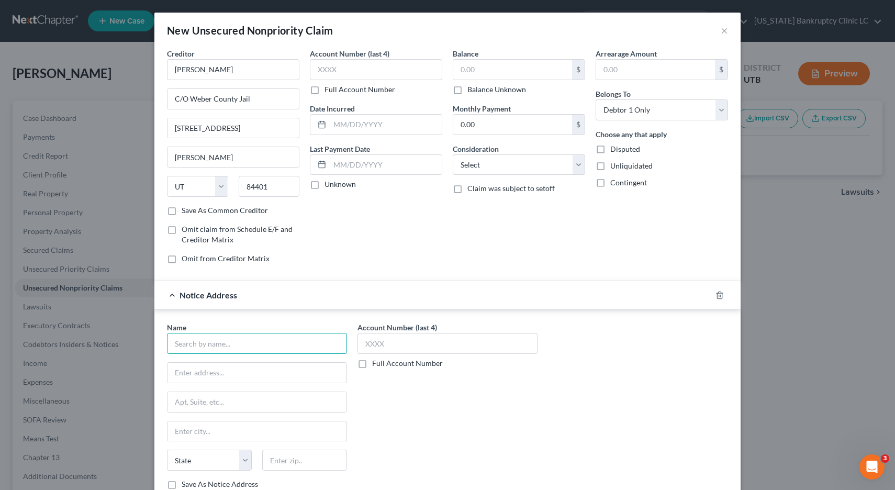
click at [241, 345] on input "text" at bounding box center [257, 343] width 180 height 21
click at [182, 213] on label "Save As Common Creditor" at bounding box center [225, 210] width 86 height 10
click at [186, 212] on input "Save As Common Creditor" at bounding box center [189, 208] width 7 height 7
checkbox input "true"
click at [221, 347] on input "text" at bounding box center [257, 343] width 180 height 21
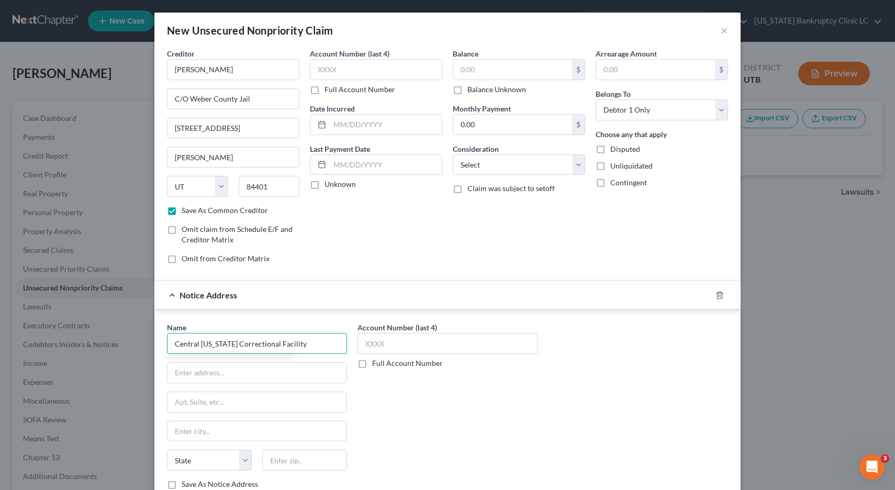
type input "Central [US_STATE] Correctional Facility"
type input "255 E 300 N"
type input "Gunnison"
select select "46"
type input "84634"
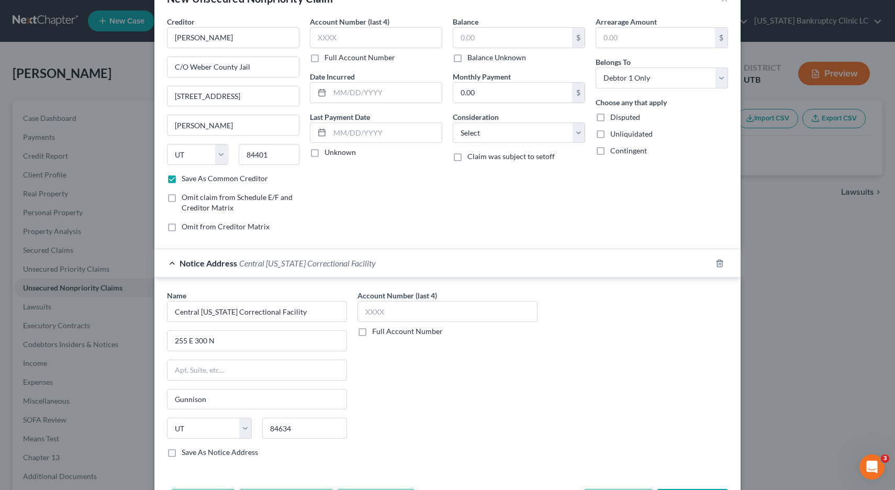
scroll to position [74, 0]
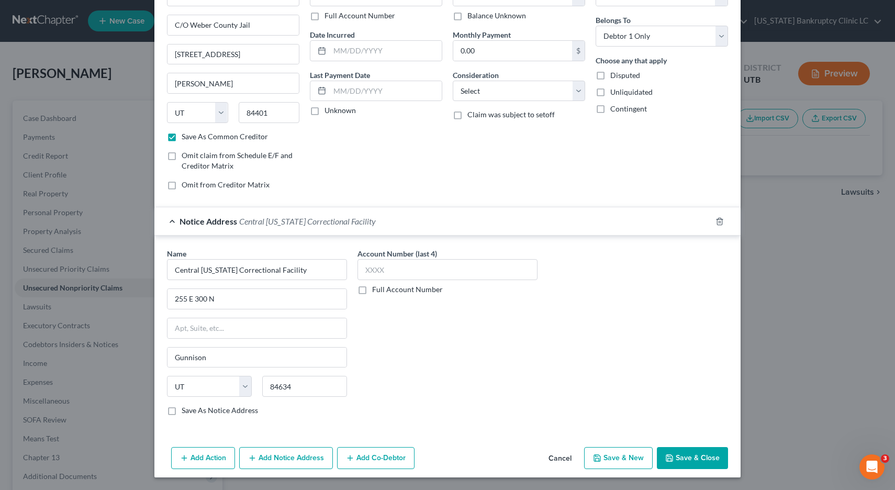
click at [691, 460] on button "Save & Close" at bounding box center [692, 458] width 71 height 22
checkbox input "false"
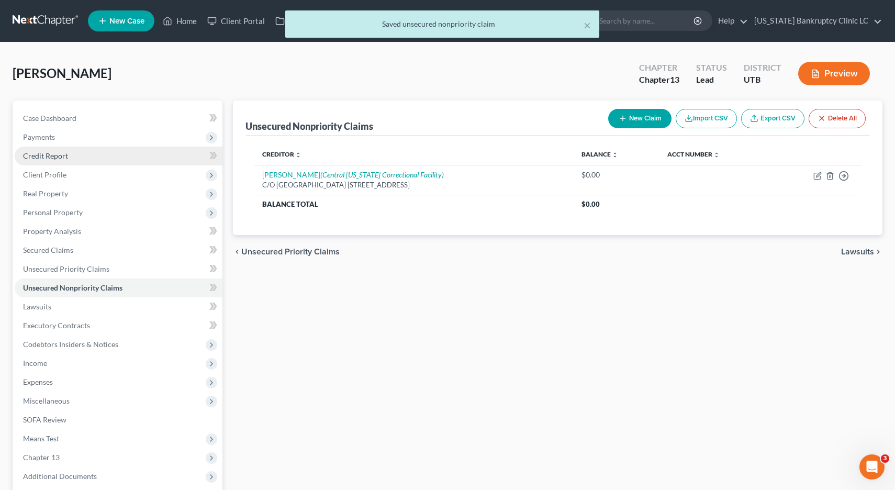
click at [52, 153] on span "Credit Report" at bounding box center [45, 155] width 45 height 9
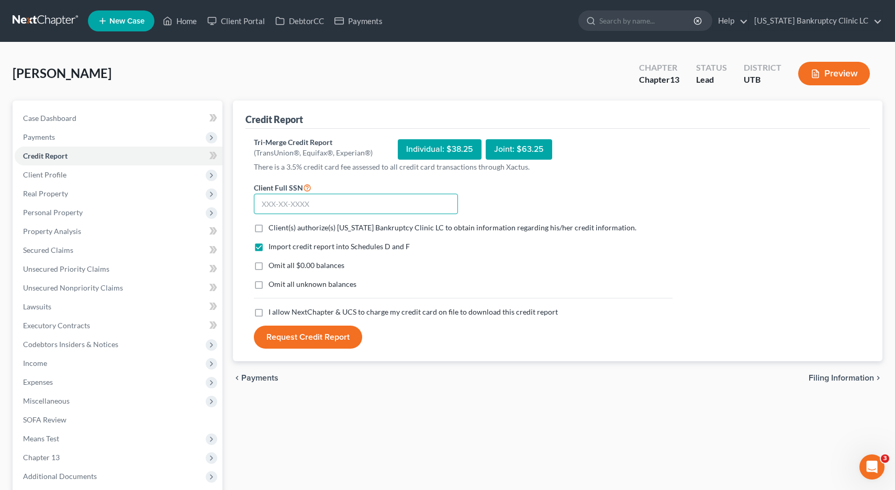
click at [265, 201] on input "text" at bounding box center [356, 204] width 204 height 21
type input "646-48-5937"
click at [269, 227] on label "Client(s) authorize(s) [US_STATE] Bankruptcy Clinic LC to obtain information re…" at bounding box center [453, 228] width 368 height 10
click at [273, 227] on input "Client(s) authorize(s) [US_STATE] Bankruptcy Clinic LC to obtain information re…" at bounding box center [276, 226] width 7 height 7
checkbox input "true"
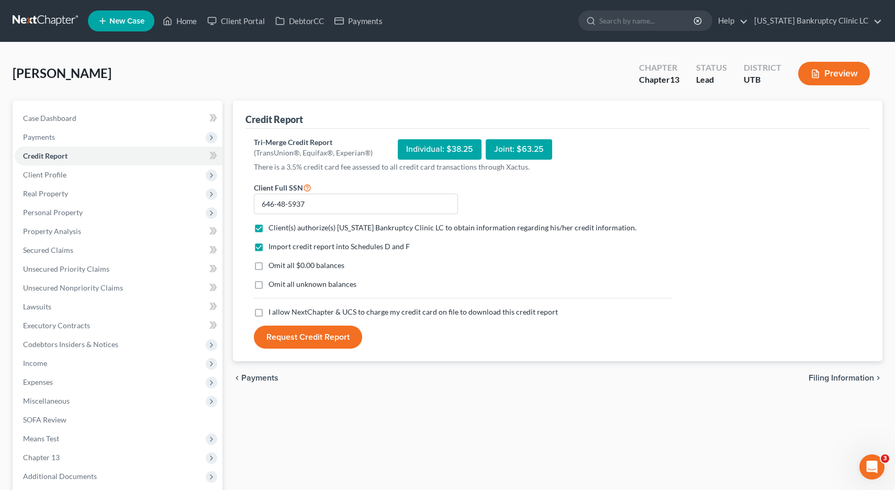
click at [269, 265] on label "Omit all $0.00 balances" at bounding box center [307, 265] width 76 height 10
click at [273, 265] on input "Omit all $0.00 balances" at bounding box center [276, 263] width 7 height 7
checkbox input "true"
click at [269, 285] on label "Omit all unknown balances" at bounding box center [313, 284] width 88 height 10
click at [273, 285] on input "Omit all unknown balances" at bounding box center [276, 282] width 7 height 7
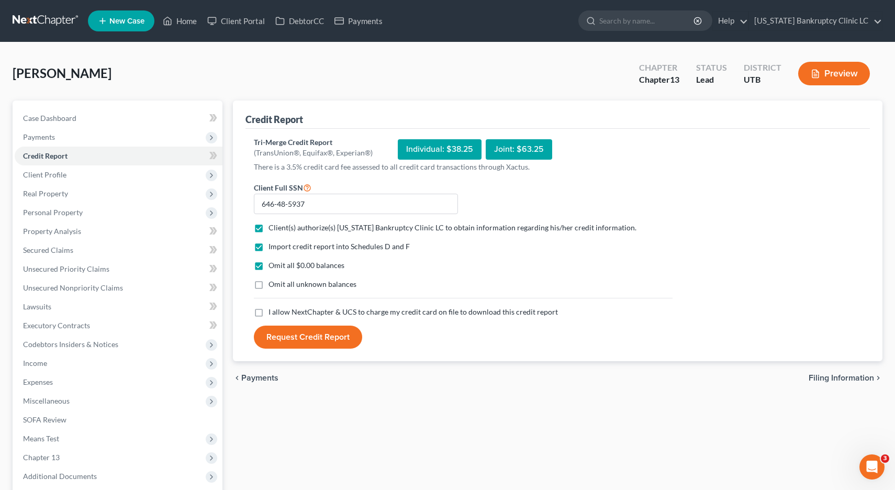
checkbox input "true"
click at [269, 313] on label "I allow NextChapter & UCS to charge my credit card on file to download this cre…" at bounding box center [414, 312] width 290 height 10
click at [273, 313] on input "I allow NextChapter & UCS to charge my credit card on file to download this cre…" at bounding box center [276, 310] width 7 height 7
checkbox input "true"
click at [287, 336] on button "Request Credit Report" at bounding box center [308, 337] width 108 height 23
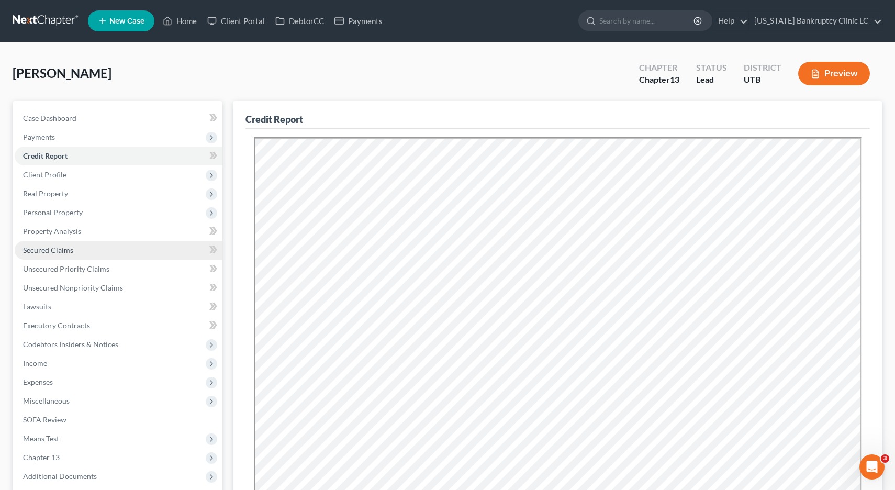
click at [50, 248] on span "Secured Claims" at bounding box center [48, 250] width 50 height 9
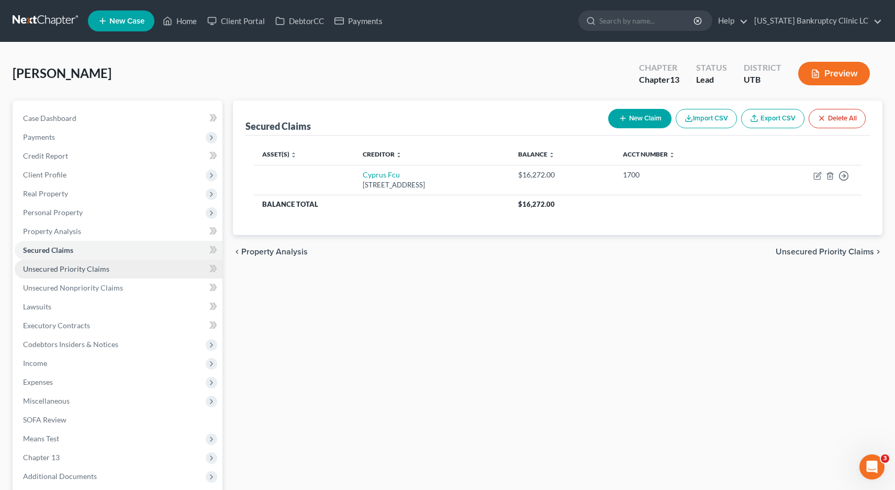
click at [51, 272] on span "Unsecured Priority Claims" at bounding box center [66, 268] width 86 height 9
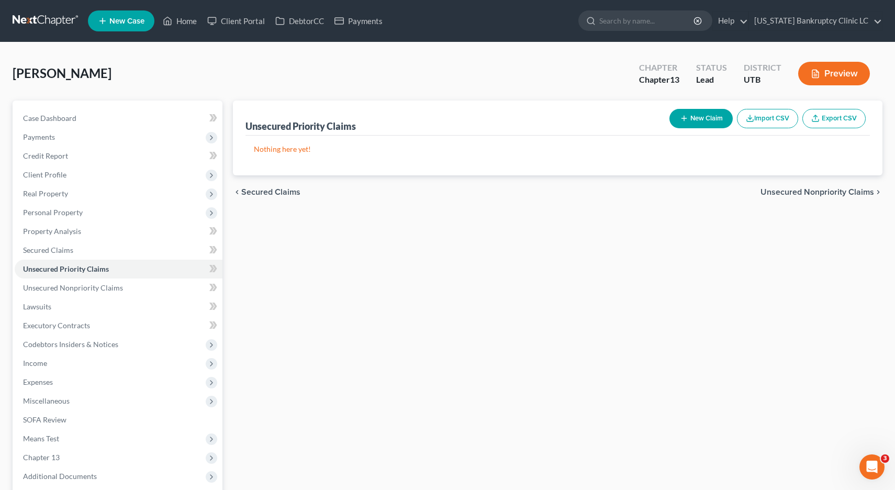
click at [694, 120] on button "New Claim" at bounding box center [701, 118] width 63 height 19
select select "0"
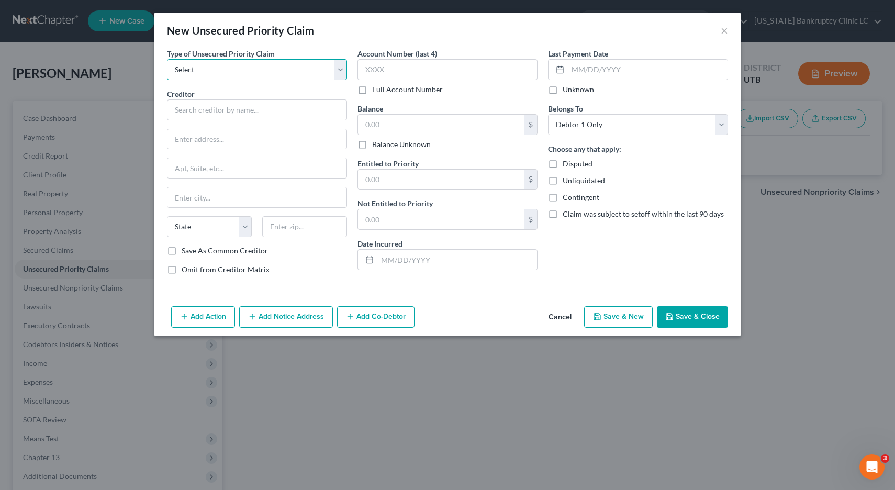
click at [339, 68] on select "Select Taxes & Other Government Units Domestic Support Obligations Extensions o…" at bounding box center [257, 69] width 180 height 21
select select "0"
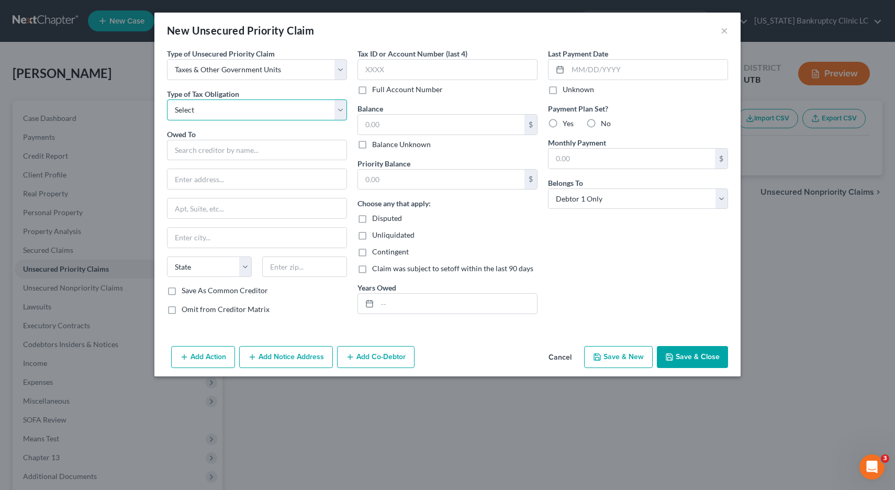
click at [341, 107] on select "Select Federal City State Franchise Tax Board Other" at bounding box center [257, 109] width 180 height 21
select select "0"
click at [305, 148] on input "text" at bounding box center [257, 150] width 180 height 21
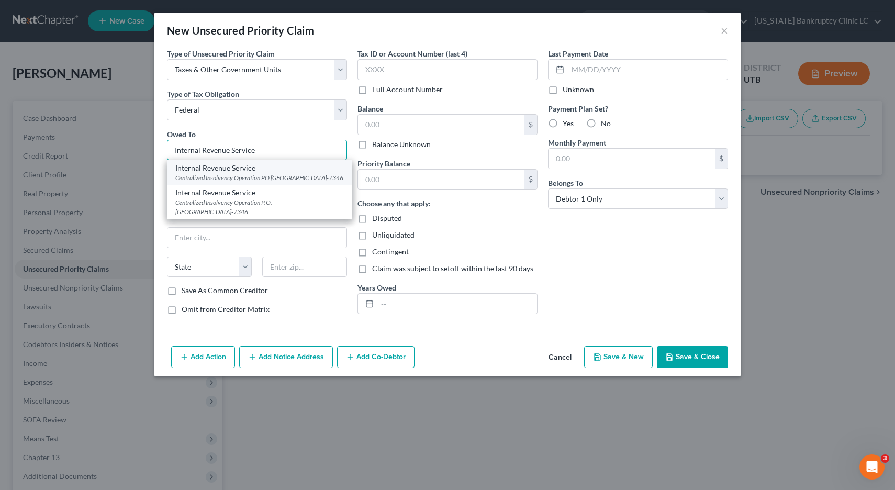
type input "Internal Revenue Service"
click at [290, 176] on div "Centralized Insolvency Operation PO [GEOGRAPHIC_DATA]-7346" at bounding box center [259, 177] width 169 height 9
type input "Centralized Insolvency Operation"
type input "PO Box 7346"
type input "[GEOGRAPHIC_DATA]"
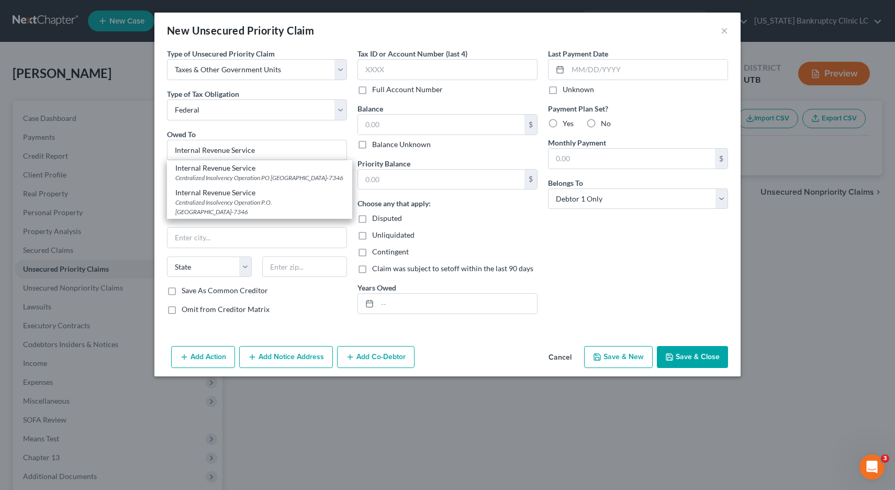
select select "39"
type input "19101-7346"
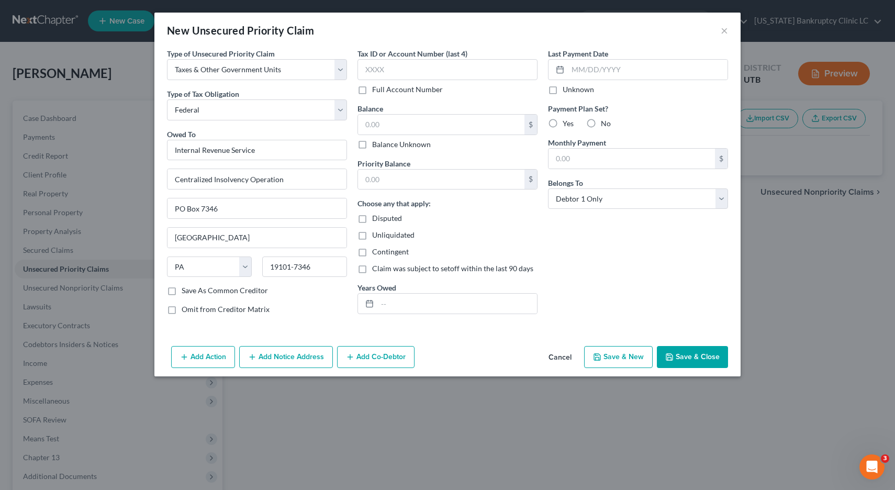
click at [612, 361] on button "Save & New" at bounding box center [618, 357] width 69 height 22
select select "0"
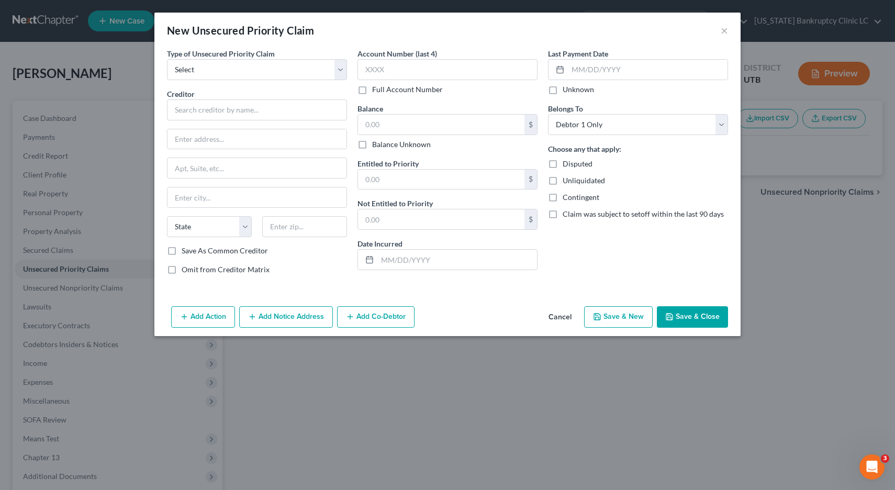
type input "0.00"
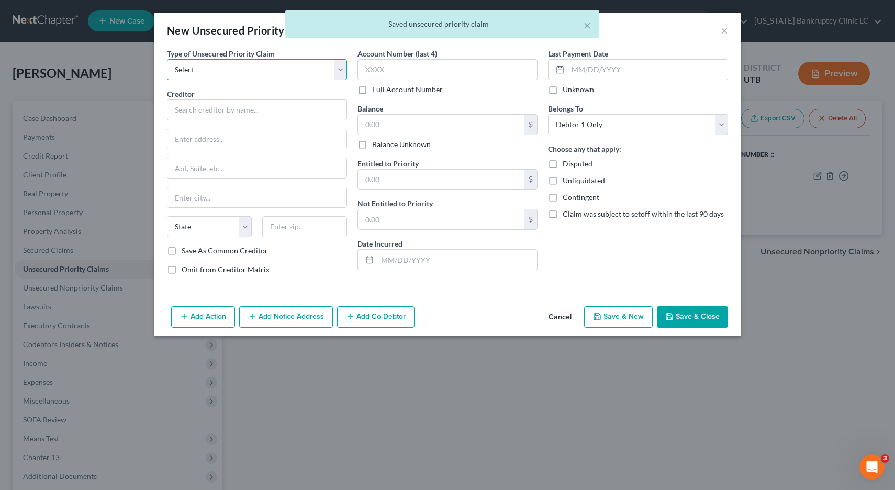
click at [338, 67] on select "Select Taxes & Other Government Units Domestic Support Obligations Extensions o…" at bounding box center [257, 69] width 180 height 21
select select "0"
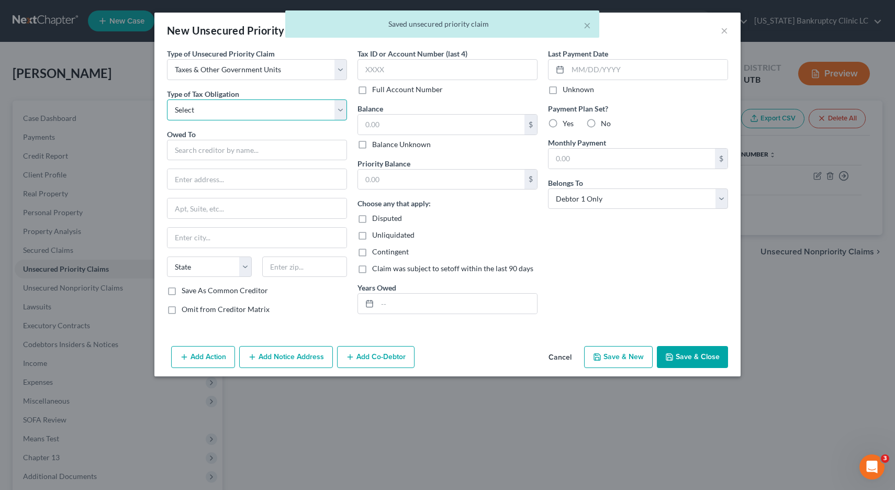
click at [342, 107] on select "Select Federal City State Franchise Tax Board Other" at bounding box center [257, 109] width 180 height 21
select select "2"
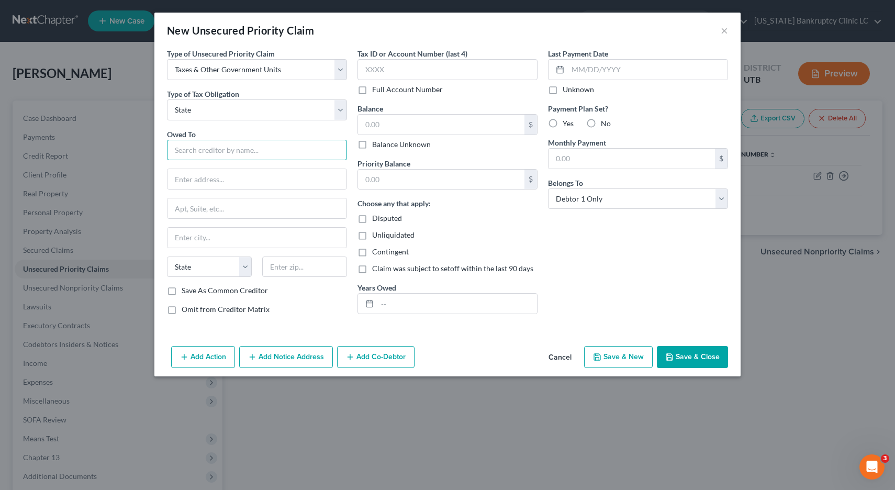
click at [292, 148] on input "text" at bounding box center [257, 150] width 180 height 21
type input "[US_STATE] State Tax Commission"
click at [251, 176] on div "[STREET_ADDRESS][PERSON_NAME]" at bounding box center [229, 177] width 109 height 9
type input "[STREET_ADDRESS]"
type input "Special Services Division, [PERSON_NAME]"
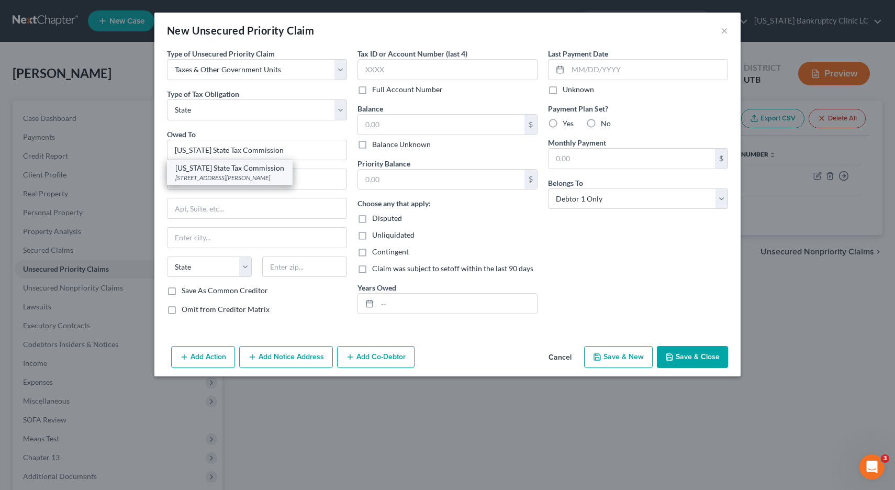
type input "[GEOGRAPHIC_DATA]"
select select "46"
type input "84134"
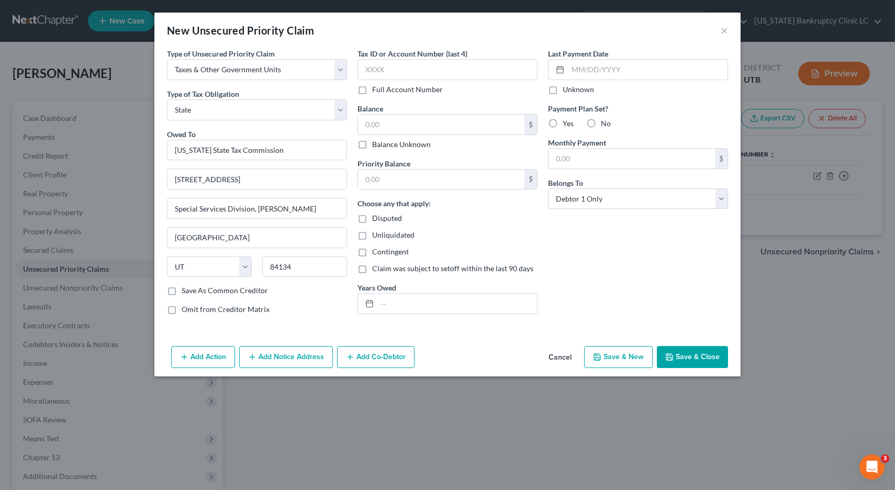
click at [689, 352] on button "Save & Close" at bounding box center [692, 357] width 71 height 22
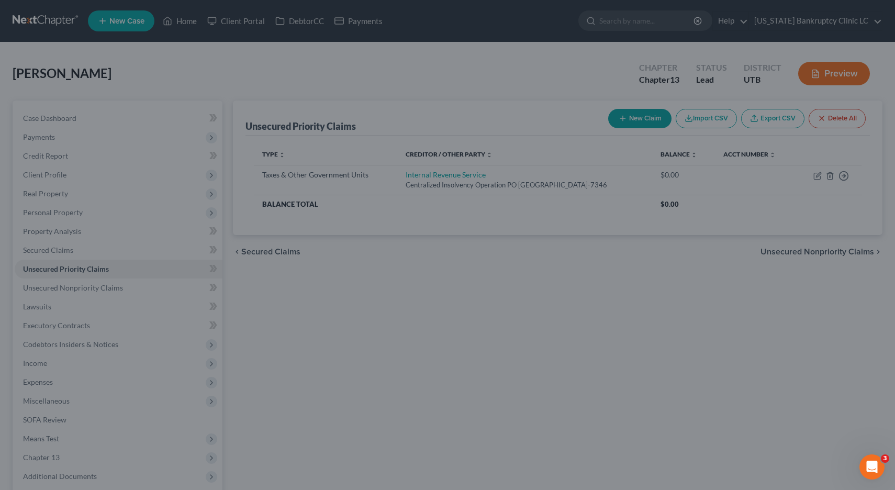
type input "0.00"
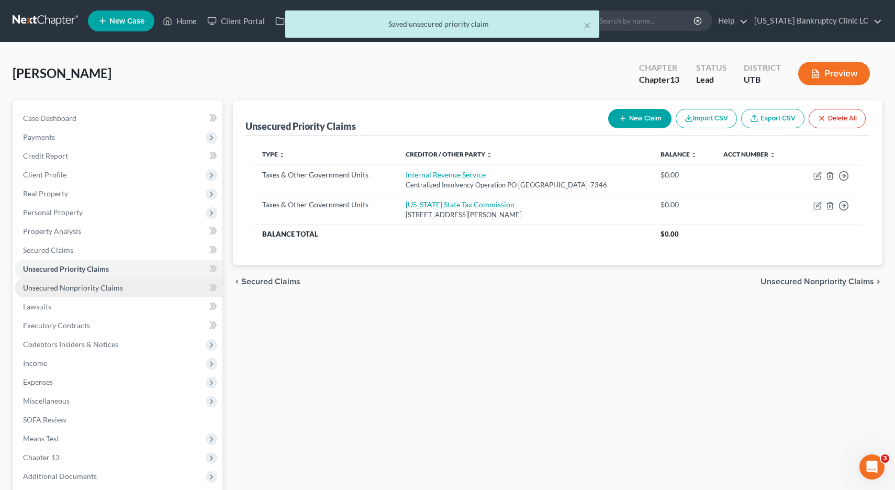
click at [101, 288] on span "Unsecured Nonpriority Claims" at bounding box center [73, 287] width 100 height 9
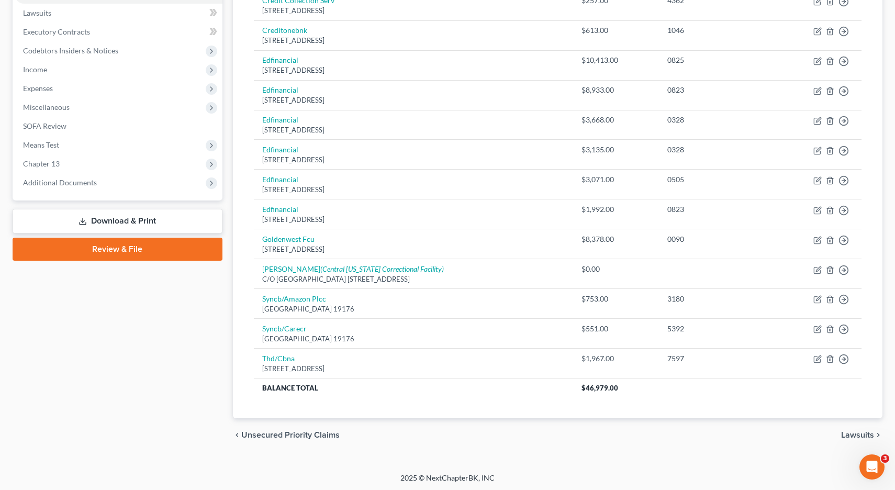
scroll to position [295, 0]
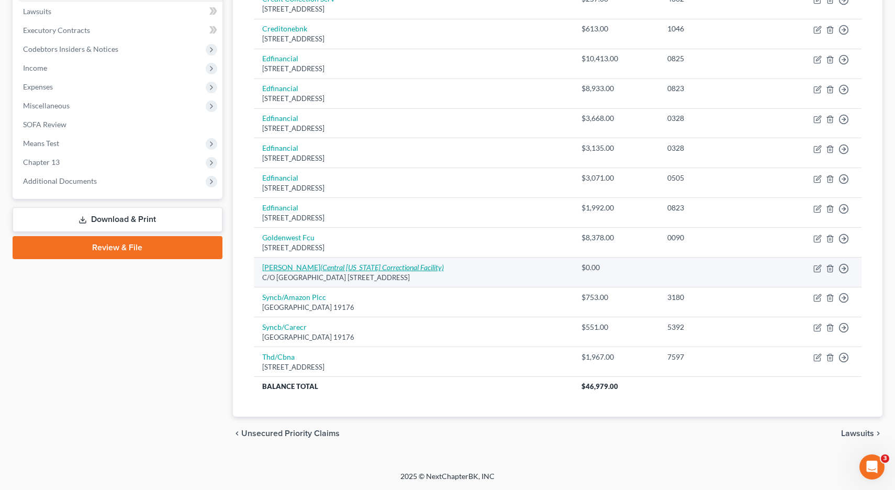
click at [294, 266] on link "[PERSON_NAME] (Central [US_STATE] Correctional Facility)" at bounding box center [353, 267] width 182 height 9
select select "46"
select select "0"
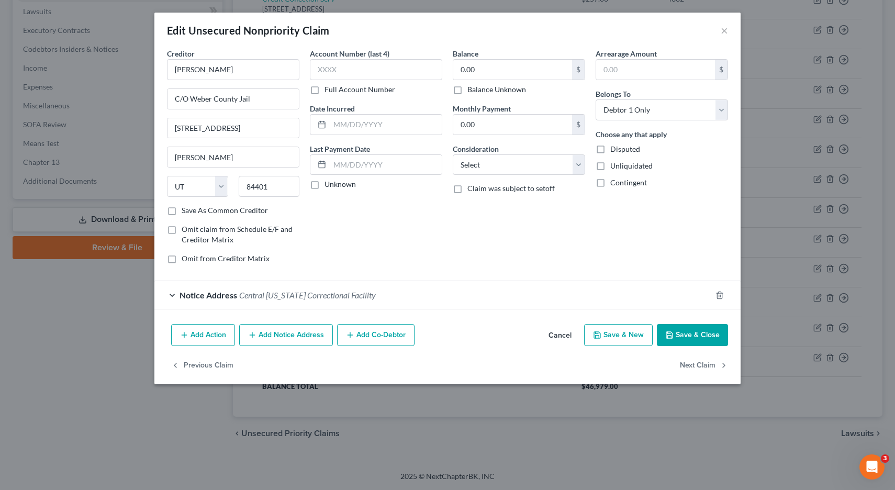
click at [468, 91] on label "Balance Unknown" at bounding box center [497, 89] width 59 height 10
click at [472, 91] on input "Balance Unknown" at bounding box center [475, 87] width 7 height 7
checkbox input "true"
click at [684, 339] on button "Save & Close" at bounding box center [692, 335] width 71 height 22
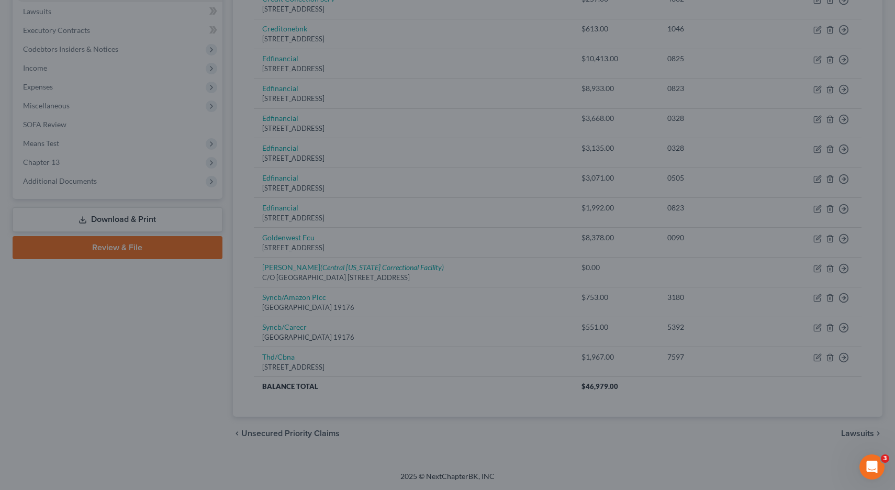
type input "0"
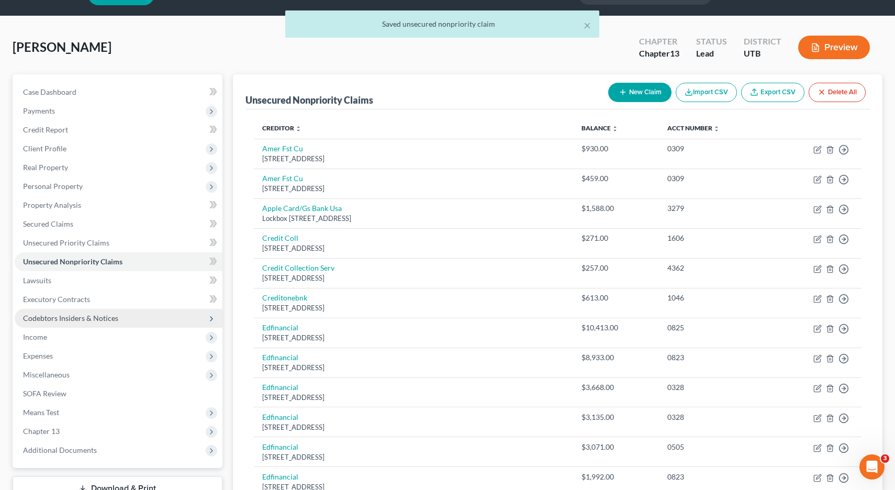
scroll to position [0, 0]
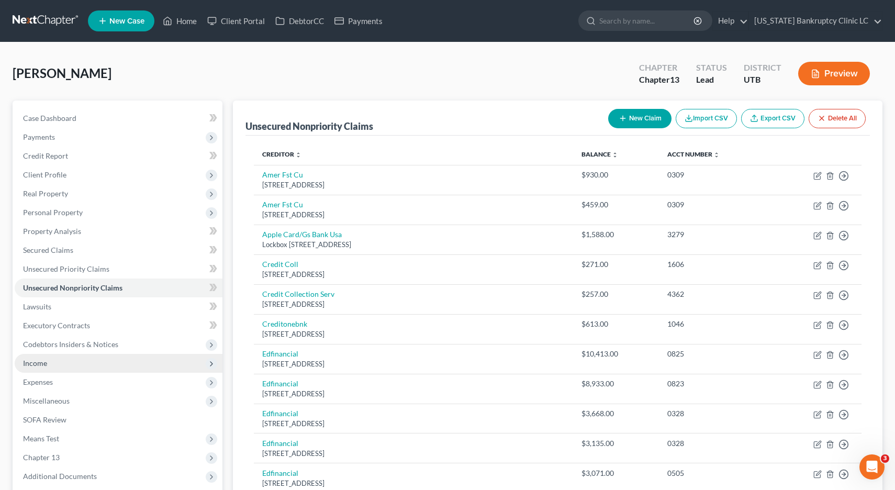
click at [31, 366] on span "Income" at bounding box center [35, 363] width 24 height 9
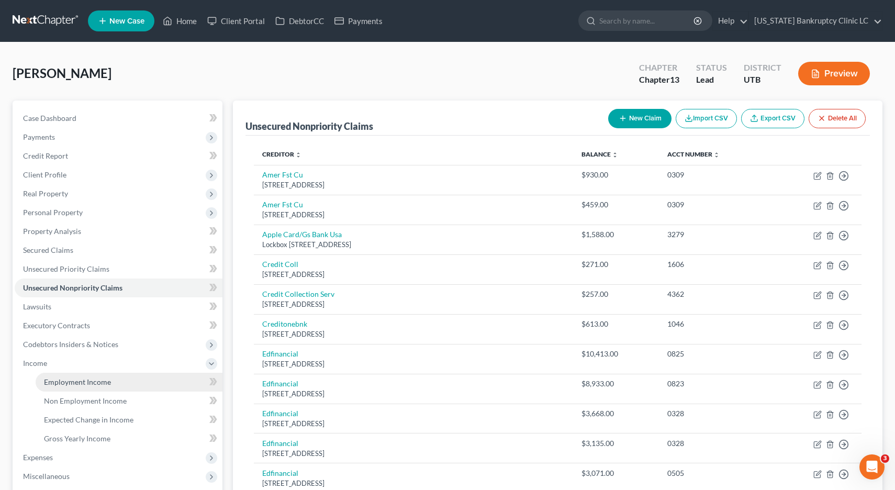
click at [63, 383] on span "Employment Income" at bounding box center [77, 381] width 67 height 9
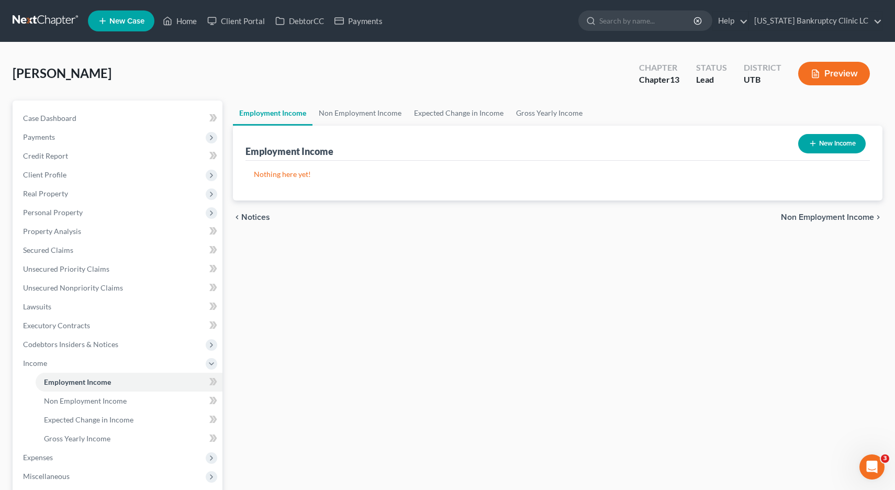
click at [816, 140] on button "New Income" at bounding box center [832, 143] width 68 height 19
select select "0"
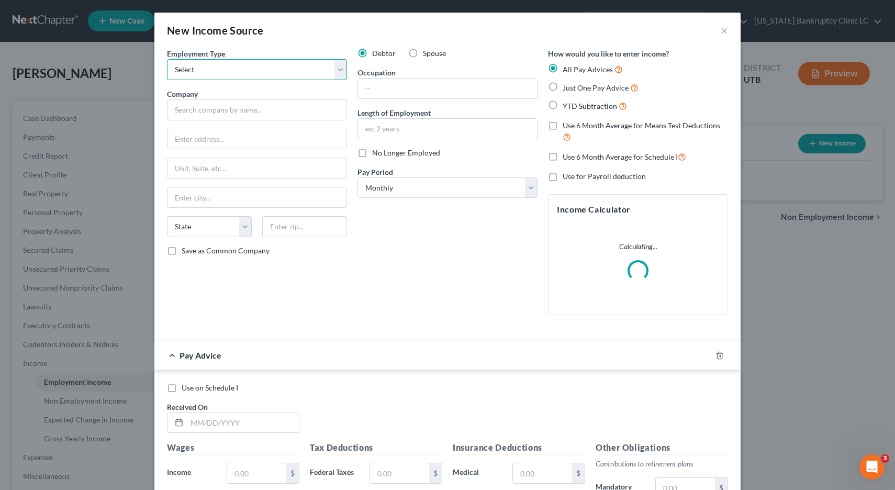
click at [337, 68] on select "Select Full or [DEMOGRAPHIC_DATA] Employment Self Employment" at bounding box center [257, 69] width 180 height 21
select select "0"
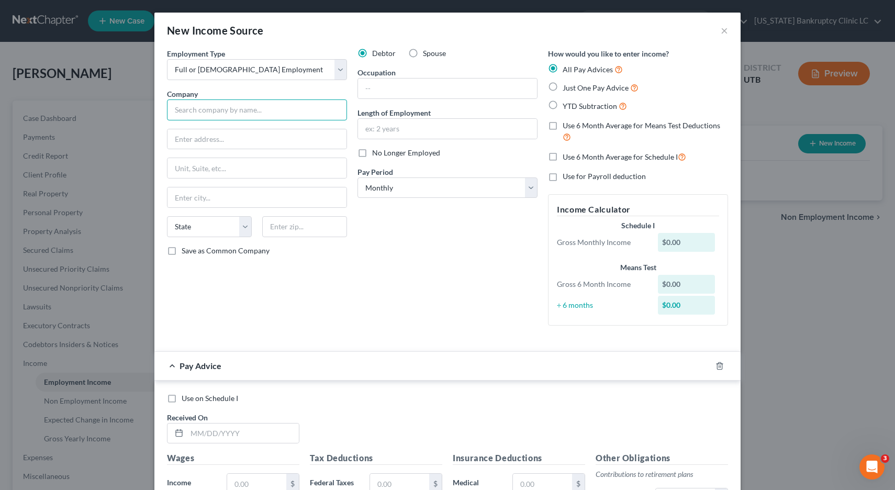
click at [252, 111] on input "text" at bounding box center [257, 109] width 180 height 21
type input "[MEDICAL_DATA] Solutions Academy"
type input "[STREET_ADDRESS]"
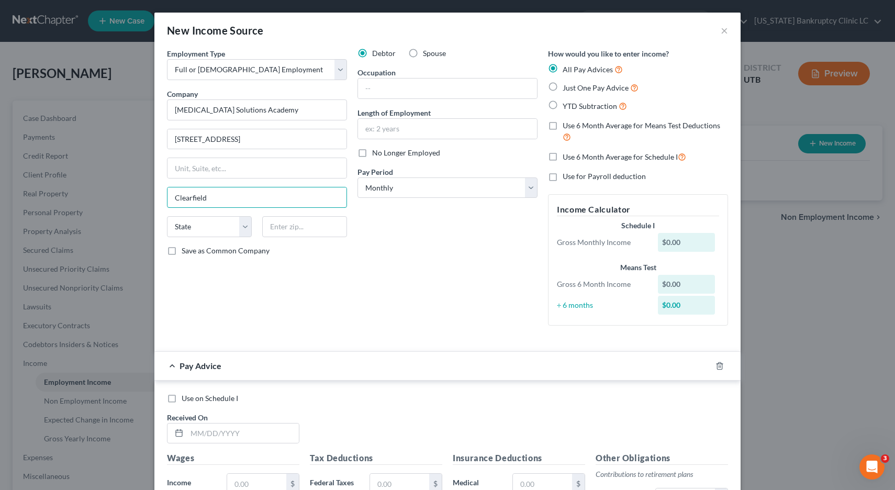
type input "Clearfield"
select select "46"
type input "84015"
click at [182, 252] on label "Save as Common Company" at bounding box center [226, 251] width 88 height 10
click at [186, 252] on input "Save as Common Company" at bounding box center [189, 249] width 7 height 7
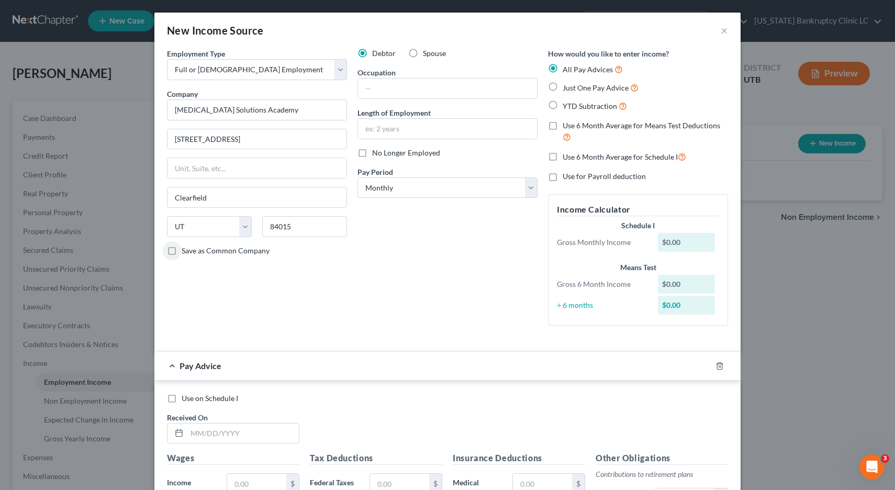
checkbox input "true"
click at [416, 90] on input "text" at bounding box center [447, 89] width 179 height 20
type input "Special Education Teacher"
type input "2 years, 3 months"
click at [529, 188] on select "Select Monthly Twice Monthly Every Other Week Weekly" at bounding box center [448, 187] width 180 height 21
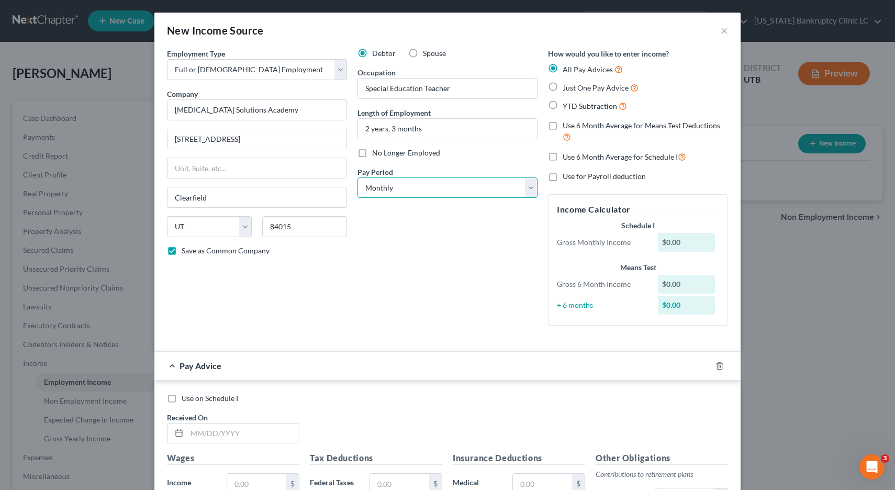
select select "2"
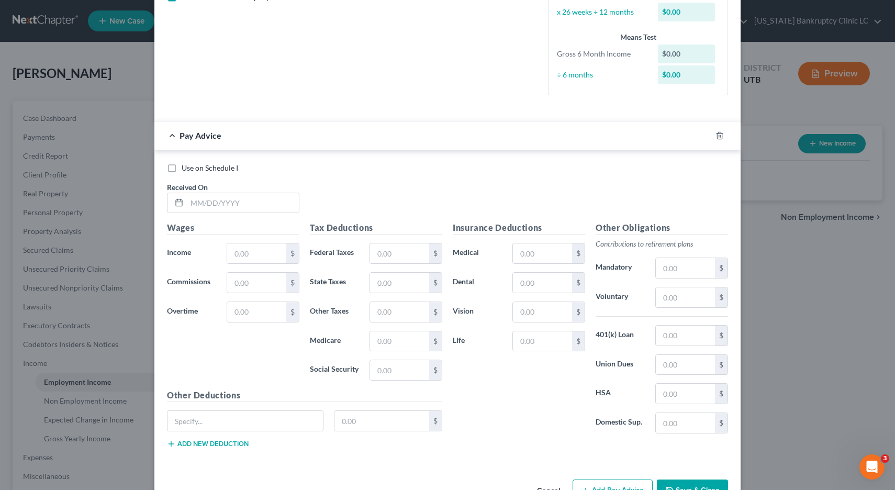
scroll to position [255, 0]
click at [201, 201] on input "text" at bounding box center [243, 202] width 112 height 20
type input "[DATE]"
type input "1,764.00"
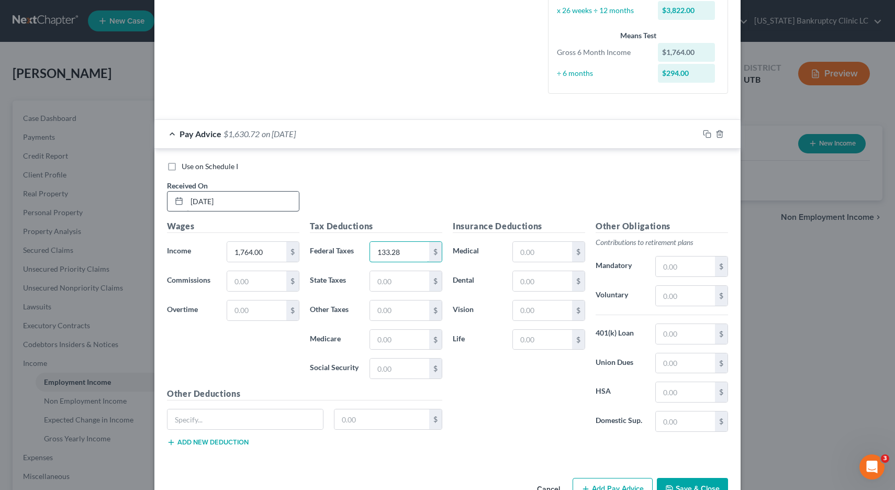
type input "133.28"
type input "79.38"
type input "25.58"
type input "109.37"
click at [706, 137] on rect "button" at bounding box center [708, 135] width 5 height 5
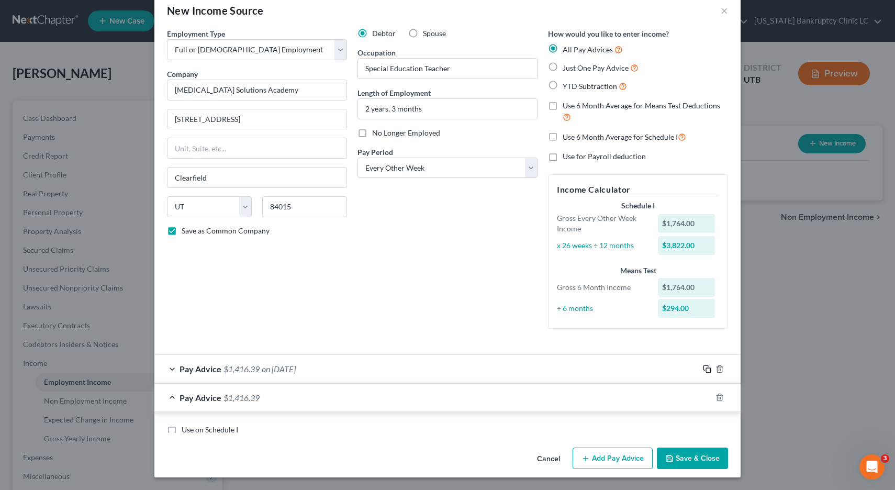
scroll to position [124, 0]
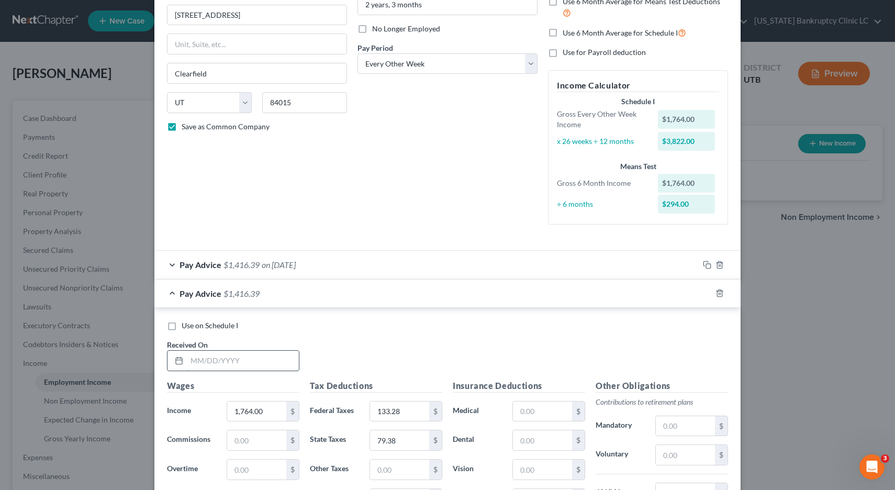
click at [234, 364] on input "text" at bounding box center [243, 361] width 112 height 20
click at [216, 359] on input "07/16" at bounding box center [243, 361] width 112 height 20
type input "[DATE]"
type input "1,104.48"
type input "54.13"
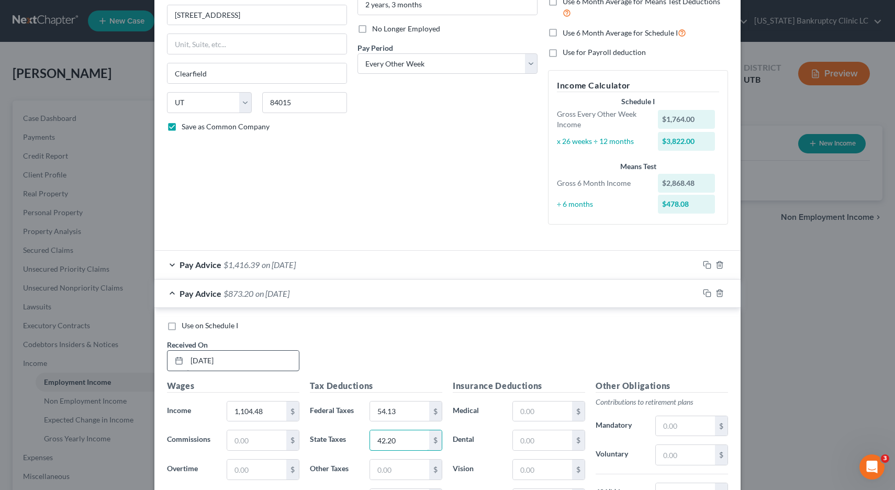
type input "42.20"
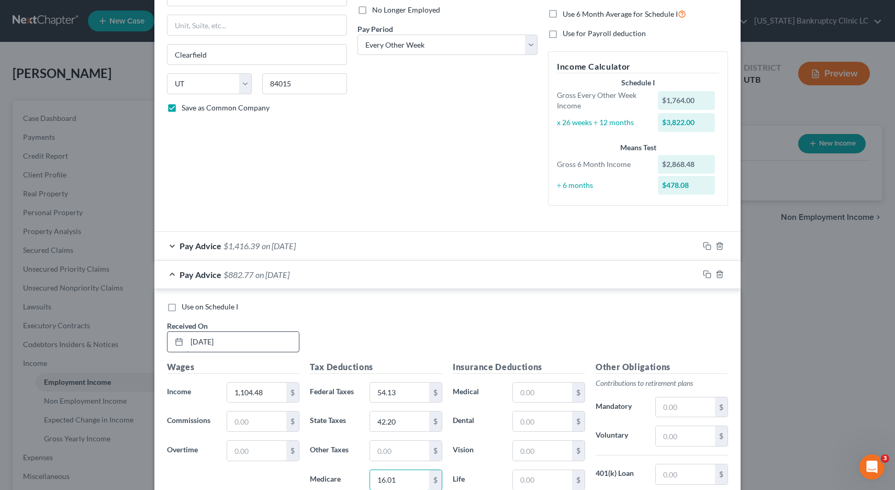
type input "16.01"
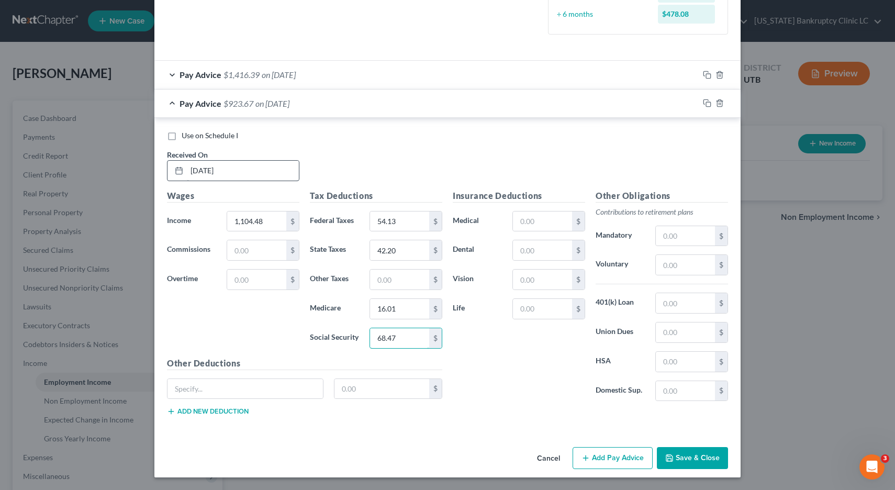
type input "68.47"
drag, startPoint x: 709, startPoint y: 102, endPoint x: 586, endPoint y: 128, distance: 125.8
click at [706, 102] on icon "button" at bounding box center [707, 103] width 8 height 8
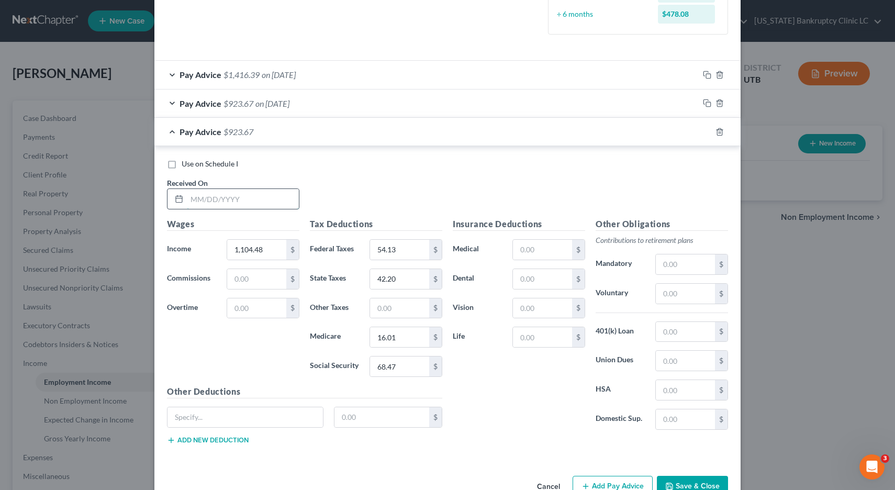
click at [262, 198] on input "text" at bounding box center [243, 199] width 112 height 20
type input "[DATE]"
type input "2,032.02"
type input "165.44"
type input "91.44"
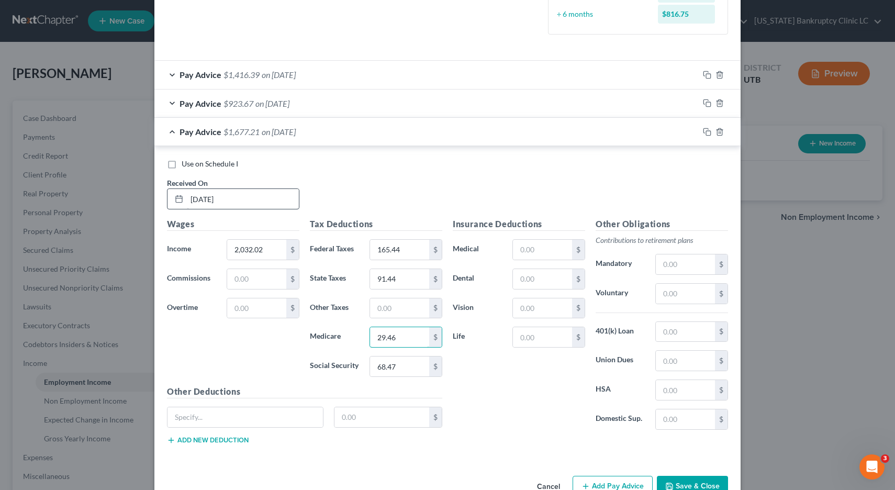
type input "29.46"
type input "125.99"
click at [709, 134] on icon "button" at bounding box center [707, 132] width 8 height 8
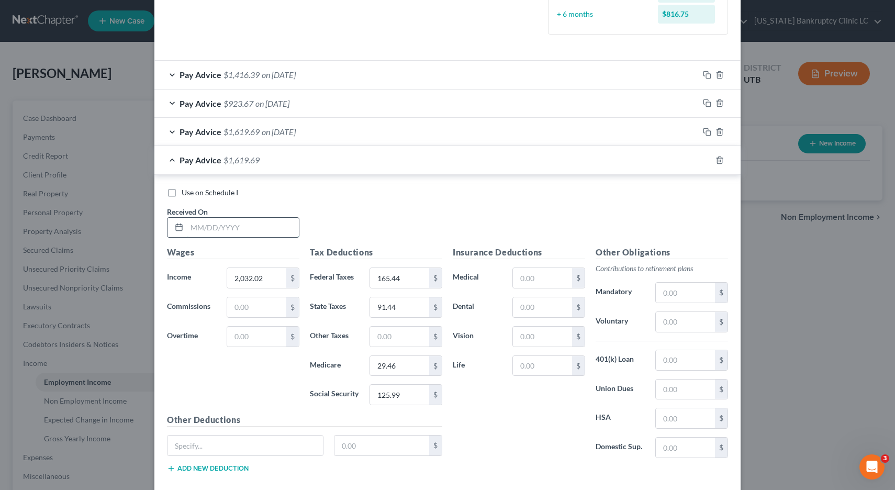
click at [231, 224] on input "text" at bounding box center [243, 228] width 112 height 20
type input "[DATE]"
type input "1,878.03"
type input "146.96"
type input "84.51"
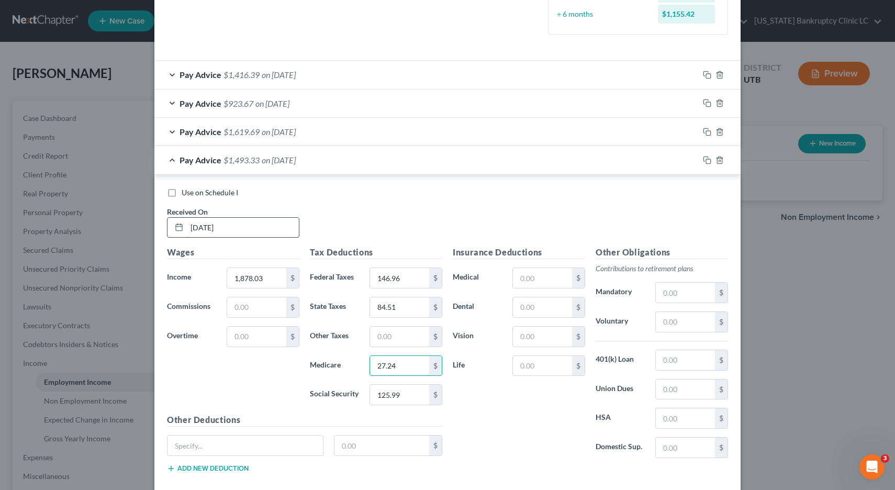
type input "27.24"
type input "116.44"
click at [707, 160] on icon "button" at bounding box center [707, 160] width 8 height 8
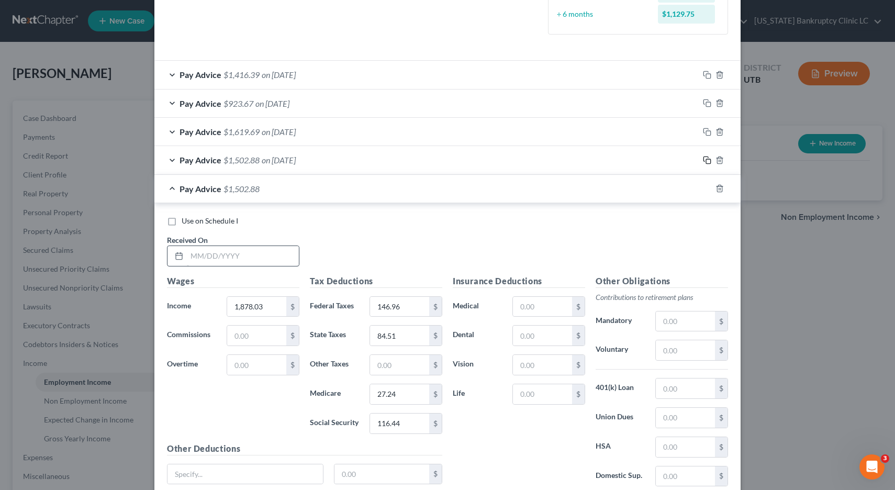
scroll to position [312, 0]
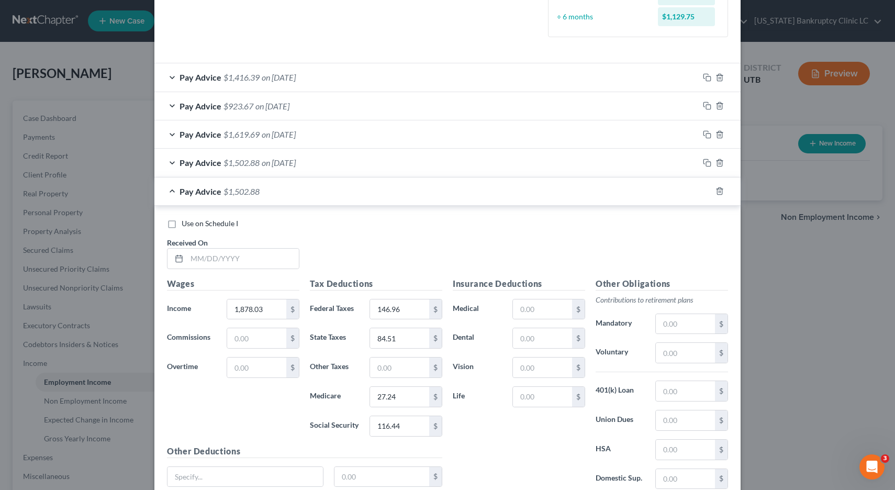
click at [175, 162] on div "Pay Advice $1,502.88 on [DATE]" at bounding box center [426, 163] width 544 height 28
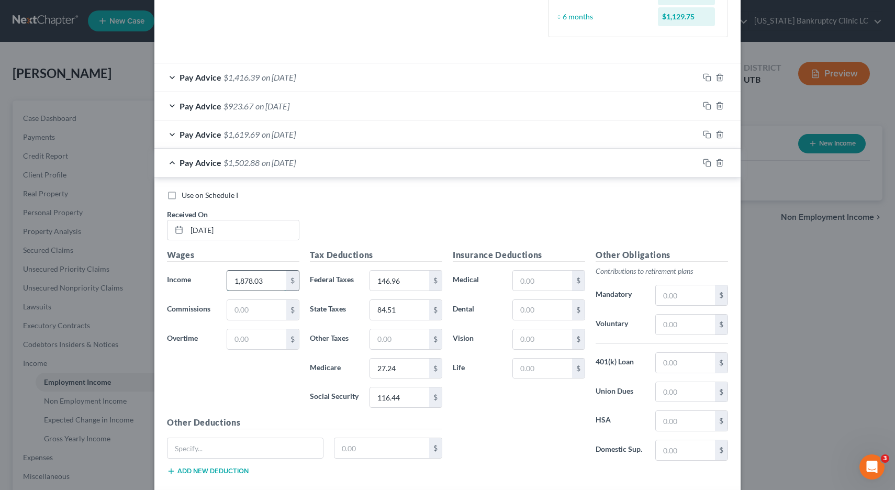
click at [268, 280] on input "1,878.03" at bounding box center [256, 281] width 59 height 20
click at [250, 280] on input "19,085.78" at bounding box center [256, 281] width 59 height 20
type input "1,908.78"
type input "27.69"
click at [409, 399] on input "116.44" at bounding box center [399, 397] width 59 height 20
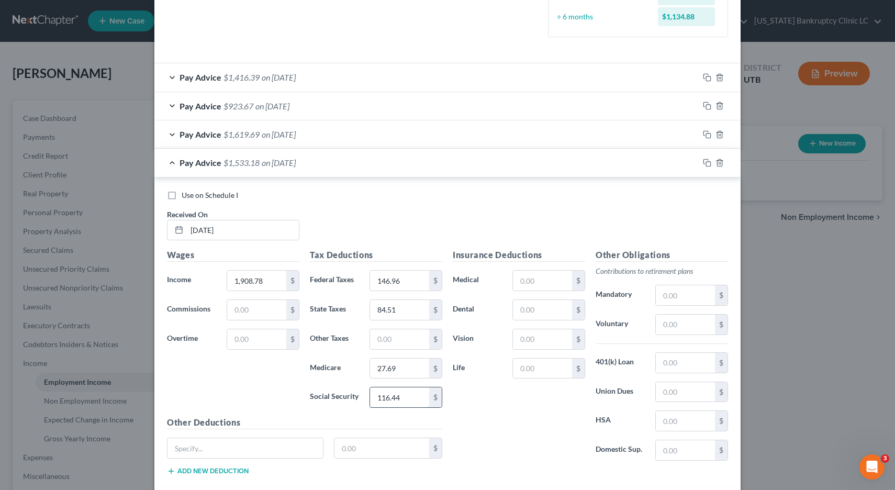
click at [409, 399] on input "116.44" at bounding box center [399, 397] width 59 height 20
type input "118.35"
click at [672, 327] on input "text" at bounding box center [685, 325] width 59 height 20
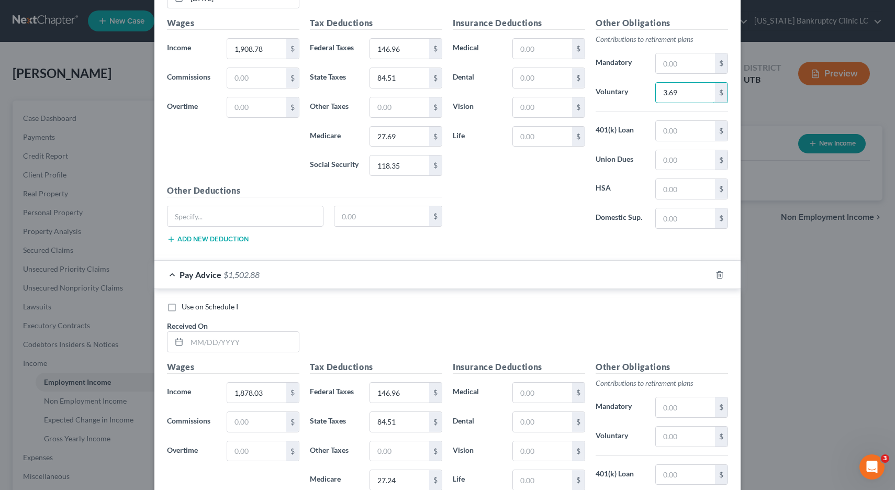
scroll to position [544, 0]
type input "3.69"
click at [720, 272] on icon "button" at bounding box center [720, 274] width 8 height 8
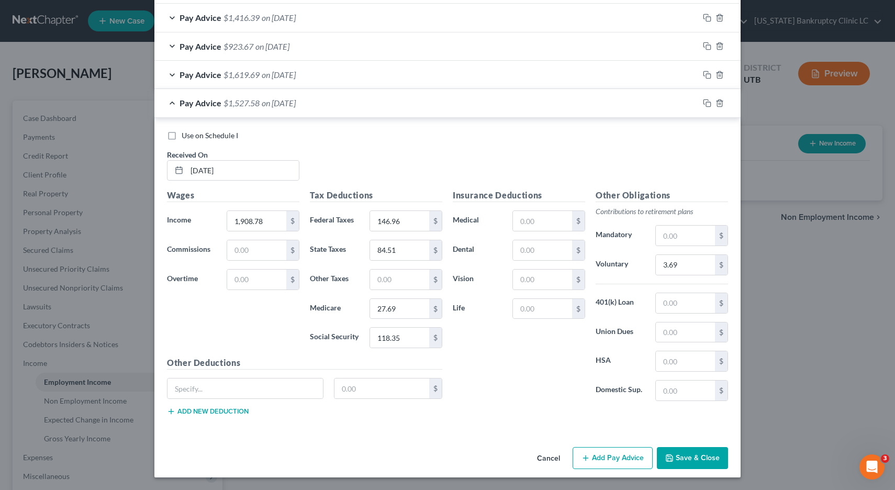
scroll to position [371, 0]
click at [706, 104] on rect "button" at bounding box center [708, 104] width 5 height 5
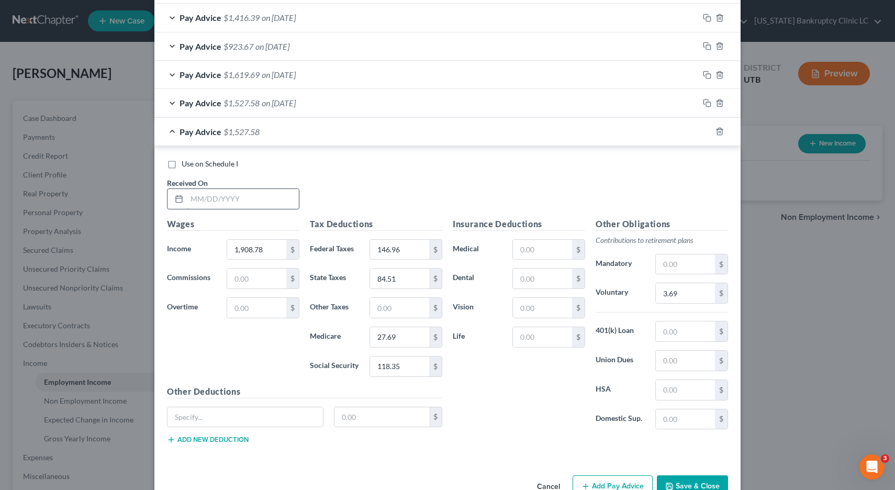
click at [238, 199] on input "text" at bounding box center [243, 199] width 112 height 20
type input "[DATE]"
type input "1,853.52"
type input "144.02"
type input "83.41"
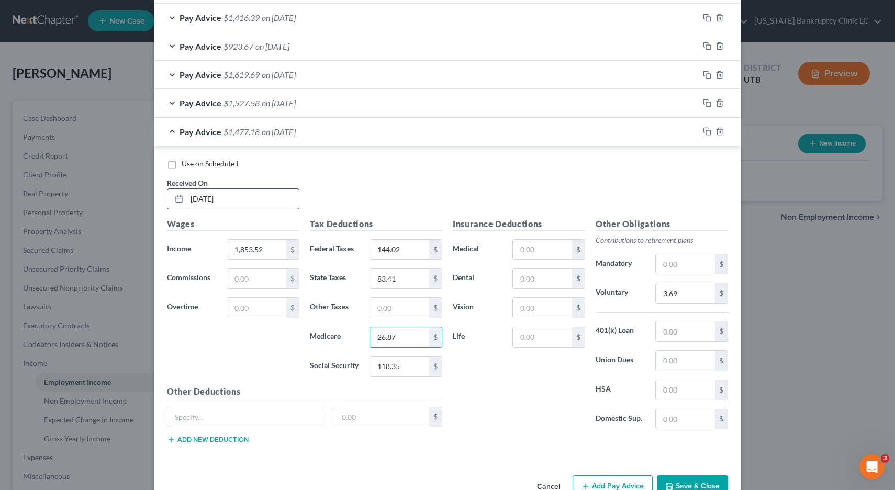
type input "26.87"
type input "114.92"
click at [707, 294] on input "3.69" at bounding box center [685, 293] width 59 height 20
click at [706, 131] on icon "button" at bounding box center [707, 131] width 8 height 8
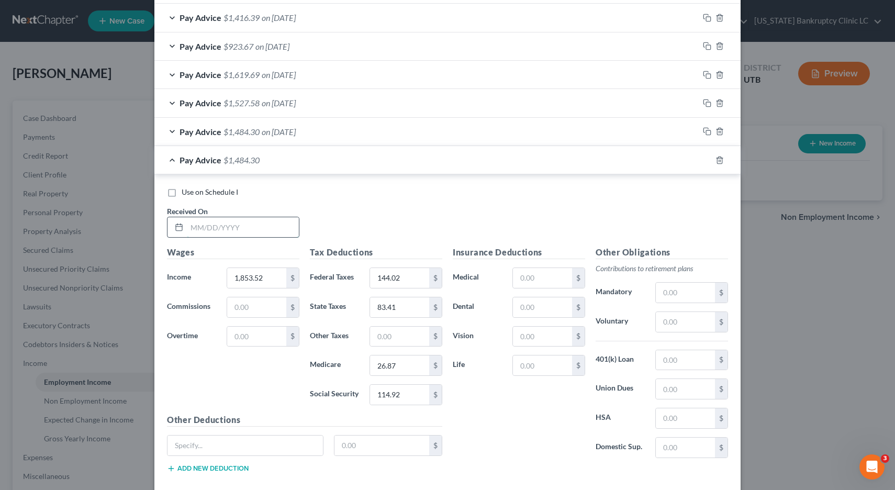
click at [218, 229] on input "text" at bounding box center [243, 227] width 112 height 20
type input "[DATE]"
type input "2,028.68"
type input "165.04"
type input "92.31"
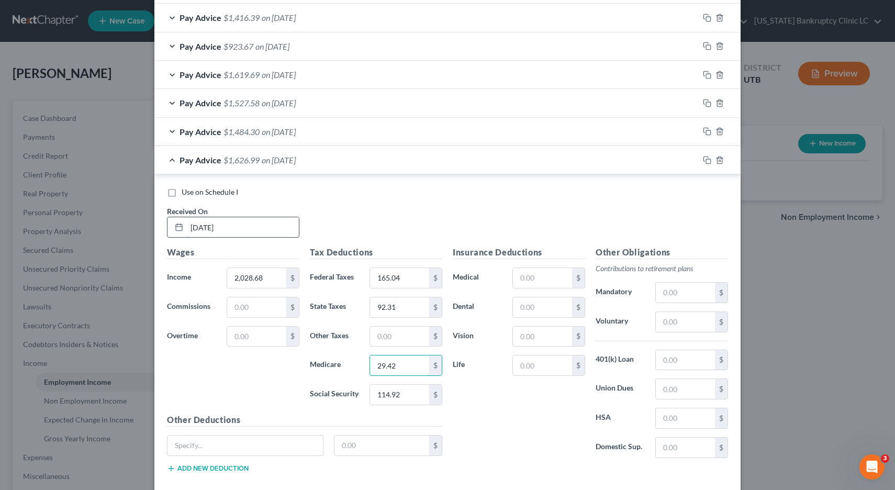
type input "29.42"
type input "125.77"
drag, startPoint x: 708, startPoint y: 161, endPoint x: 576, endPoint y: 160, distance: 131.4
click at [708, 161] on icon "button" at bounding box center [707, 160] width 8 height 8
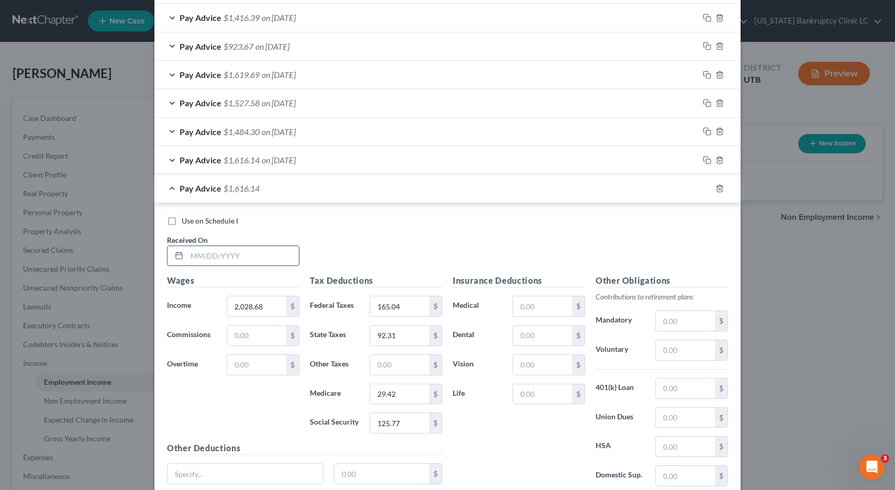
click at [235, 254] on input "text" at bounding box center [243, 256] width 112 height 20
type input "[DATE]"
type input "1,768.70"
type input "133.84"
type input "80.48"
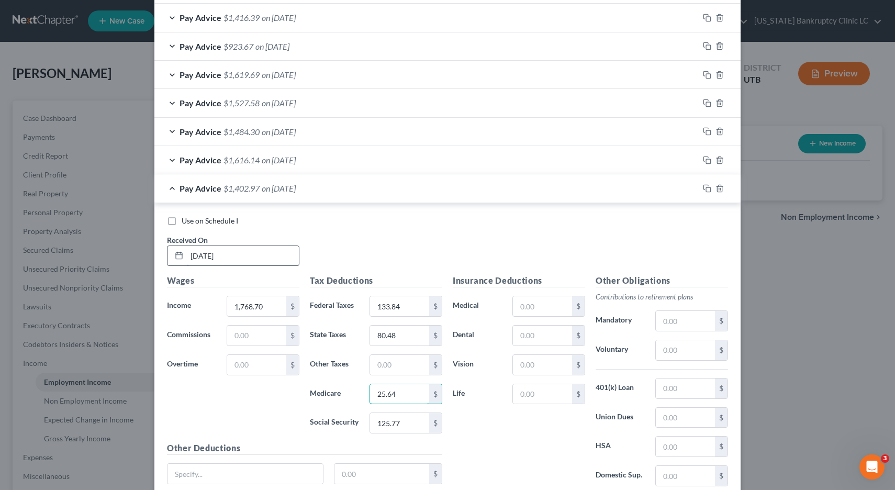
type input "25.64"
type input "109.66"
click at [708, 187] on rect "button" at bounding box center [708, 189] width 5 height 5
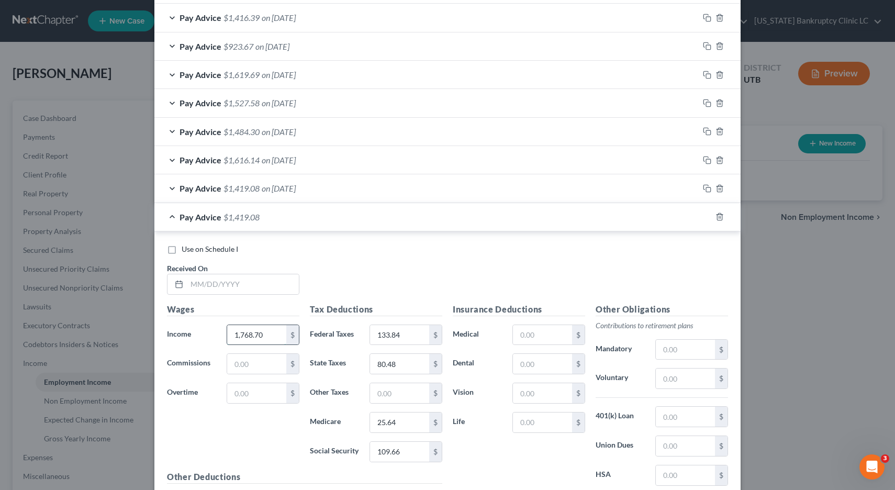
click at [268, 338] on input "1,768.70" at bounding box center [256, 335] width 59 height 20
type input "1,579.62"
click at [211, 282] on input "text" at bounding box center [243, 284] width 112 height 20
type input "[DATE]"
type input "111.15"
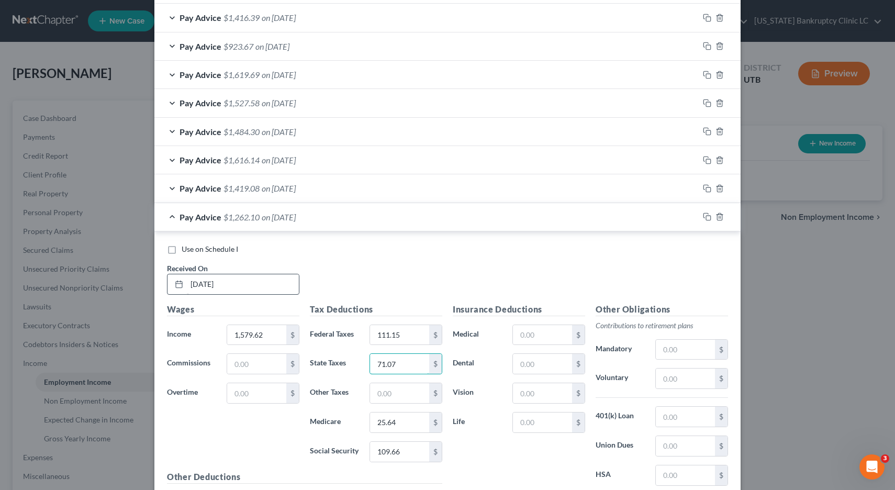
type input "71.07"
type input "22.91"
type input "97.94"
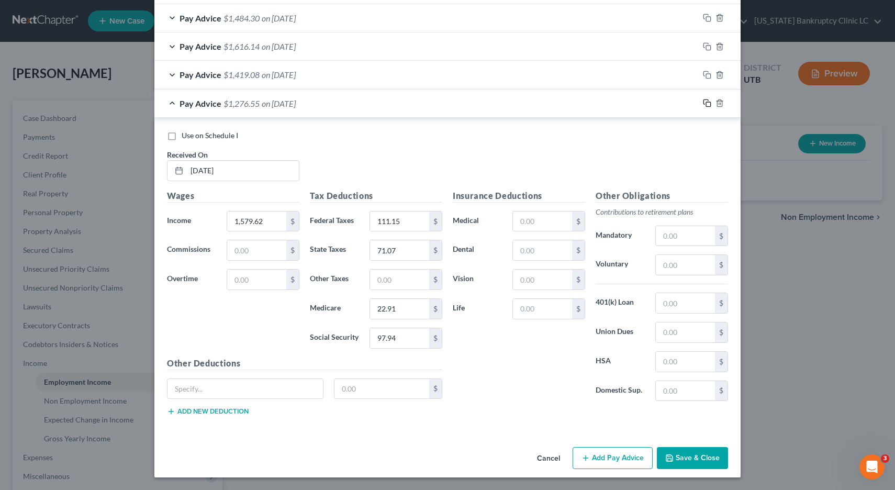
click at [708, 104] on icon "button" at bounding box center [707, 103] width 8 height 8
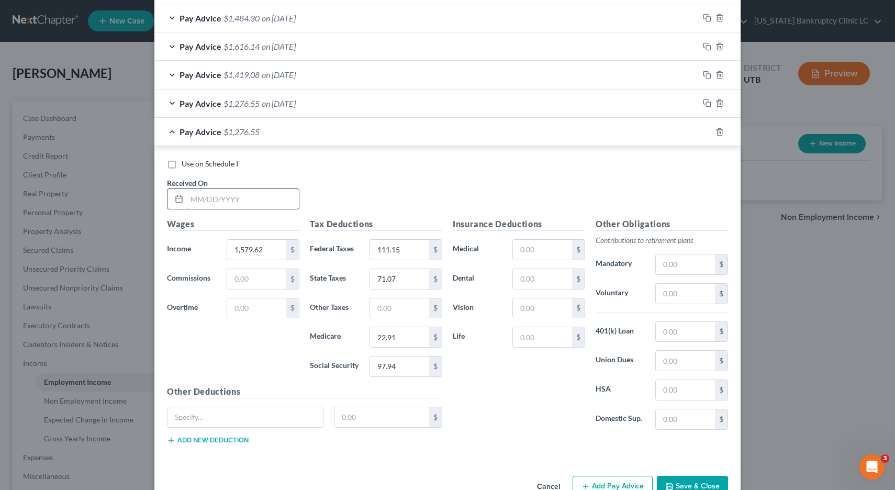
click at [204, 197] on input "text" at bounding box center [243, 199] width 112 height 20
type input "[DATE]"
type input "2,030.25"
type input "165.23"
type input "92.38"
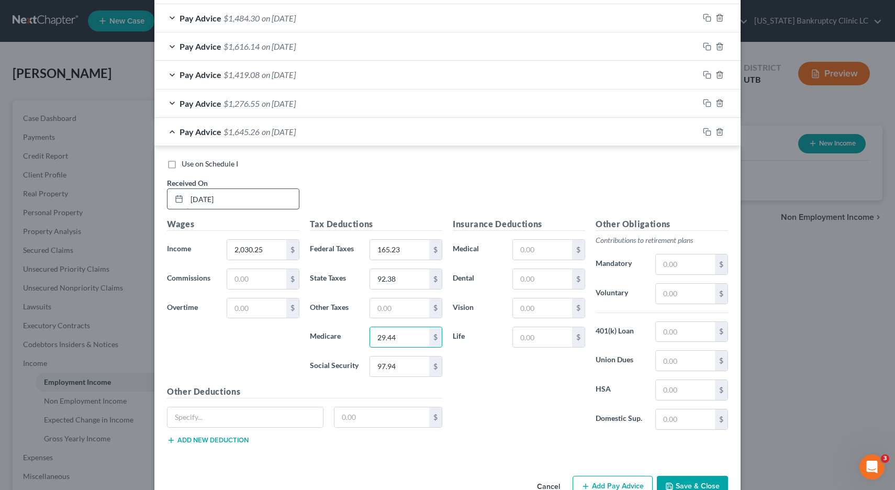
type input "29.44"
type input "125.88"
click at [708, 131] on icon "button" at bounding box center [707, 132] width 8 height 8
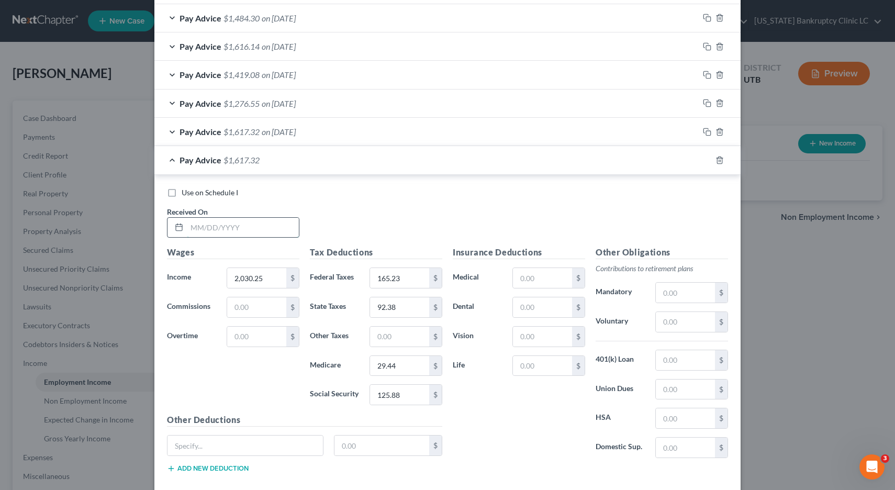
click at [247, 221] on input "text" at bounding box center [243, 228] width 112 height 20
type input "[DATE]"
type input "1,966.80"
type input "157.61"
type input "89.49"
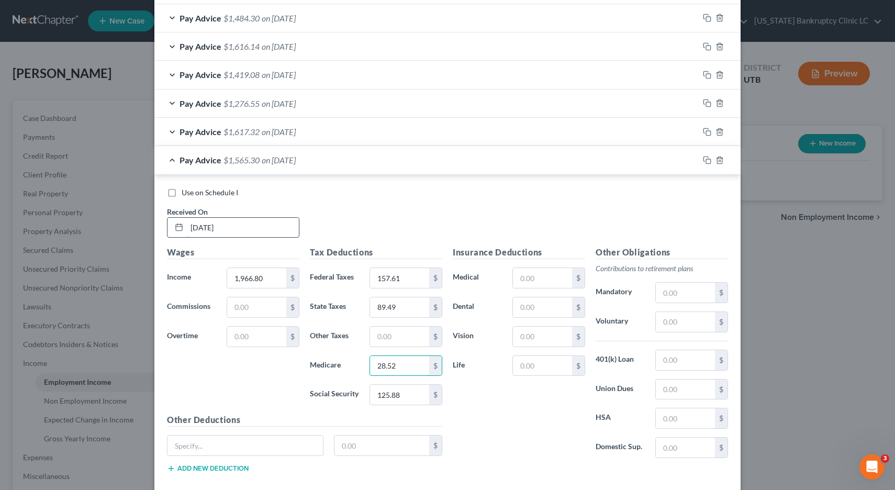
type input "28.52"
type input "121.94"
click at [706, 159] on icon "button" at bounding box center [707, 160] width 8 height 8
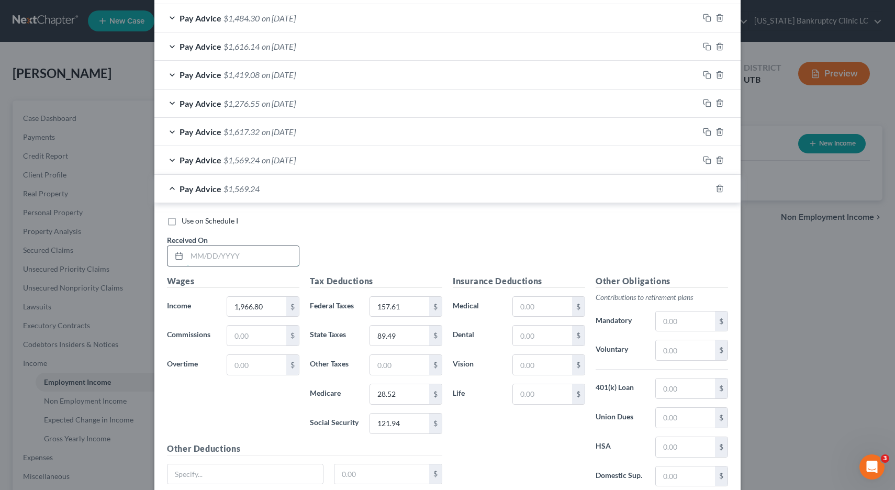
click at [257, 258] on input "text" at bounding box center [243, 256] width 112 height 20
type input "[DATE]"
type input "1,184.40"
type input "63.72"
type input "47.95"
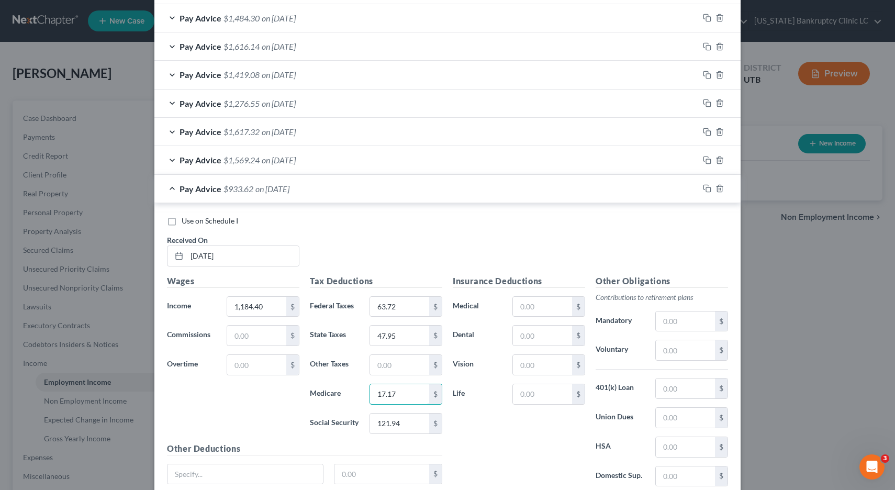
type input "17.17"
type input "73.43"
drag, startPoint x: 705, startPoint y: 187, endPoint x: 638, endPoint y: 181, distance: 67.9
click at [705, 187] on icon "button" at bounding box center [707, 188] width 8 height 8
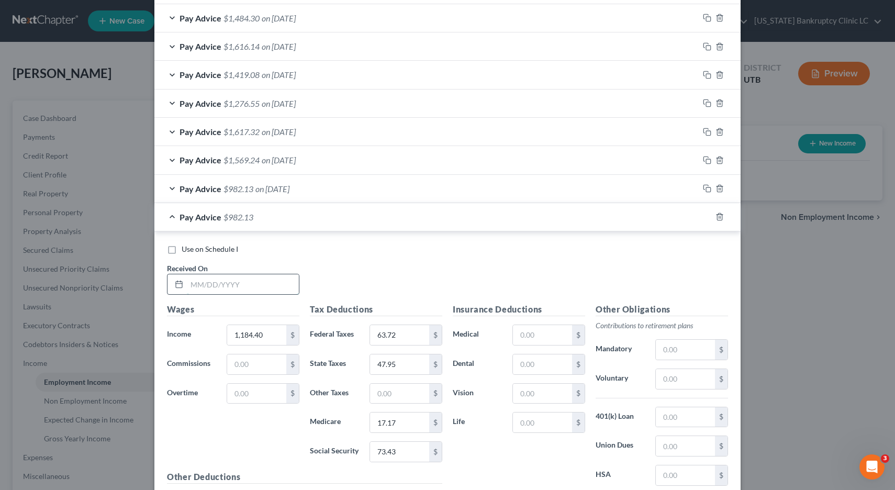
click at [235, 288] on input "text" at bounding box center [243, 284] width 112 height 20
click at [173, 187] on div "Pay Advice $982.13 on [DATE]" at bounding box center [426, 189] width 544 height 28
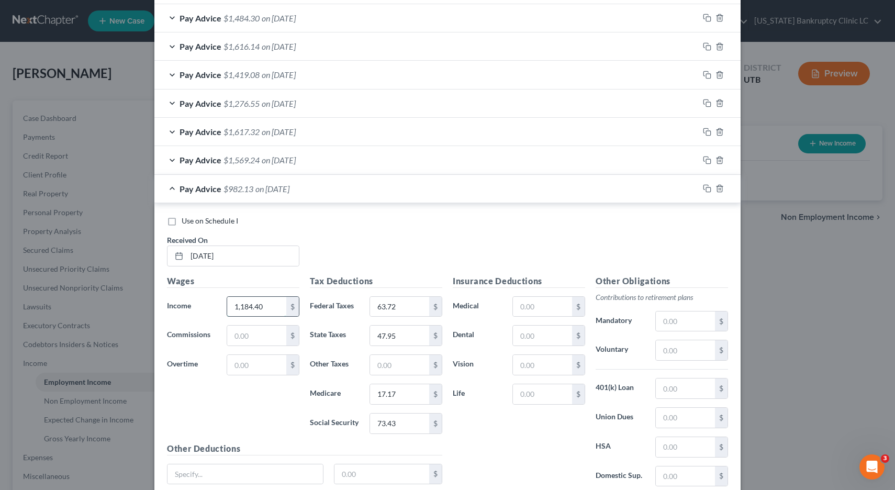
click at [269, 310] on input "1,184.40" at bounding box center [256, 307] width 59 height 20
type input "1,456.08"
click at [400, 395] on input "17.17" at bounding box center [399, 394] width 59 height 20
type input "21.11"
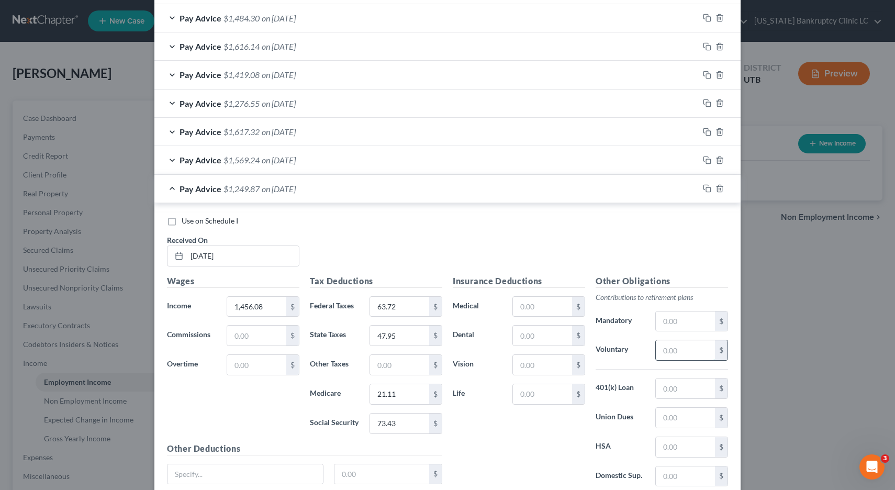
click at [684, 348] on input "text" at bounding box center [685, 350] width 59 height 20
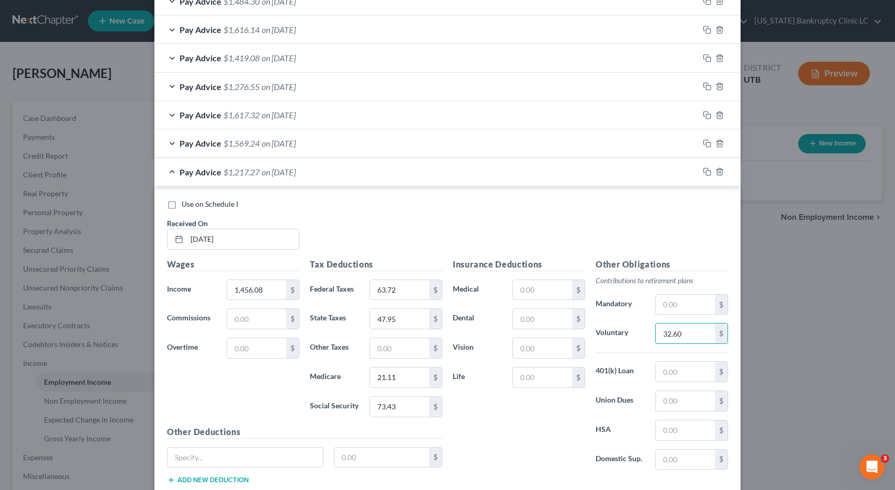
scroll to position [504, 0]
type input "32.60"
click at [397, 405] on input "73.43" at bounding box center [399, 405] width 59 height 20
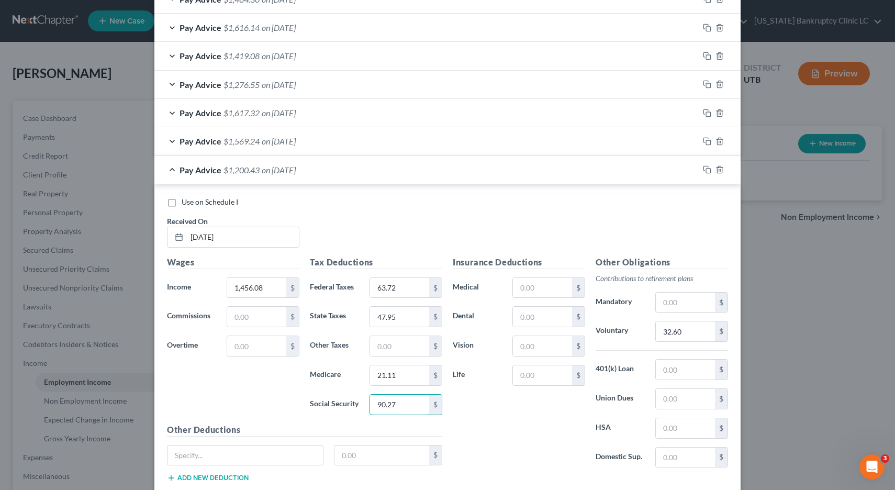
type input "90.27"
click at [710, 169] on rect "button" at bounding box center [708, 171] width 5 height 5
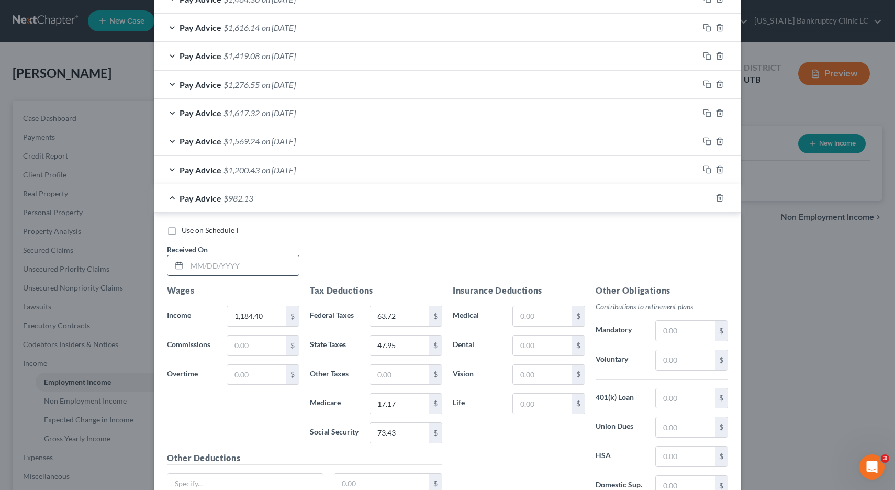
click at [236, 267] on input "text" at bounding box center [243, 265] width 112 height 20
type input "[DATE]"
type input "119.32"
type input "0"
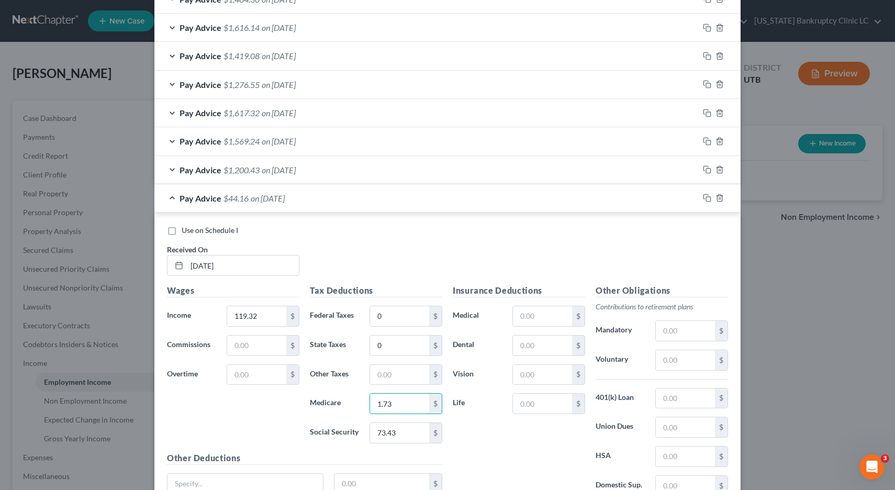
type input "1.73"
type input "7.40"
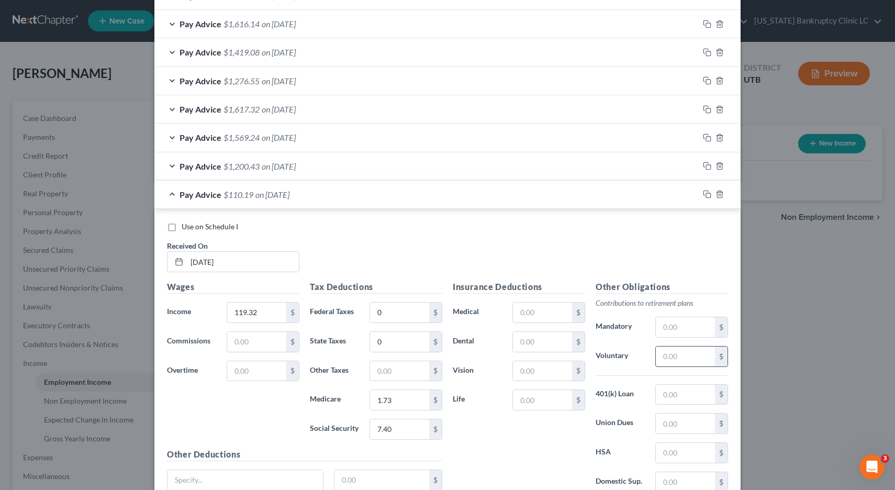
click at [680, 361] on input "text" at bounding box center [685, 357] width 59 height 20
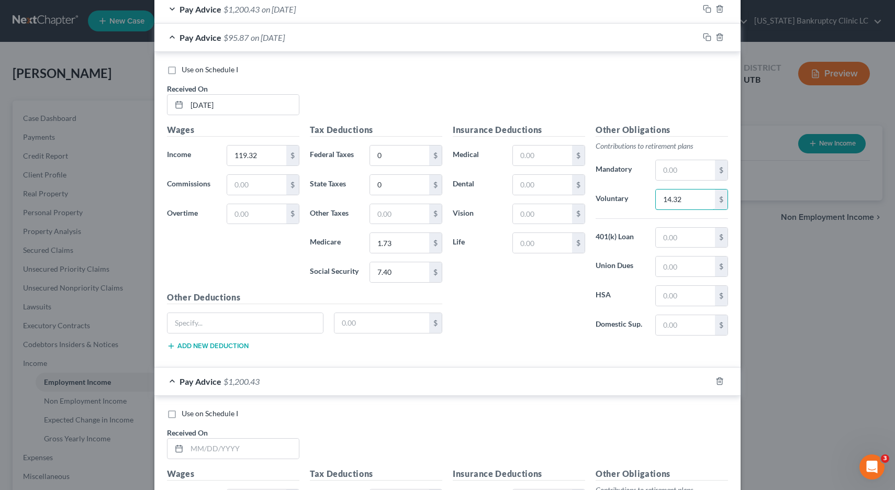
scroll to position [668, 0]
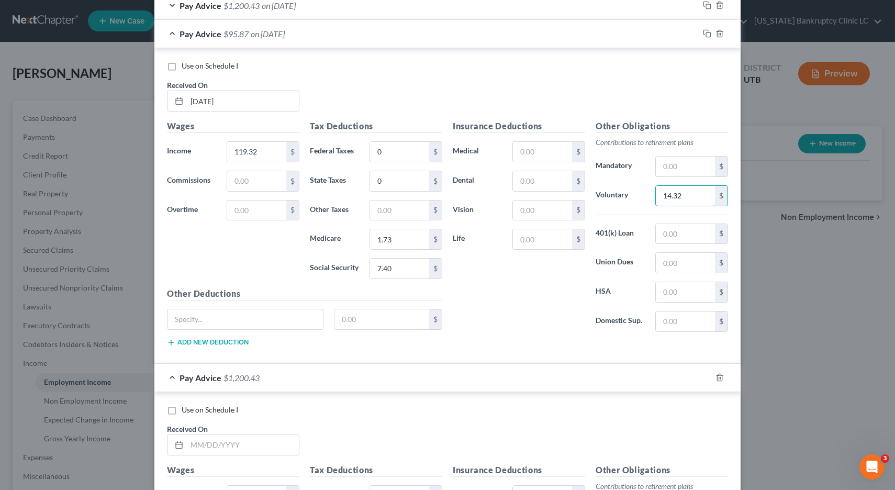
type input "14.32"
click at [172, 34] on div "Pay Advice $95.87 on [DATE]" at bounding box center [426, 34] width 544 height 28
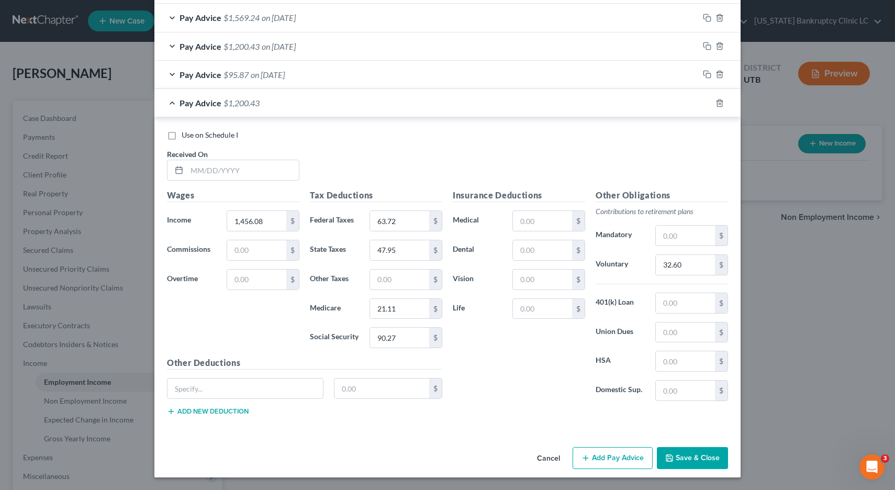
scroll to position [627, 0]
click at [723, 104] on icon "button" at bounding box center [720, 103] width 8 height 8
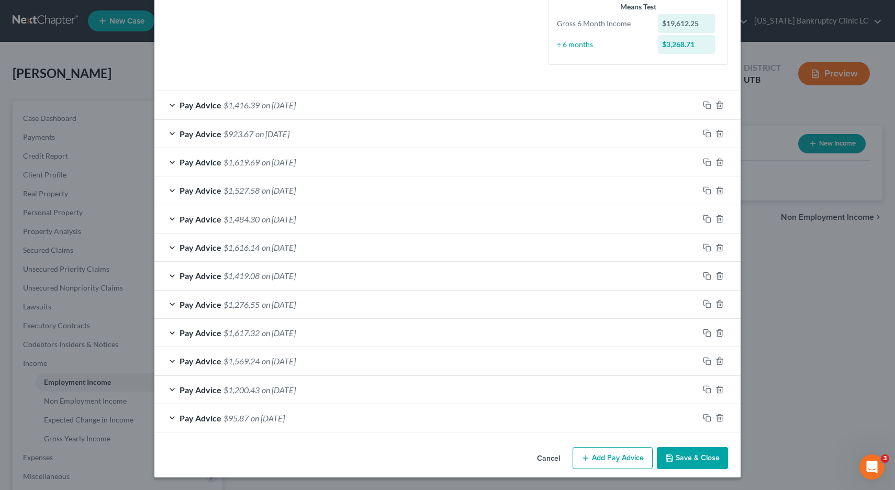
scroll to position [284, 0]
click at [696, 461] on button "Save & Close" at bounding box center [692, 458] width 71 height 22
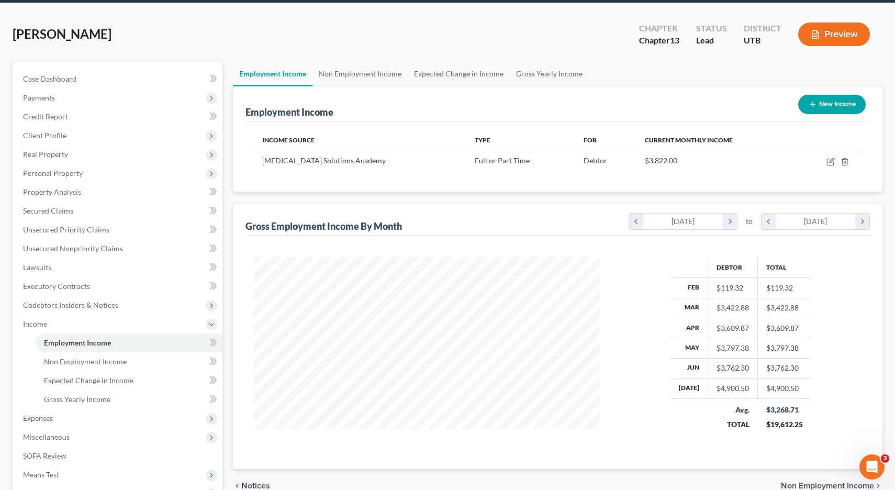
scroll to position [37, 0]
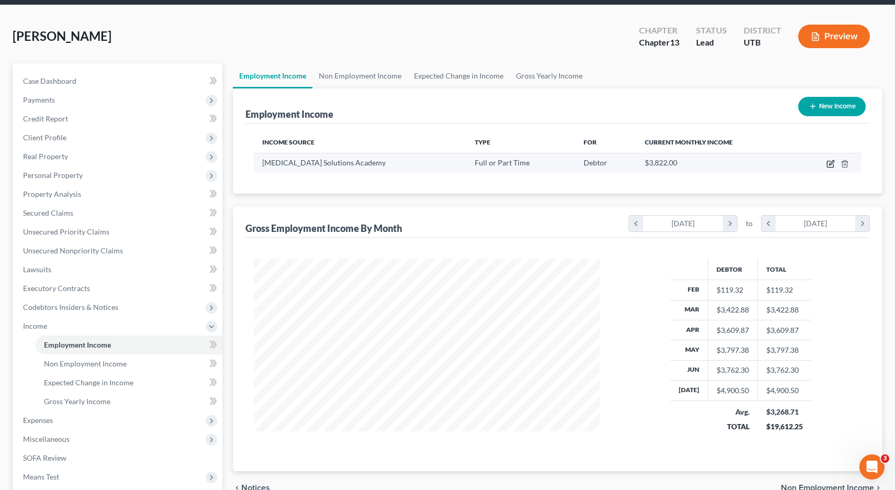
click at [829, 161] on icon "button" at bounding box center [830, 164] width 6 height 6
select select "0"
select select "46"
select select "2"
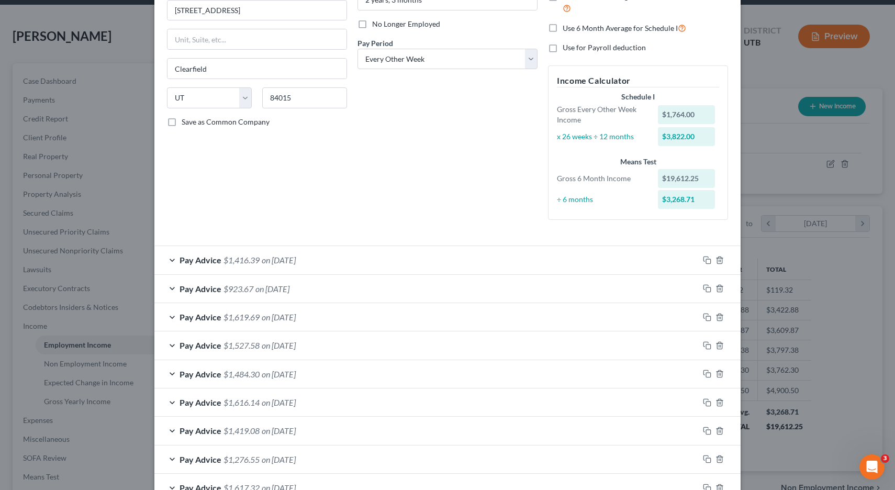
scroll to position [132, 0]
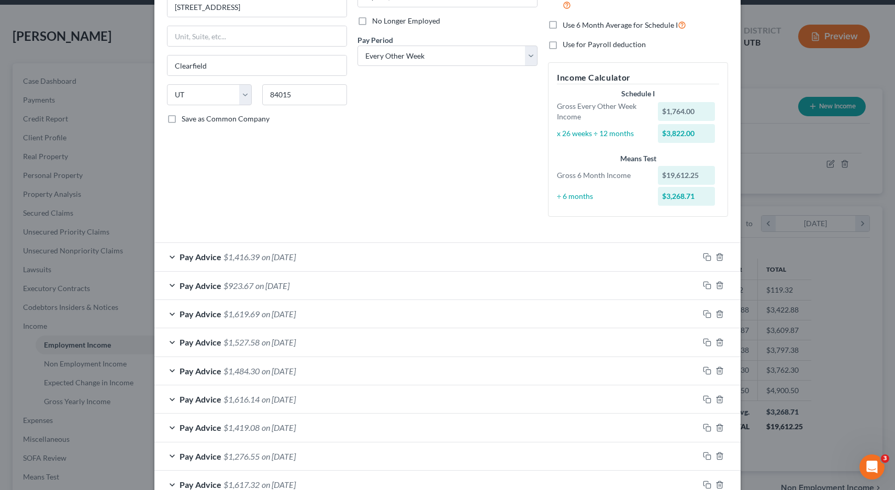
click at [173, 258] on div "Pay Advice $1,416.39 on [DATE]" at bounding box center [426, 257] width 544 height 28
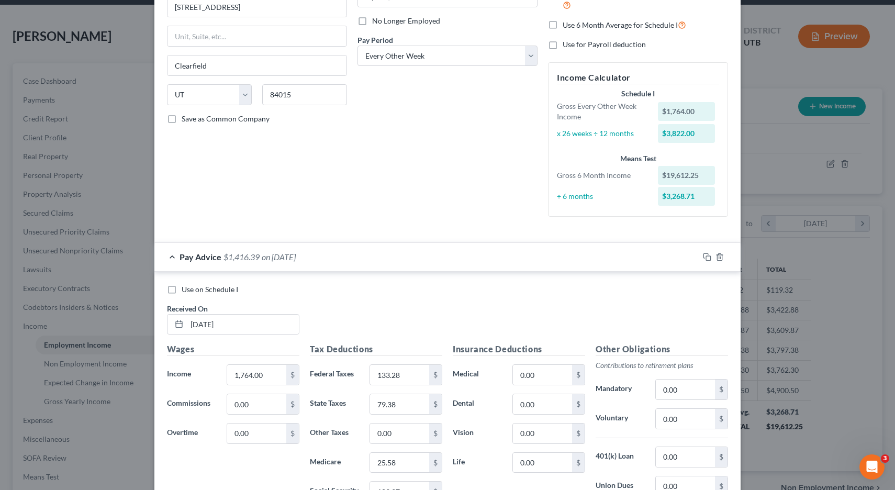
click at [182, 290] on label "Use on Schedule I" at bounding box center [210, 289] width 57 height 10
click at [186, 290] on input "Use on Schedule I" at bounding box center [189, 287] width 7 height 7
checkbox input "true"
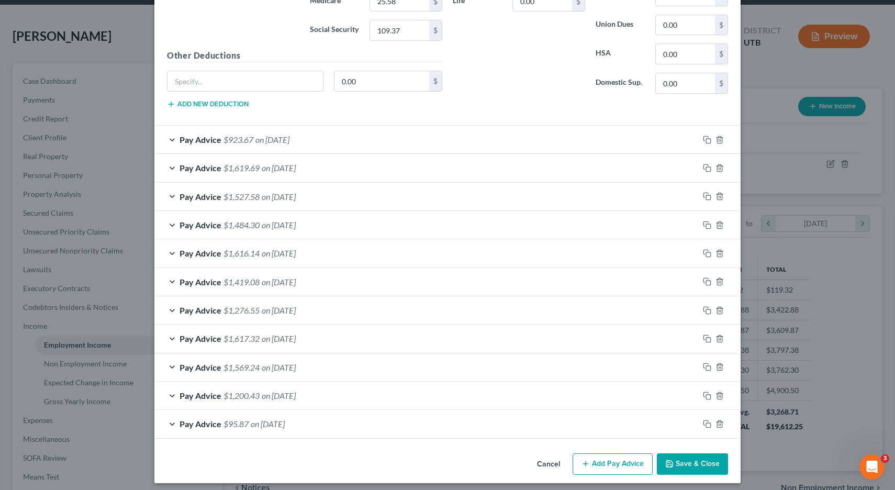
scroll to position [599, 0]
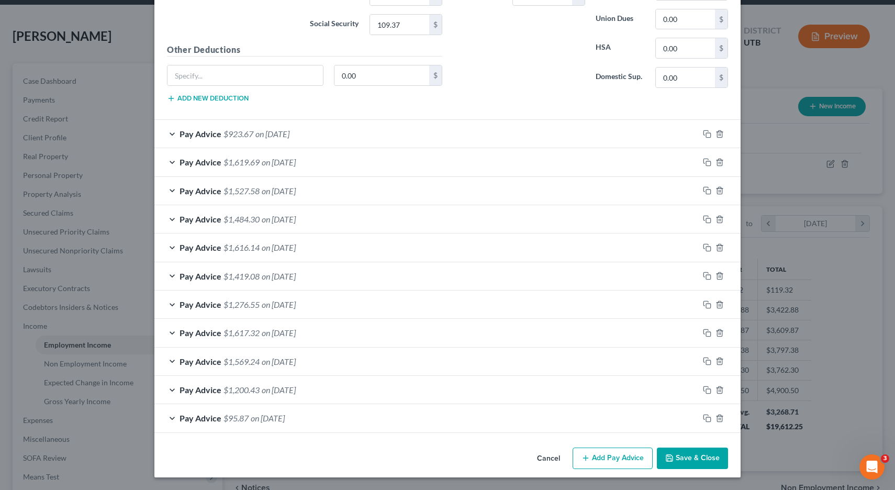
click at [691, 462] on button "Save & Close" at bounding box center [692, 459] width 71 height 22
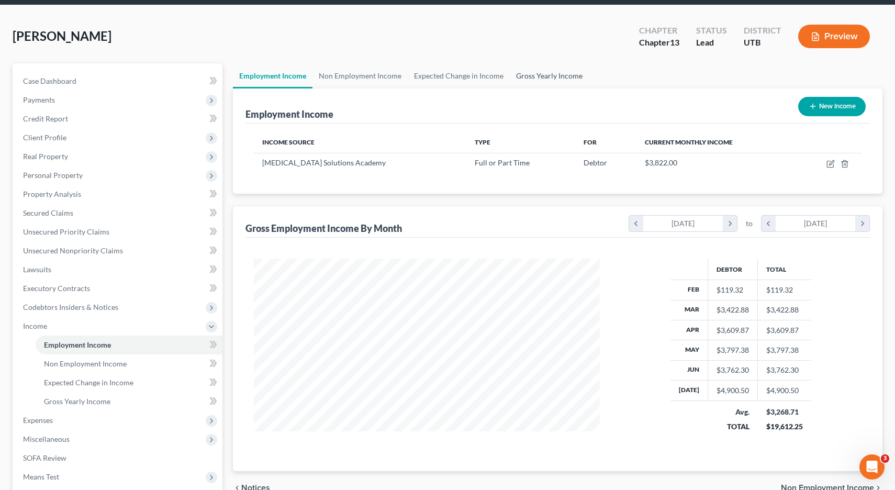
click at [541, 73] on link "Gross Yearly Income" at bounding box center [549, 75] width 79 height 25
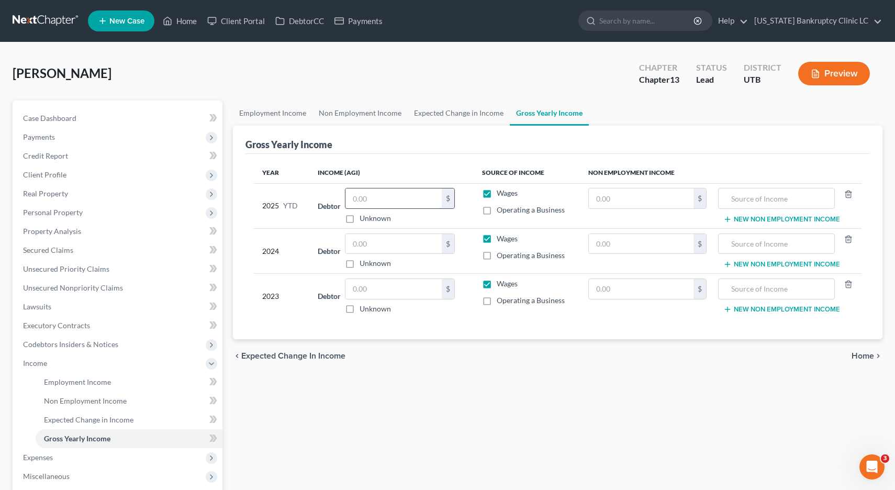
click at [370, 200] on input "text" at bounding box center [394, 198] width 96 height 20
click at [365, 244] on input "text" at bounding box center [394, 244] width 96 height 20
click at [377, 292] on input "text" at bounding box center [394, 289] width 96 height 20
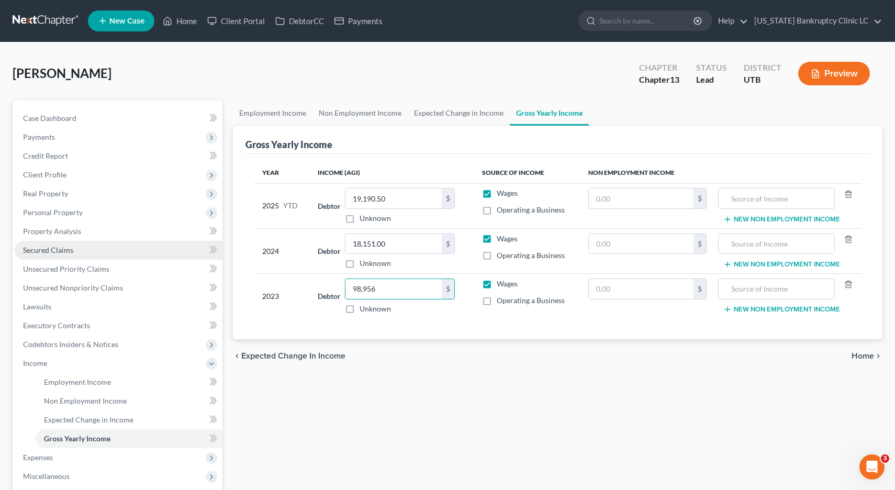
click at [60, 249] on span "Secured Claims" at bounding box center [48, 250] width 50 height 9
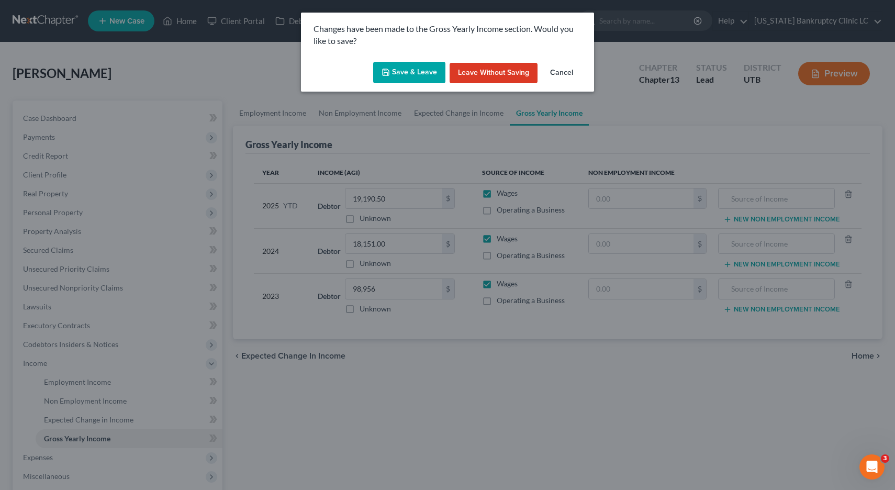
click at [413, 70] on button "Save & Leave" at bounding box center [409, 73] width 72 height 22
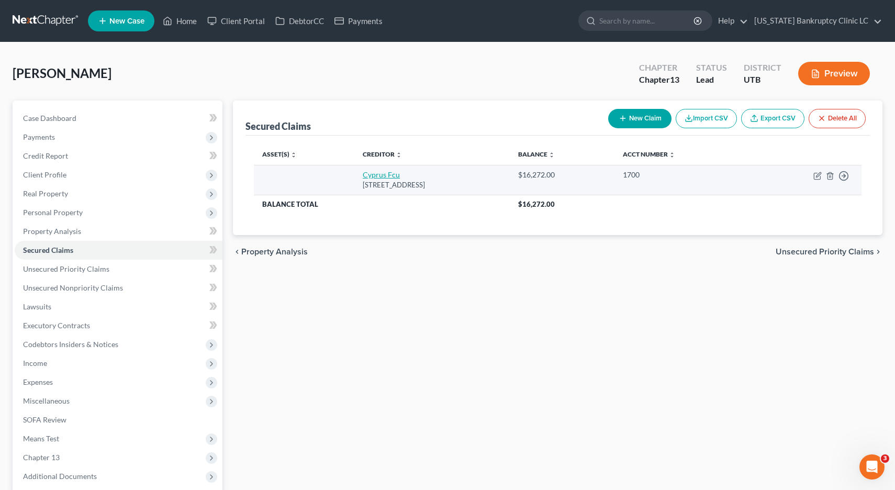
click at [363, 175] on link "Cyprus Fcu" at bounding box center [381, 174] width 37 height 9
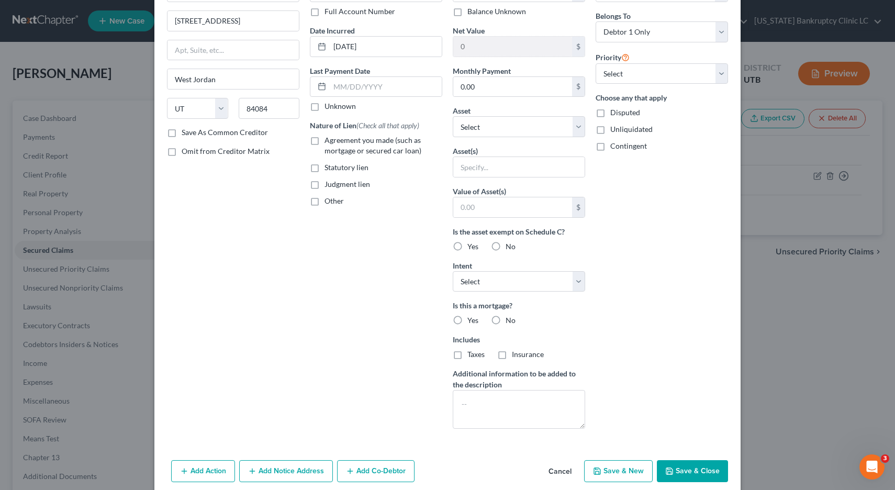
scroll to position [99, 0]
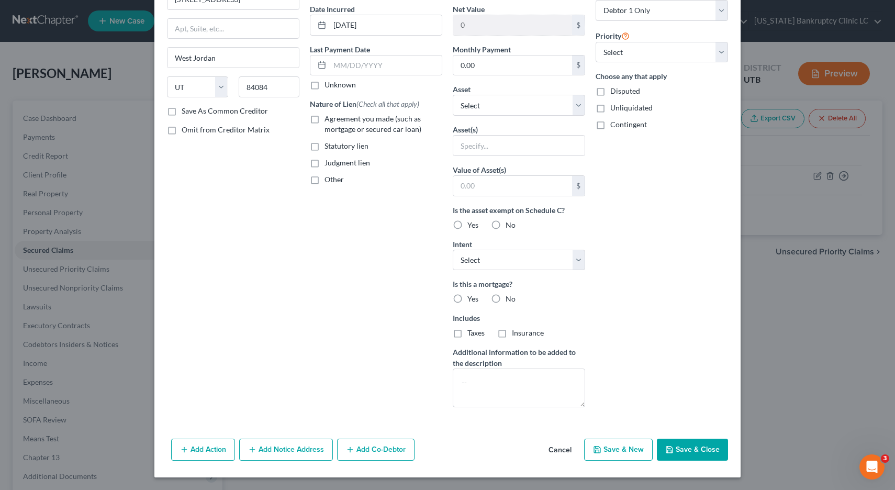
click at [361, 453] on button "Add Co-Debtor" at bounding box center [375, 450] width 77 height 22
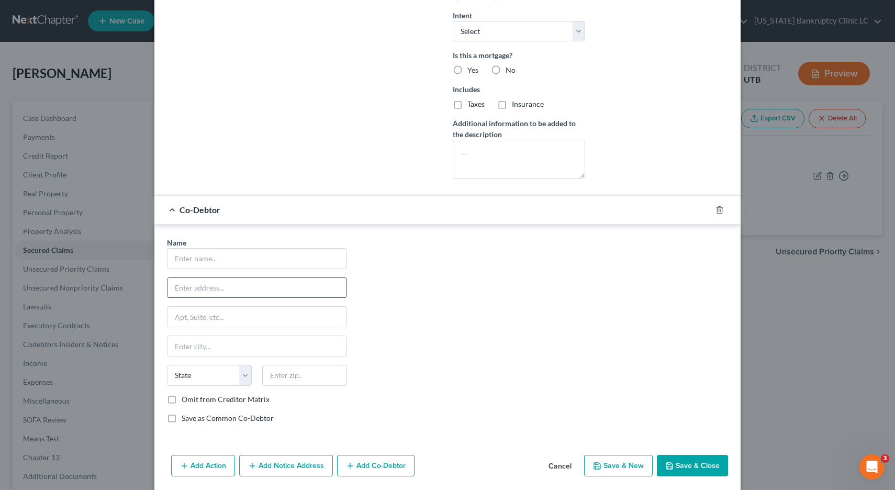
scroll to position [329, 0]
drag, startPoint x: 215, startPoint y: 258, endPoint x: 105, endPoint y: 262, distance: 110.5
click at [215, 258] on input "text" at bounding box center [257, 258] width 179 height 20
click at [182, 419] on label "Save as Common Co-Debtor" at bounding box center [228, 418] width 92 height 10
click at [186, 419] on input "Save as Common Co-Debtor" at bounding box center [189, 416] width 7 height 7
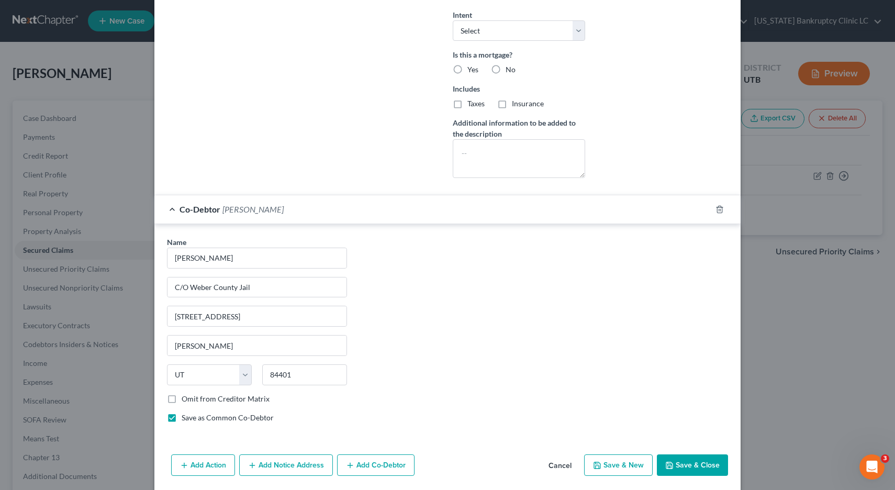
click at [287, 463] on button "Add Notice Address" at bounding box center [286, 465] width 94 height 22
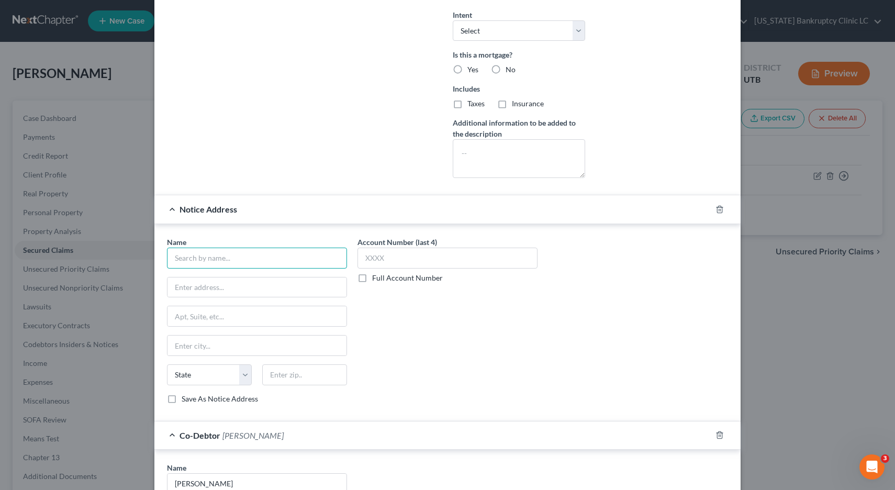
click at [249, 261] on input "text" at bounding box center [257, 258] width 180 height 21
click at [208, 345] on input "text" at bounding box center [257, 346] width 179 height 20
click at [182, 397] on label "Save As Notice Address" at bounding box center [220, 399] width 76 height 10
click at [186, 397] on input "Save As Notice Address" at bounding box center [189, 397] width 7 height 7
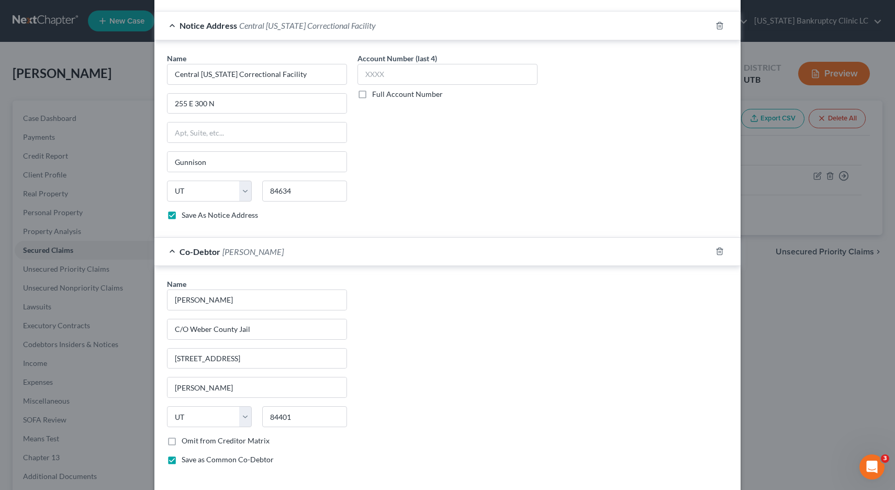
scroll to position [570, 0]
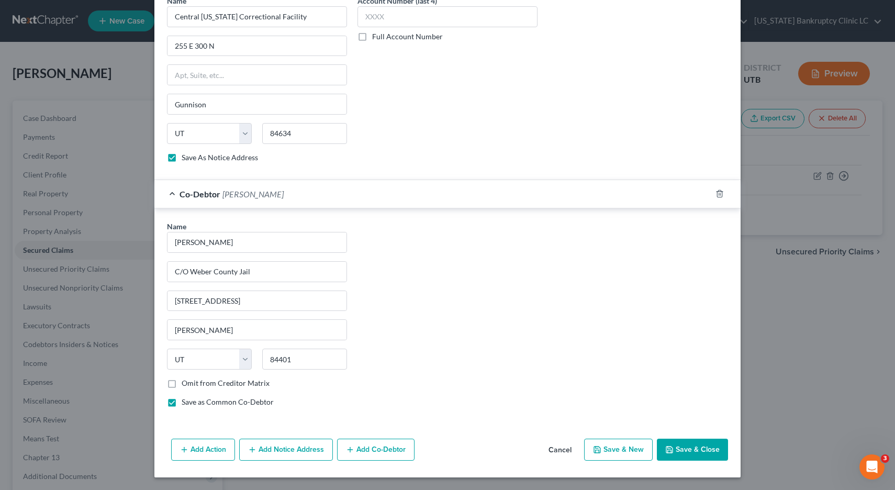
click at [693, 454] on button "Save & Close" at bounding box center [692, 450] width 71 height 22
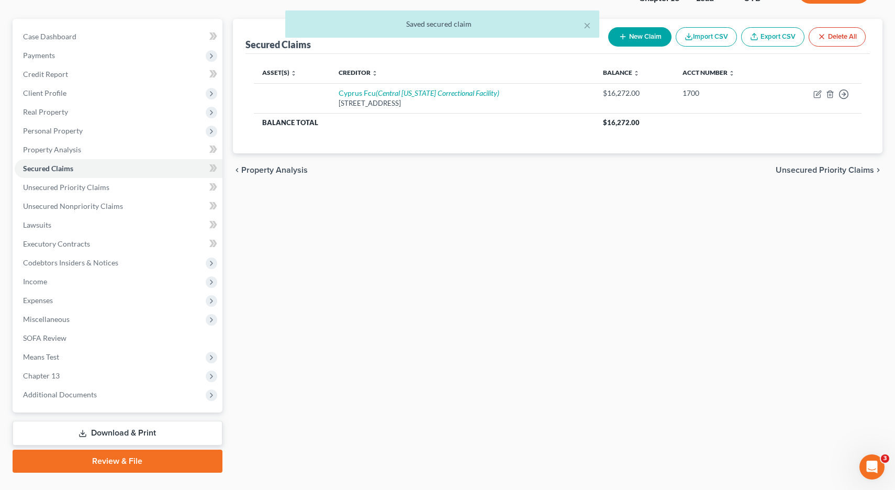
scroll to position [87, 0]
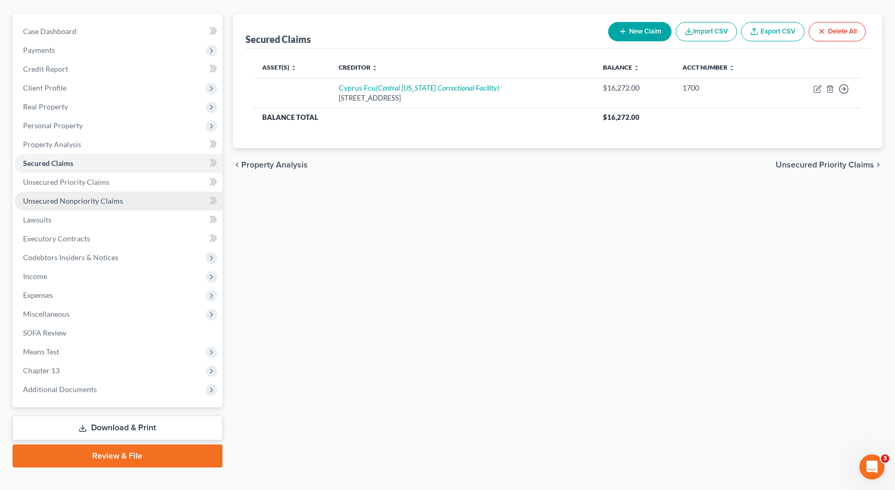
click at [94, 201] on span "Unsecured Nonpriority Claims" at bounding box center [73, 200] width 100 height 9
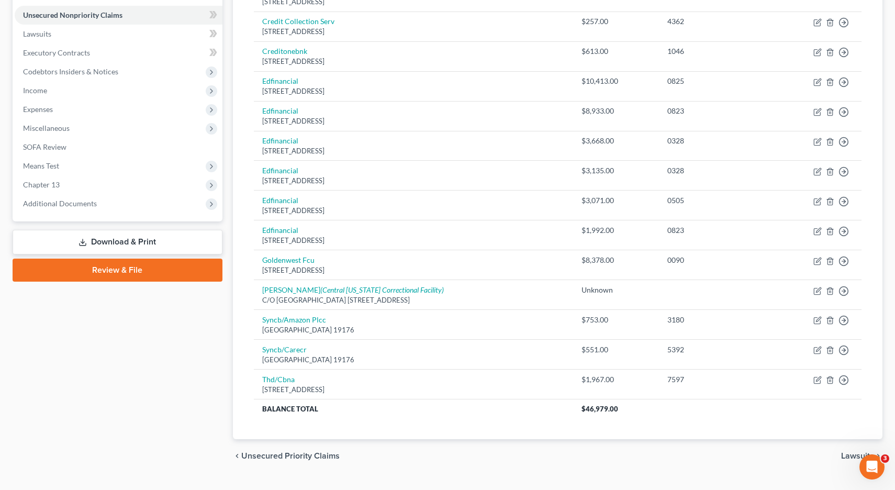
scroll to position [274, 0]
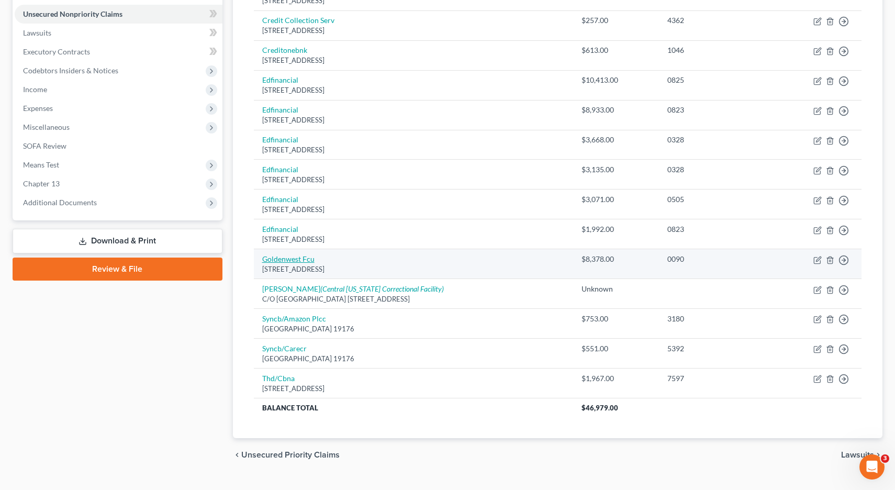
click at [298, 260] on link "Goldenwest Fcu" at bounding box center [288, 258] width 52 height 9
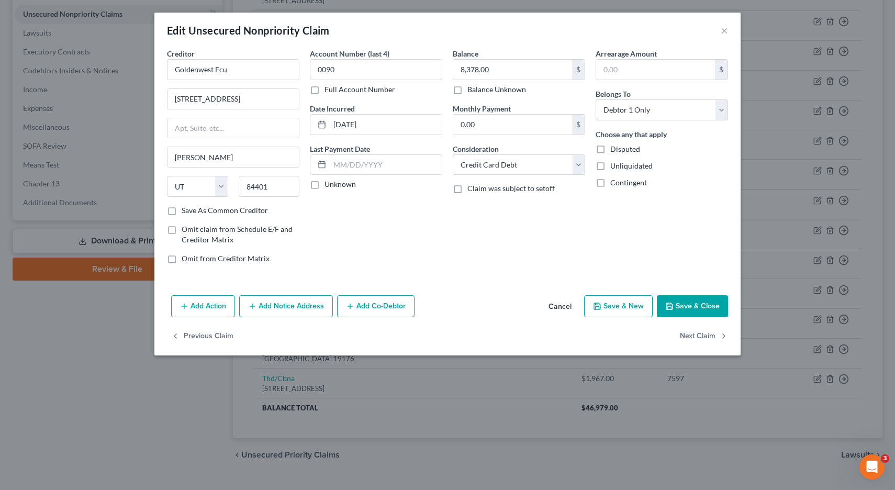
click at [200, 304] on button "Add Action" at bounding box center [203, 306] width 64 height 22
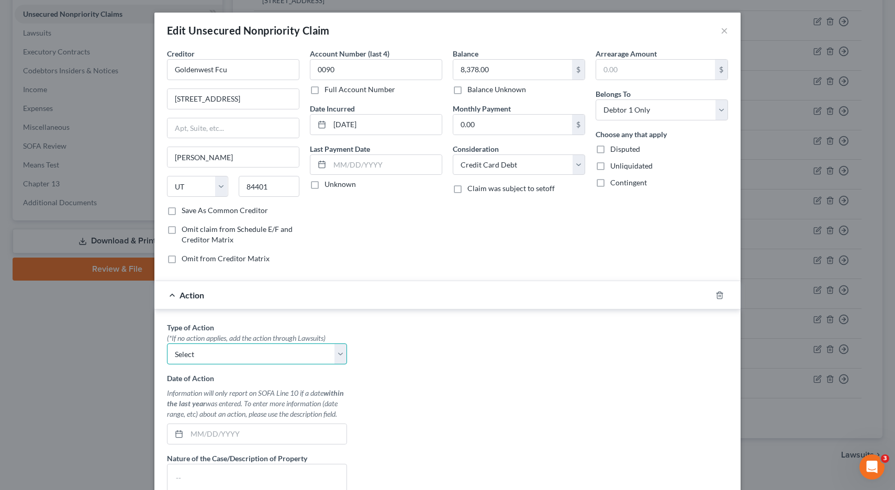
click at [225, 350] on select "Select Repossession Garnishment Foreclosure Personal Injury Attached, Seized, O…" at bounding box center [257, 353] width 180 height 21
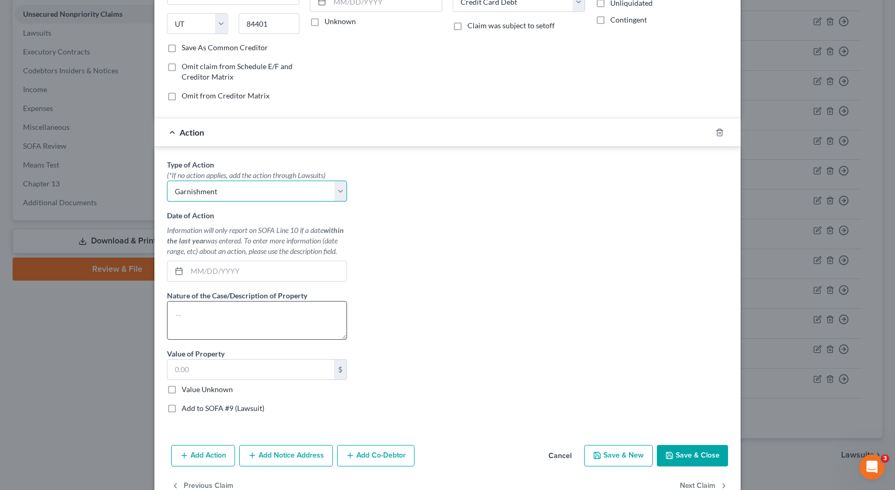
scroll to position [165, 0]
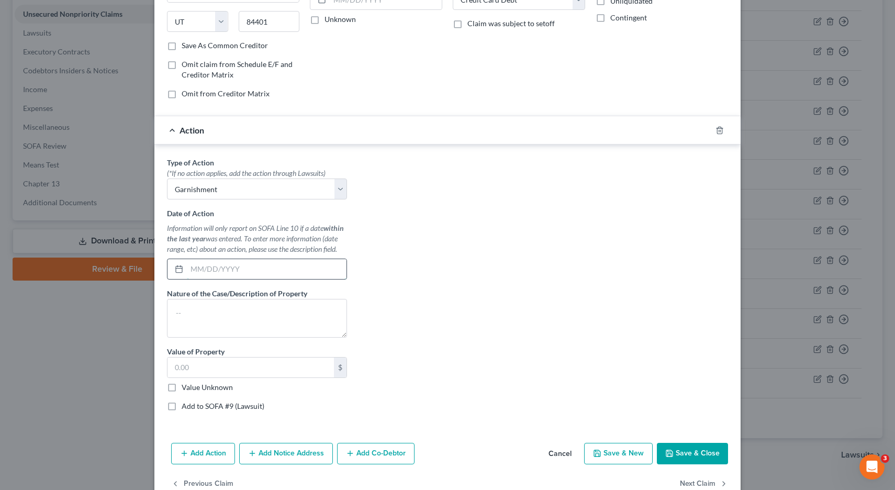
click at [215, 275] on input "text" at bounding box center [267, 269] width 160 height 20
click at [182, 388] on label "Value Unknown" at bounding box center [207, 387] width 51 height 10
click at [186, 388] on input "Value Unknown" at bounding box center [189, 385] width 7 height 7
click at [182, 408] on label "Add to SOFA #9 (Lawsuit)" at bounding box center [223, 406] width 83 height 10
click at [186, 408] on input "Add to SOFA #9 (Lawsuit)" at bounding box center [189, 404] width 7 height 7
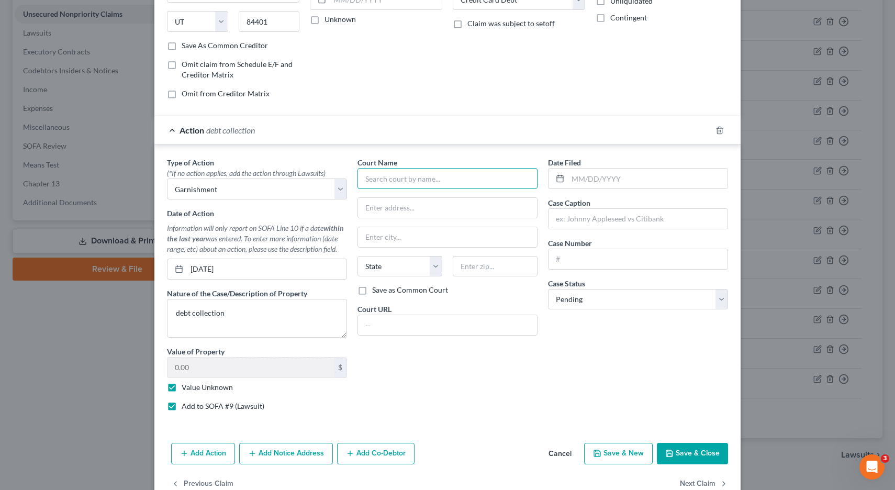
click at [431, 184] on input "text" at bounding box center [448, 178] width 180 height 21
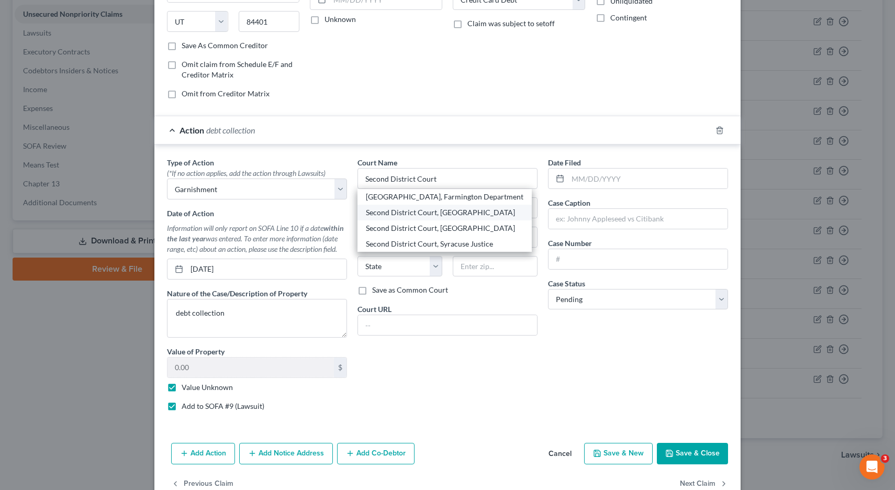
click at [429, 213] on div "Second District Court, [GEOGRAPHIC_DATA]" at bounding box center [445, 212] width 158 height 10
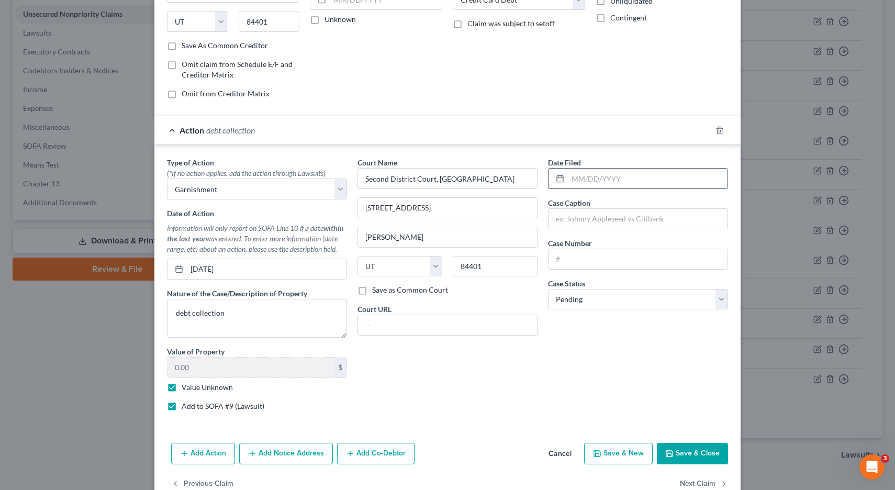
click at [603, 182] on input "text" at bounding box center [648, 179] width 160 height 20
click at [698, 455] on button "Save & Close" at bounding box center [692, 454] width 71 height 22
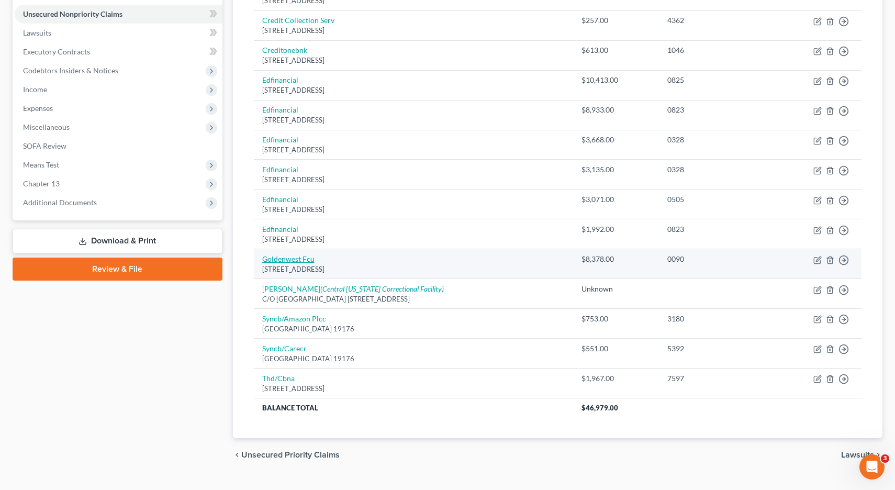
click at [300, 258] on link "Goldenwest Fcu" at bounding box center [288, 258] width 52 height 9
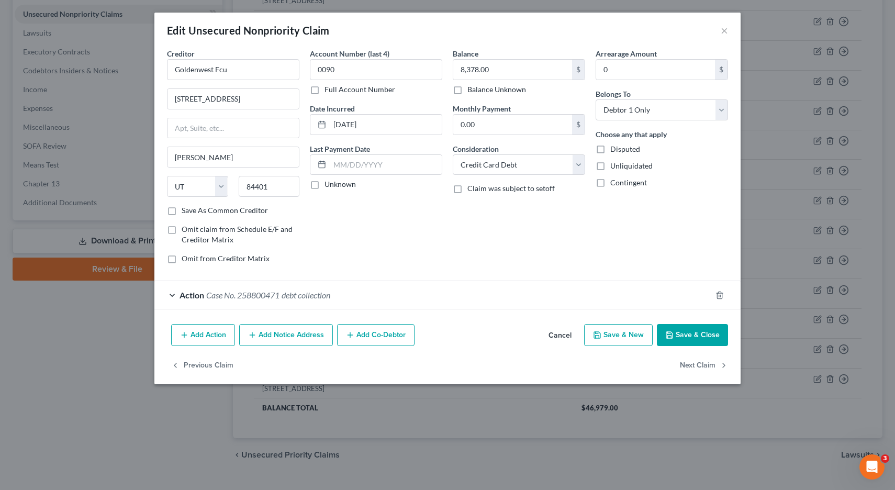
click at [395, 339] on button "Add Co-Debtor" at bounding box center [375, 335] width 77 height 22
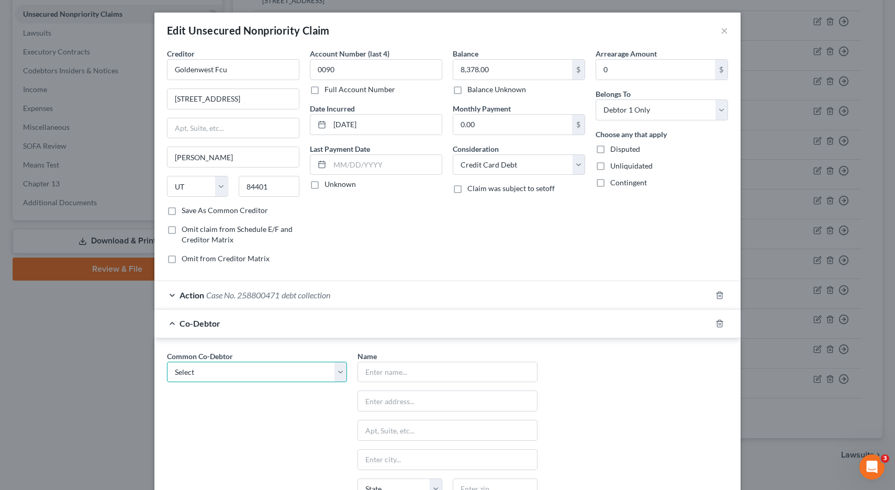
click at [343, 371] on select "Select [PERSON_NAME]" at bounding box center [257, 372] width 180 height 21
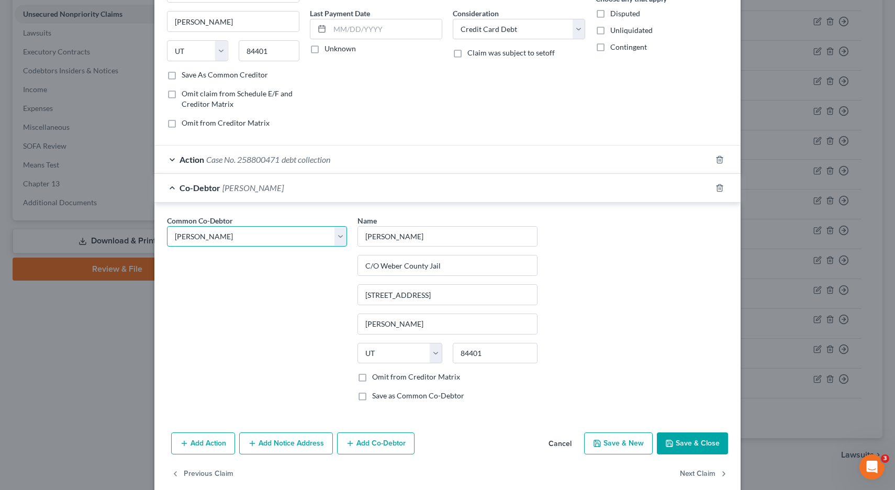
scroll to position [151, 0]
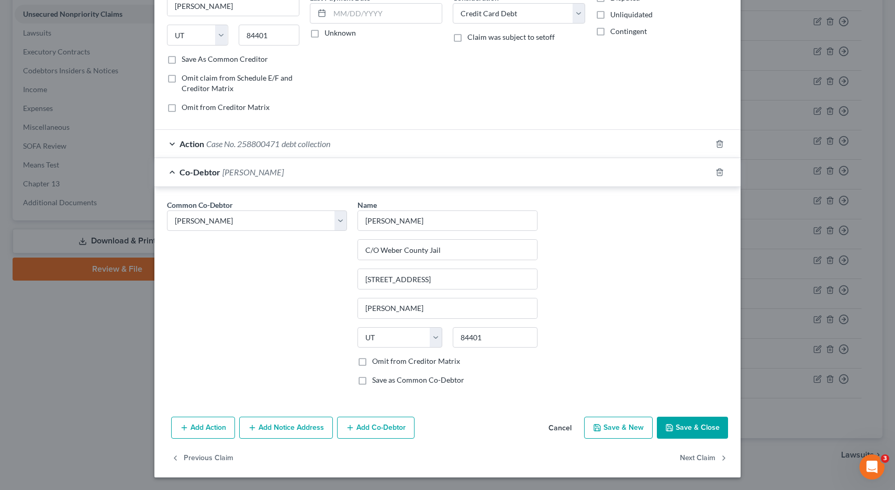
click at [694, 426] on button "Save & Close" at bounding box center [692, 428] width 71 height 22
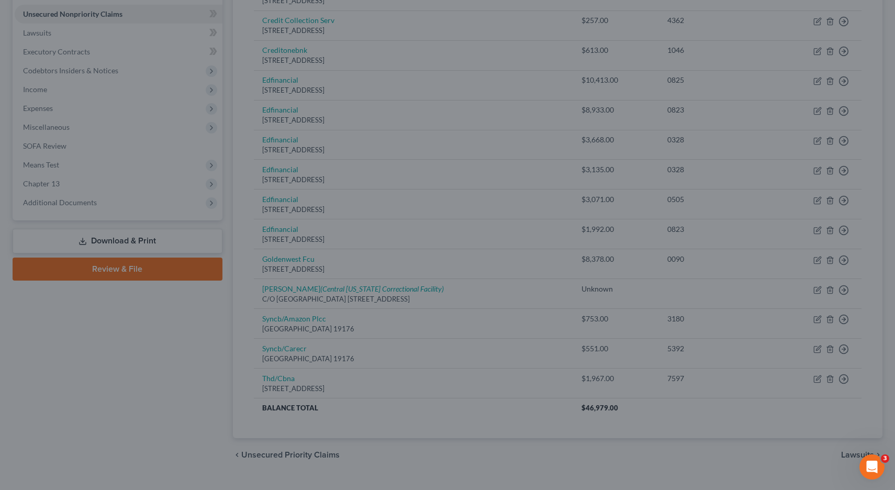
scroll to position [0, 0]
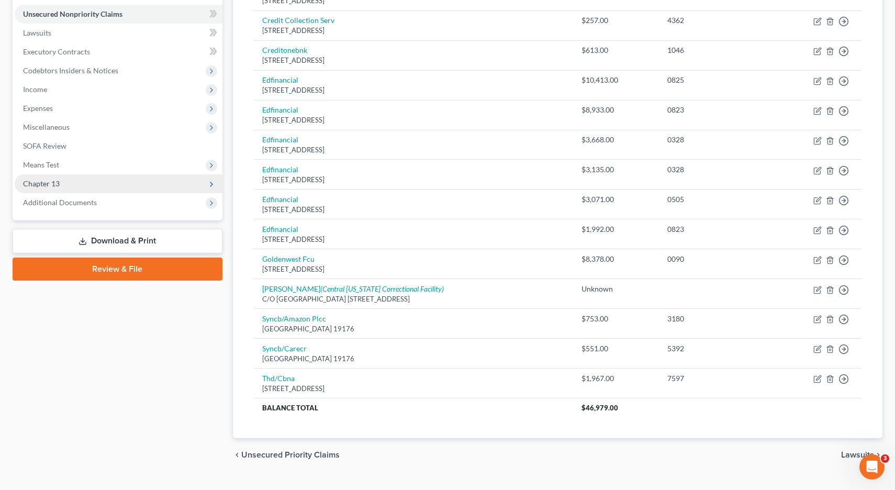
click at [52, 182] on span "Chapter 13" at bounding box center [41, 183] width 37 height 9
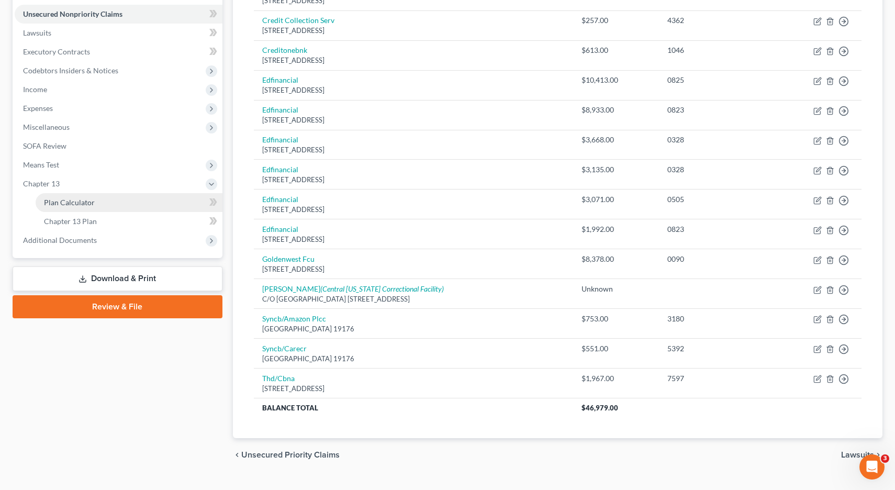
click at [57, 201] on span "Plan Calculator" at bounding box center [69, 202] width 51 height 9
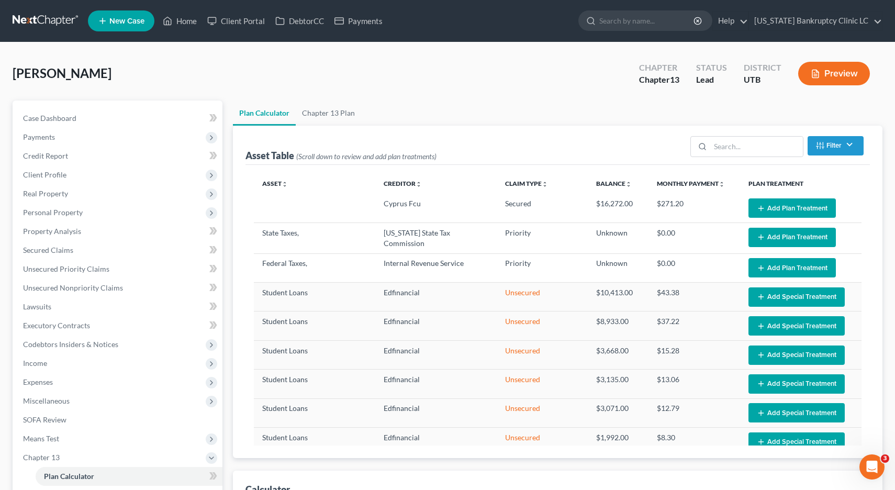
click at [809, 295] on button "Add Special Treatment" at bounding box center [797, 296] width 96 height 19
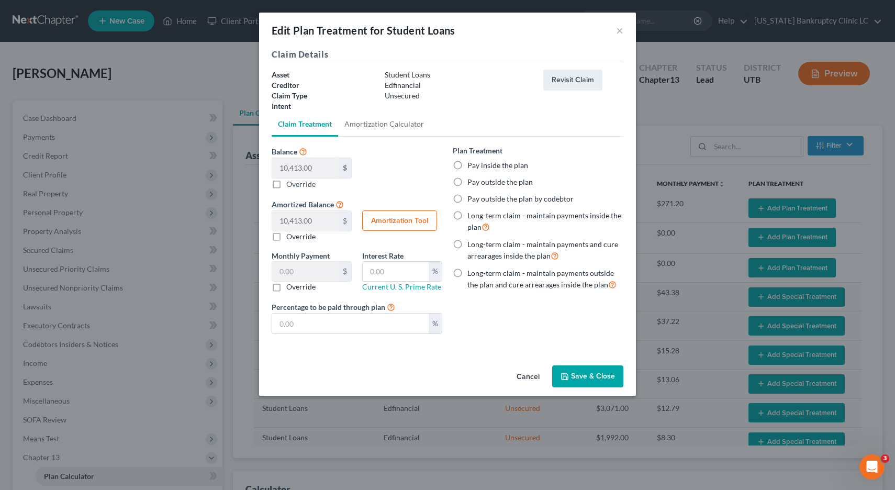
click at [468, 182] on label "Pay outside the plan" at bounding box center [500, 182] width 65 height 10
click at [472, 182] on input "Pay outside the plan" at bounding box center [475, 180] width 7 height 7
click at [591, 378] on button "Save & Close" at bounding box center [587, 376] width 71 height 22
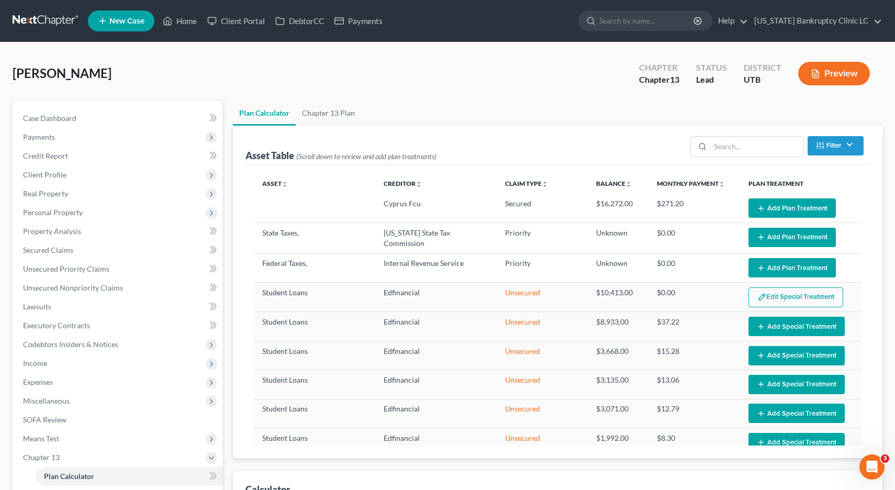
click at [796, 323] on button "Add Special Treatment" at bounding box center [797, 326] width 96 height 19
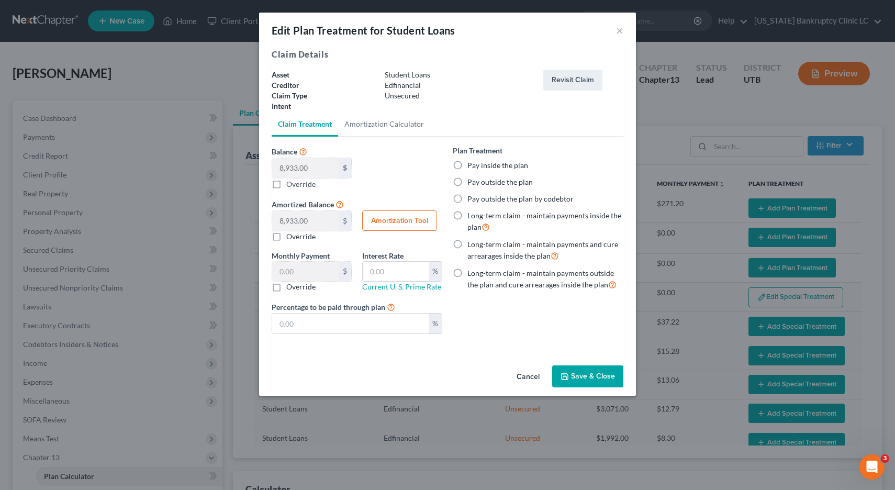
drag, startPoint x: 458, startPoint y: 182, endPoint x: 461, endPoint y: 201, distance: 19.5
click at [468, 182] on label "Pay outside the plan" at bounding box center [500, 182] width 65 height 10
click at [472, 182] on input "Pay outside the plan" at bounding box center [475, 180] width 7 height 7
click at [589, 375] on button "Save & Close" at bounding box center [587, 376] width 71 height 22
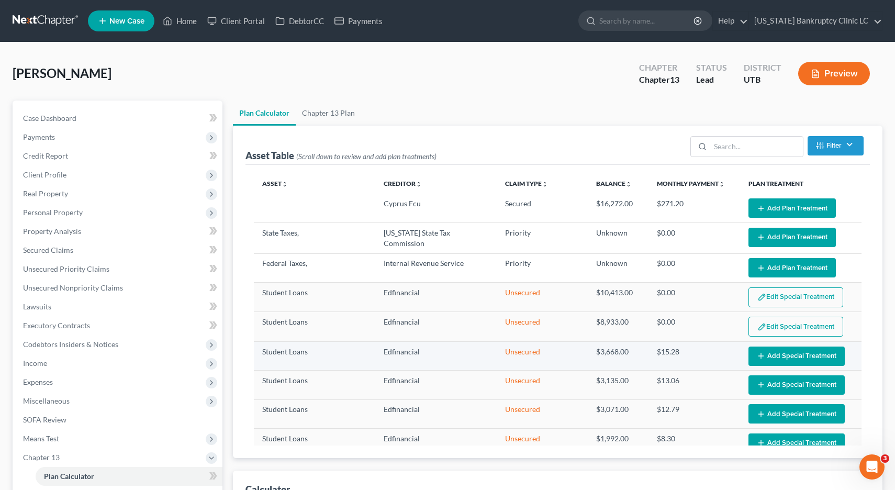
click at [782, 354] on button "Add Special Treatment" at bounding box center [797, 356] width 96 height 19
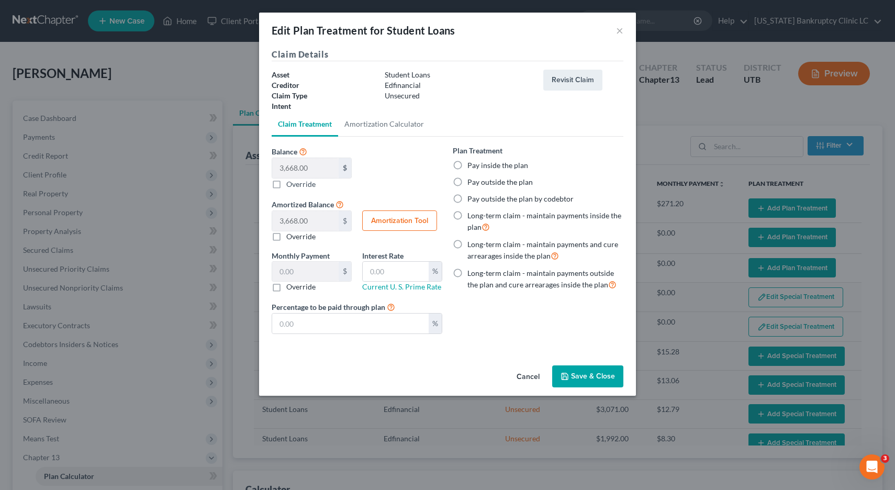
click at [468, 183] on label "Pay outside the plan" at bounding box center [500, 182] width 65 height 10
click at [472, 183] on input "Pay outside the plan" at bounding box center [475, 180] width 7 height 7
click at [579, 376] on button "Save & Close" at bounding box center [587, 376] width 71 height 22
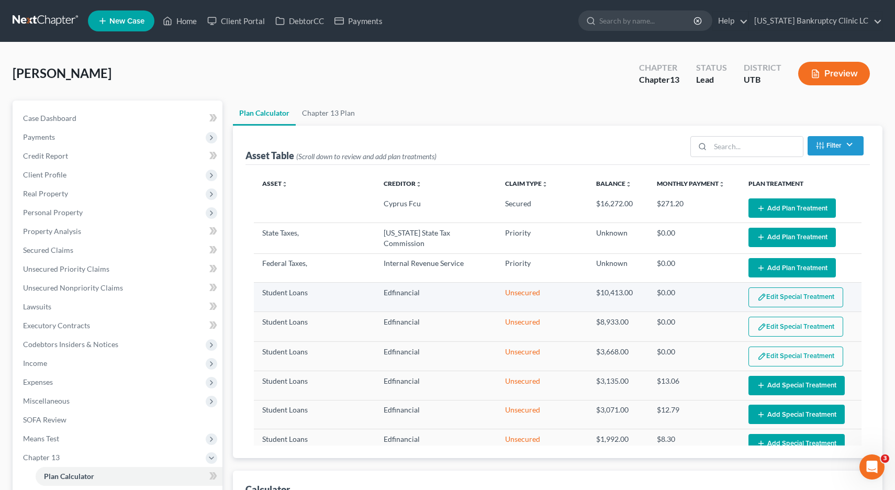
click at [775, 292] on button "Edit Special Treatment" at bounding box center [796, 297] width 95 height 20
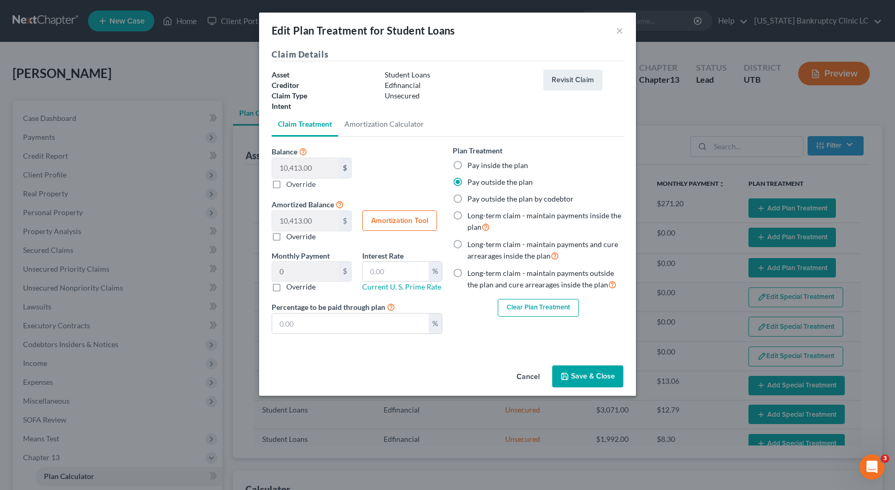
click at [533, 310] on button "Clear Plan Treatment" at bounding box center [538, 308] width 81 height 18
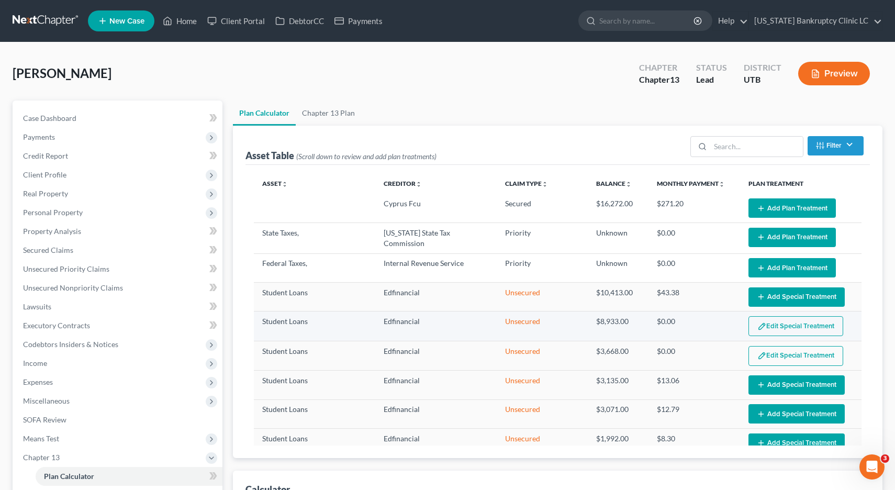
click at [771, 331] on button "Edit Special Treatment" at bounding box center [796, 326] width 95 height 20
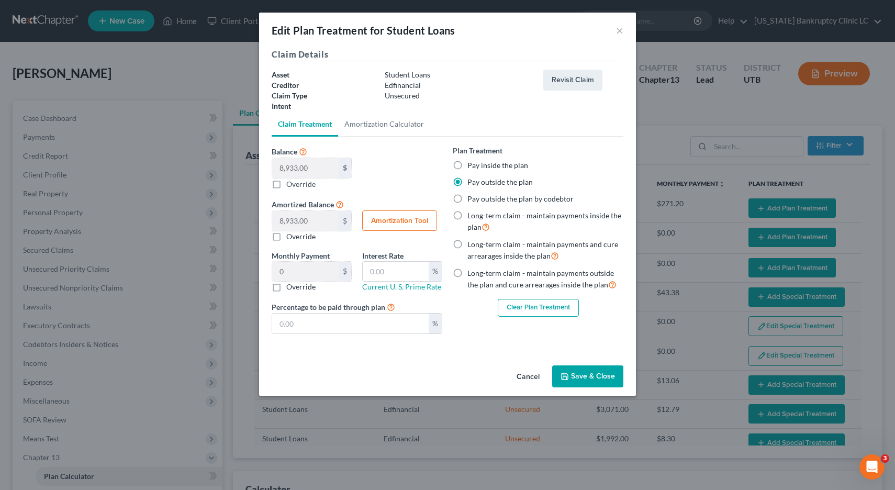
click at [520, 306] on button "Clear Plan Treatment" at bounding box center [538, 308] width 81 height 18
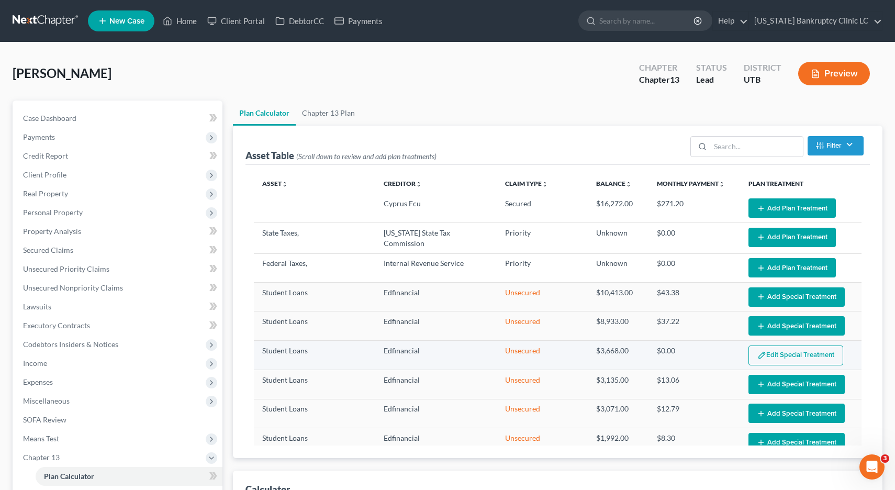
click at [783, 357] on button "Edit Special Treatment" at bounding box center [796, 356] width 95 height 20
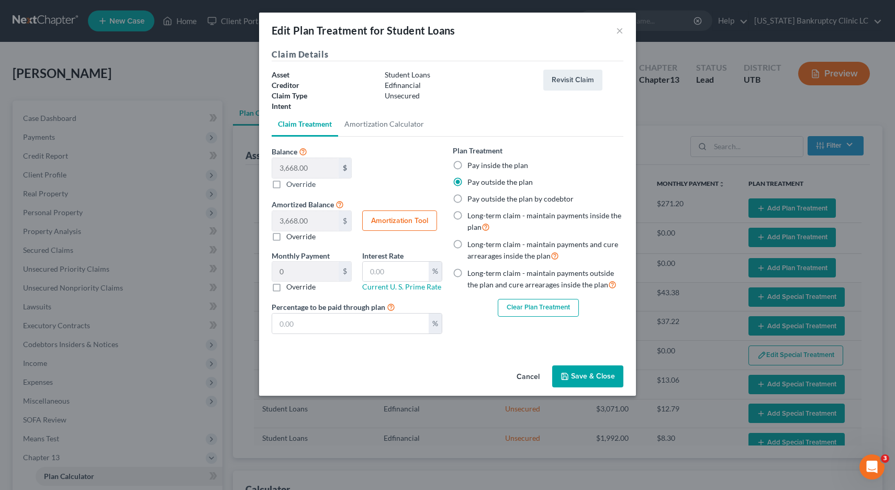
click at [525, 310] on button "Clear Plan Treatment" at bounding box center [538, 308] width 81 height 18
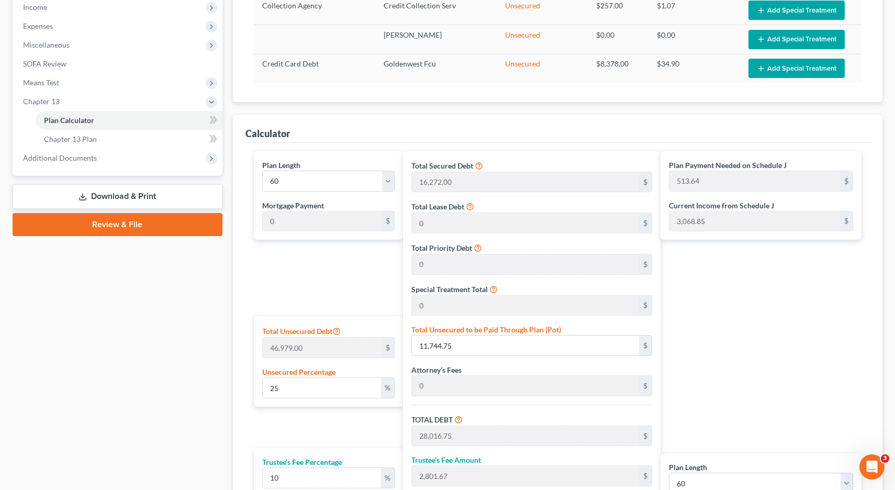
scroll to position [360, 0]
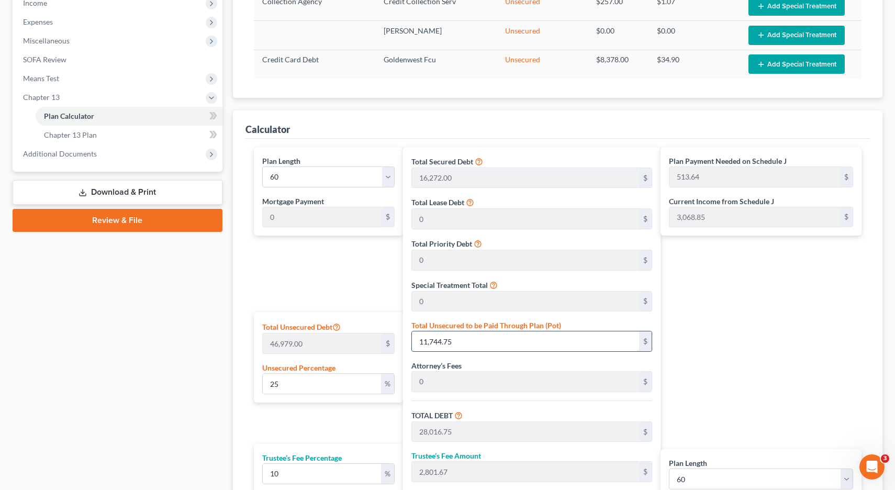
click at [488, 342] on input "11,744.75" at bounding box center [525, 341] width 227 height 20
click at [388, 174] on select "1 2 3 4 5 6 7 8 9 10 11 12 13 14 15 16 17 18 19 20 21 22 23 24 25 26 27 28 29 3…" at bounding box center [328, 176] width 132 height 21
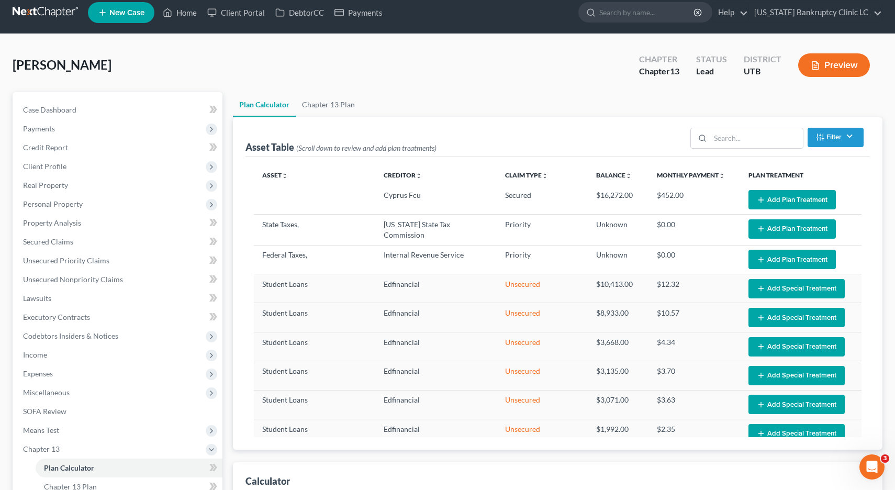
scroll to position [0, 0]
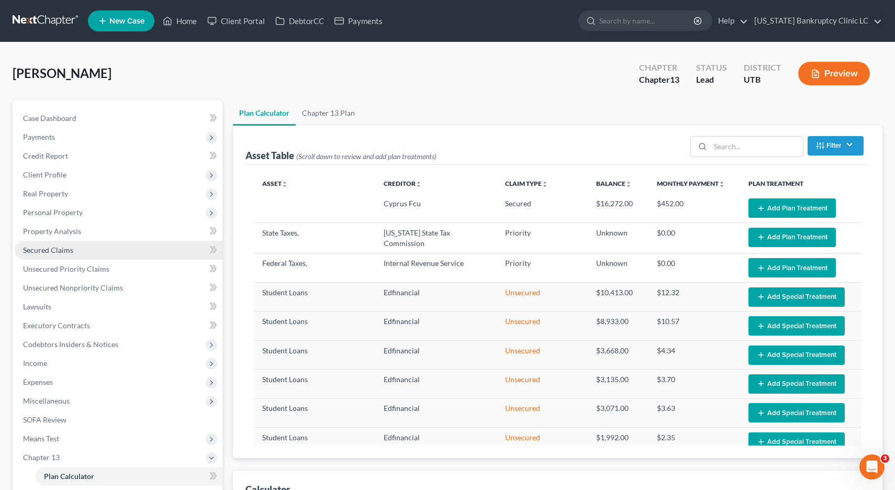
click at [52, 251] on span "Secured Claims" at bounding box center [48, 250] width 50 height 9
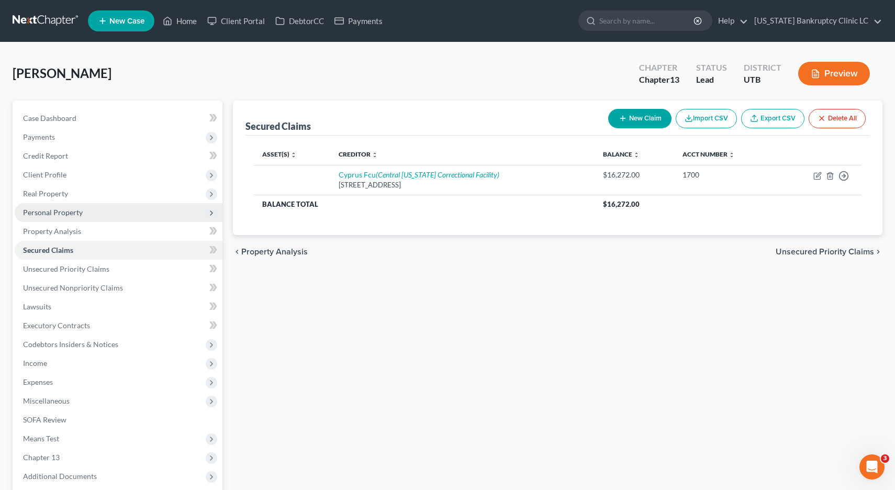
click at [39, 216] on span "Personal Property" at bounding box center [53, 212] width 60 height 9
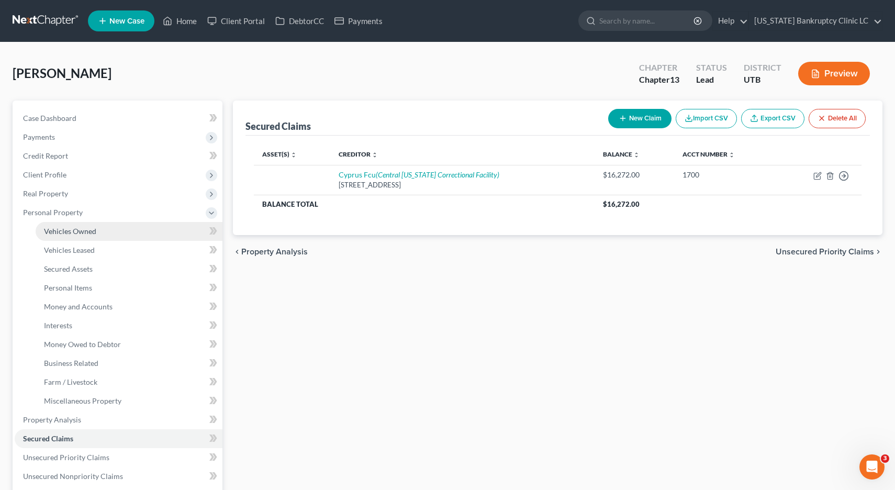
click at [55, 230] on span "Vehicles Owned" at bounding box center [70, 231] width 52 height 9
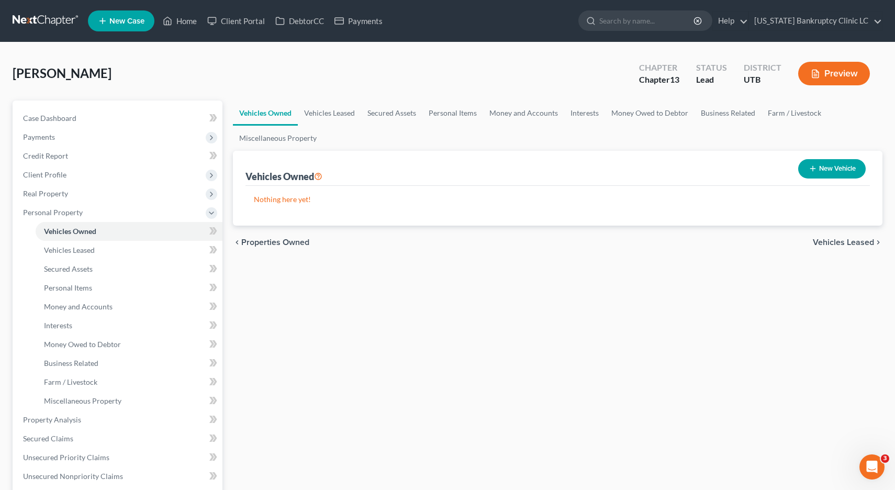
click at [819, 169] on button "New Vehicle" at bounding box center [832, 168] width 68 height 19
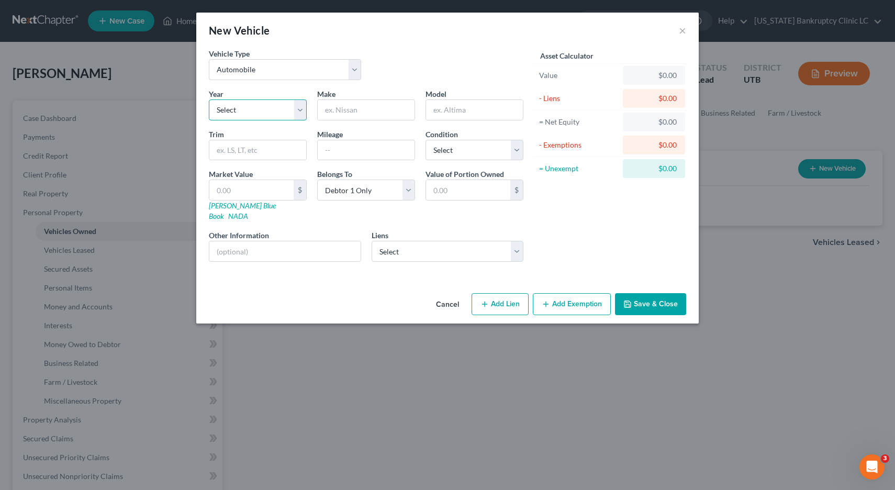
click at [302, 109] on select "Select 2026 2025 2024 2023 2022 2021 2020 2019 2018 2017 2016 2015 2014 2013 20…" at bounding box center [258, 109] width 98 height 21
click at [367, 113] on input "text" at bounding box center [366, 110] width 97 height 20
click at [518, 150] on select "Select Excellent Very Good Good Fair Poor" at bounding box center [475, 150] width 98 height 21
click at [248, 212] on link "NADA" at bounding box center [238, 216] width 20 height 9
click at [271, 194] on input "text" at bounding box center [251, 190] width 84 height 20
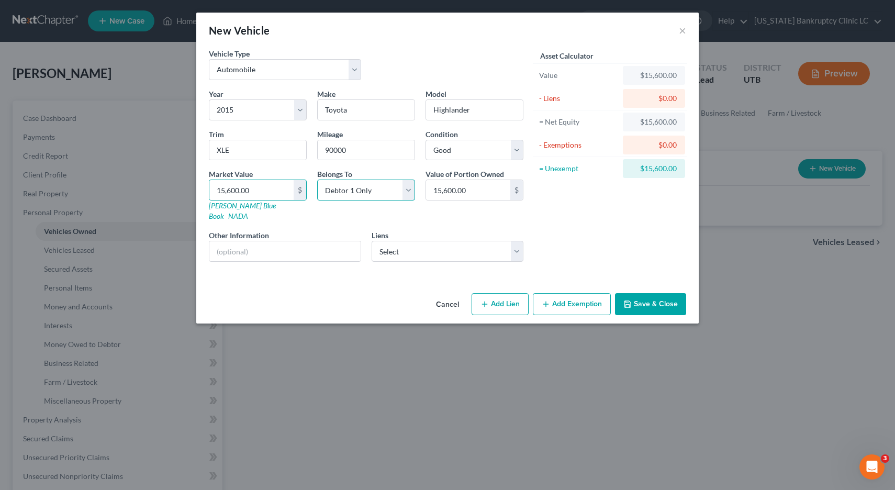
click at [410, 186] on select "Select Debtor 1 Only Debtor 2 Only Debtor 1 And Debtor 2 Only At Least One Of T…" at bounding box center [366, 190] width 98 height 21
click at [515, 241] on select "Select [GEOGRAPHIC_DATA] Fcu - $16,272.00" at bounding box center [448, 251] width 152 height 21
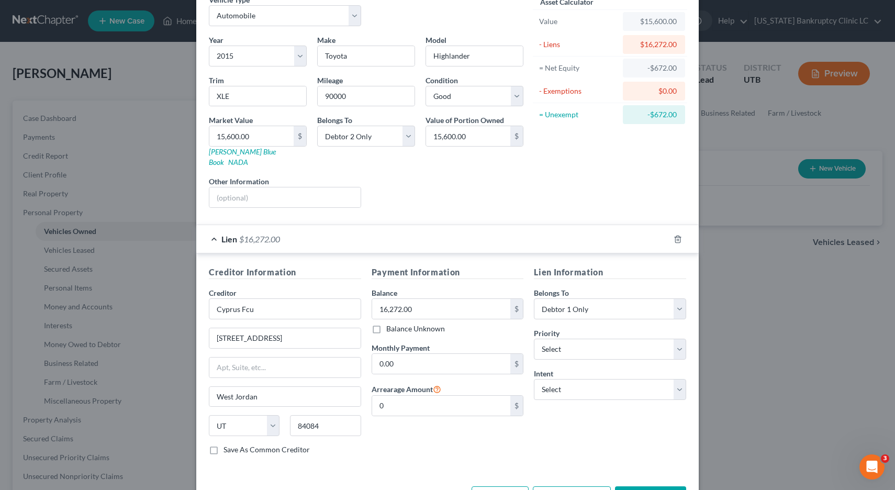
scroll to position [83, 0]
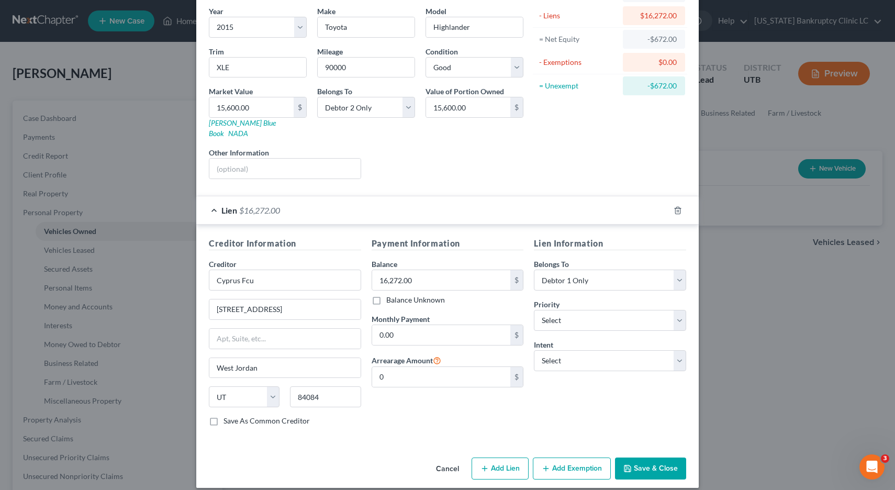
click at [561, 463] on button "Add Exemption" at bounding box center [572, 469] width 78 height 22
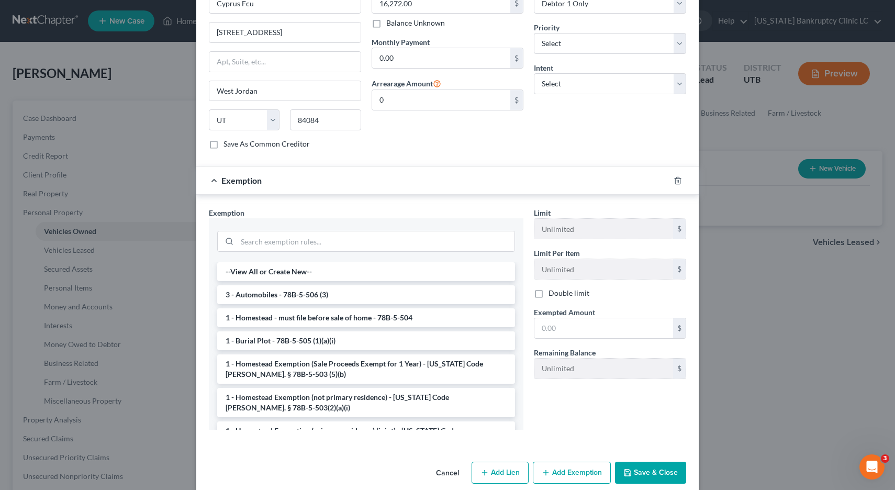
scroll to position [364, 0]
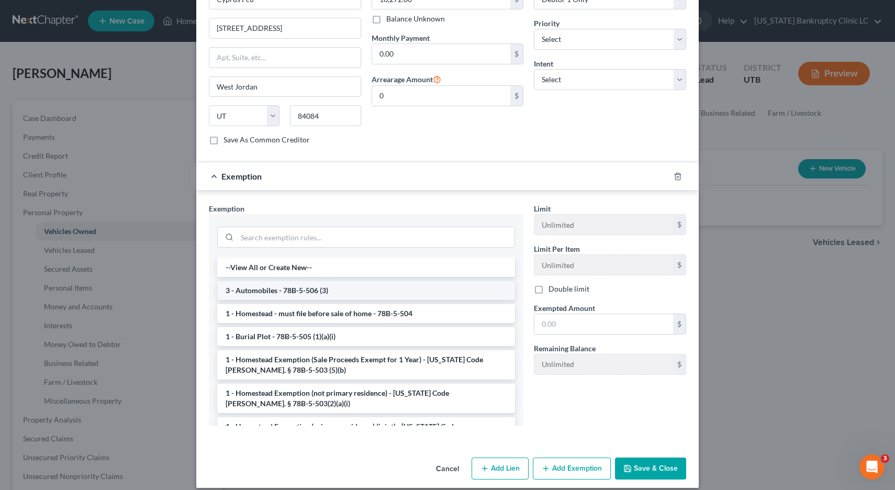
click at [298, 281] on li "3 - Automobiles - 78B-5-506 (3)" at bounding box center [366, 290] width 298 height 19
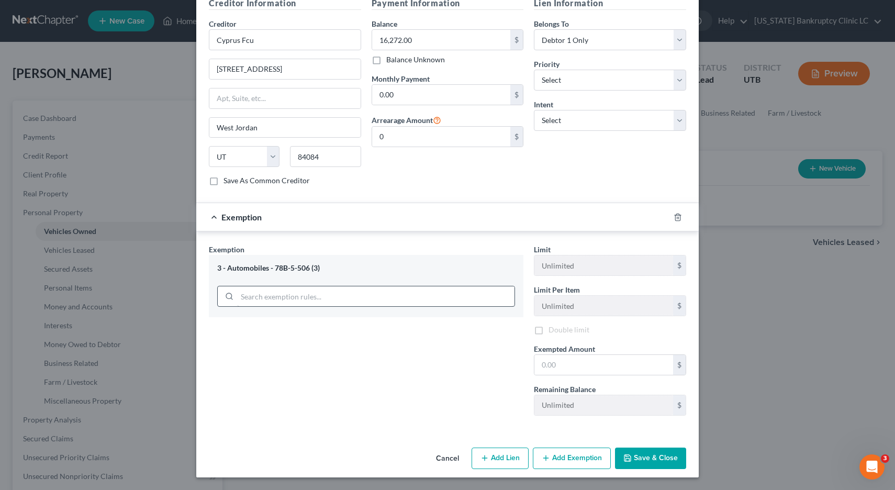
scroll to position [314, 0]
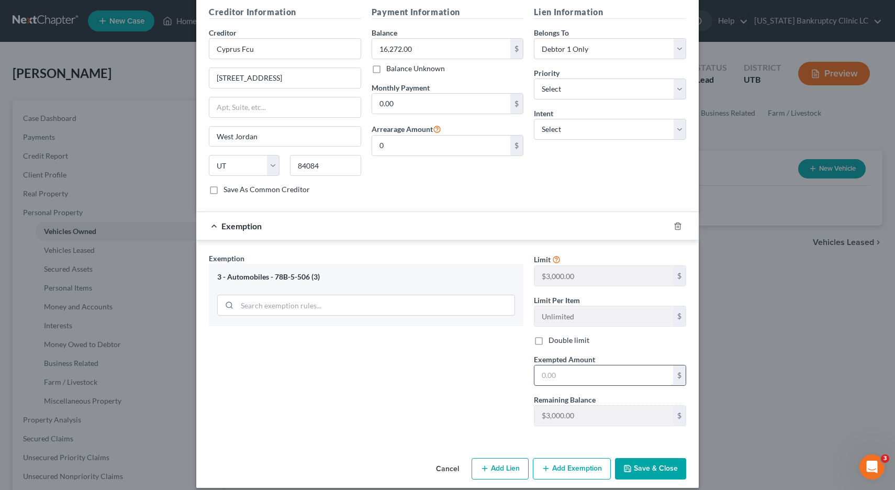
click at [578, 365] on input "text" at bounding box center [604, 375] width 139 height 20
click at [643, 458] on button "Save & Close" at bounding box center [650, 469] width 71 height 22
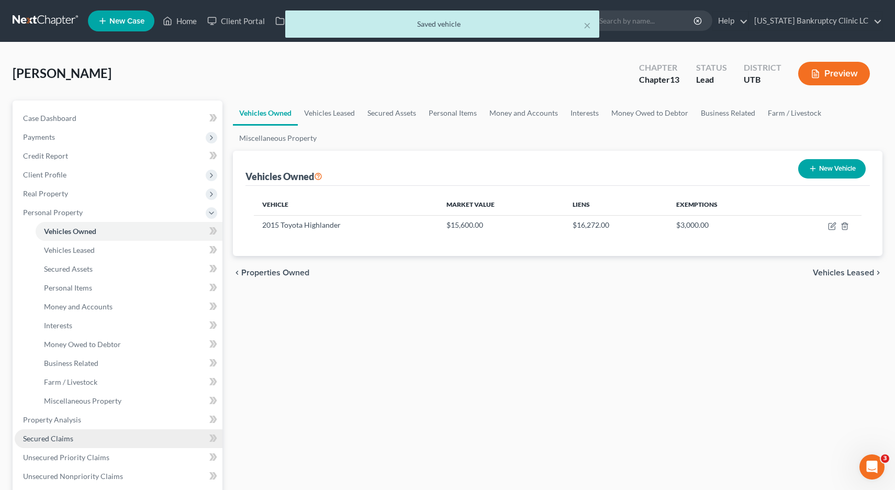
click at [45, 436] on span "Secured Claims" at bounding box center [48, 438] width 50 height 9
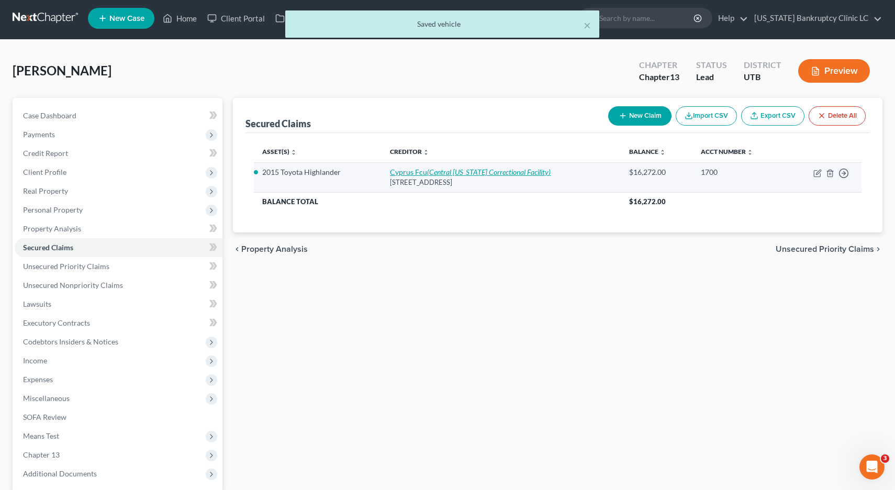
click at [442, 179] on td "Cyprus Fcu ([GEOGRAPHIC_DATA][US_STATE]) [STREET_ADDRESS]" at bounding box center [501, 177] width 239 height 30
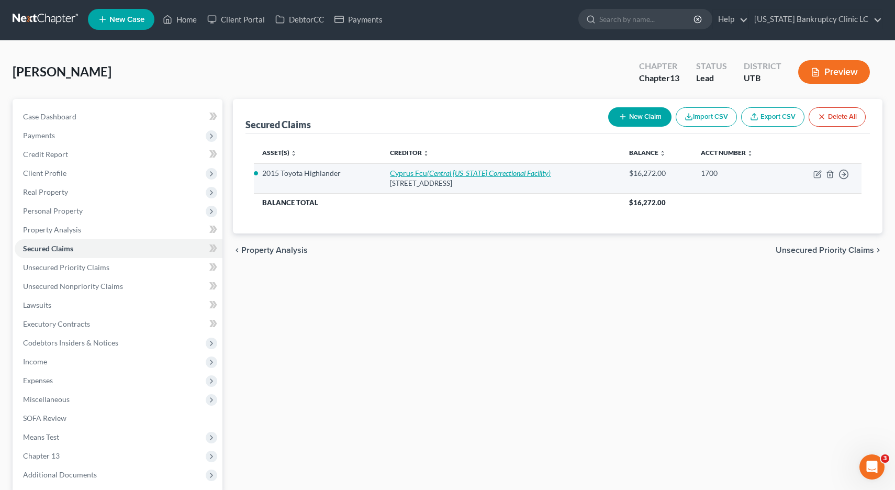
click at [413, 172] on link "Cyprus Fcu (Central [US_STATE] Correctional Facility)" at bounding box center [470, 173] width 161 height 9
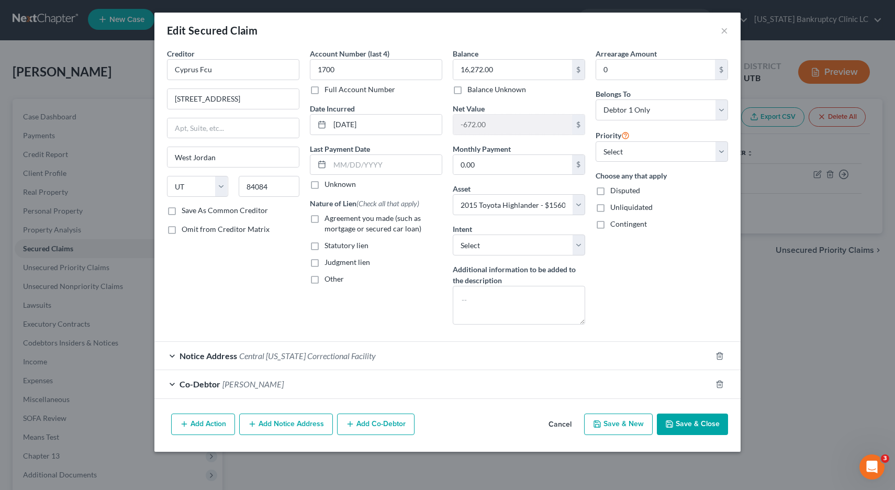
click at [684, 425] on button "Save & Close" at bounding box center [692, 425] width 71 height 22
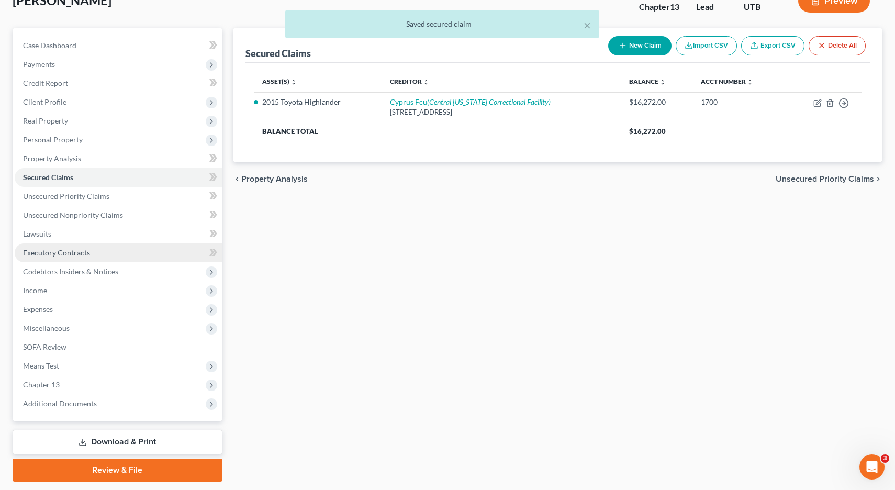
scroll to position [104, 0]
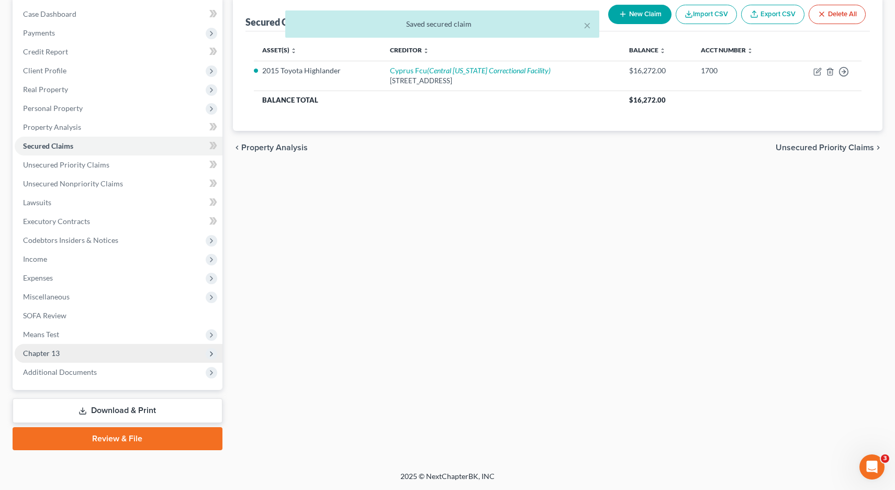
click at [57, 353] on span "Chapter 13" at bounding box center [41, 353] width 37 height 9
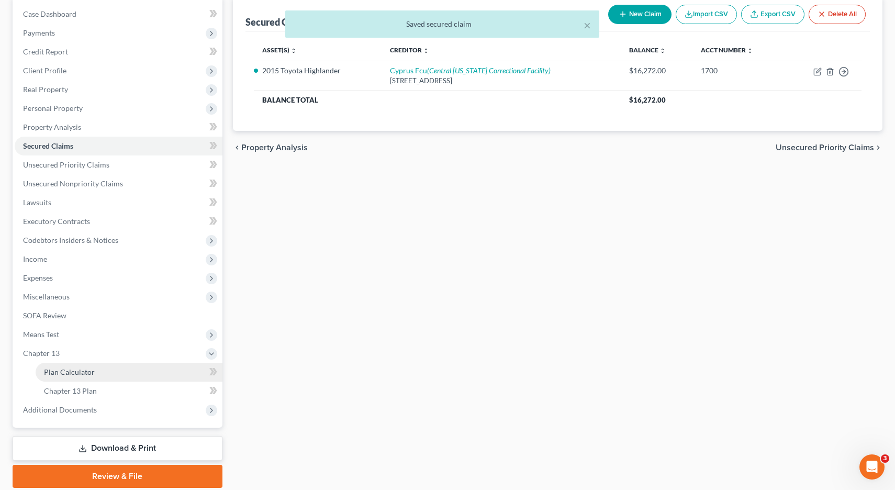
click at [57, 372] on span "Plan Calculator" at bounding box center [69, 372] width 51 height 9
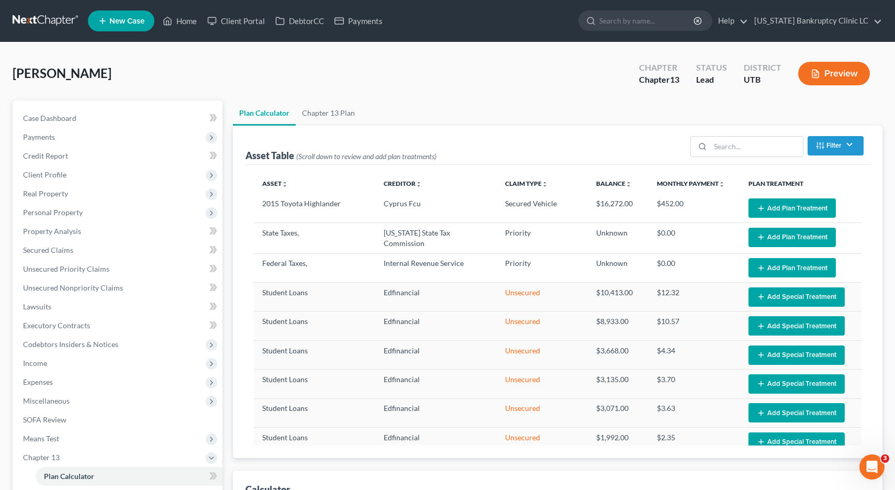
click at [797, 204] on button "Add Plan Treatment" at bounding box center [792, 207] width 87 height 19
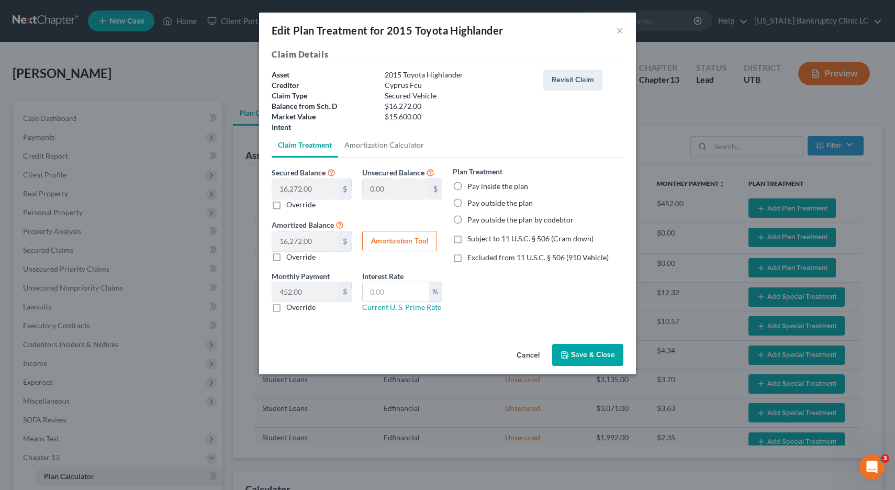
click at [468, 186] on label "Pay inside the plan" at bounding box center [498, 186] width 61 height 10
click at [472, 186] on input "Pay inside the plan" at bounding box center [475, 184] width 7 height 7
click at [468, 240] on label "Subject to 11 U.S.C. § 506 (Cram down)" at bounding box center [531, 239] width 126 height 10
click at [472, 240] on input "Subject to 11 U.S.C. § 506 (Cram down)" at bounding box center [475, 237] width 7 height 7
click at [286, 257] on label "Override" at bounding box center [300, 257] width 29 height 10
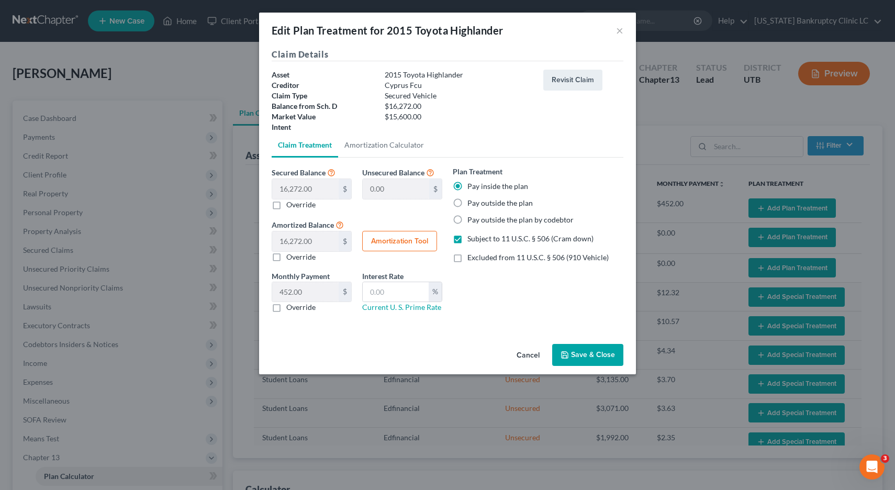
click at [291, 257] on input "Override" at bounding box center [294, 255] width 7 height 7
click at [286, 257] on label "Override" at bounding box center [300, 257] width 29 height 10
click at [291, 257] on input "Override" at bounding box center [294, 255] width 7 height 7
click at [286, 204] on label "Override" at bounding box center [300, 204] width 29 height 10
click at [291, 204] on input "Override" at bounding box center [294, 202] width 7 height 7
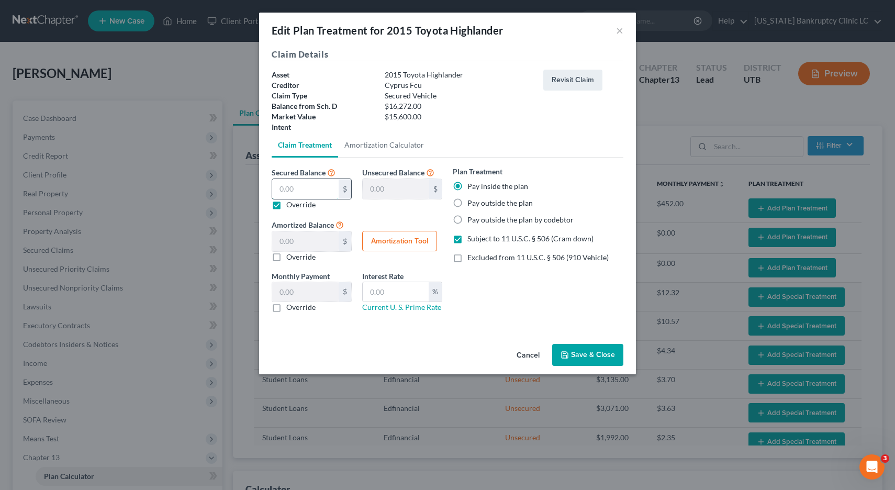
click at [301, 188] on input "text" at bounding box center [305, 189] width 66 height 20
click at [386, 295] on input "text" at bounding box center [396, 292] width 66 height 20
click at [385, 238] on button "Amortization Tool" at bounding box center [399, 241] width 75 height 21
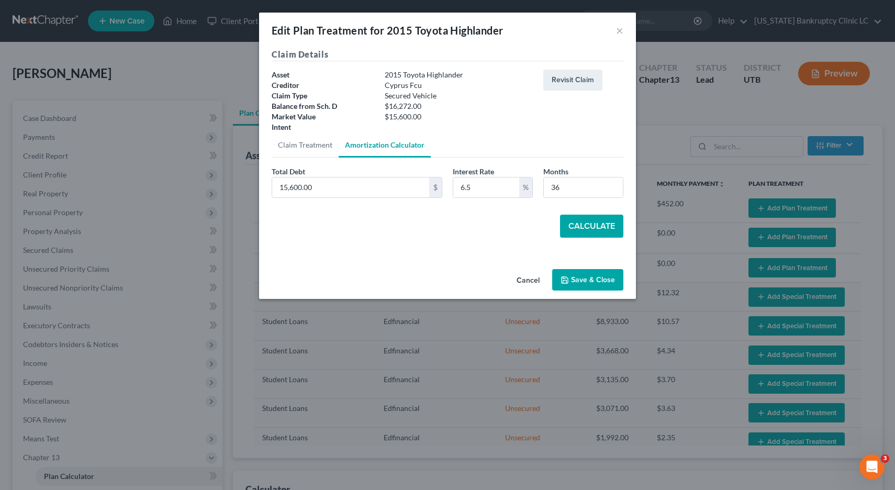
click at [609, 225] on button "Calculate" at bounding box center [591, 226] width 63 height 23
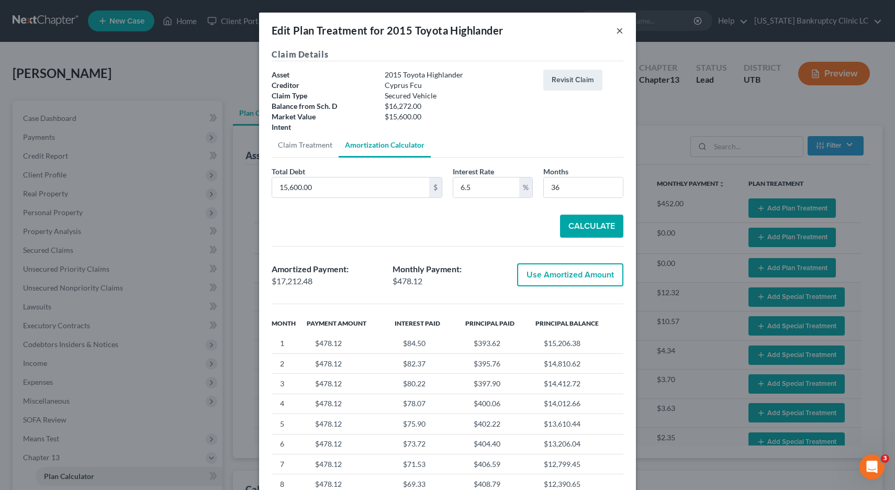
click at [620, 30] on button "×" at bounding box center [619, 30] width 7 height 13
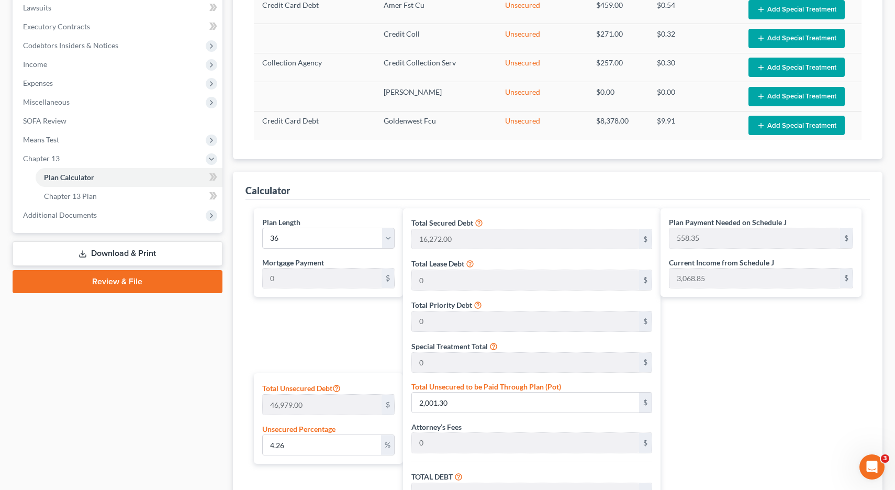
scroll to position [301, 0]
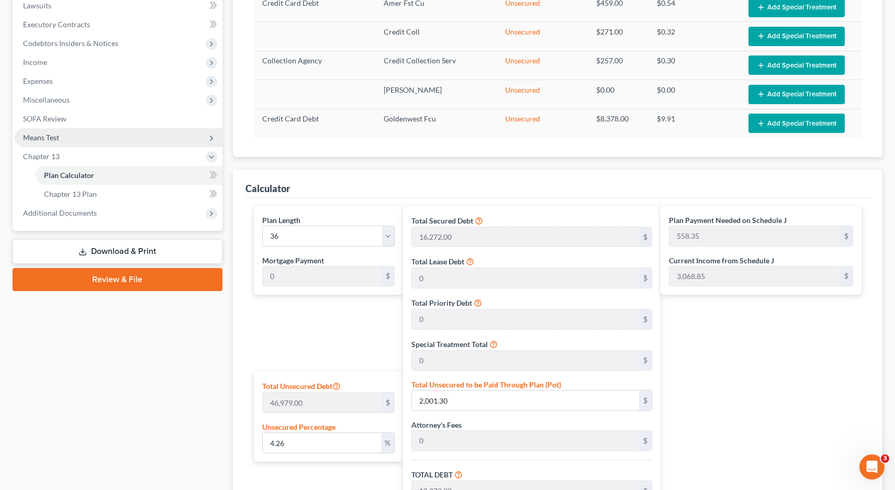
click at [59, 138] on span "Means Test" at bounding box center [41, 137] width 36 height 9
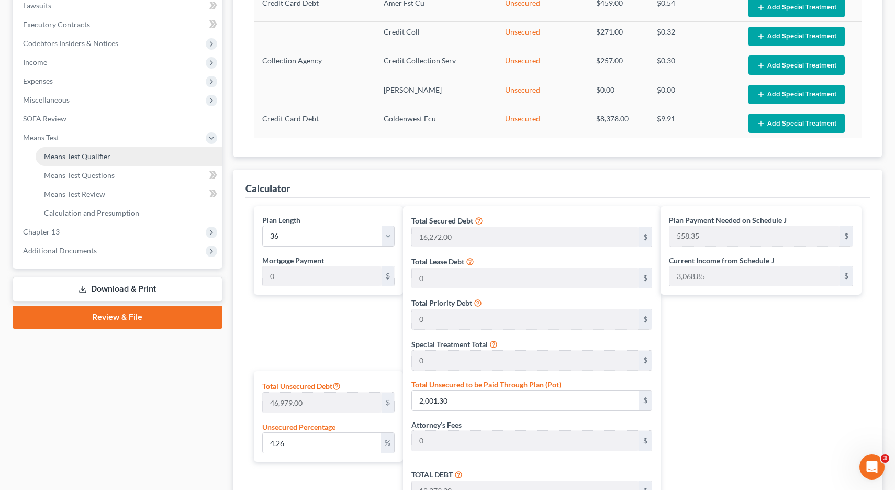
click at [65, 160] on span "Means Test Qualifier" at bounding box center [77, 156] width 66 height 9
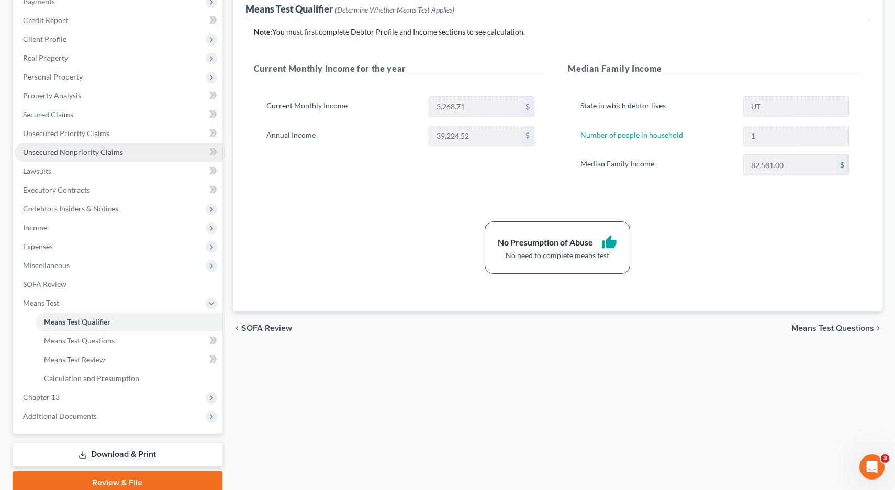
scroll to position [180, 0]
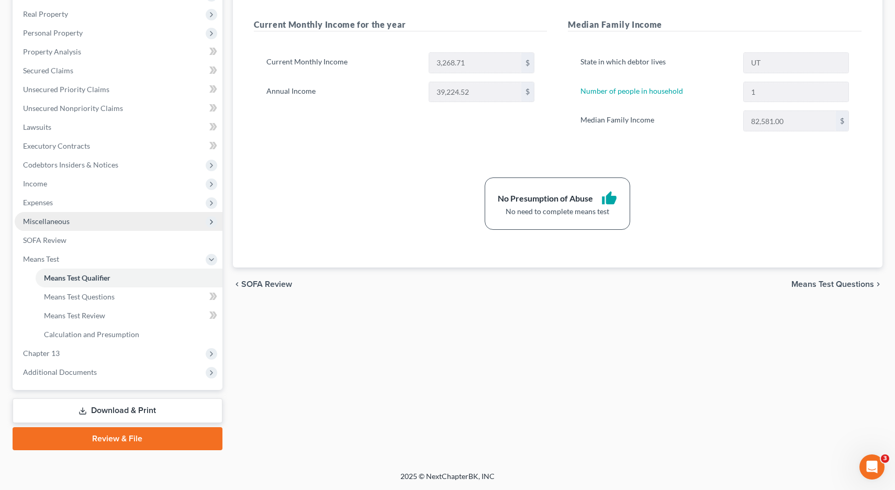
click at [48, 223] on span "Miscellaneous" at bounding box center [46, 221] width 47 height 9
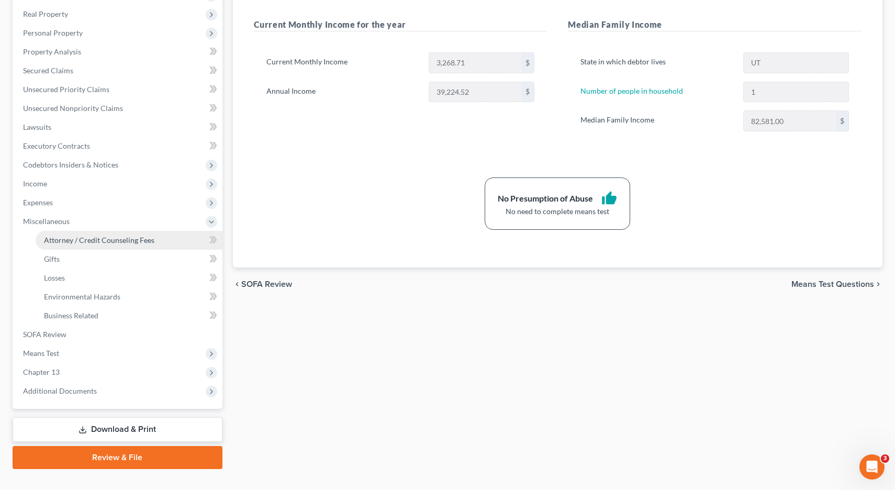
click at [55, 242] on span "Attorney / Credit Counseling Fees" at bounding box center [99, 240] width 110 height 9
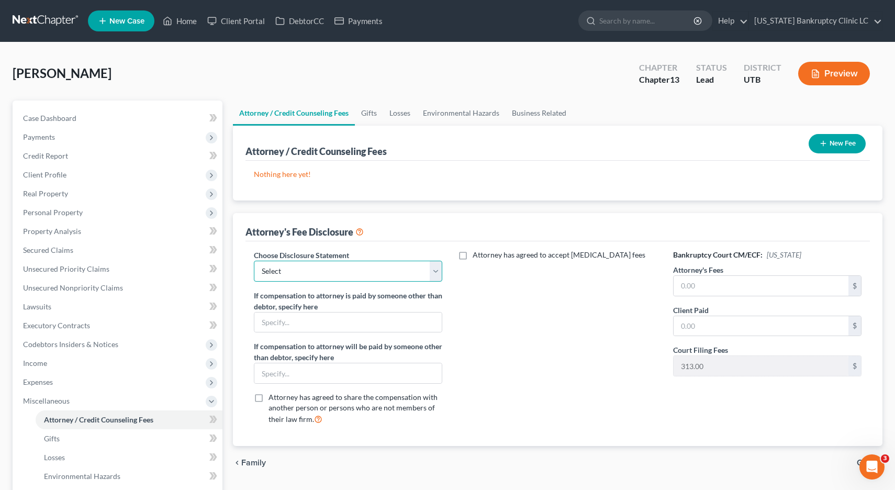
click at [436, 273] on select "Select Installment Chapter 7 Cases Salt Lake Custom Disclosure Fresh Start Fund…" at bounding box center [348, 271] width 189 height 21
click at [703, 289] on input "text" at bounding box center [761, 286] width 175 height 20
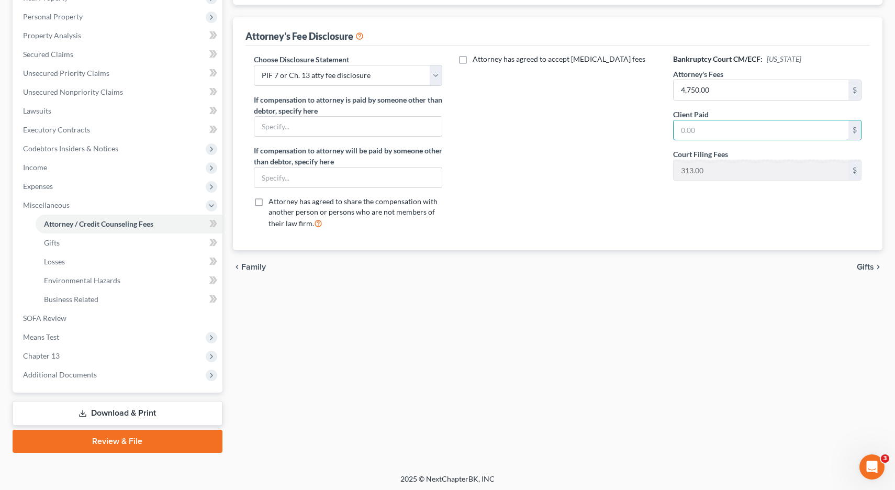
scroll to position [198, 0]
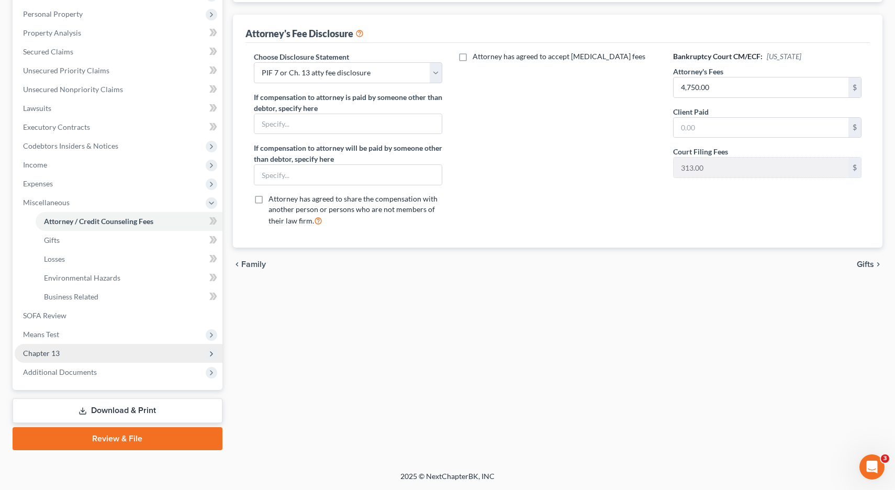
click at [48, 354] on span "Chapter 13" at bounding box center [41, 353] width 37 height 9
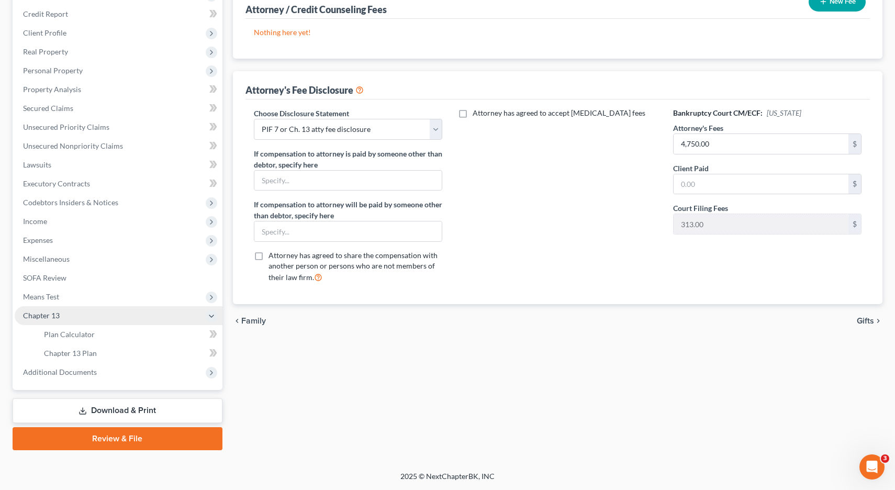
scroll to position [142, 0]
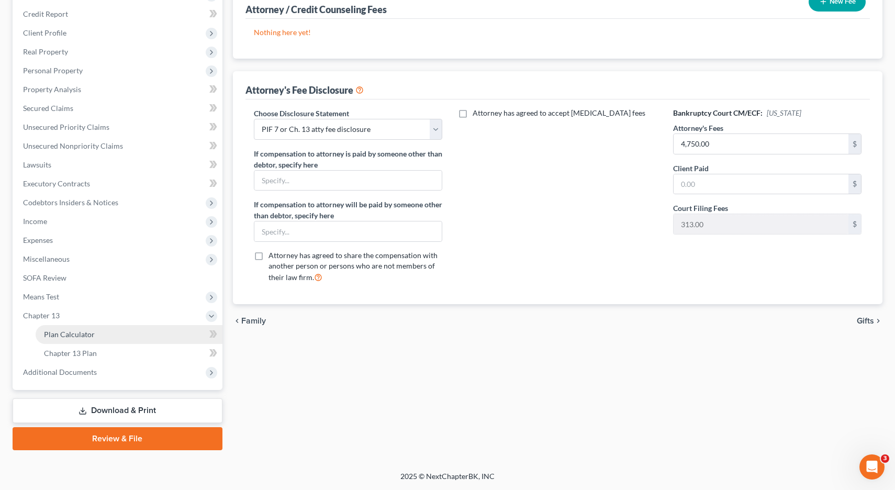
click at [55, 334] on span "Plan Calculator" at bounding box center [69, 334] width 51 height 9
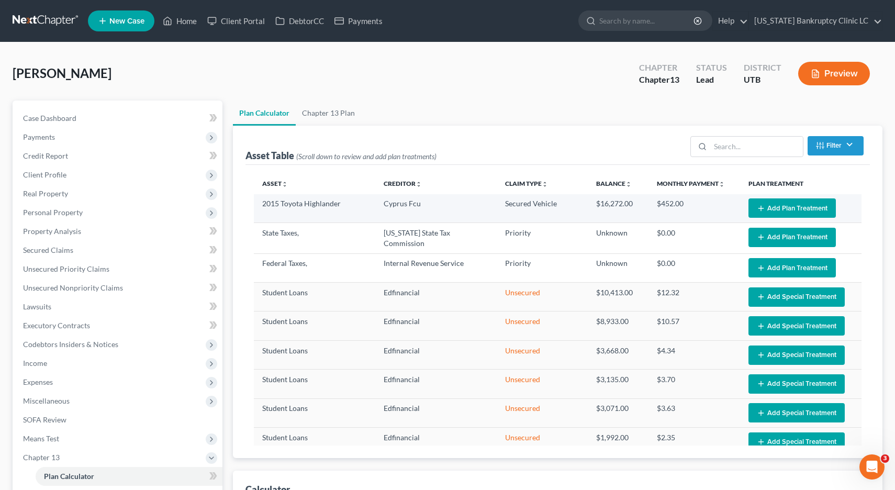
click at [800, 212] on button "Add Plan Treatment" at bounding box center [792, 207] width 87 height 19
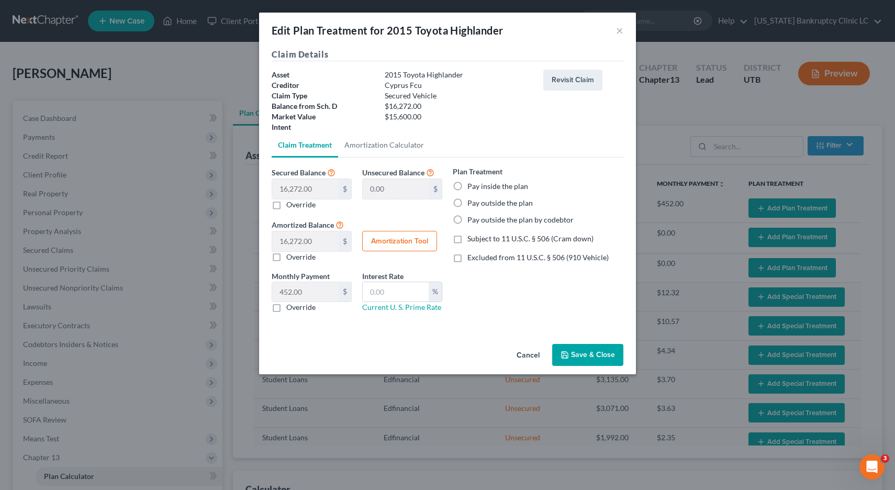
click at [468, 186] on label "Pay inside the plan" at bounding box center [498, 186] width 61 height 10
click at [472, 186] on input "Pay inside the plan" at bounding box center [475, 184] width 7 height 7
click at [468, 240] on label "Subject to 11 U.S.C. § 506 (Cram down)" at bounding box center [531, 239] width 126 height 10
click at [472, 240] on input "Subject to 11 U.S.C. § 506 (Cram down)" at bounding box center [475, 237] width 7 height 7
click at [397, 284] on input "text" at bounding box center [396, 292] width 66 height 20
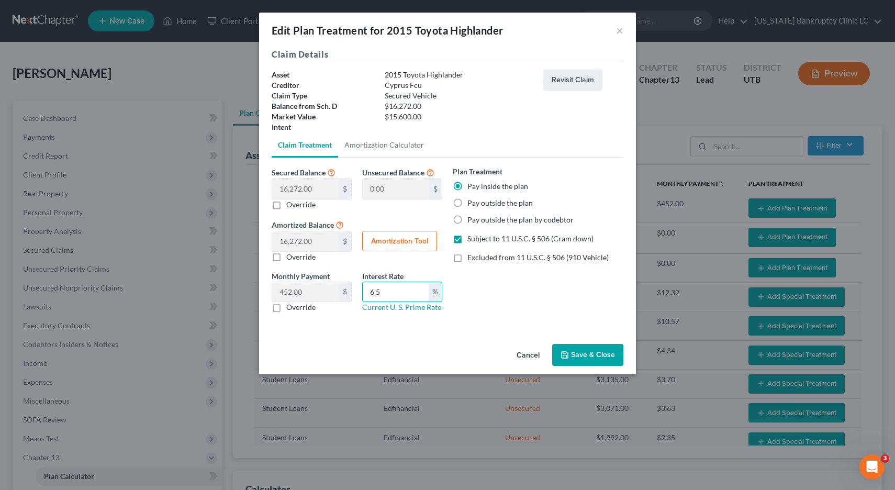
click at [286, 206] on label "Override" at bounding box center [300, 204] width 29 height 10
click at [291, 206] on input "Override" at bounding box center [294, 202] width 7 height 7
click at [293, 192] on input "text" at bounding box center [305, 189] width 66 height 20
click at [594, 354] on button "Save & Close" at bounding box center [587, 355] width 71 height 22
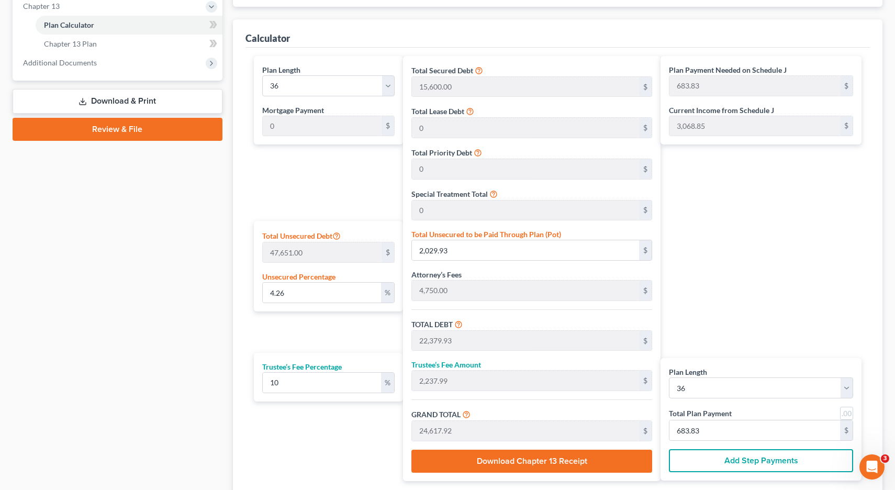
scroll to position [452, 0]
click at [846, 415] on link at bounding box center [846, 412] width 13 height 13
click at [387, 86] on select "1 2 3 4 5 6 7 8 9 10 11 12 13 14 15 16 17 18 19 20 21 22 23 24 25 26 27 28 29 3…" at bounding box center [328, 85] width 132 height 21
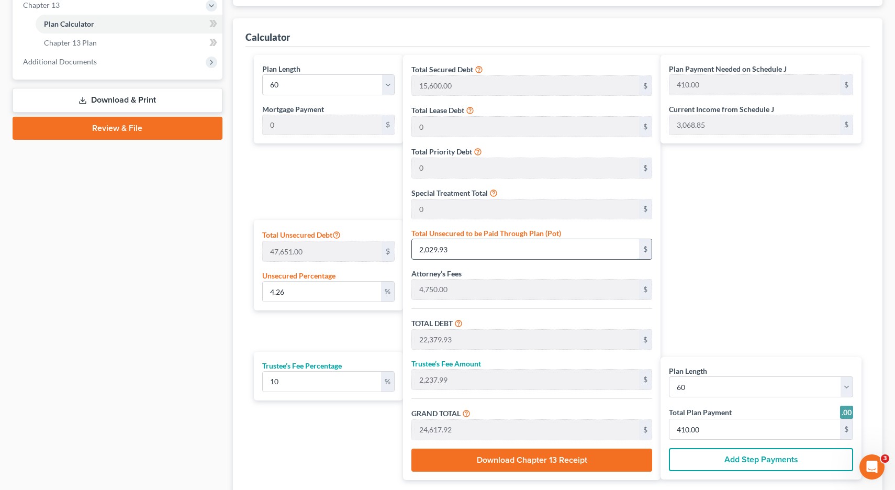
click at [459, 250] on input "2,029.93" at bounding box center [525, 249] width 227 height 20
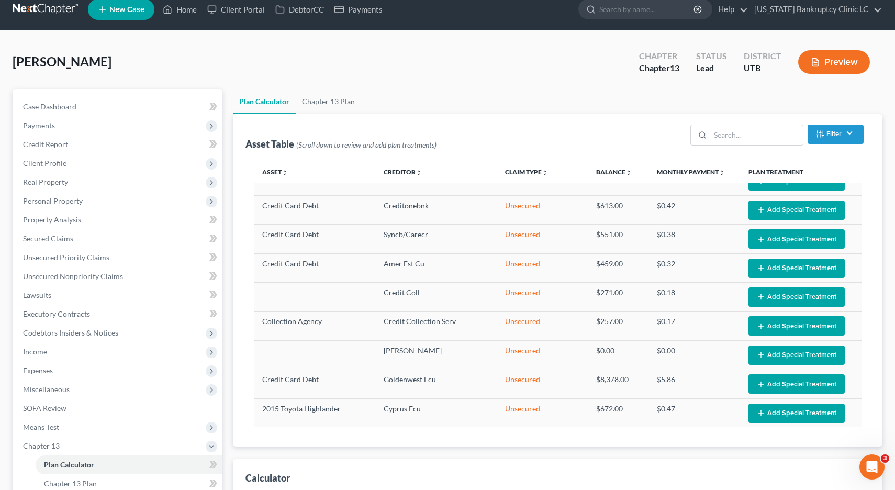
scroll to position [10, 0]
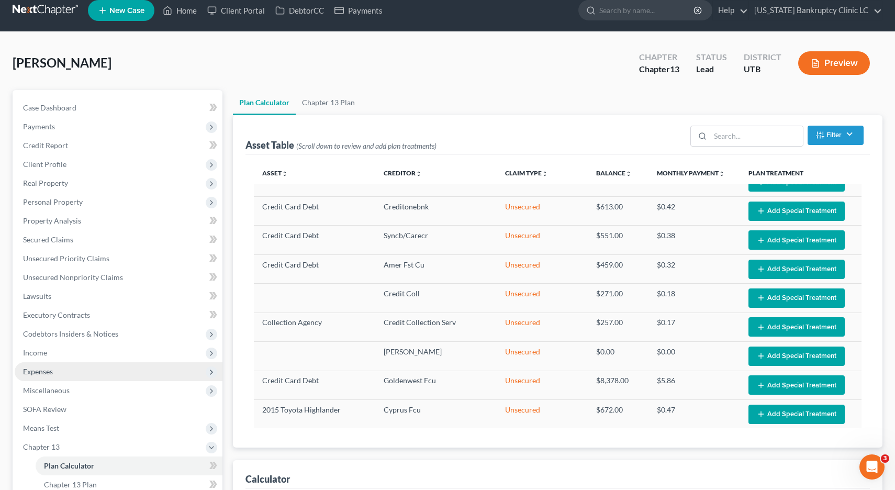
click at [32, 372] on span "Expenses" at bounding box center [38, 371] width 30 height 9
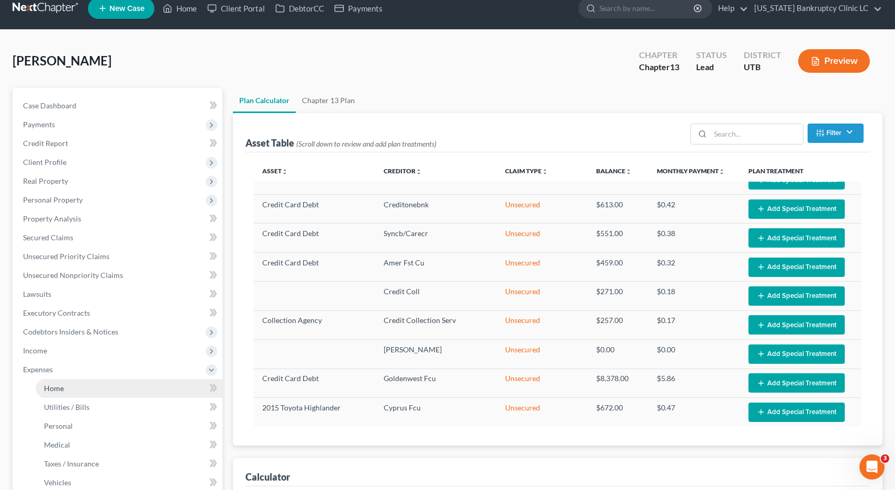
click at [58, 388] on span "Home" at bounding box center [54, 388] width 20 height 9
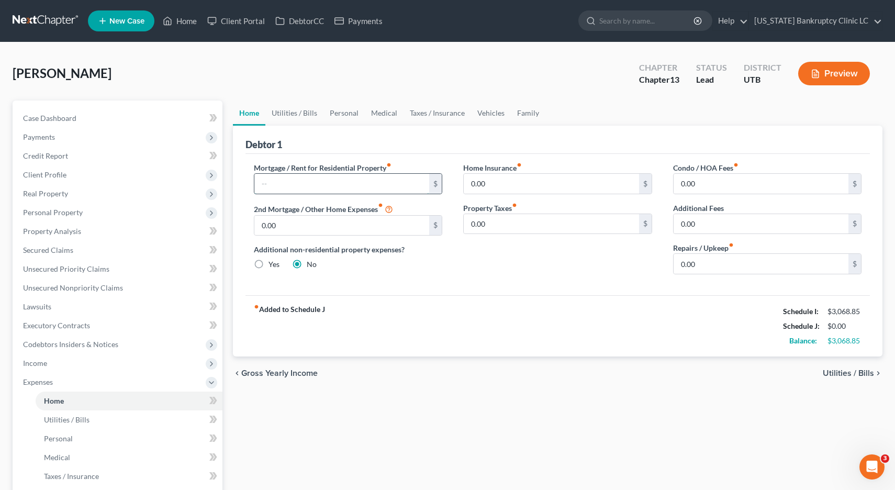
click at [268, 182] on input "text" at bounding box center [341, 184] width 175 height 20
click at [293, 110] on link "Utilities / Bills" at bounding box center [294, 113] width 58 height 25
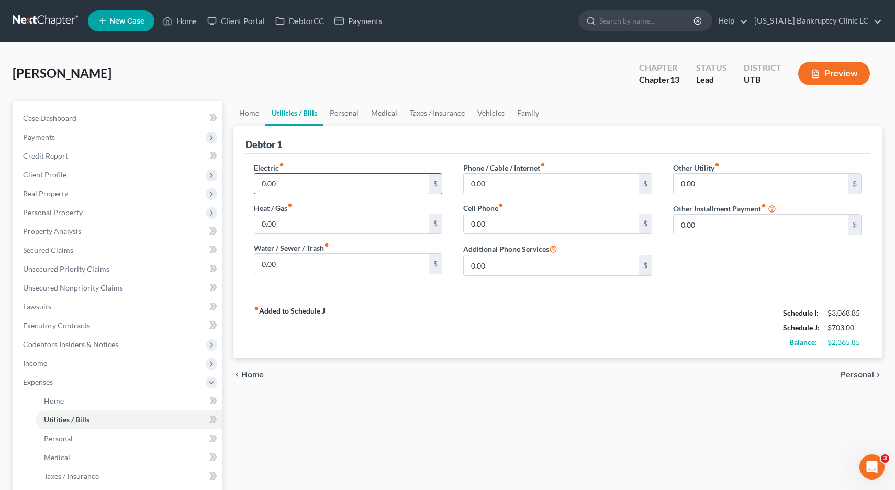
click at [288, 181] on input "0.00" at bounding box center [341, 184] width 175 height 20
click at [519, 184] on input "0.00" at bounding box center [551, 184] width 175 height 20
click at [339, 112] on link "Personal" at bounding box center [344, 113] width 41 height 25
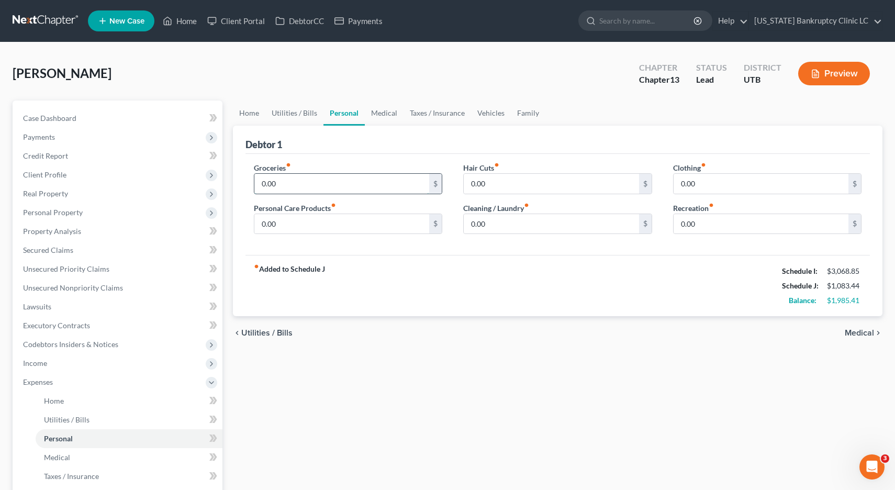
click at [286, 187] on input "0.00" at bounding box center [341, 184] width 175 height 20
click at [383, 114] on link "Medical" at bounding box center [384, 113] width 39 height 25
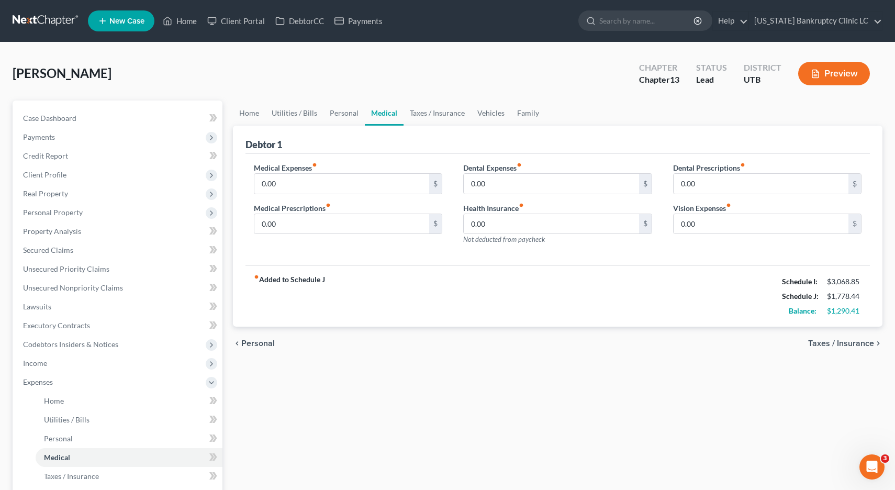
scroll to position [1, 0]
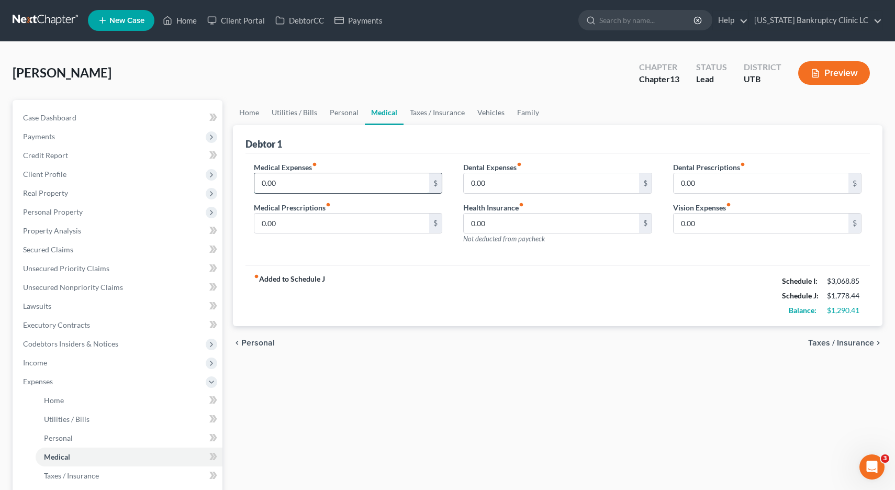
click at [316, 182] on input "0.00" at bounding box center [341, 183] width 175 height 20
click at [487, 111] on link "Vehicles" at bounding box center [491, 112] width 40 height 25
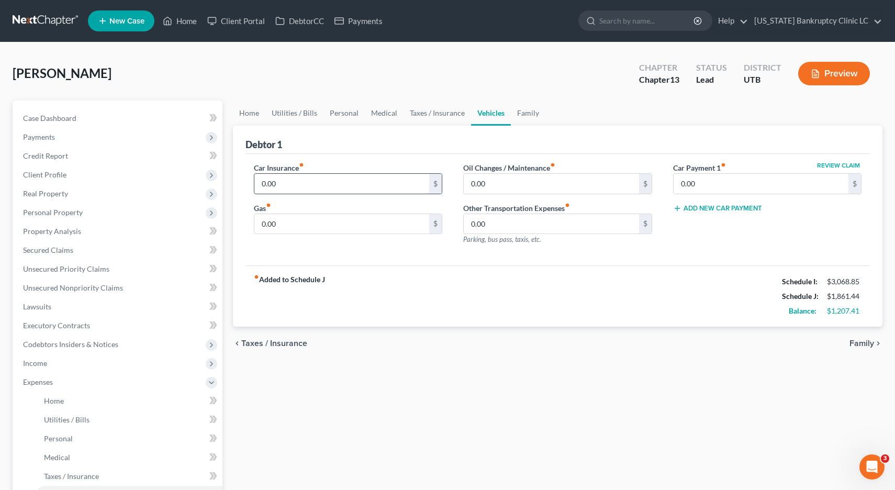
click at [306, 182] on input "0.00" at bounding box center [341, 184] width 175 height 20
click at [530, 115] on link "Family" at bounding box center [528, 113] width 35 height 25
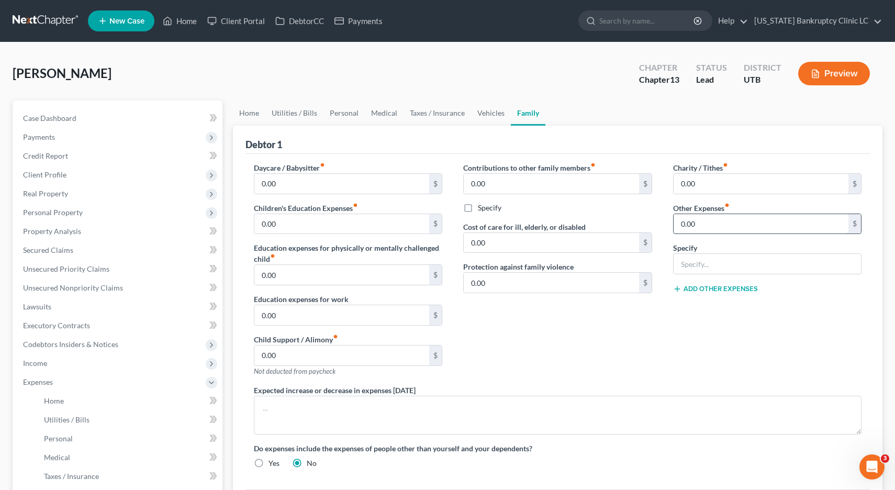
click at [725, 220] on input "0.00" at bounding box center [761, 224] width 175 height 20
click at [251, 112] on link "Home" at bounding box center [249, 113] width 32 height 25
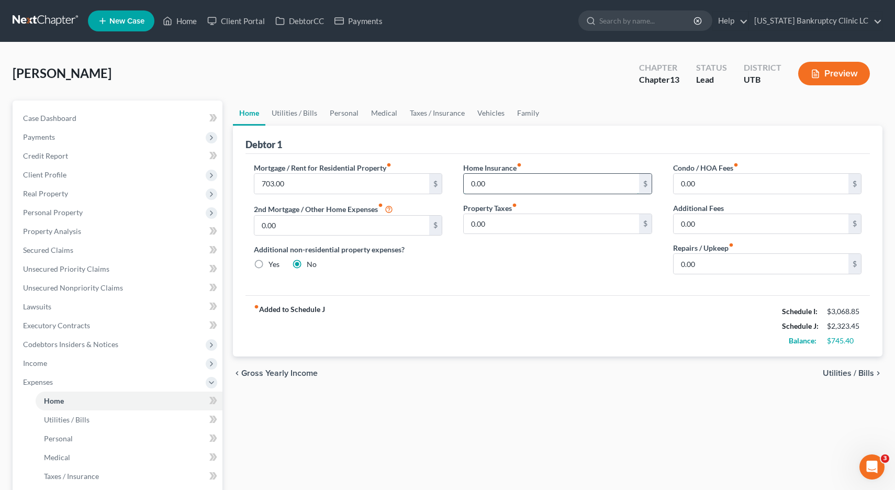
click at [509, 181] on input "0.00" at bounding box center [551, 184] width 175 height 20
click at [738, 266] on input "0.00" at bounding box center [761, 264] width 175 height 20
click at [298, 187] on input "703.00" at bounding box center [341, 184] width 175 height 20
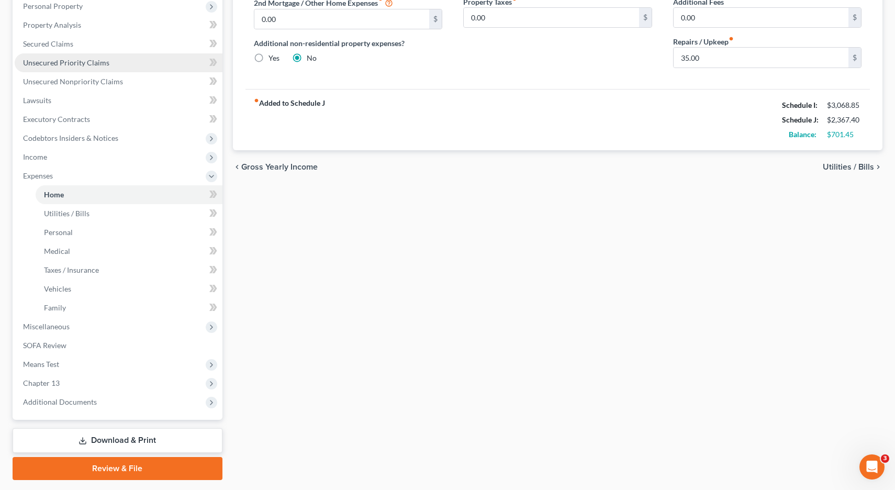
scroll to position [236, 0]
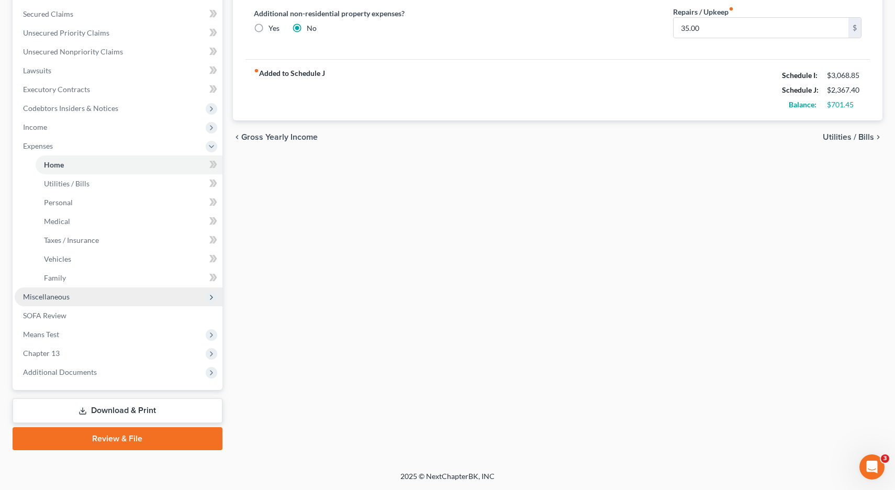
click at [52, 296] on span "Miscellaneous" at bounding box center [46, 296] width 47 height 9
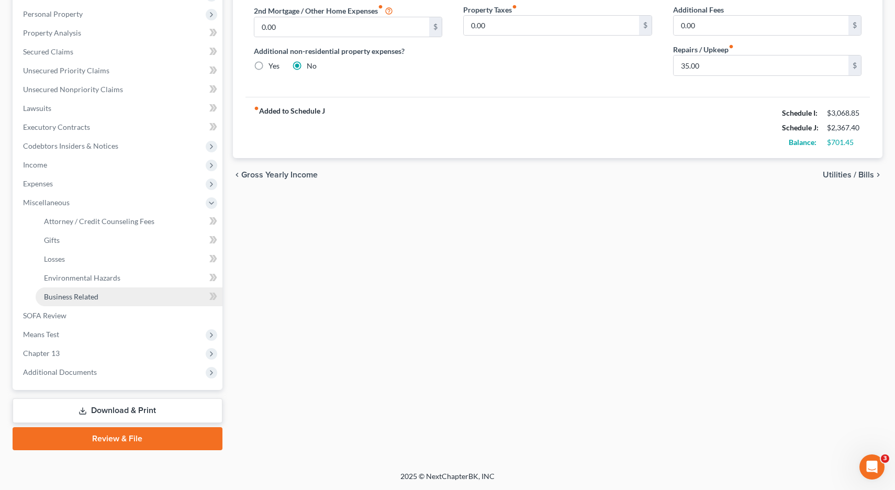
scroll to position [198, 0]
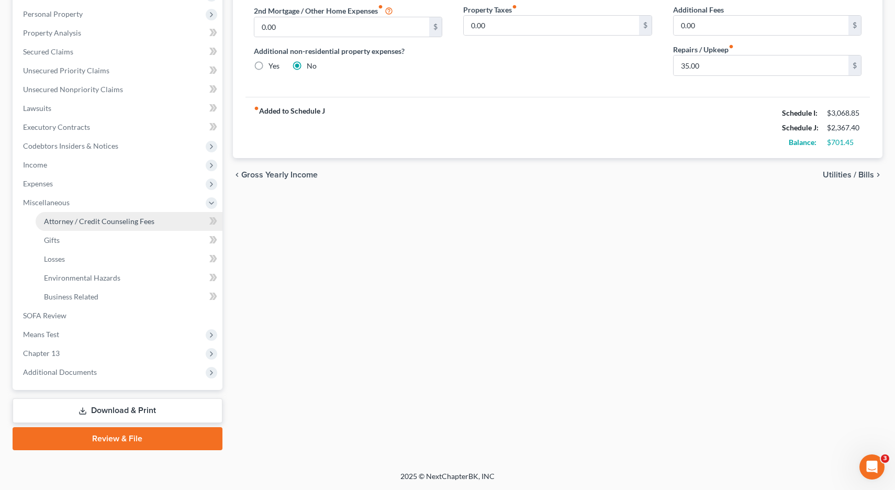
click at [80, 226] on link "Attorney / Credit Counseling Fees" at bounding box center [129, 221] width 187 height 19
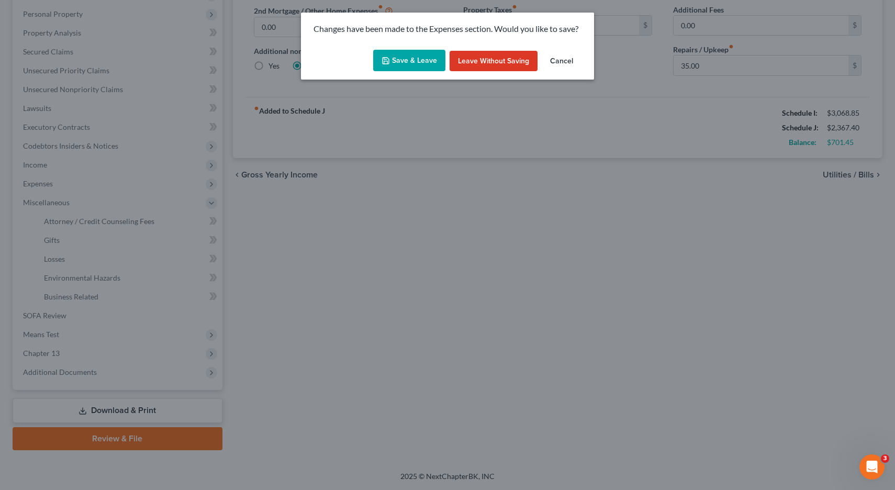
click at [419, 58] on button "Save & Leave" at bounding box center [409, 61] width 72 height 22
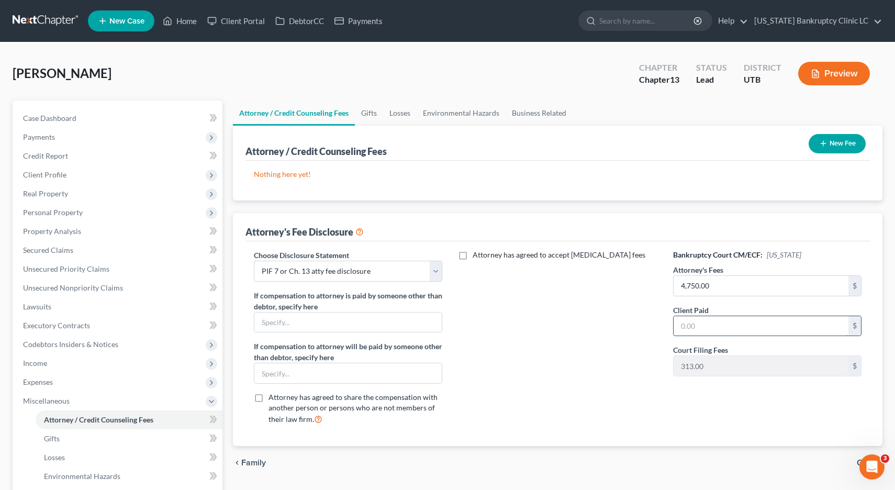
click at [738, 330] on input "text" at bounding box center [761, 326] width 175 height 20
click at [840, 142] on button "New Fee" at bounding box center [837, 143] width 57 height 19
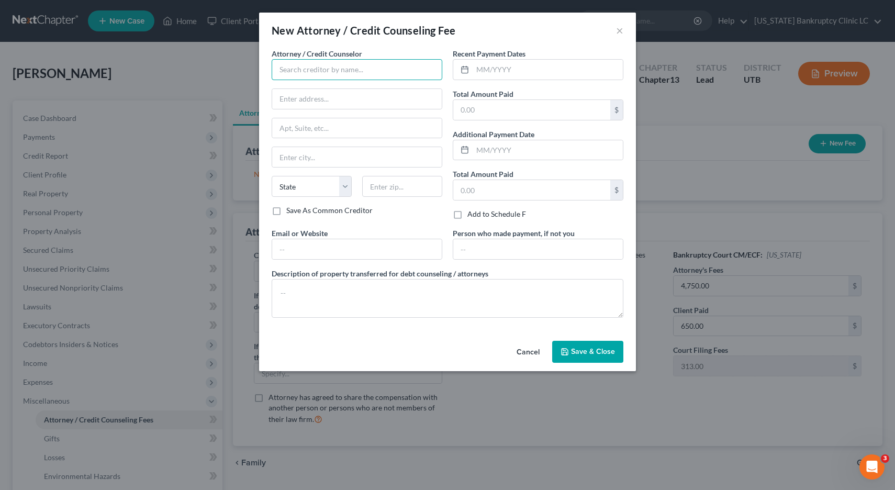
click at [346, 68] on input "text" at bounding box center [357, 69] width 171 height 21
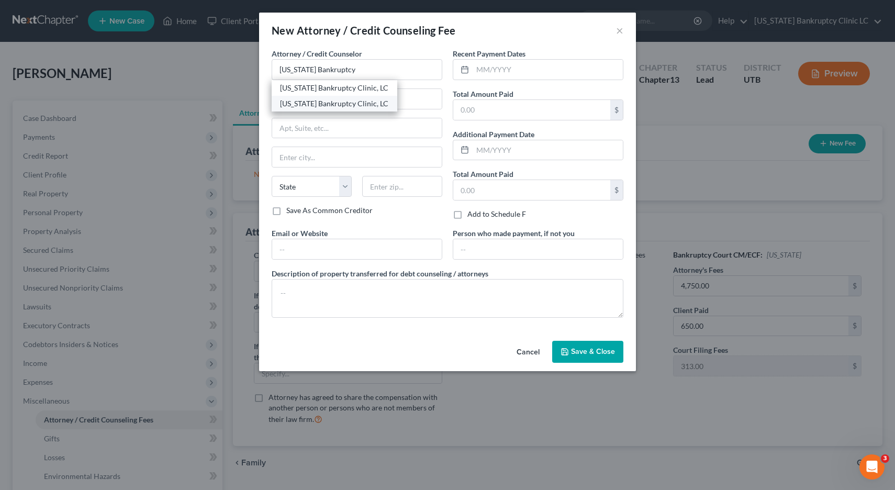
click at [344, 106] on div "[US_STATE] Bankruptcy Clinic, LC" at bounding box center [334, 103] width 109 height 10
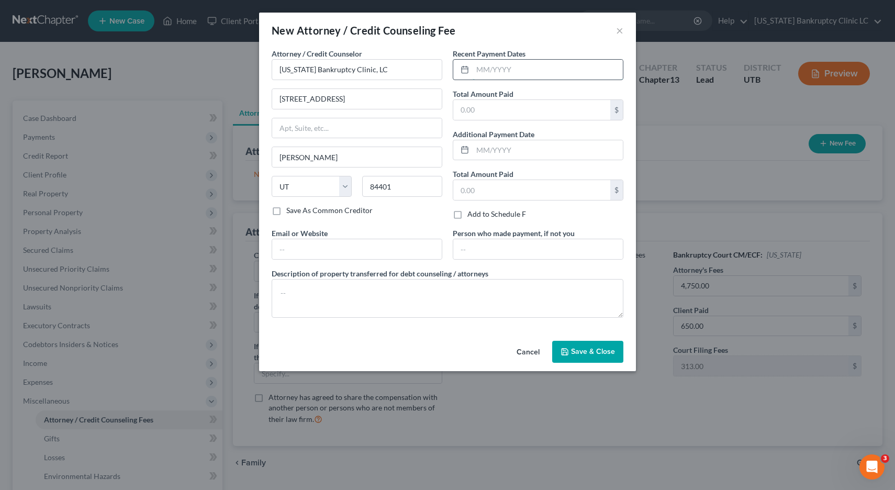
click at [498, 72] on input "text" at bounding box center [548, 70] width 150 height 20
click at [581, 354] on span "Save & Close" at bounding box center [593, 351] width 44 height 9
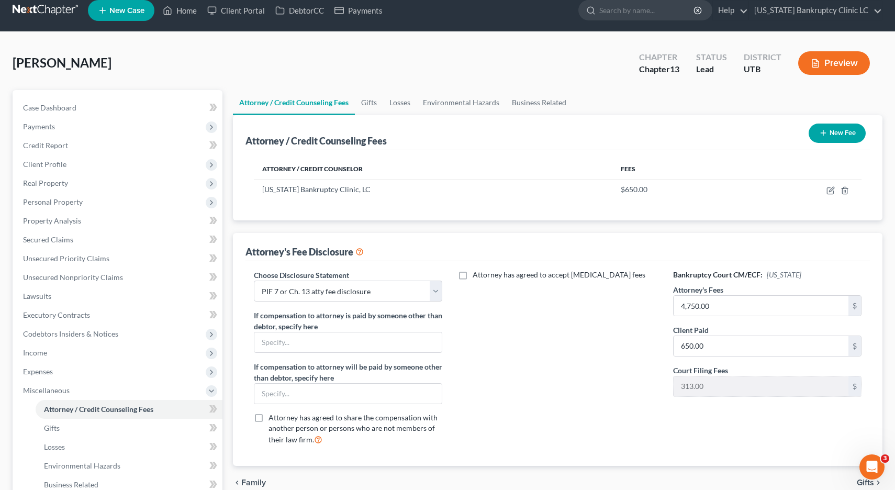
scroll to position [13, 0]
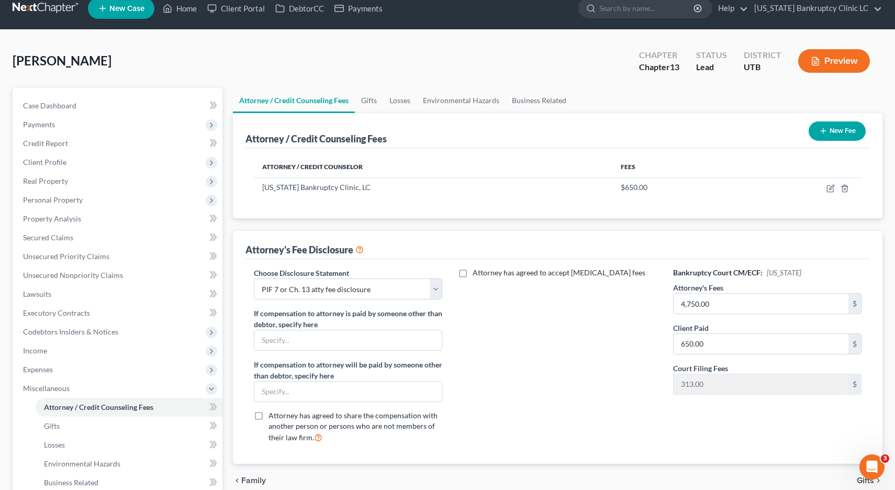
click at [839, 128] on button "New Fee" at bounding box center [837, 130] width 57 height 19
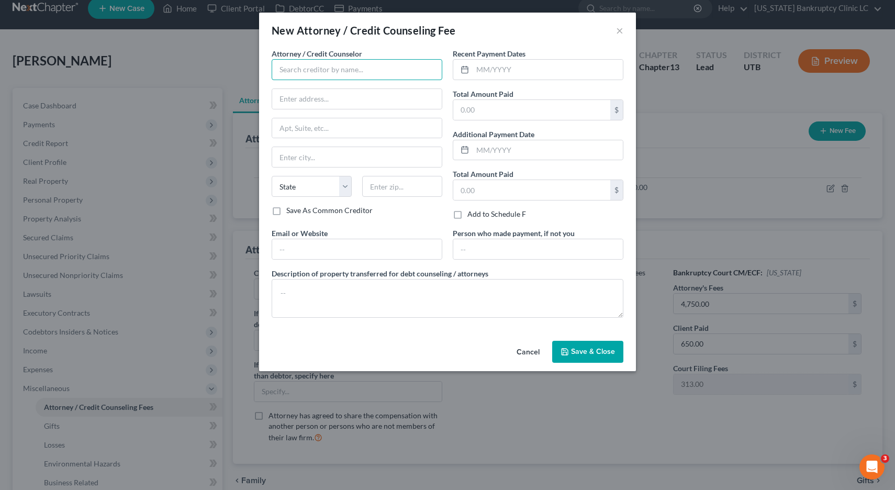
click at [361, 76] on input "text" at bounding box center [357, 69] width 171 height 21
click at [345, 65] on input "Xactus" at bounding box center [357, 69] width 171 height 21
click at [284, 89] on div "Xactus" at bounding box center [334, 88] width 109 height 10
click at [286, 210] on label "Save As Common Creditor" at bounding box center [329, 210] width 86 height 10
click at [291, 210] on input "Save As Common Creditor" at bounding box center [294, 208] width 7 height 7
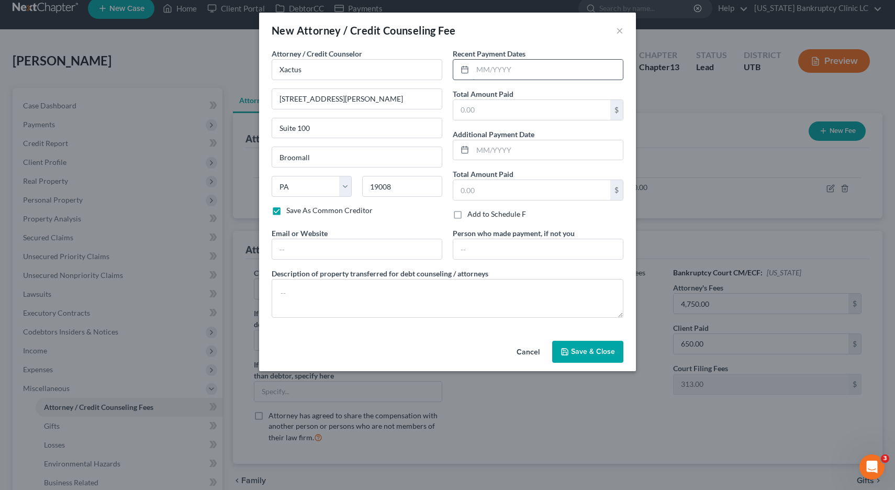
click at [506, 69] on input "text" at bounding box center [548, 70] width 150 height 20
click at [597, 350] on span "Save & Close" at bounding box center [593, 351] width 44 height 9
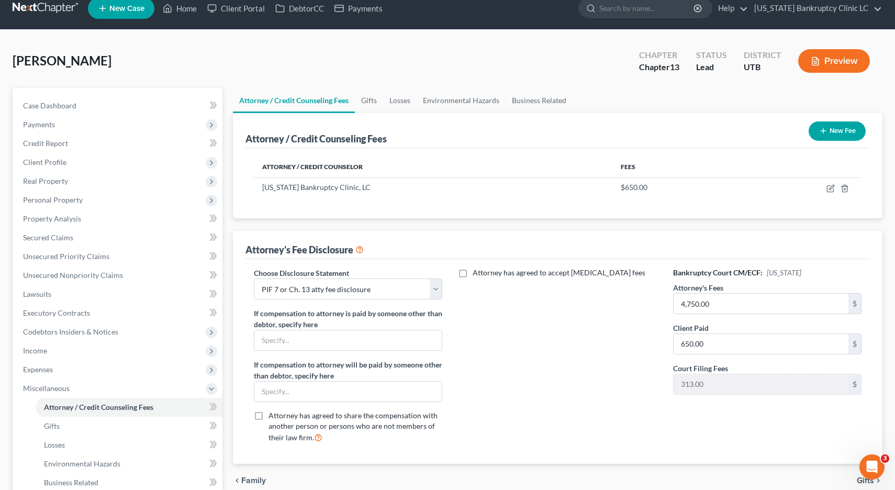
click at [839, 128] on button "New Fee" at bounding box center [837, 130] width 57 height 19
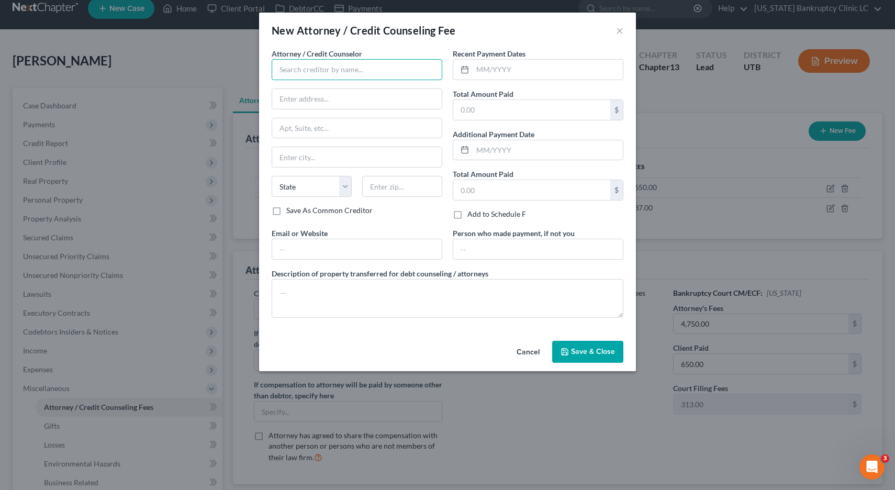
click at [417, 67] on input "text" at bounding box center [357, 69] width 171 height 21
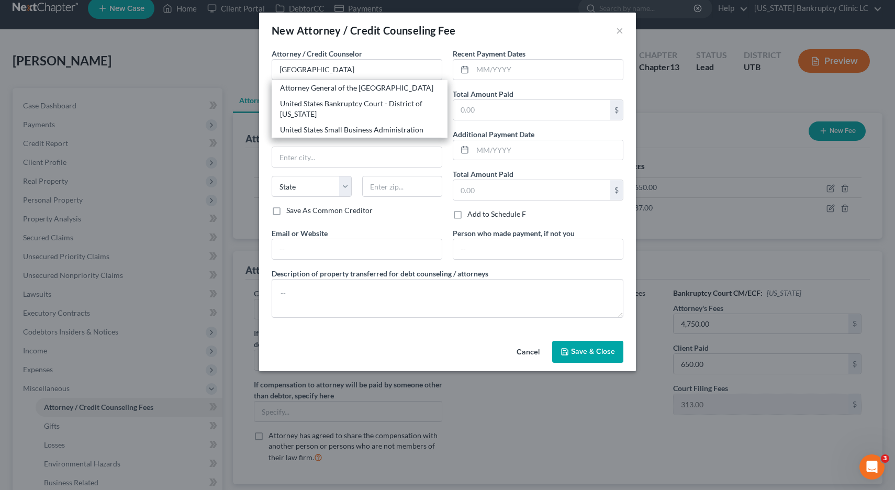
drag, startPoint x: 422, startPoint y: 105, endPoint x: 434, endPoint y: 104, distance: 11.6
click at [422, 105] on div "United States Bankruptcy Court - District of [US_STATE]" at bounding box center [359, 108] width 159 height 21
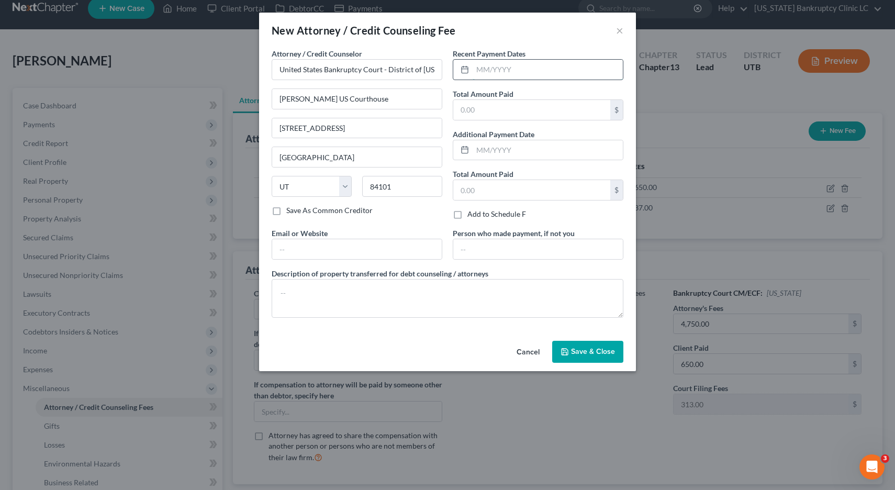
click at [503, 73] on input "text" at bounding box center [548, 70] width 150 height 20
click at [578, 354] on span "Save & Close" at bounding box center [593, 351] width 44 height 9
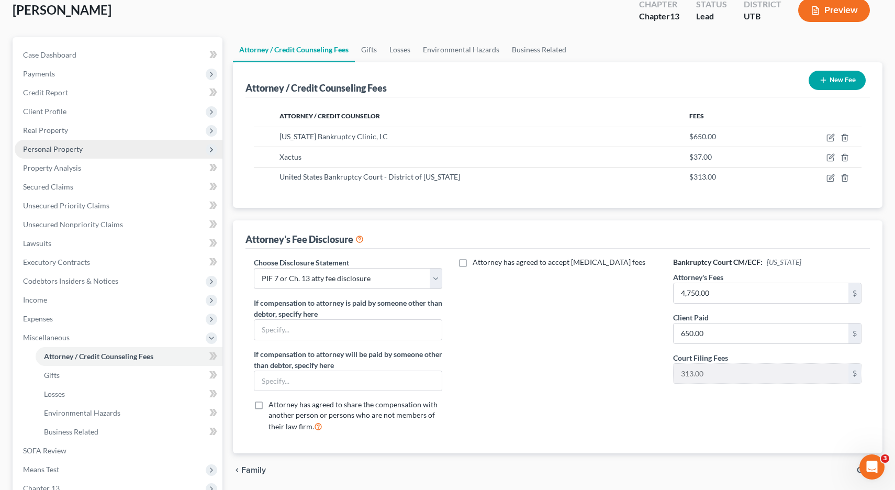
scroll to position [198, 0]
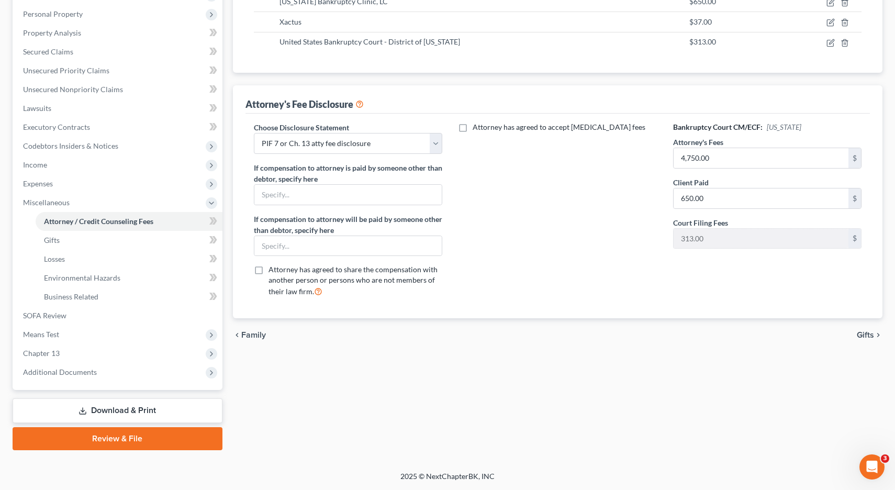
click at [117, 412] on link "Download & Print" at bounding box center [118, 410] width 210 height 25
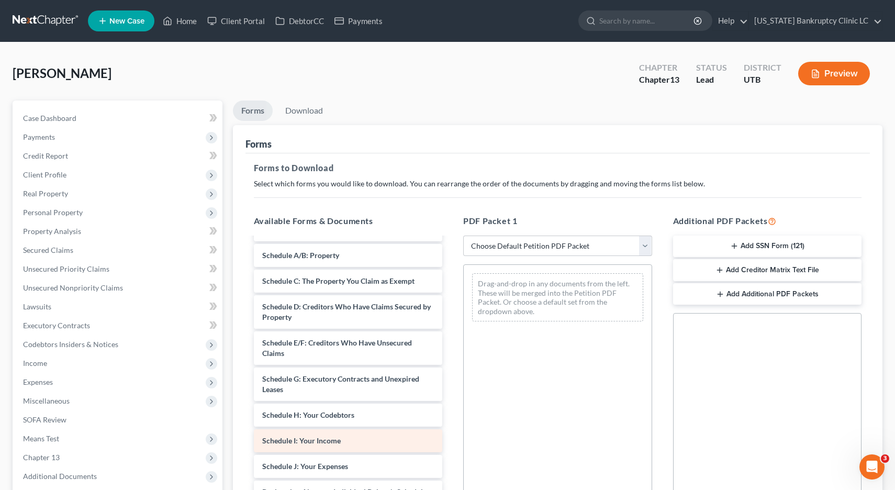
scroll to position [62, 0]
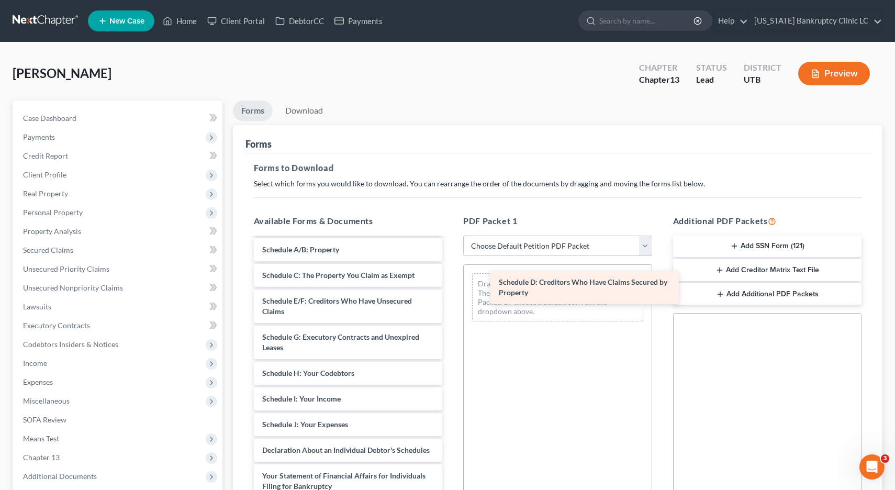
drag, startPoint x: 274, startPoint y: 299, endPoint x: 508, endPoint y: 280, distance: 234.8
click at [451, 280] on div "Schedule D: Creditors Who Have Claims Secured by Property Voluntary Petition fo…" at bounding box center [349, 411] width 206 height 471
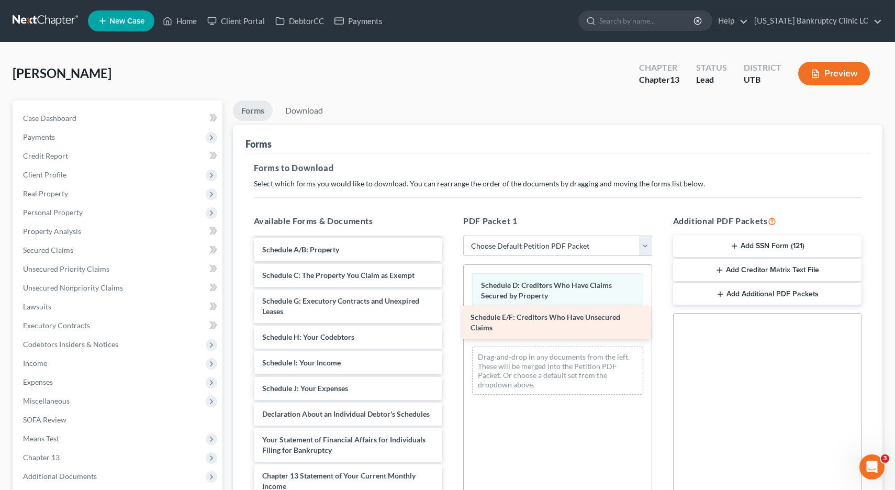
drag, startPoint x: 318, startPoint y: 304, endPoint x: 516, endPoint y: 322, distance: 198.7
click at [451, 320] on div "Schedule E/F: Creditors Who Have Unsecured Claims Voluntary Petition for Indivi…" at bounding box center [349, 393] width 206 height 435
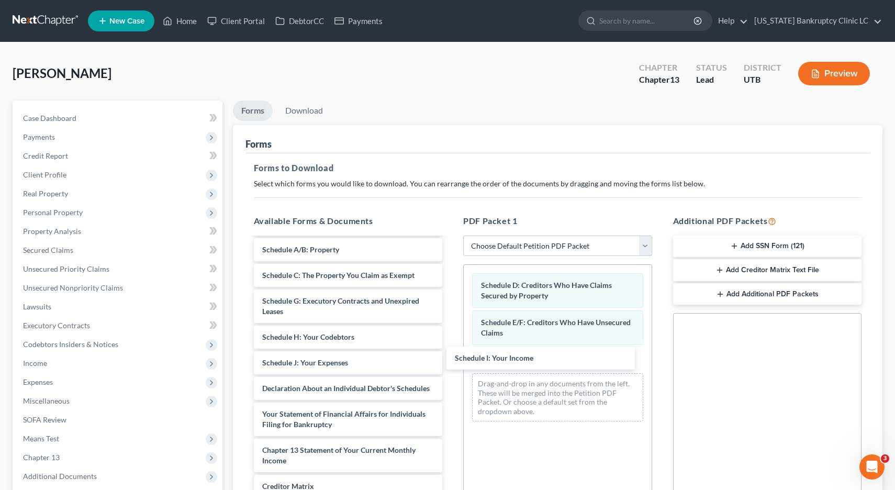
drag, startPoint x: 303, startPoint y: 363, endPoint x: 461, endPoint y: 366, distance: 158.1
click at [451, 359] on div "Schedule I: Your Income Voluntary Petition for Individuals Filing for Bankruptc…" at bounding box center [349, 380] width 206 height 409
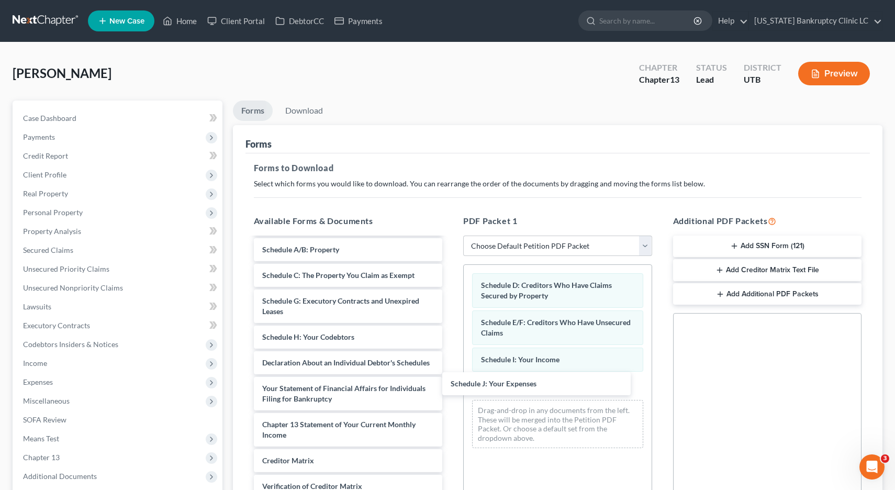
drag, startPoint x: 301, startPoint y: 365, endPoint x: 460, endPoint y: 382, distance: 159.5
click at [451, 386] on div "Schedule J: Your Expenses Voluntary Petition for Individuals Filing for Bankrup…" at bounding box center [349, 367] width 206 height 383
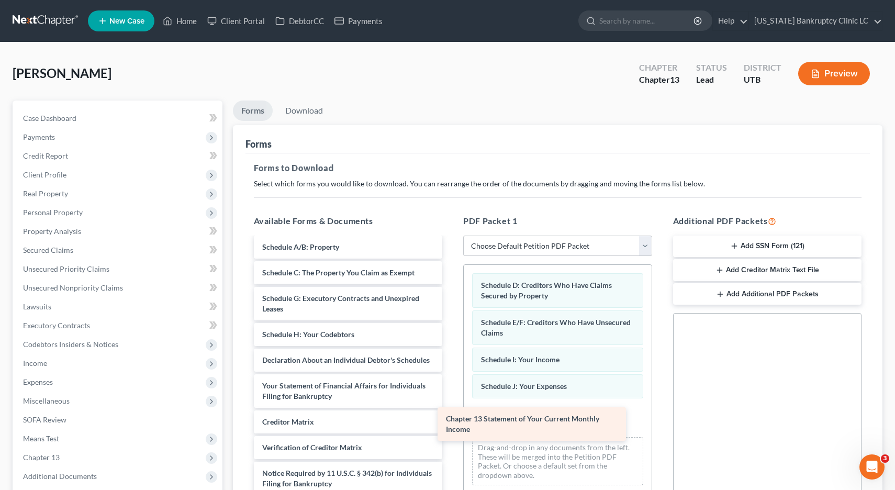
scroll to position [64, 0]
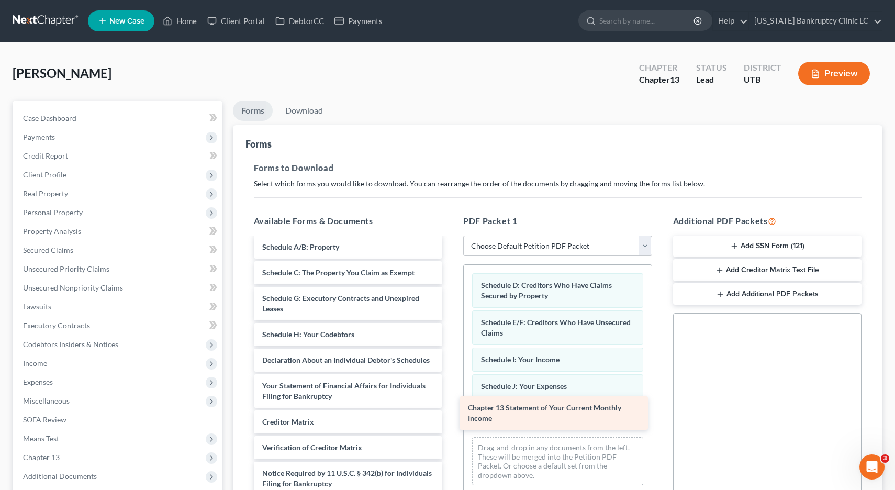
drag, startPoint x: 286, startPoint y: 392, endPoint x: 487, endPoint y: 416, distance: 202.4
click at [451, 415] on div "Chapter 13 Statement of Your Current Monthly Income Voluntary Petition for Indi…" at bounding box center [349, 347] width 206 height 347
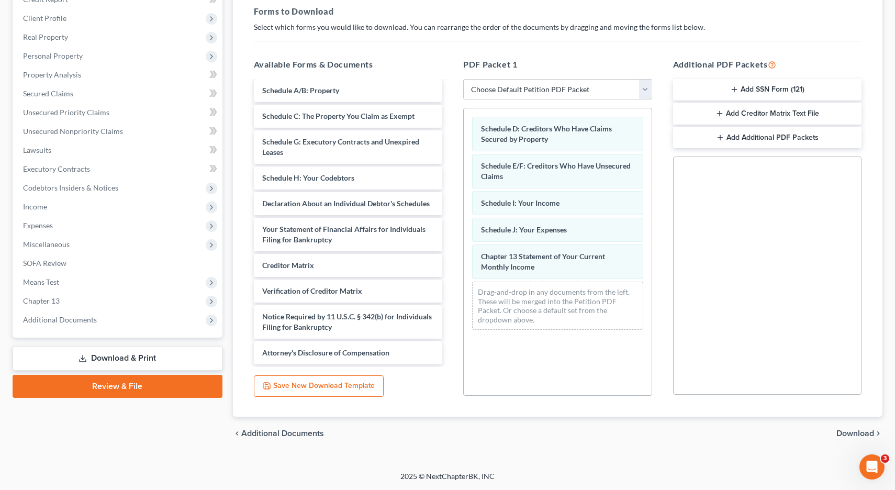
click at [859, 434] on span "Download" at bounding box center [856, 433] width 38 height 8
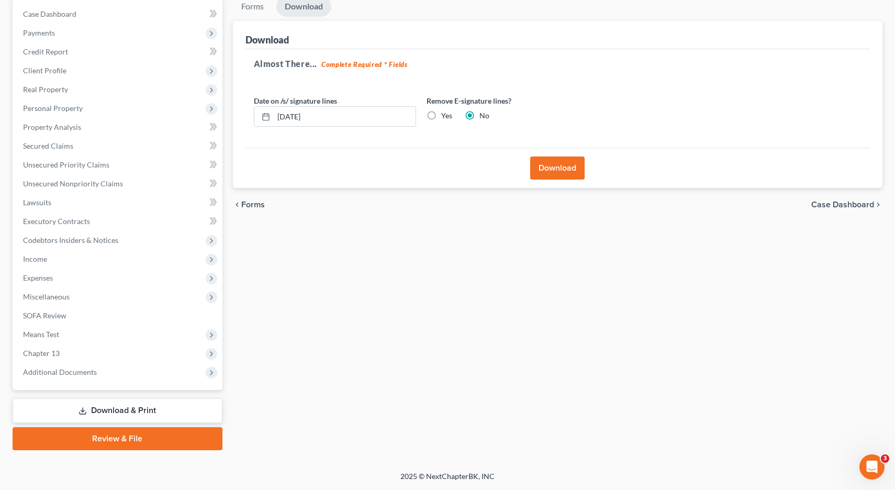
click at [564, 167] on button "Download" at bounding box center [557, 168] width 54 height 23
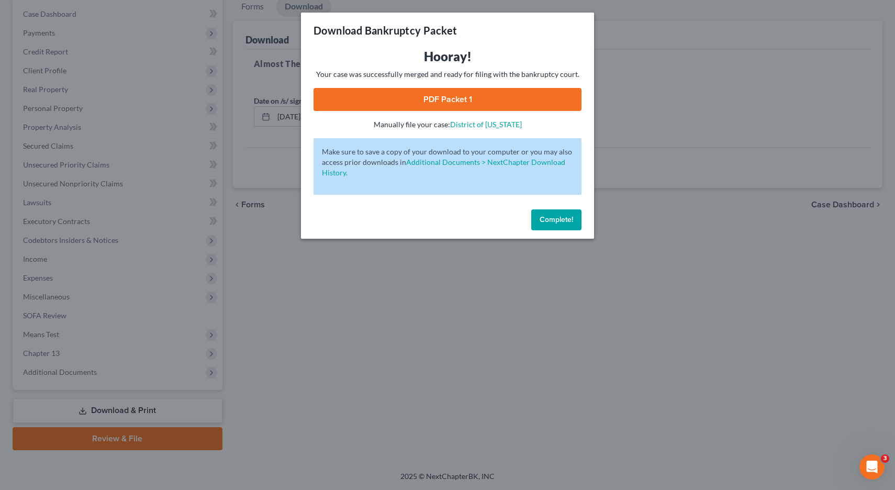
click at [455, 97] on link "PDF Packet 1" at bounding box center [448, 99] width 268 height 23
click at [554, 222] on span "Complete!" at bounding box center [557, 219] width 34 height 9
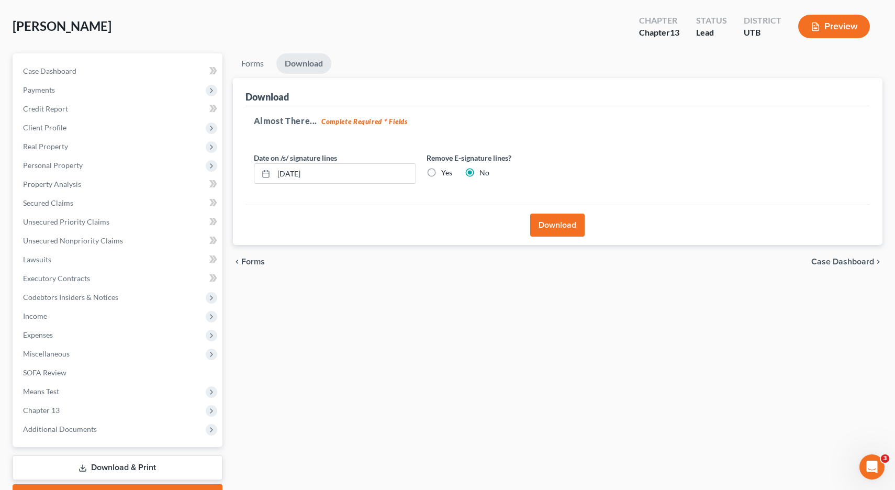
scroll to position [0, 0]
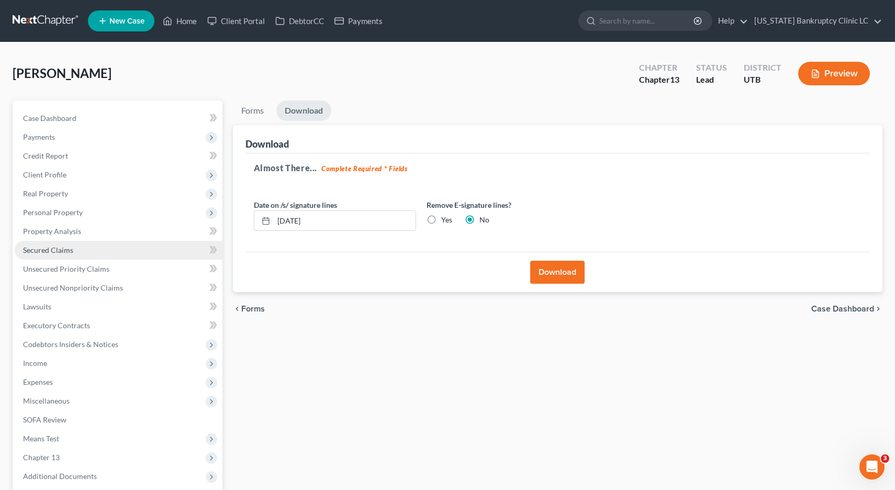
click at [48, 250] on span "Secured Claims" at bounding box center [48, 250] width 50 height 9
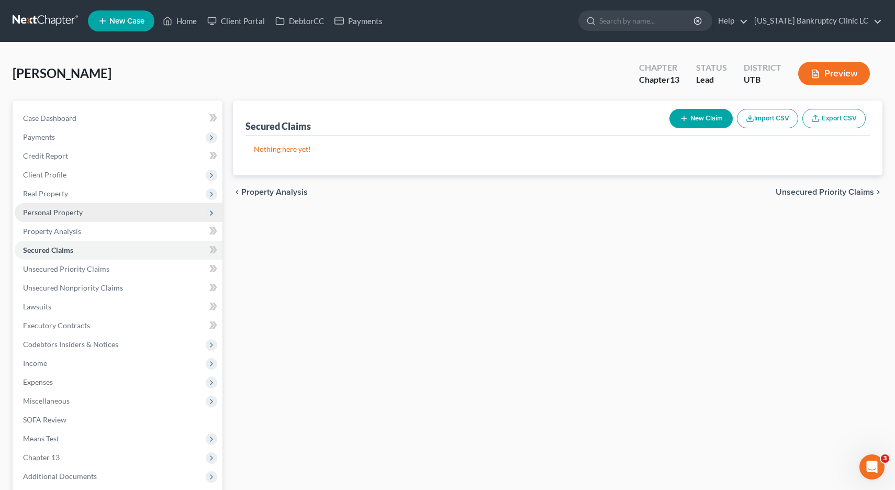
click at [30, 214] on span "Personal Property" at bounding box center [53, 212] width 60 height 9
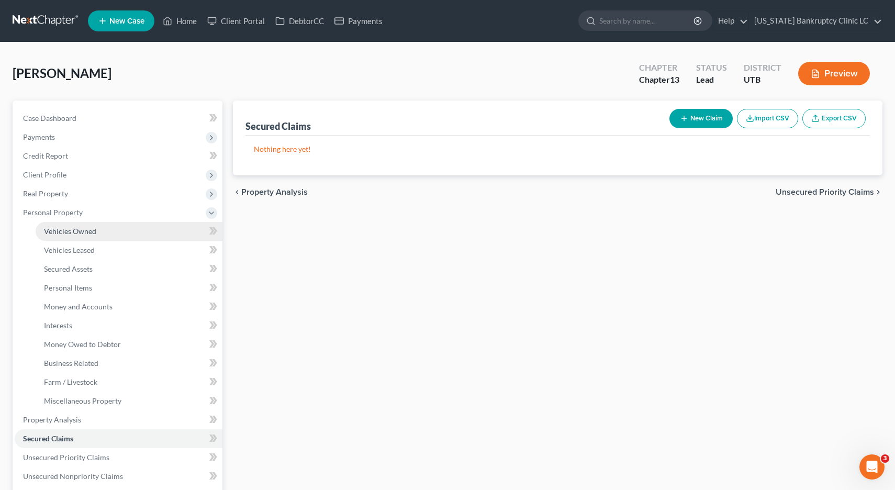
click at [61, 229] on span "Vehicles Owned" at bounding box center [70, 231] width 52 height 9
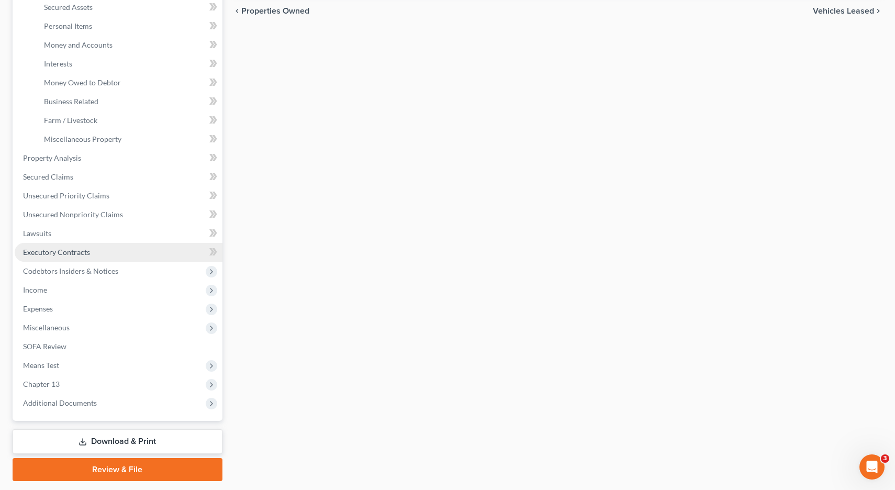
scroll to position [262, 0]
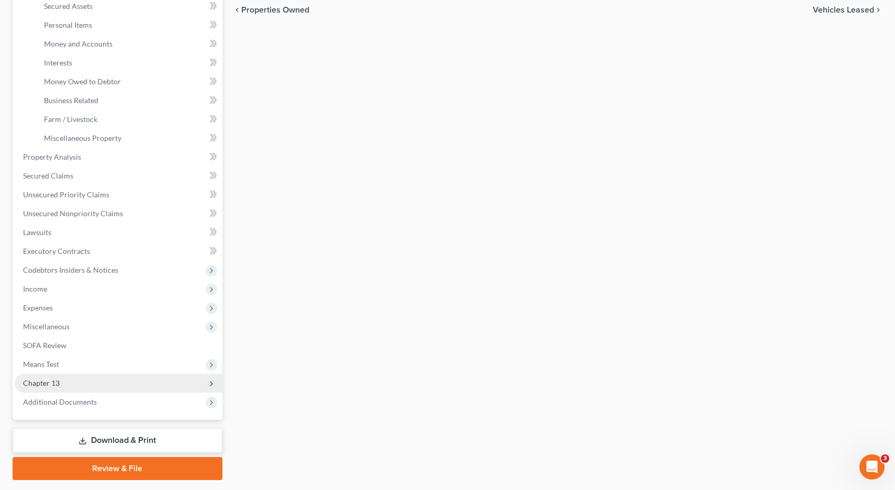
click at [59, 382] on span "Chapter 13" at bounding box center [41, 383] width 37 height 9
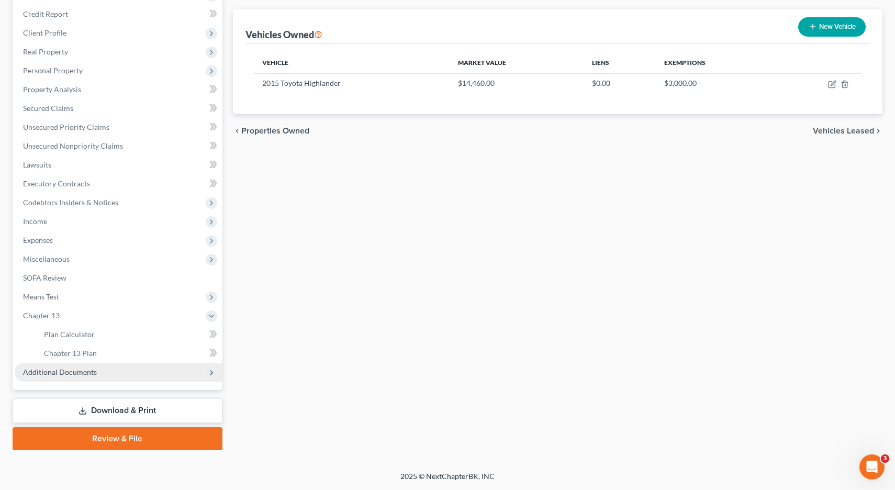
scroll to position [142, 0]
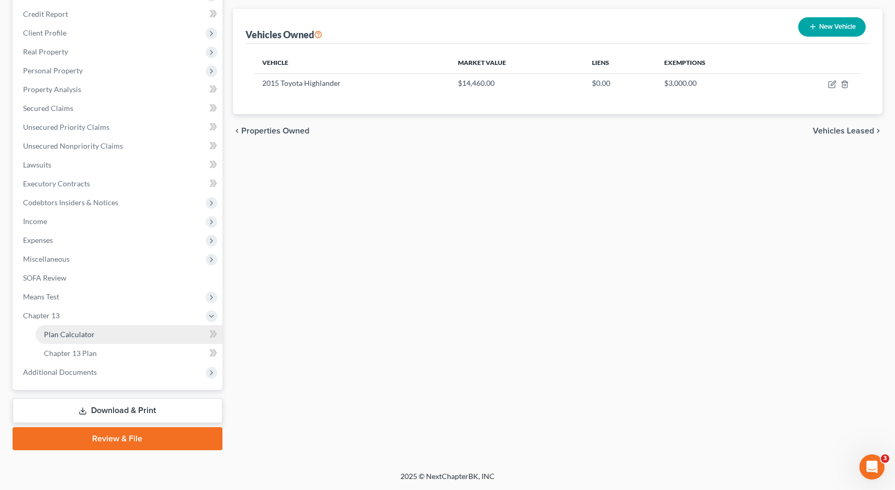
click at [73, 332] on span "Plan Calculator" at bounding box center [69, 334] width 51 height 9
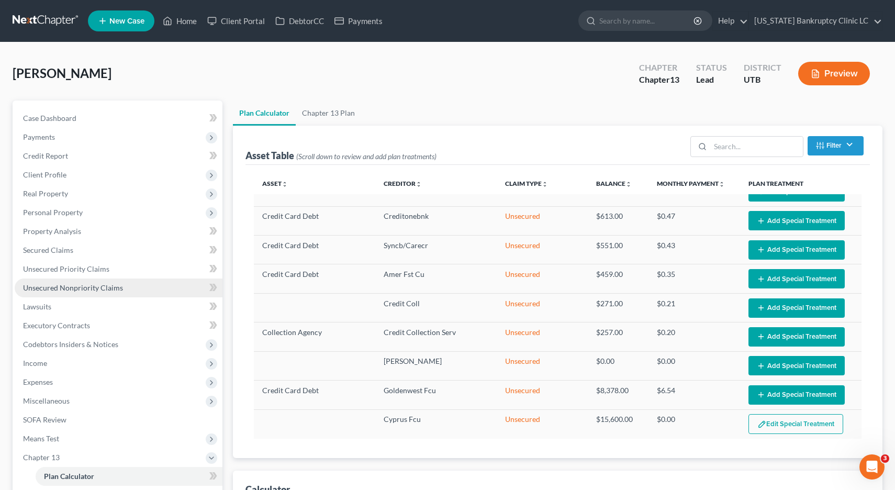
click at [53, 289] on span "Unsecured Nonpriority Claims" at bounding box center [73, 287] width 100 height 9
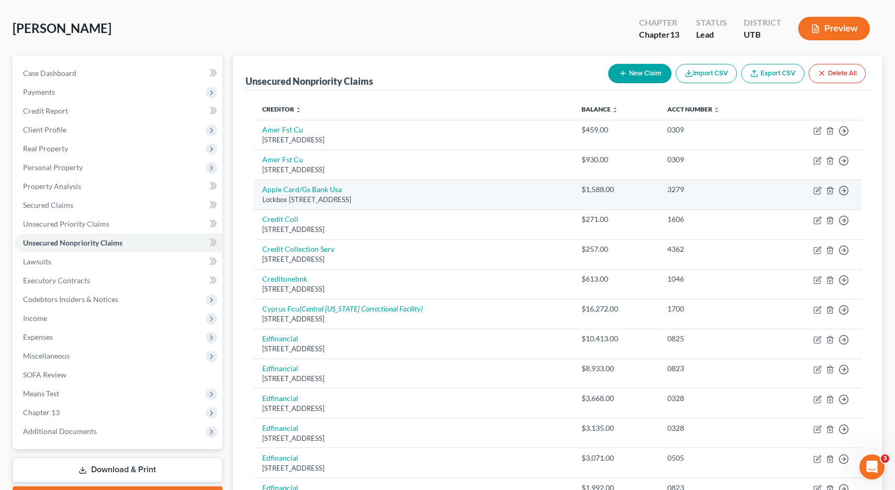
scroll to position [48, 0]
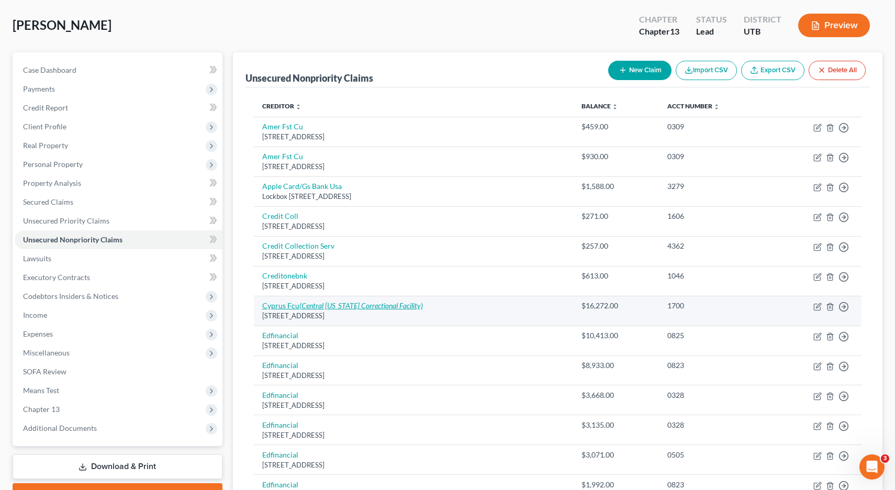
click at [282, 306] on link "Cyprus Fcu (Central [US_STATE] Correctional Facility)" at bounding box center [342, 305] width 161 height 9
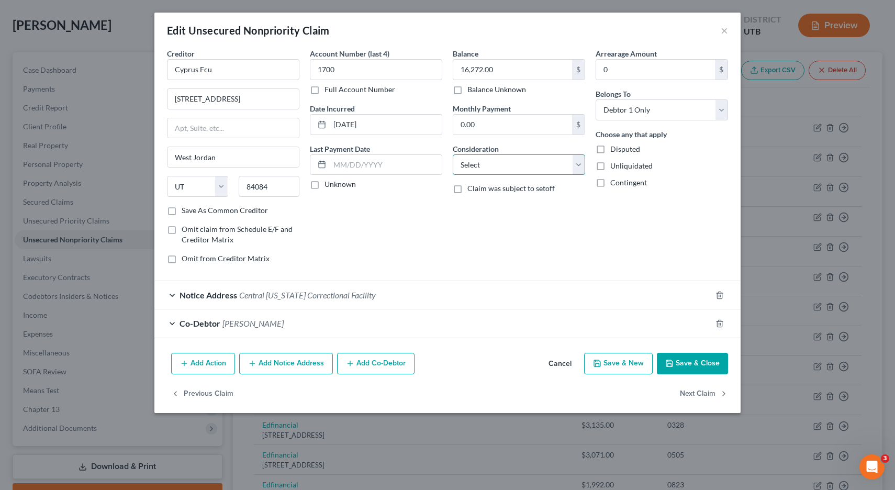
click at [582, 163] on select "Select Cable / Satellite Services Collection Agency Credit Card Debt Debt Couns…" at bounding box center [519, 164] width 132 height 21
click at [713, 364] on button "Save & Close" at bounding box center [692, 364] width 71 height 22
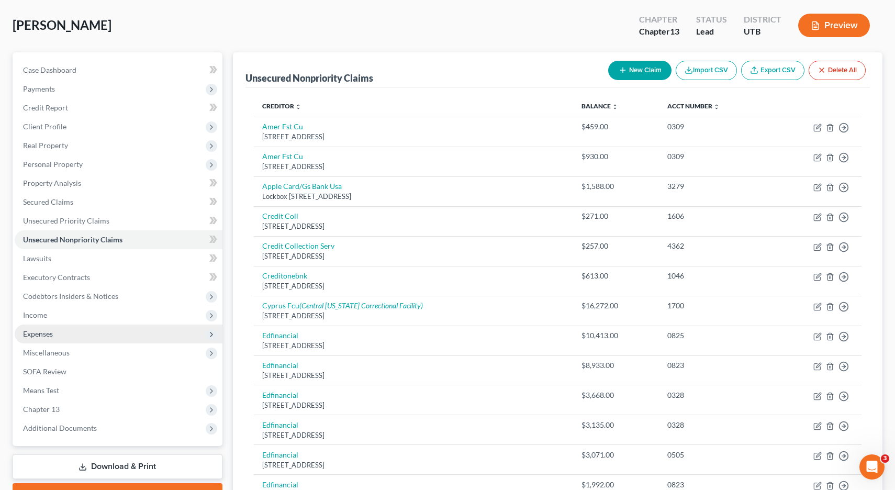
click at [42, 336] on span "Expenses" at bounding box center [38, 333] width 30 height 9
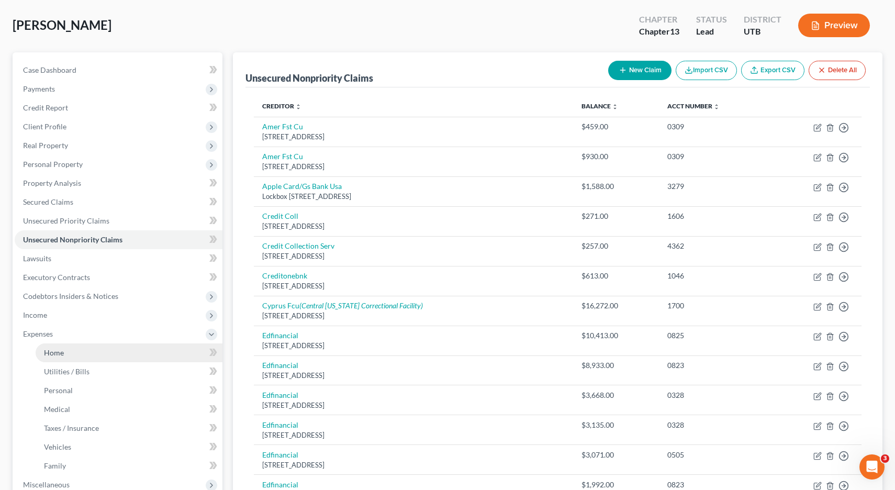
click at [54, 352] on span "Home" at bounding box center [54, 352] width 20 height 9
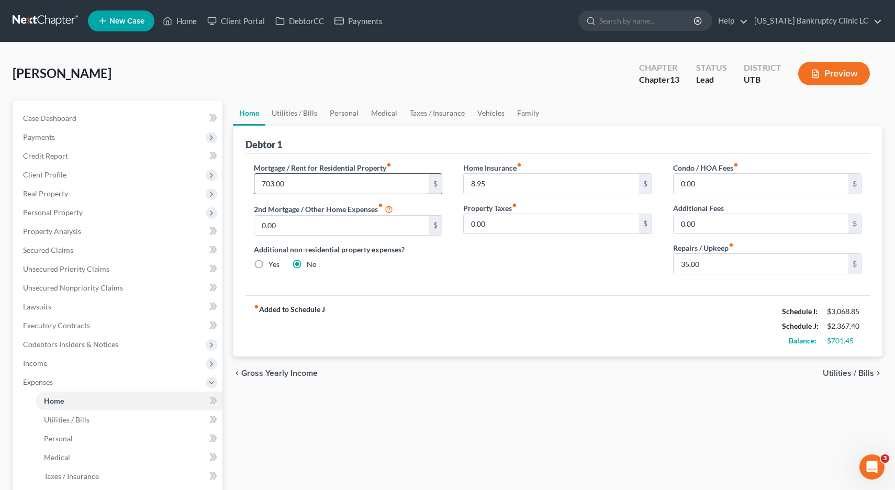
click at [291, 184] on input "703.00" at bounding box center [341, 184] width 175 height 20
click at [301, 182] on input "1,427.52" at bounding box center [341, 184] width 175 height 20
click at [298, 114] on link "Utilities / Bills" at bounding box center [294, 113] width 58 height 25
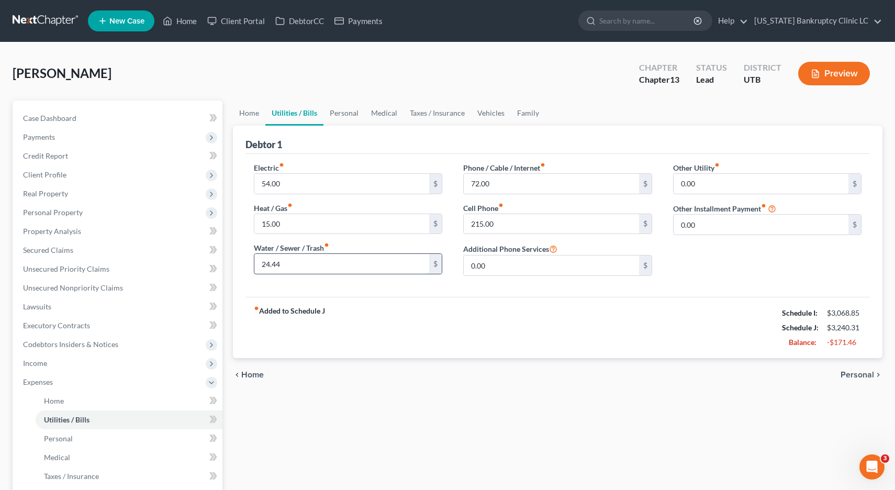
click at [292, 264] on input "24.44" at bounding box center [341, 264] width 175 height 20
click at [482, 115] on link "Vehicles" at bounding box center [491, 113] width 40 height 25
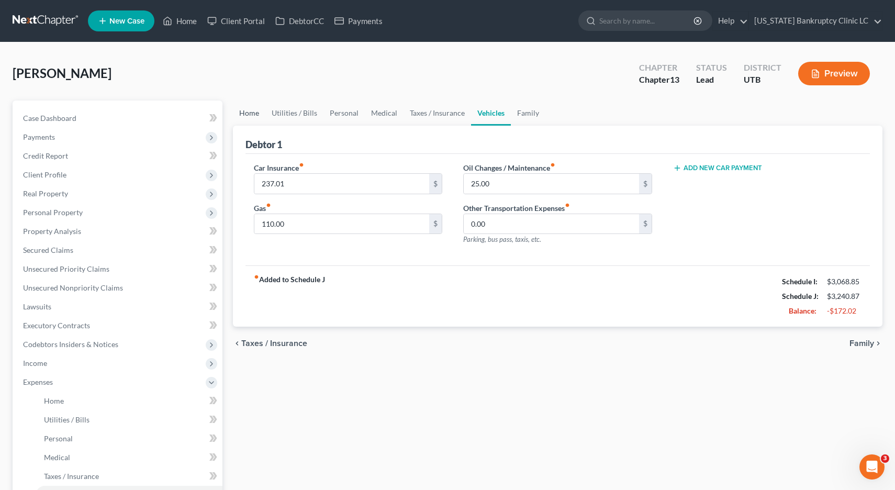
click at [249, 113] on link "Home" at bounding box center [249, 113] width 32 height 25
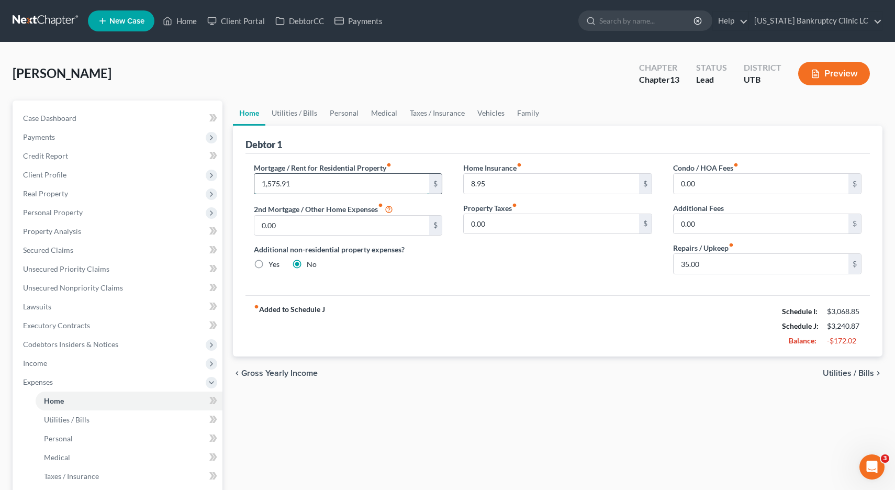
click at [298, 185] on input "1,575.91" at bounding box center [341, 184] width 175 height 20
click at [287, 112] on link "Utilities / Bills" at bounding box center [294, 113] width 58 height 25
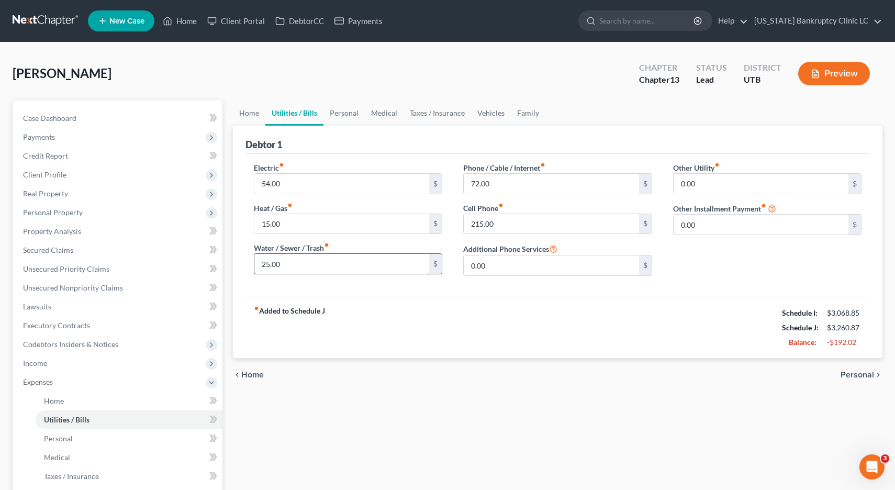
scroll to position [1, 0]
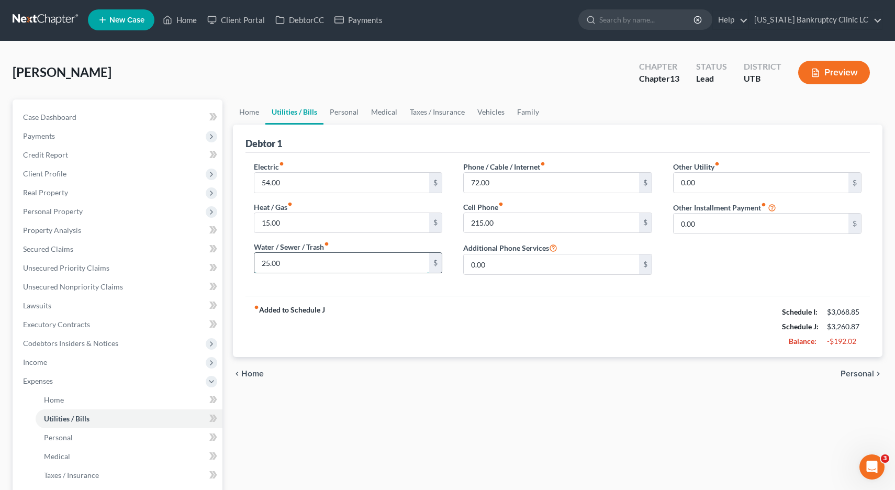
click at [295, 269] on input "25.00" at bounding box center [341, 263] width 175 height 20
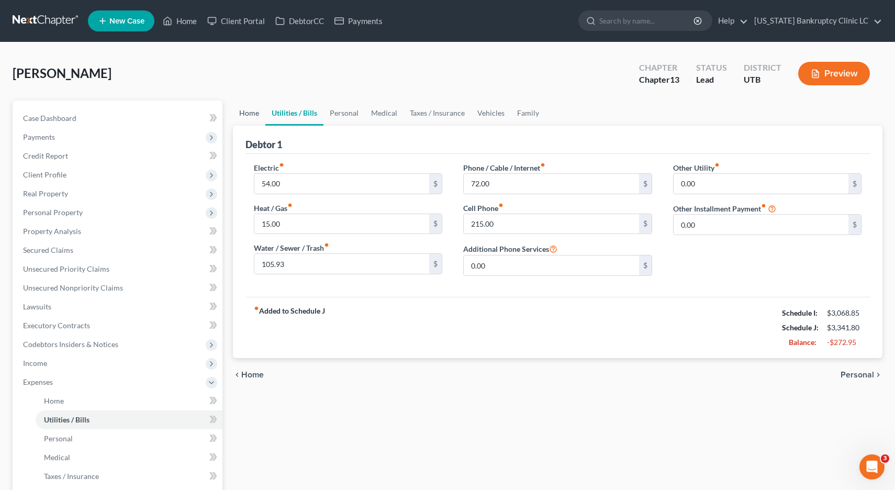
click at [248, 112] on link "Home" at bounding box center [249, 113] width 32 height 25
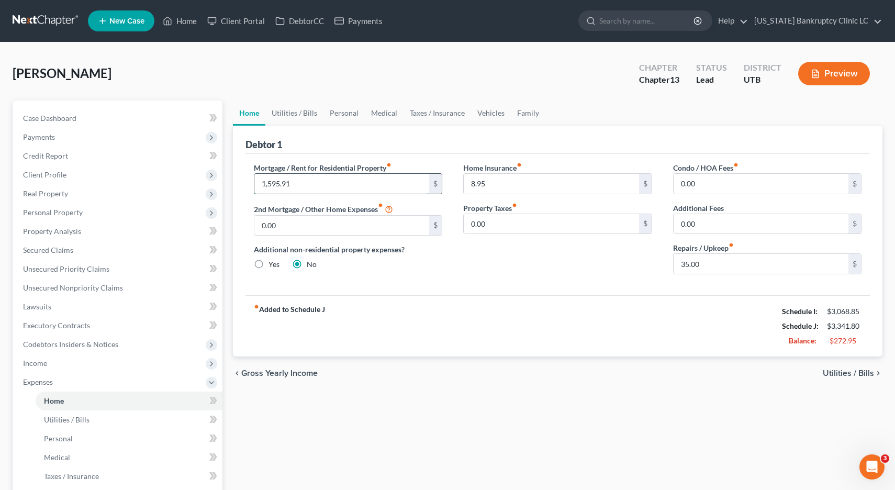
click at [293, 184] on input "1,595.91" at bounding box center [341, 184] width 175 height 20
click at [292, 116] on link "Utilities / Bills" at bounding box center [294, 113] width 58 height 25
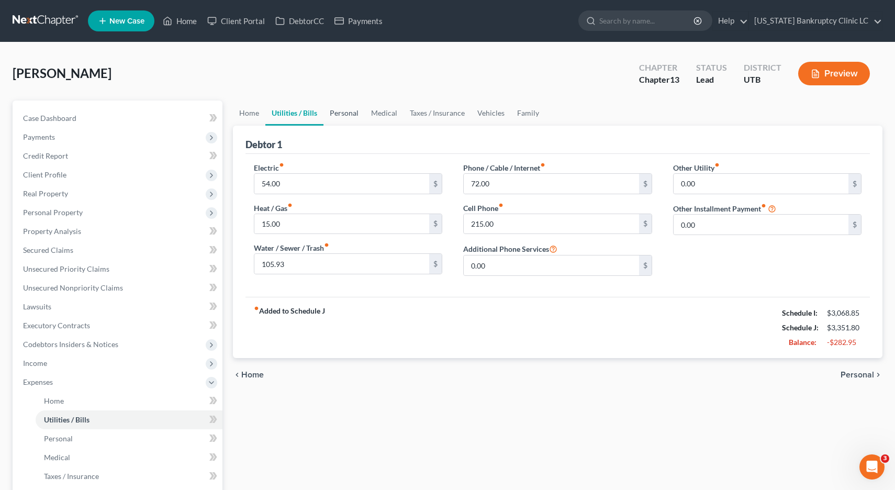
click at [346, 114] on link "Personal" at bounding box center [344, 113] width 41 height 25
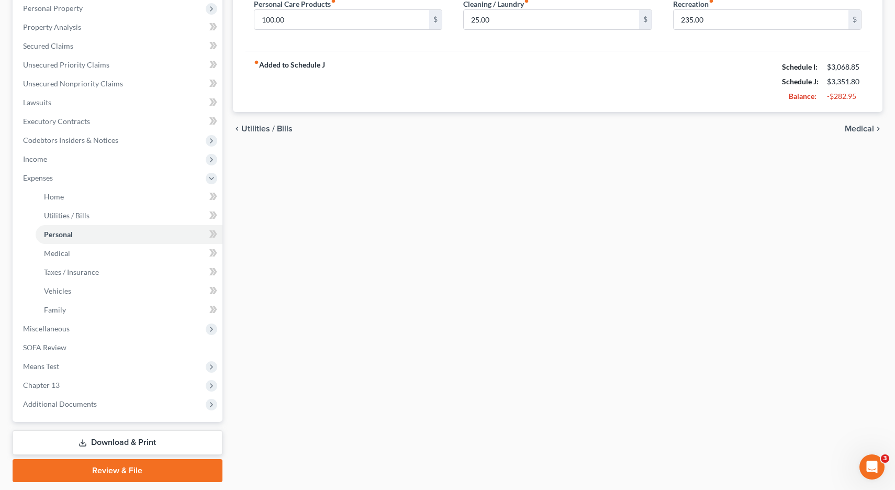
scroll to position [236, 0]
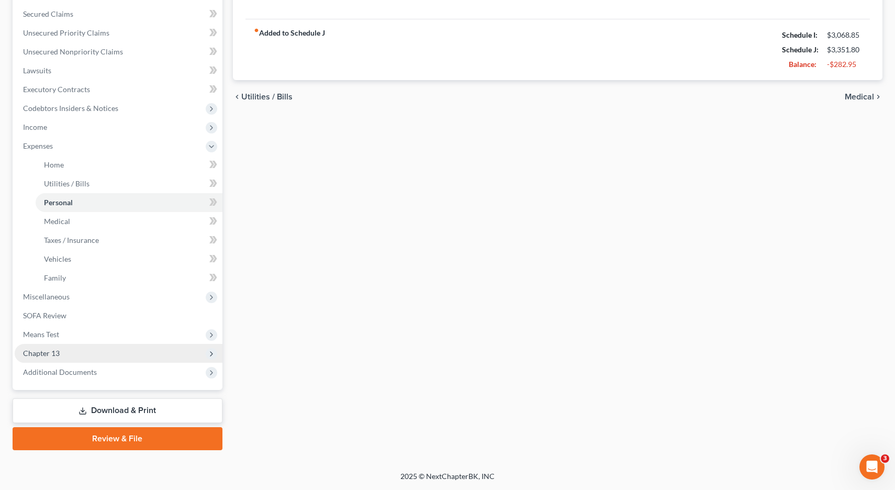
click at [47, 357] on span "Chapter 13" at bounding box center [41, 353] width 37 height 9
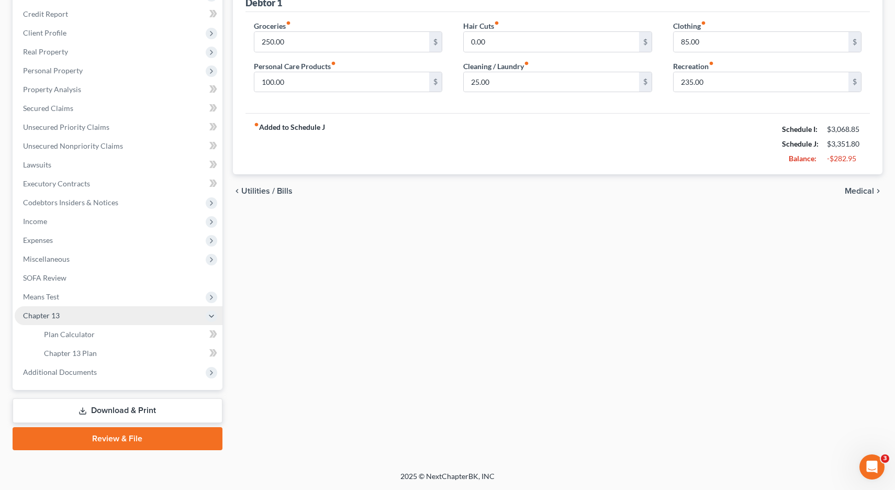
scroll to position [142, 0]
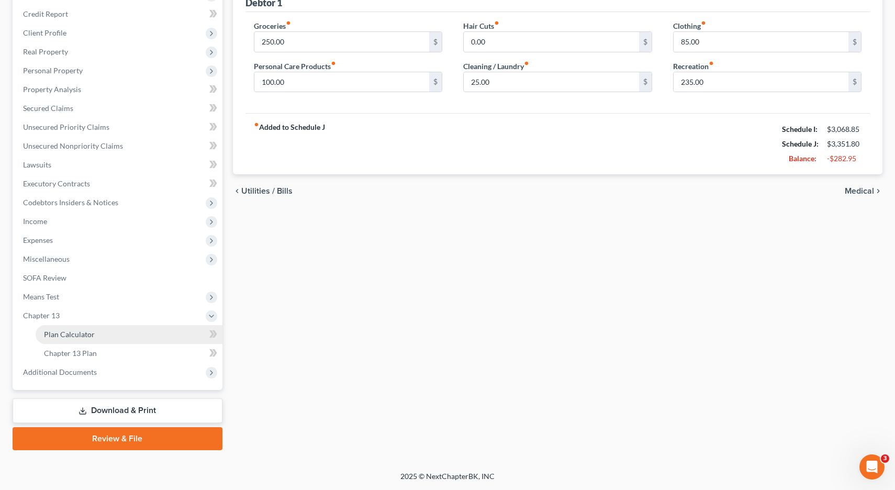
click at [74, 337] on span "Plan Calculator" at bounding box center [69, 334] width 51 height 9
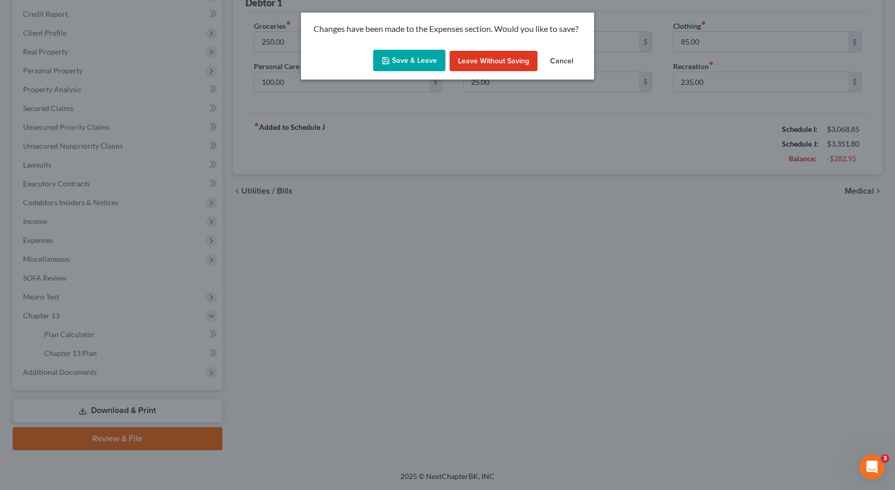
click at [417, 59] on button "Save & Leave" at bounding box center [409, 61] width 72 height 22
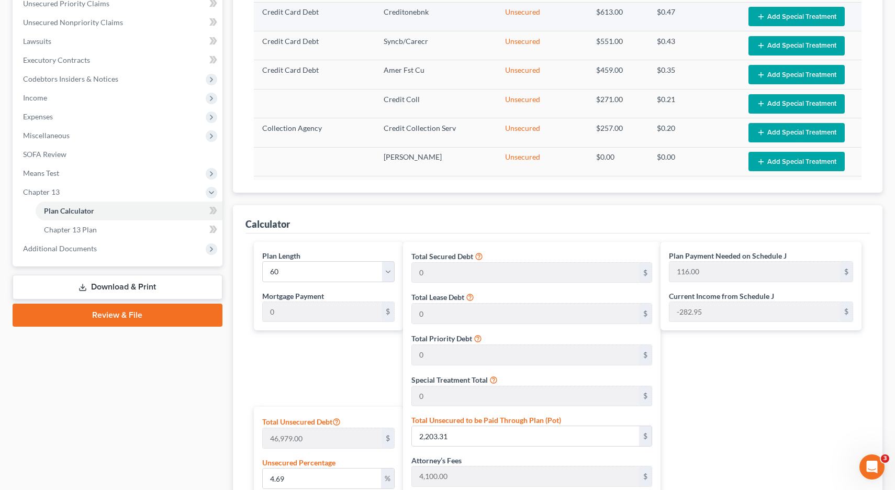
scroll to position [277, 0]
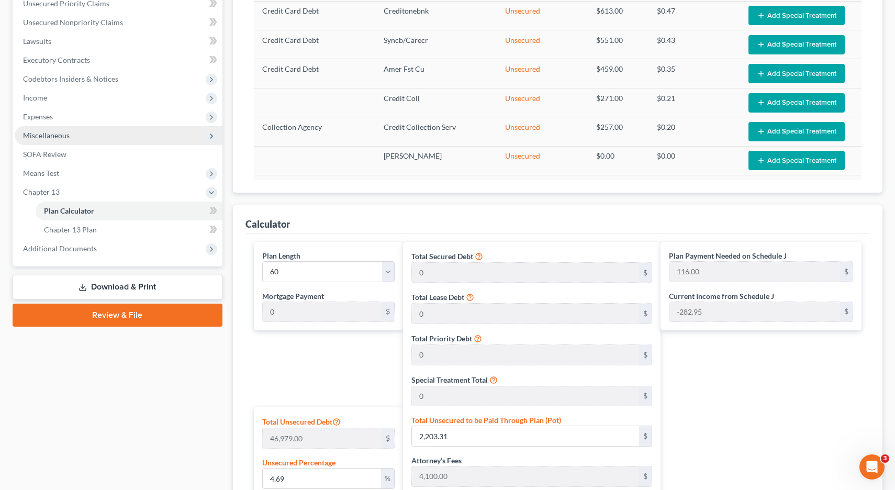
click at [46, 138] on span "Miscellaneous" at bounding box center [46, 135] width 47 height 9
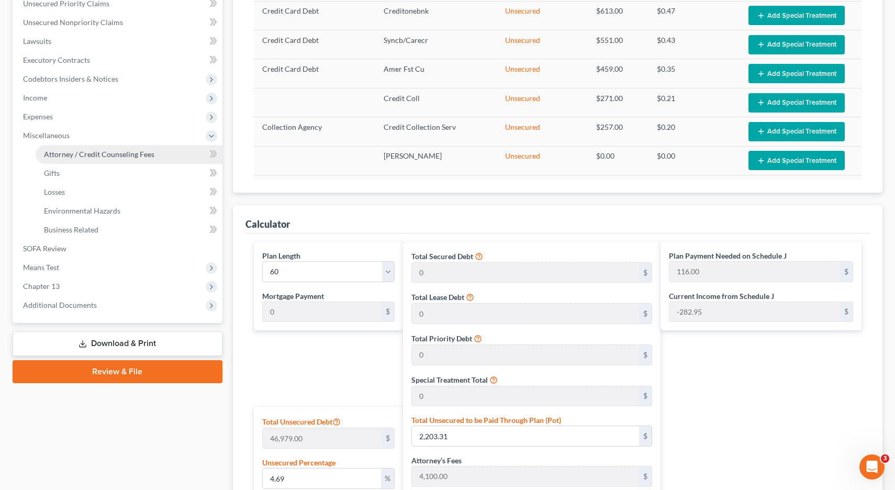
click at [71, 156] on span "Attorney / Credit Counseling Fees" at bounding box center [99, 154] width 110 height 9
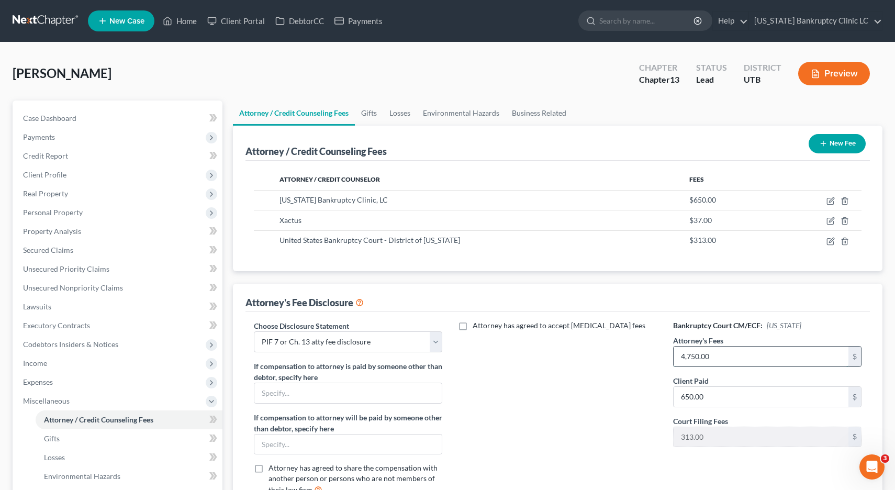
click at [716, 357] on input "4,750.00" at bounding box center [761, 357] width 175 height 20
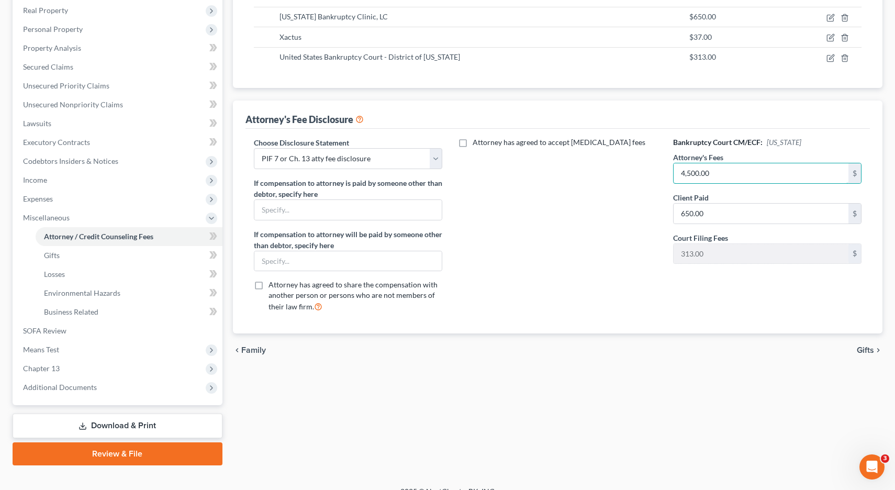
scroll to position [198, 0]
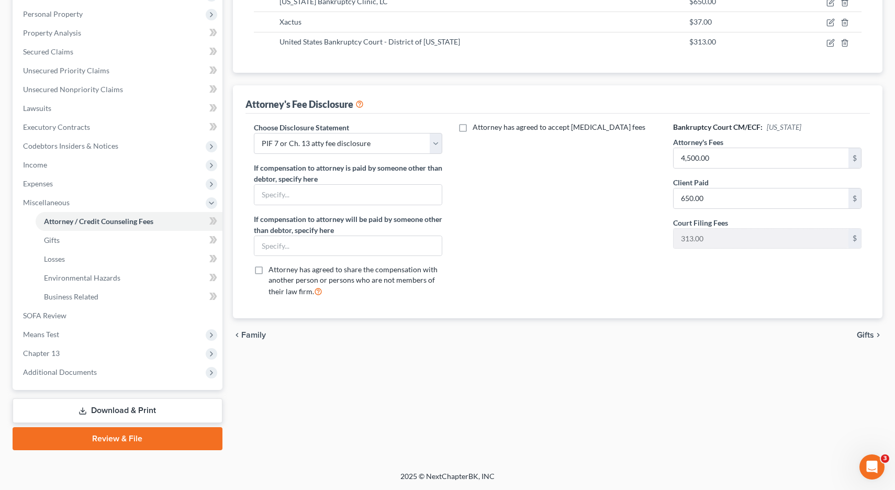
click at [865, 336] on span "Gifts" at bounding box center [865, 335] width 17 height 8
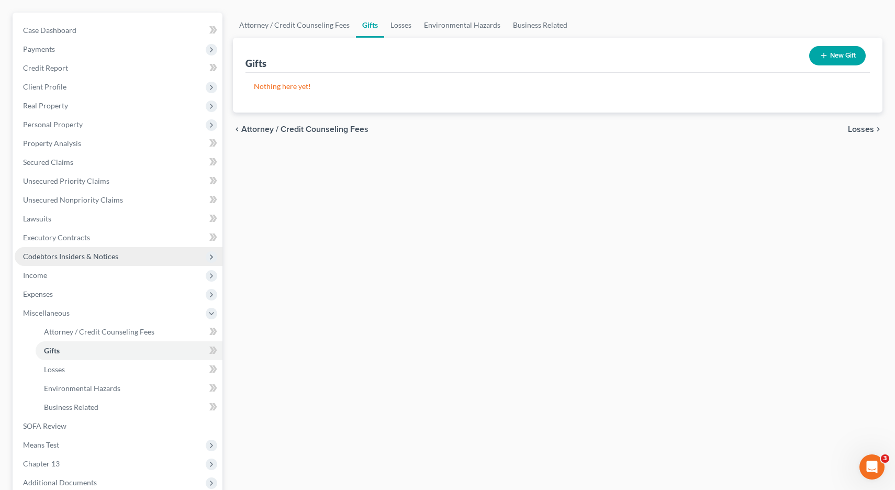
scroll to position [198, 0]
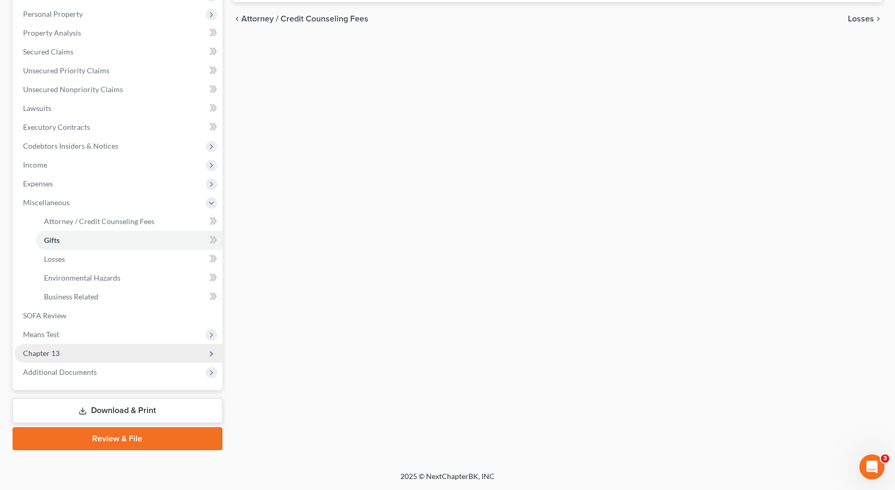
click at [48, 354] on span "Chapter 13" at bounding box center [41, 353] width 37 height 9
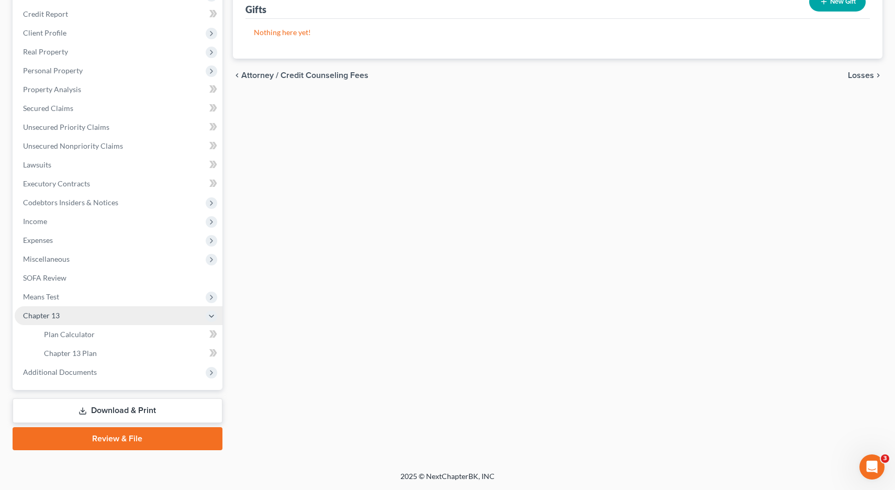
scroll to position [142, 0]
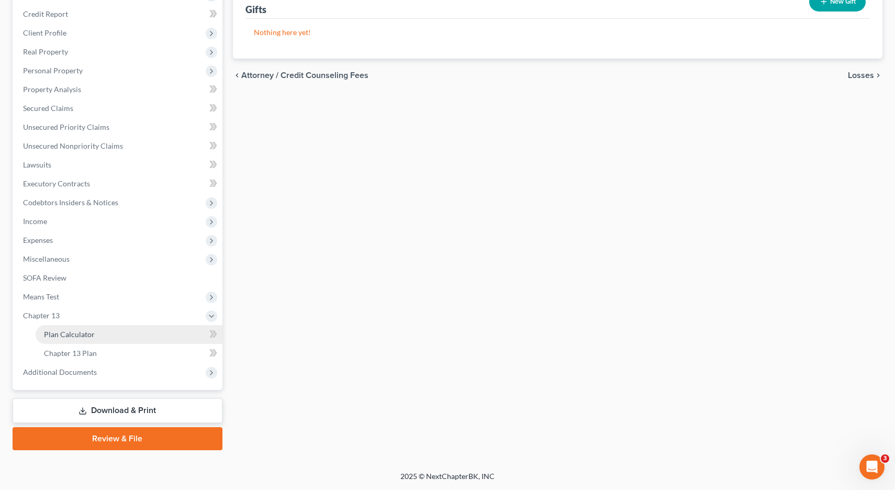
click at [72, 334] on span "Plan Calculator" at bounding box center [69, 334] width 51 height 9
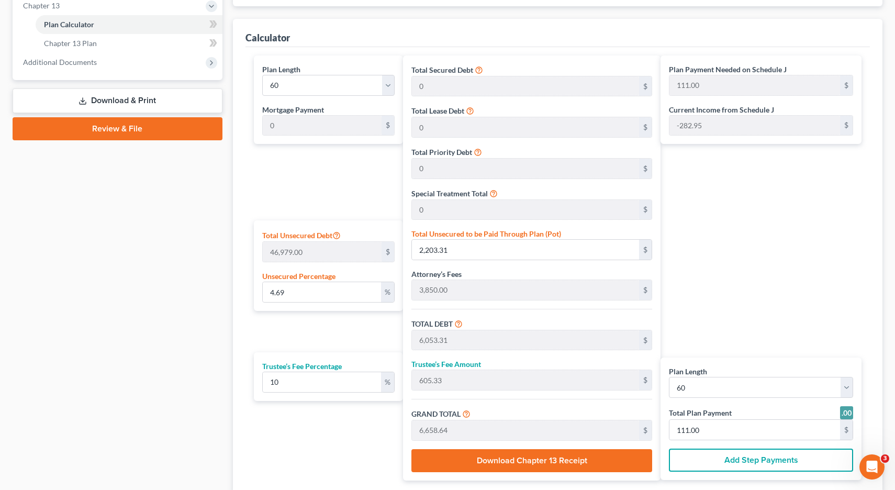
scroll to position [454, 0]
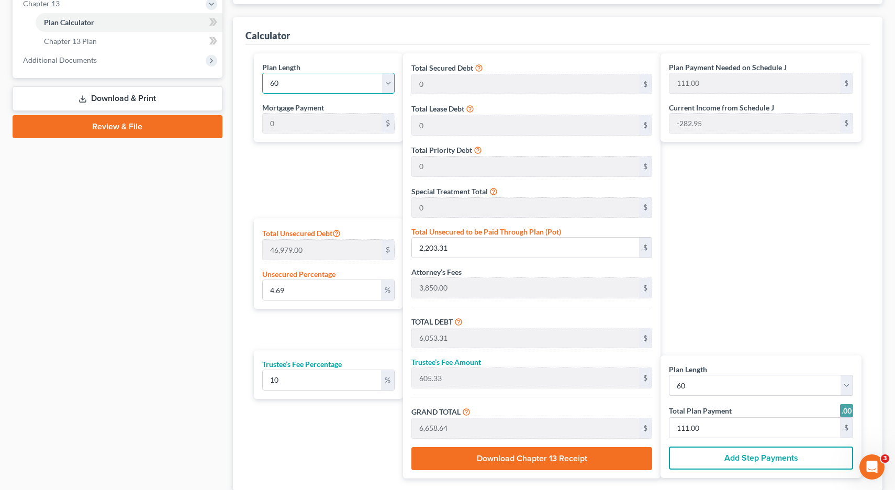
click at [390, 81] on select "1 2 3 4 5 6 7 8 9 10 11 12 13 14 15 16 17 18 19 20 21 22 23 24 25 26 27 28 29 3…" at bounding box center [328, 83] width 132 height 21
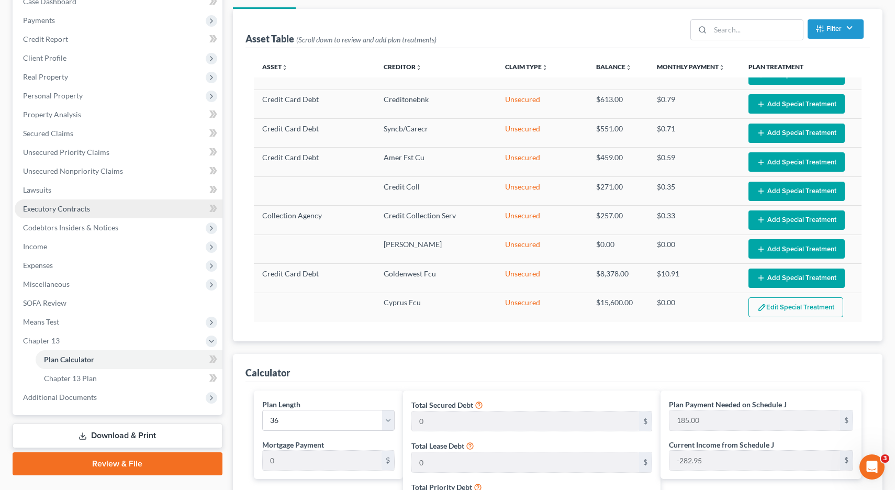
scroll to position [116, 0]
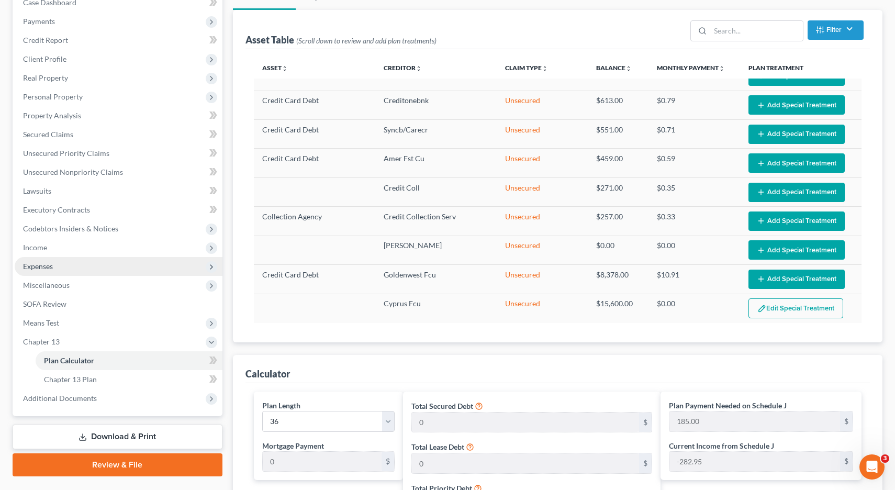
click at [47, 266] on span "Expenses" at bounding box center [38, 266] width 30 height 9
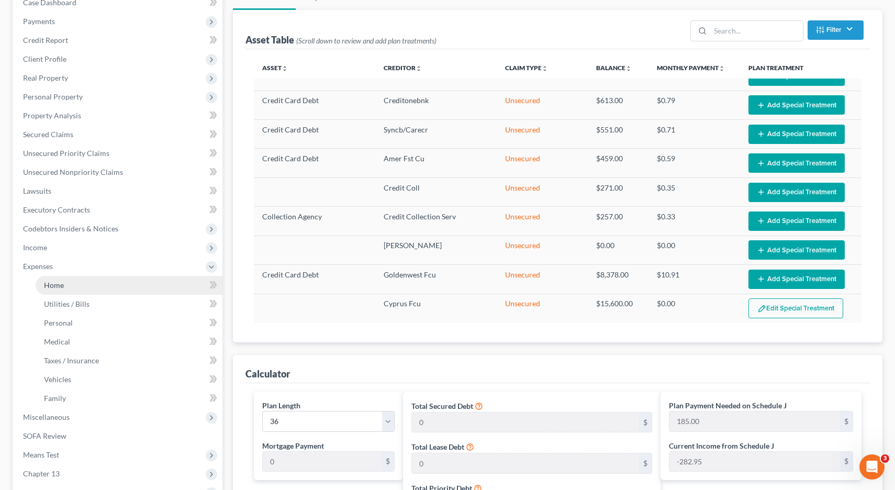
click at [52, 289] on span "Home" at bounding box center [54, 285] width 20 height 9
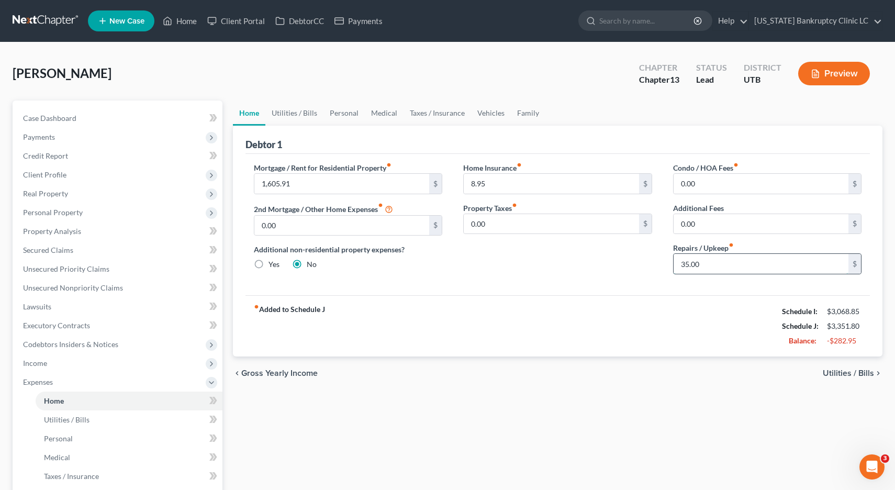
click at [718, 265] on input "35.00" at bounding box center [761, 264] width 175 height 20
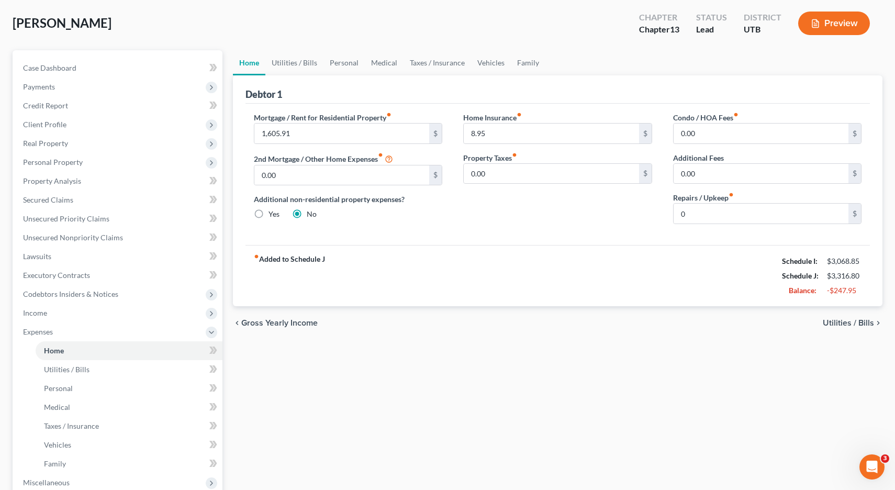
scroll to position [51, 0]
click at [294, 64] on link "Utilities / Bills" at bounding box center [294, 61] width 58 height 25
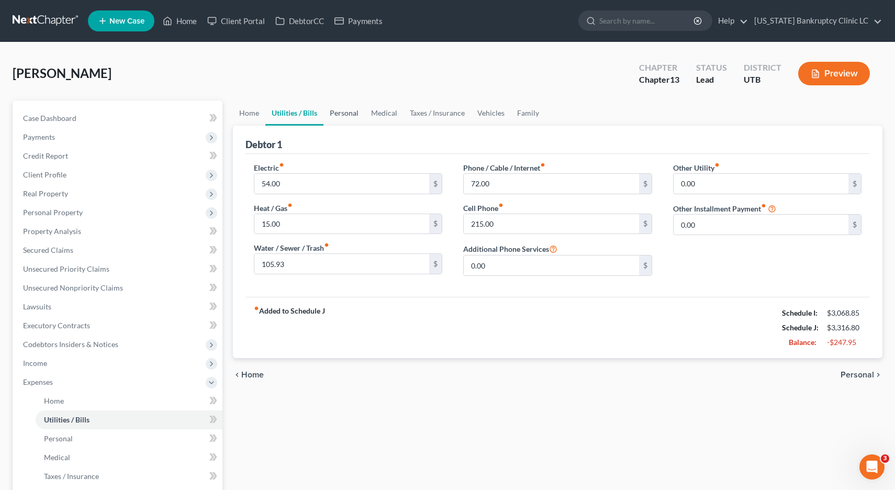
click at [349, 113] on link "Personal" at bounding box center [344, 113] width 41 height 25
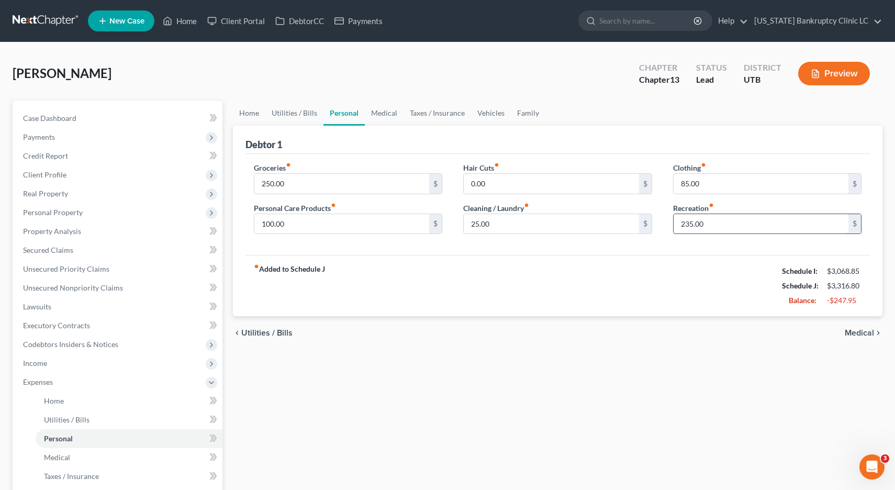
click at [710, 220] on input "235.00" at bounding box center [761, 224] width 175 height 20
click at [537, 223] on input "25.00" at bounding box center [551, 224] width 175 height 20
click at [385, 112] on link "Medical" at bounding box center [384, 113] width 39 height 25
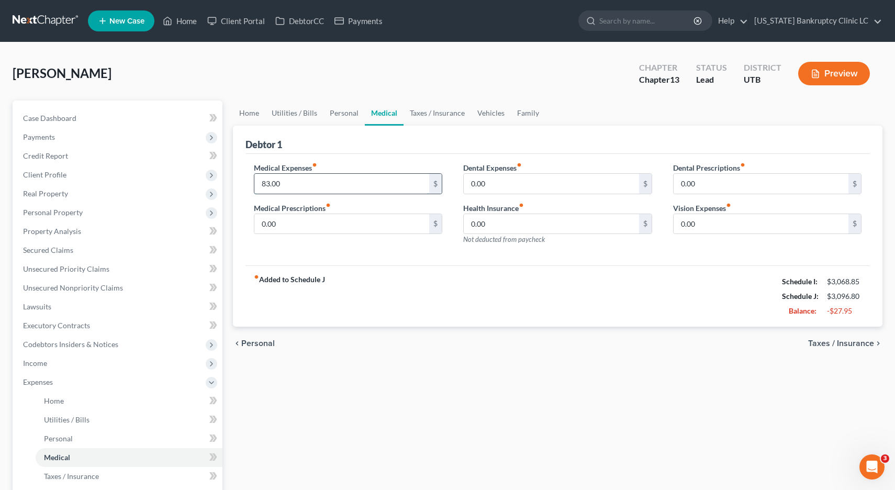
click at [331, 182] on input "83.00" at bounding box center [341, 184] width 175 height 20
click at [428, 113] on link "Taxes / Insurance" at bounding box center [438, 113] width 68 height 25
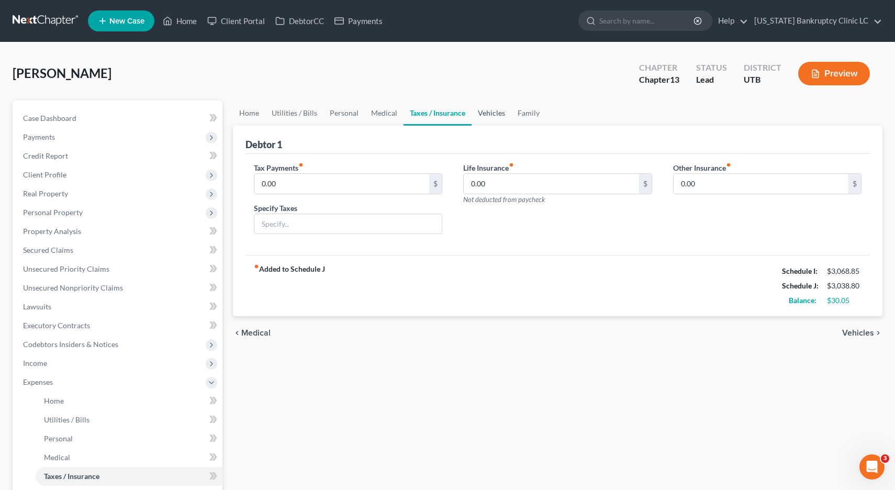
click at [490, 115] on link "Vehicles" at bounding box center [492, 113] width 40 height 25
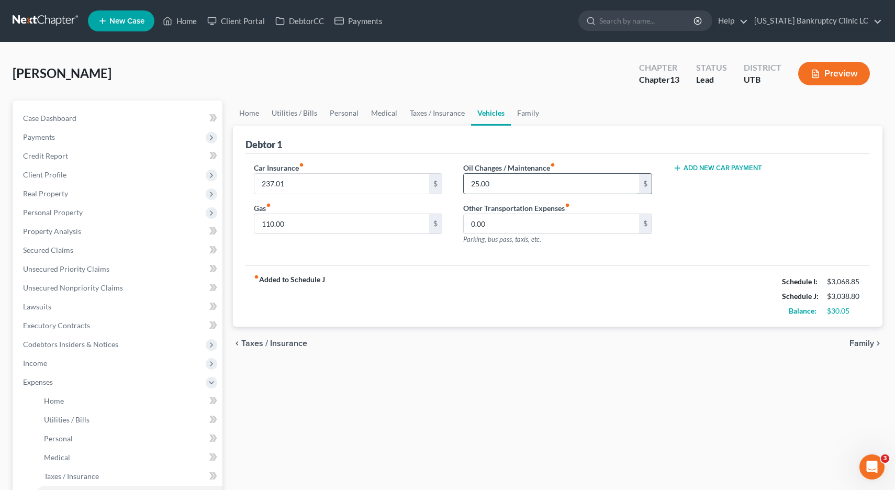
click at [510, 185] on input "25.00" at bounding box center [551, 184] width 175 height 20
click at [527, 115] on link "Family" at bounding box center [528, 113] width 35 height 25
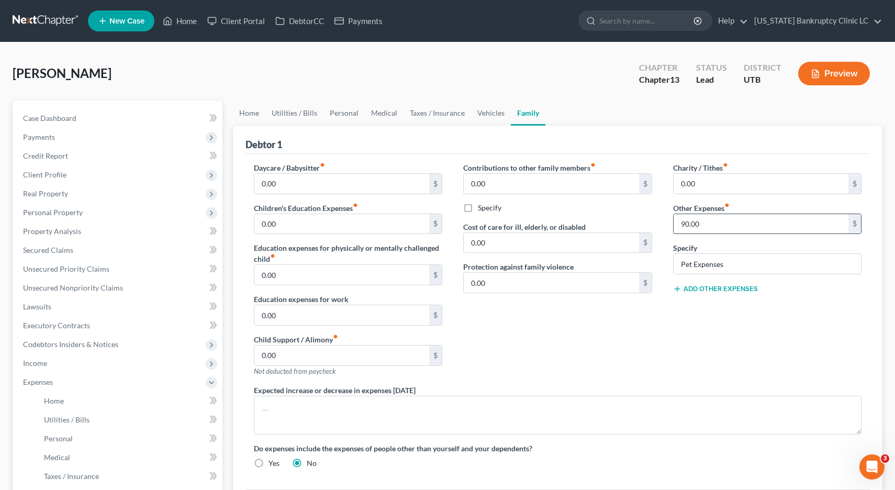
click at [737, 225] on input "90.00" at bounding box center [761, 224] width 175 height 20
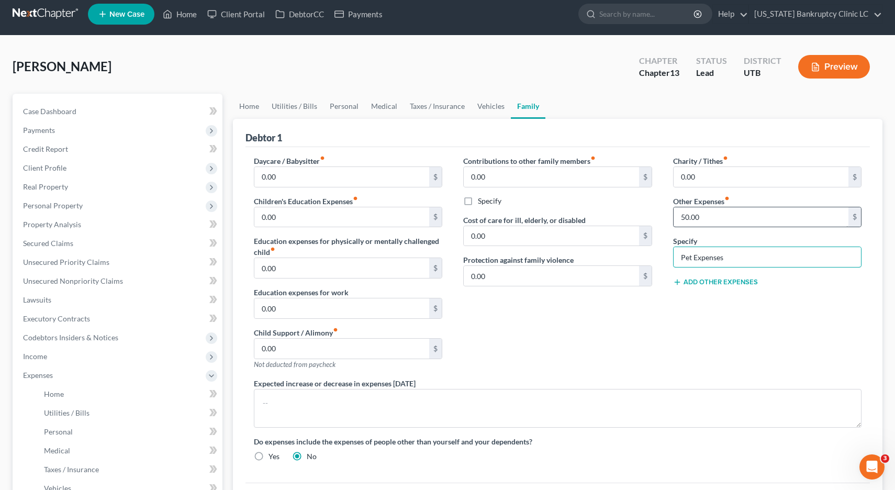
scroll to position [6, 0]
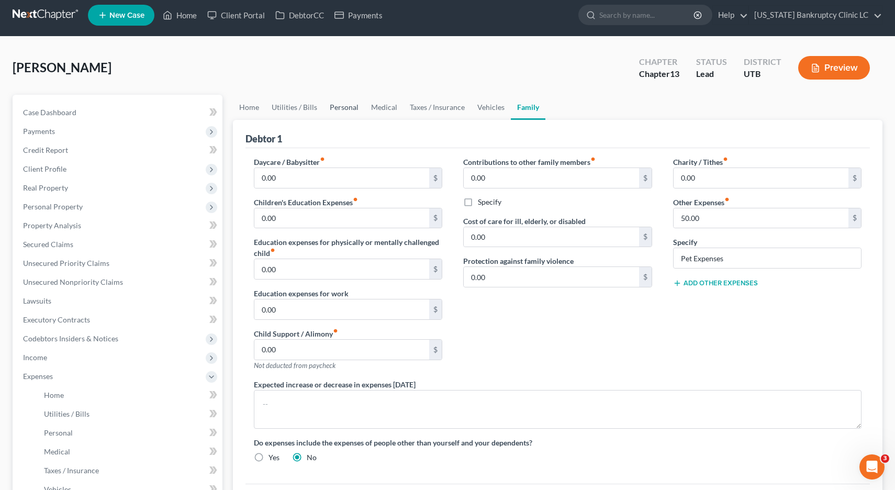
click at [346, 106] on link "Personal" at bounding box center [344, 107] width 41 height 25
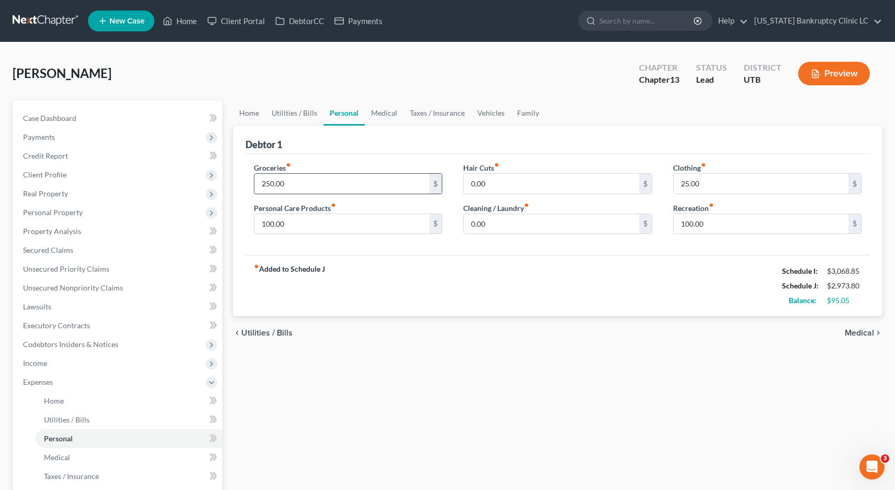
click at [317, 184] on input "250.00" at bounding box center [341, 184] width 175 height 20
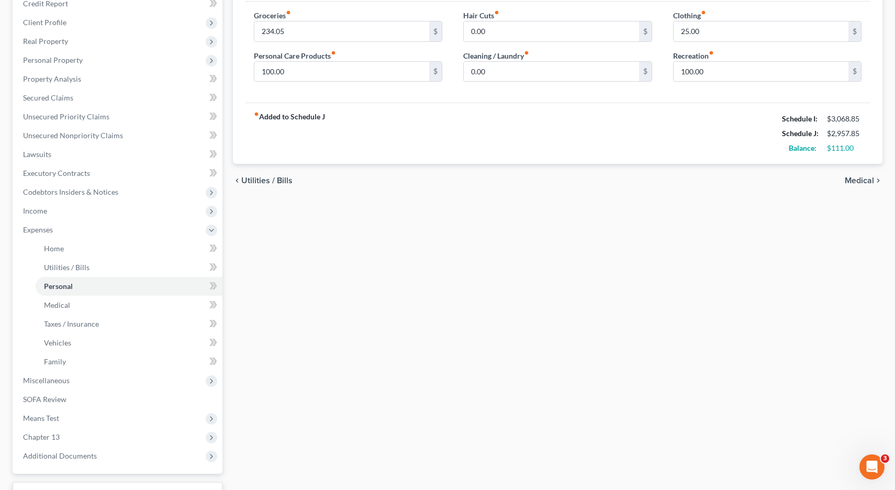
scroll to position [236, 0]
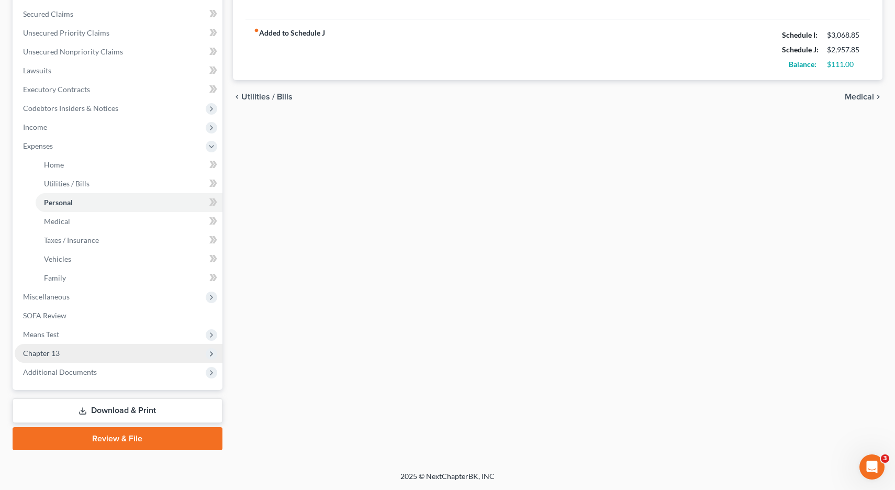
click at [54, 351] on span "Chapter 13" at bounding box center [41, 353] width 37 height 9
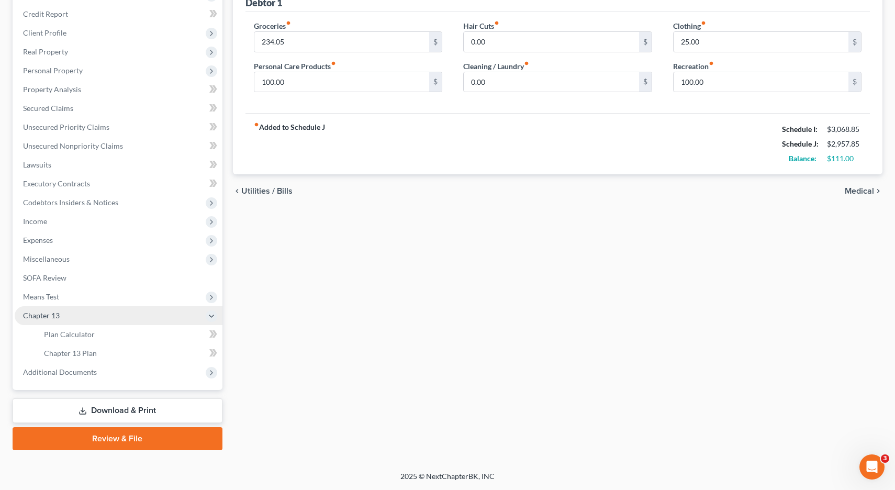
scroll to position [142, 0]
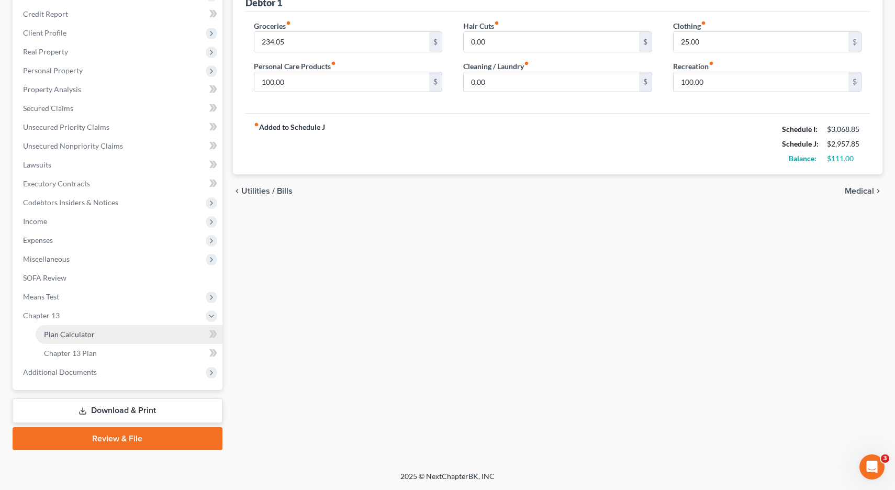
click at [59, 335] on span "Plan Calculator" at bounding box center [69, 334] width 51 height 9
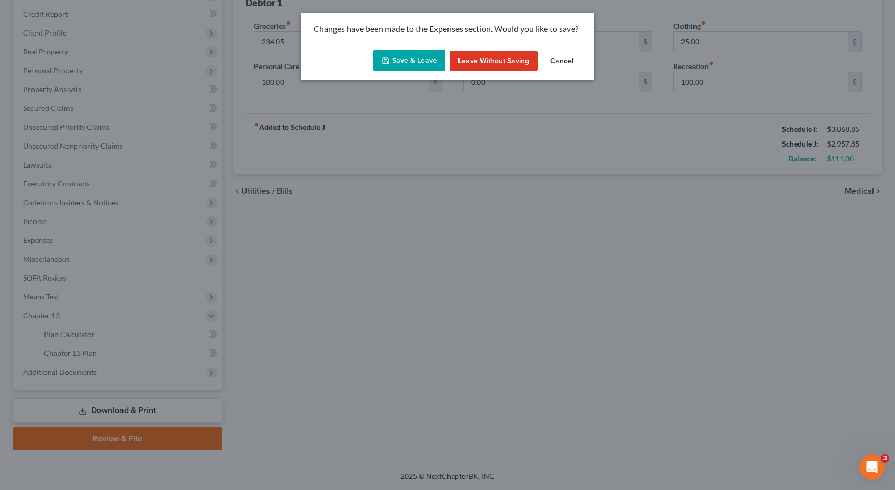
click at [424, 55] on button "Save & Leave" at bounding box center [409, 61] width 72 height 22
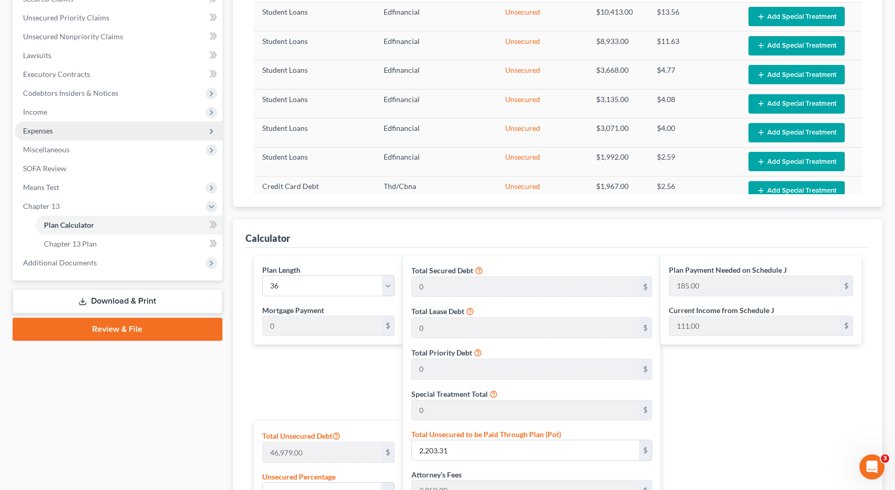
click at [40, 129] on span "Expenses" at bounding box center [38, 130] width 30 height 9
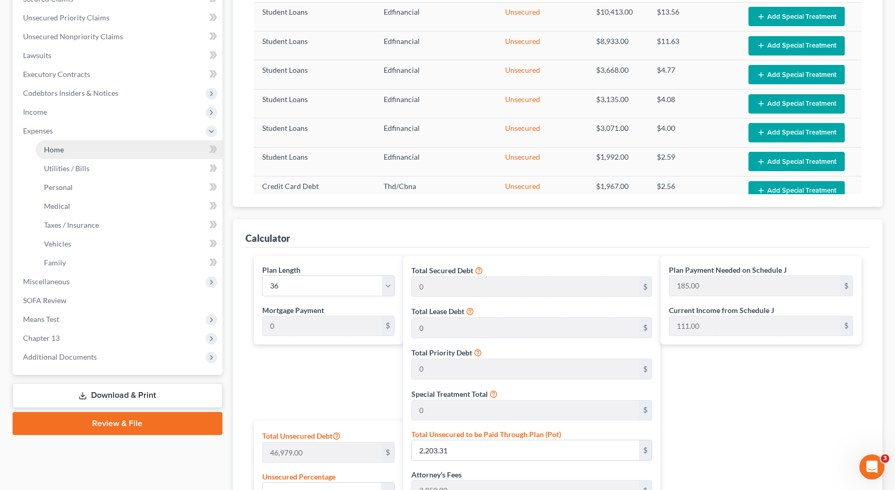
click at [58, 150] on span "Home" at bounding box center [54, 149] width 20 height 9
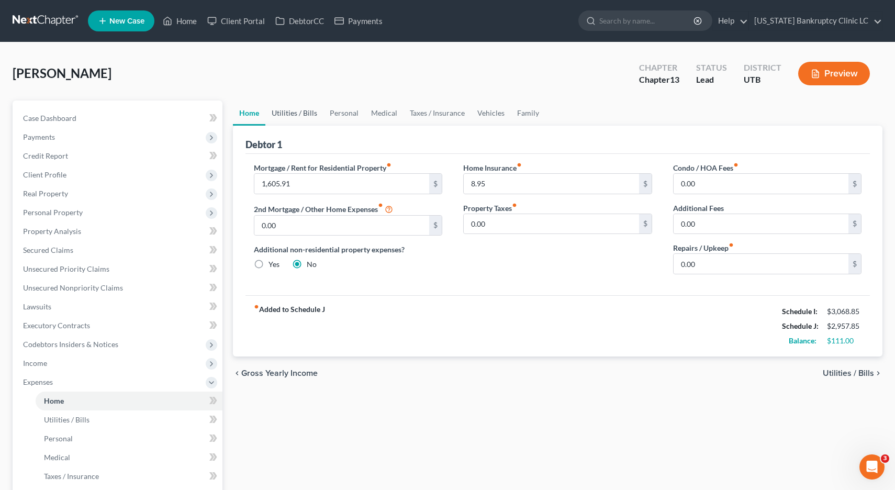
click at [298, 113] on link "Utilities / Bills" at bounding box center [294, 113] width 58 height 25
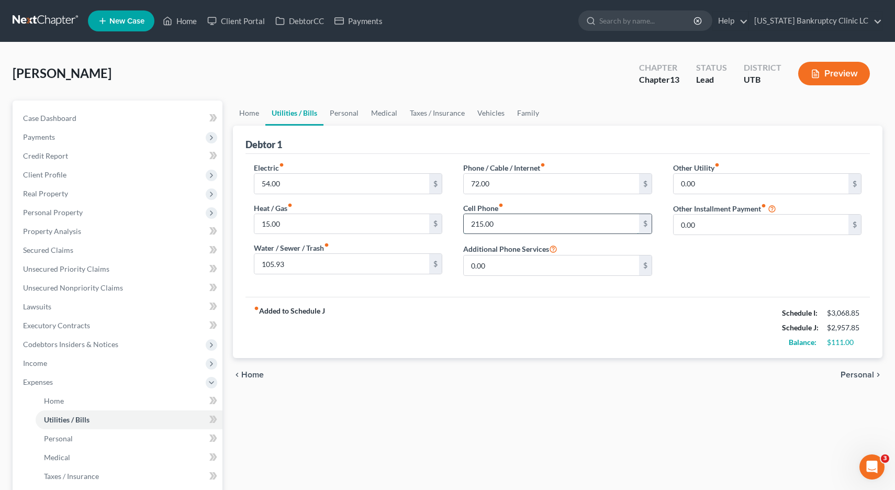
click at [512, 224] on input "215.00" at bounding box center [551, 224] width 175 height 20
click at [346, 108] on link "Personal" at bounding box center [344, 113] width 41 height 25
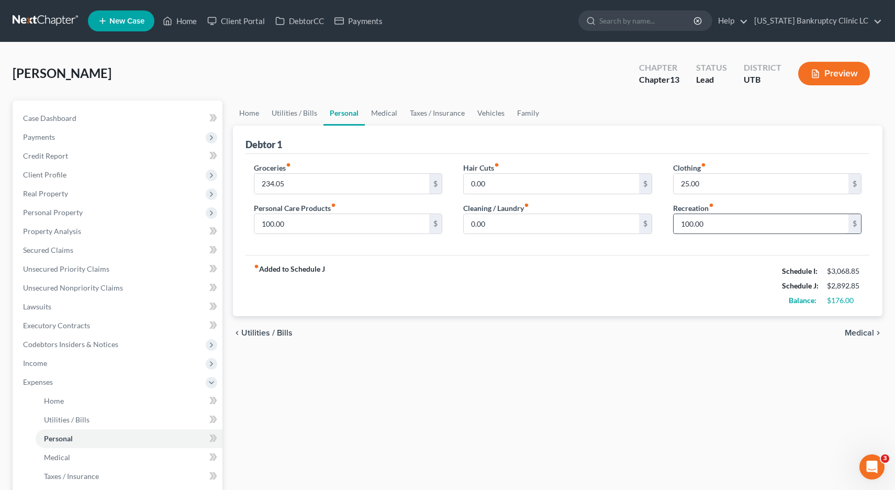
click at [715, 226] on input "100.00" at bounding box center [761, 224] width 175 height 20
click at [43, 18] on link at bounding box center [46, 21] width 67 height 19
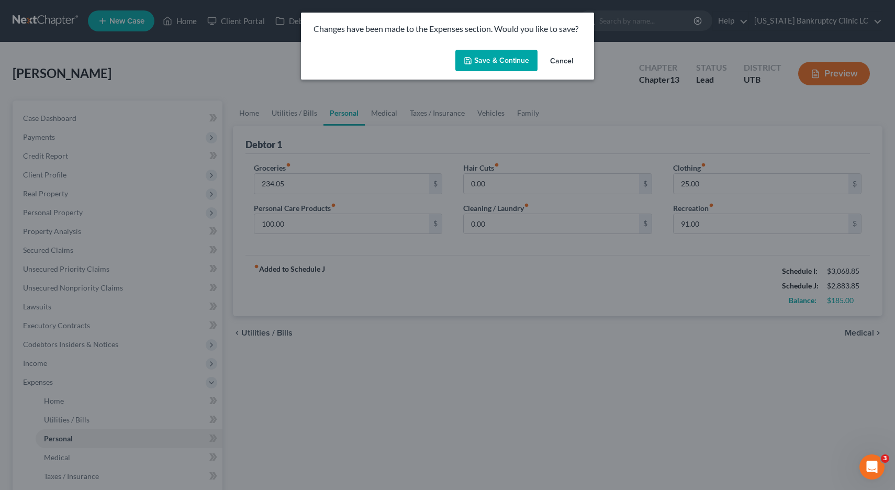
click at [472, 57] on icon "button" at bounding box center [468, 61] width 8 height 8
